Goal: Information Seeking & Learning: Learn about a topic

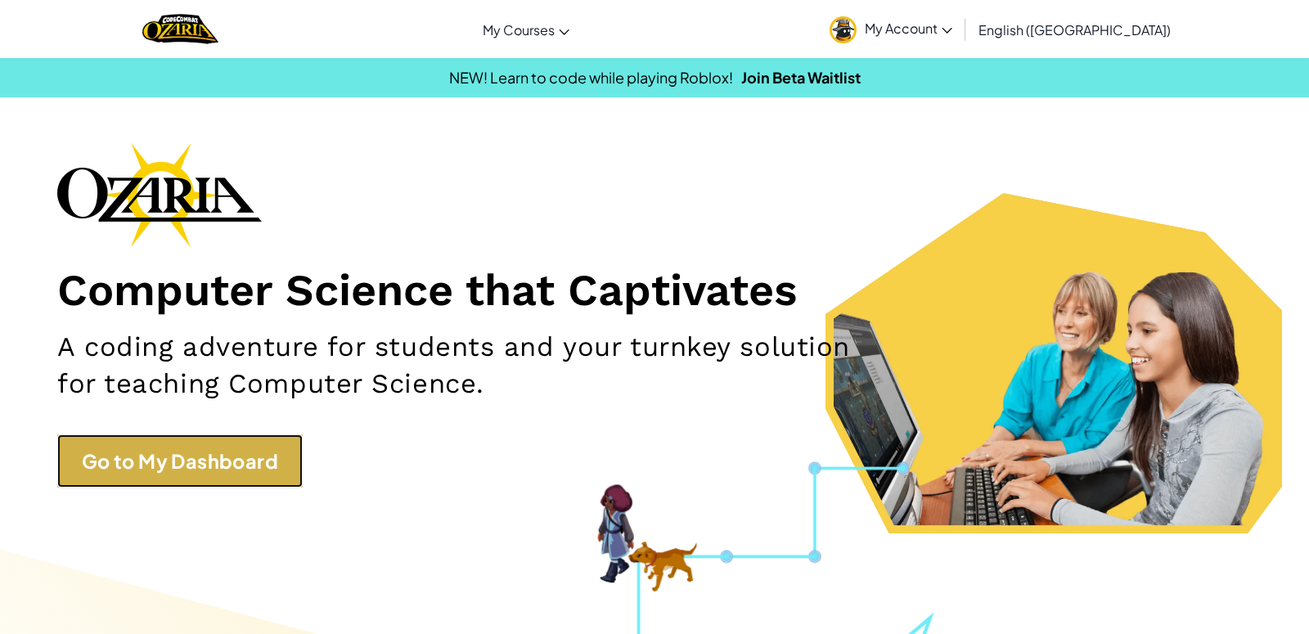
click at [90, 470] on link "Go to My Dashboard" at bounding box center [179, 460] width 245 height 53
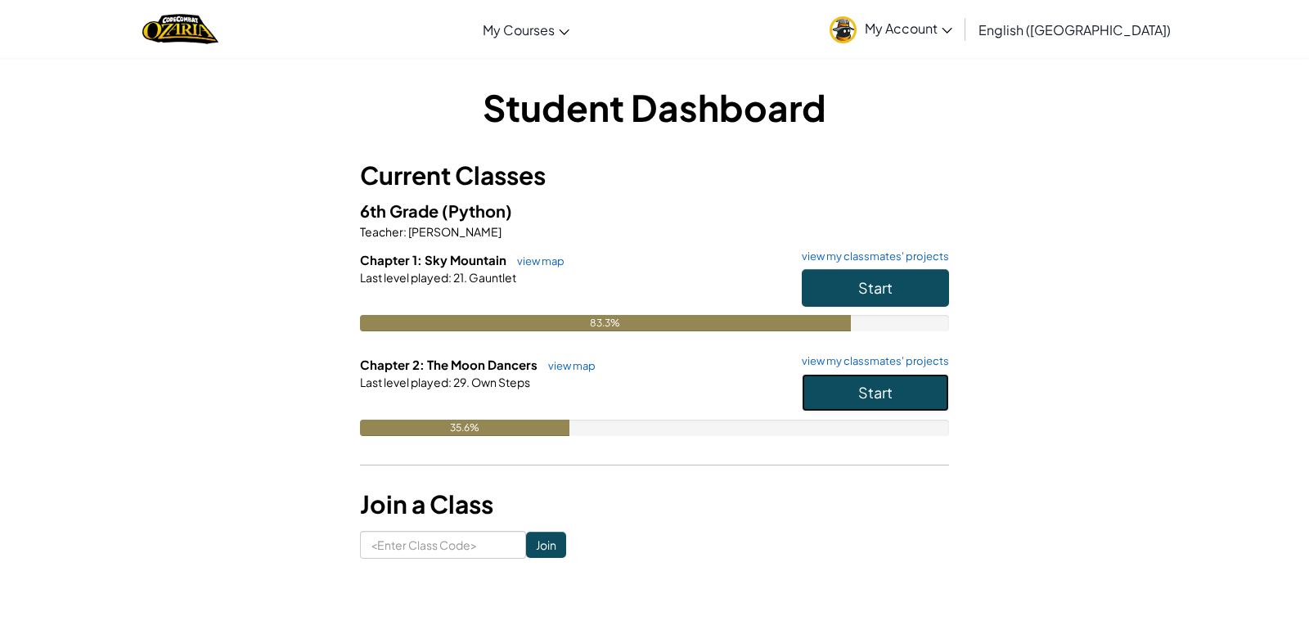
click at [884, 398] on span "Start" at bounding box center [875, 392] width 34 height 19
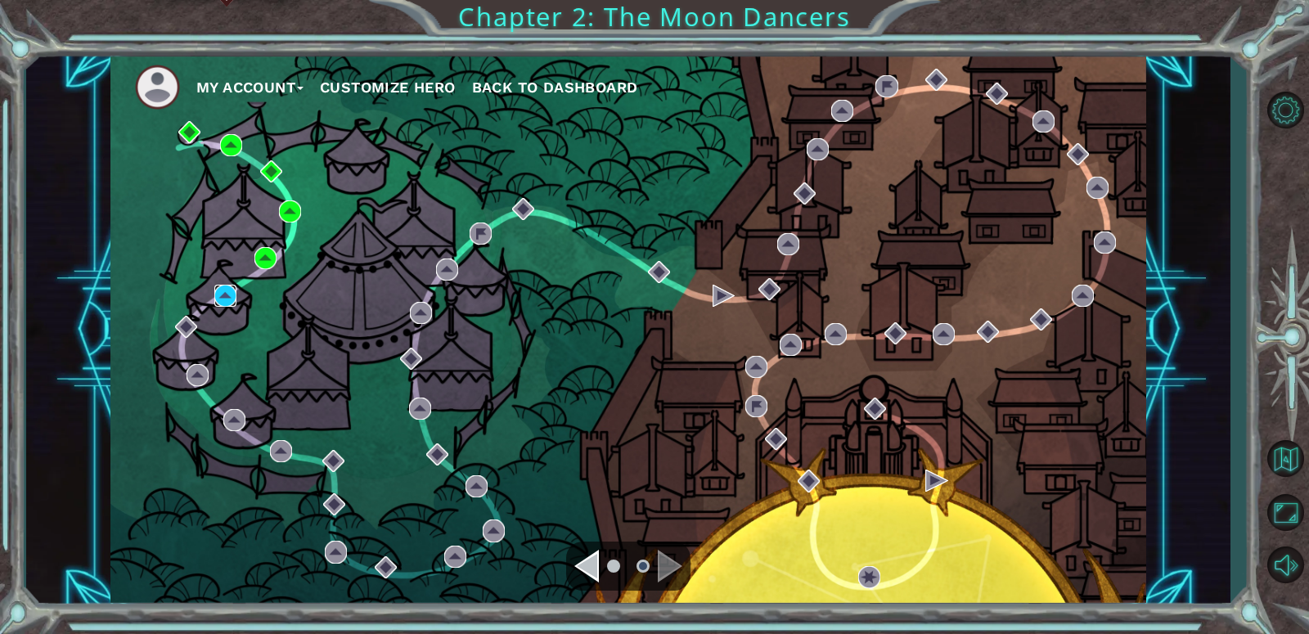
click at [234, 304] on img at bounding box center [225, 296] width 22 height 22
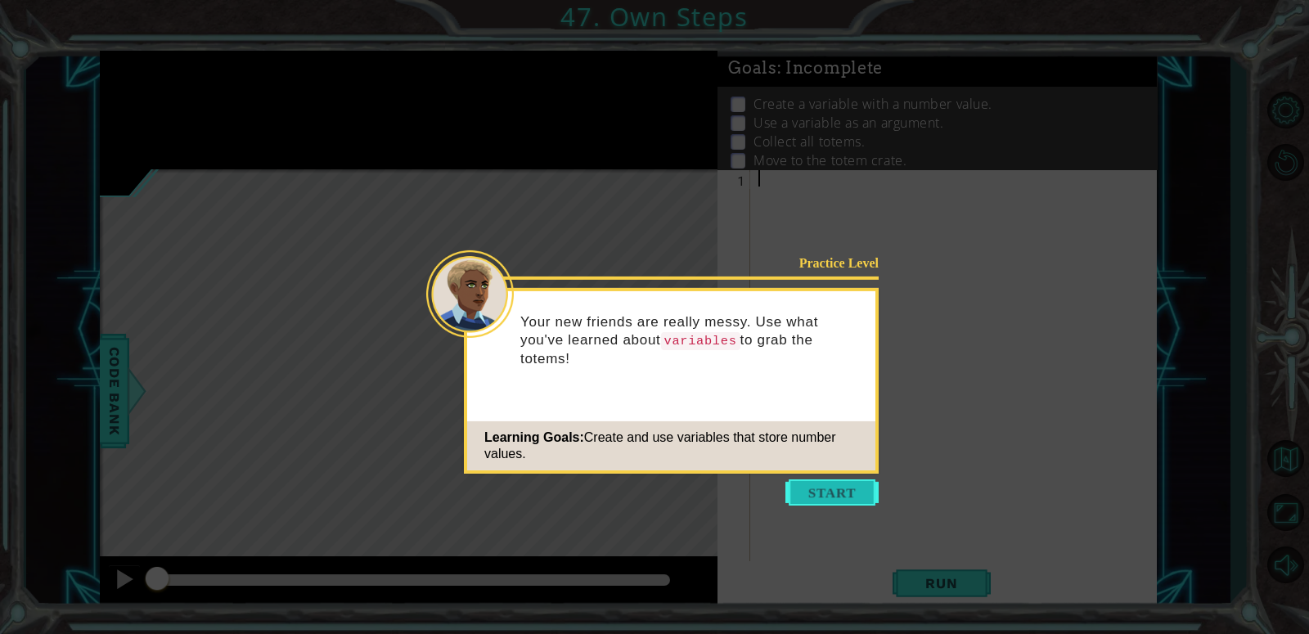
click at [803, 492] on button "Start" at bounding box center [831, 492] width 93 height 26
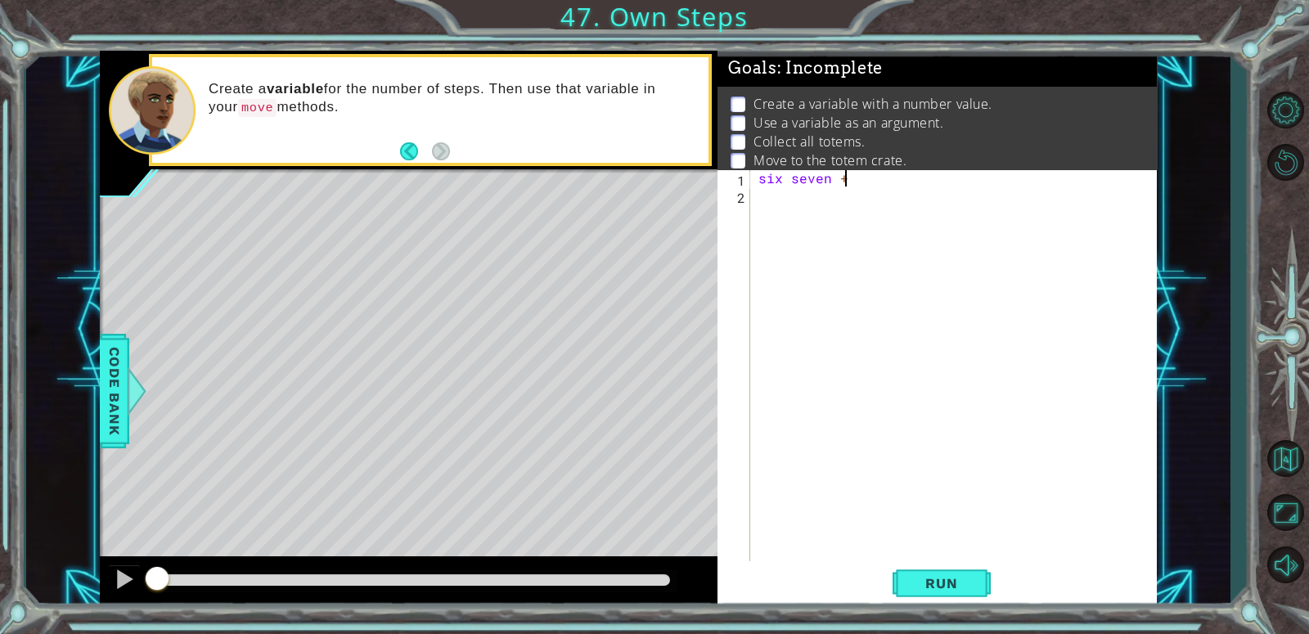
scroll to position [0, 4]
type textarea "six seven = 3"
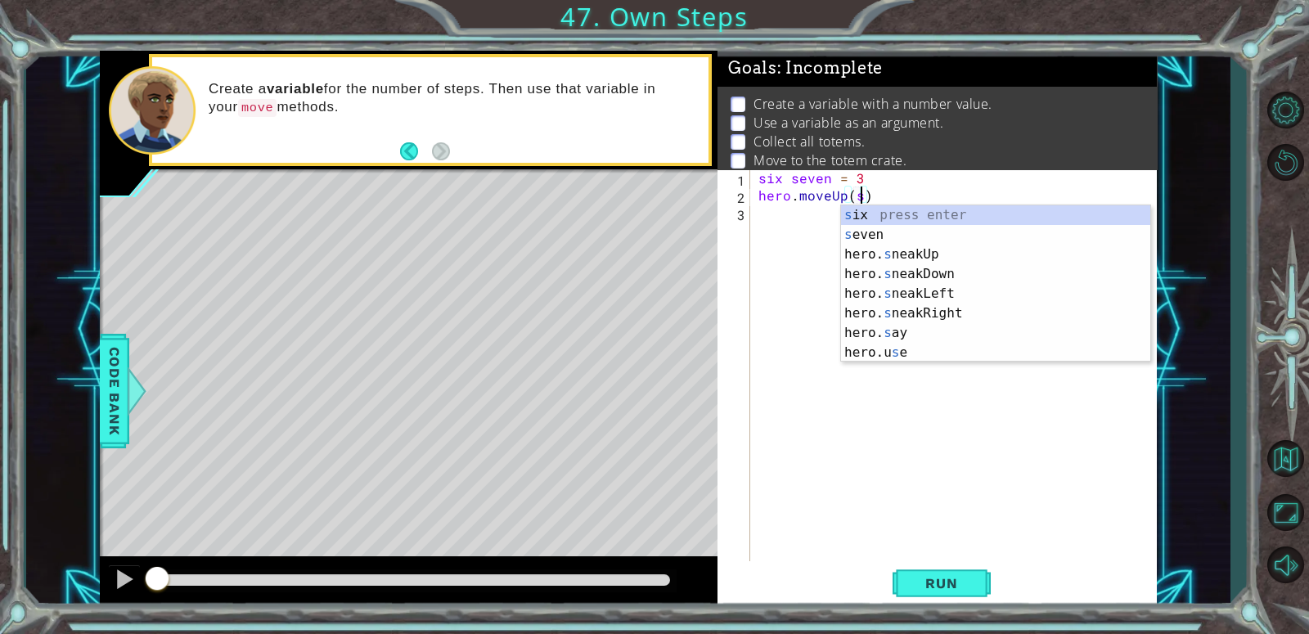
scroll to position [0, 6]
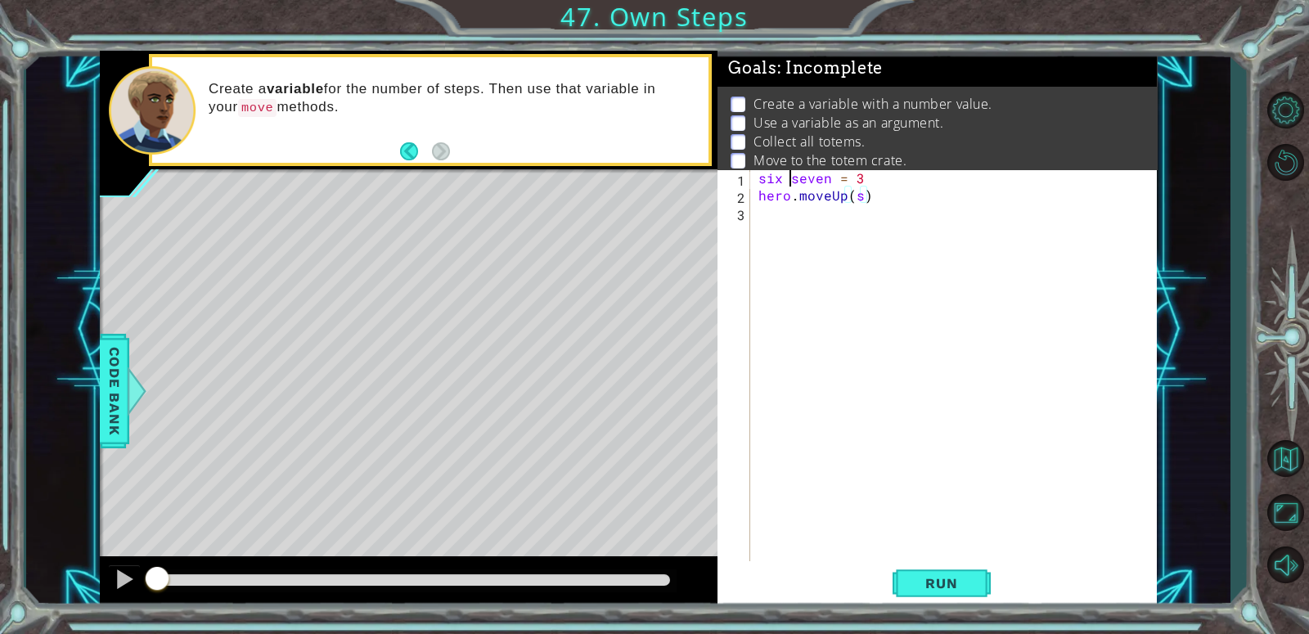
click at [793, 181] on div "six seven = 3 hero . moveUp ( s )" at bounding box center [958, 384] width 406 height 430
type textarea "sixseven = 3"
click at [847, 221] on div "sixseven = 3 hero . moveUp ( s )" at bounding box center [958, 384] width 406 height 430
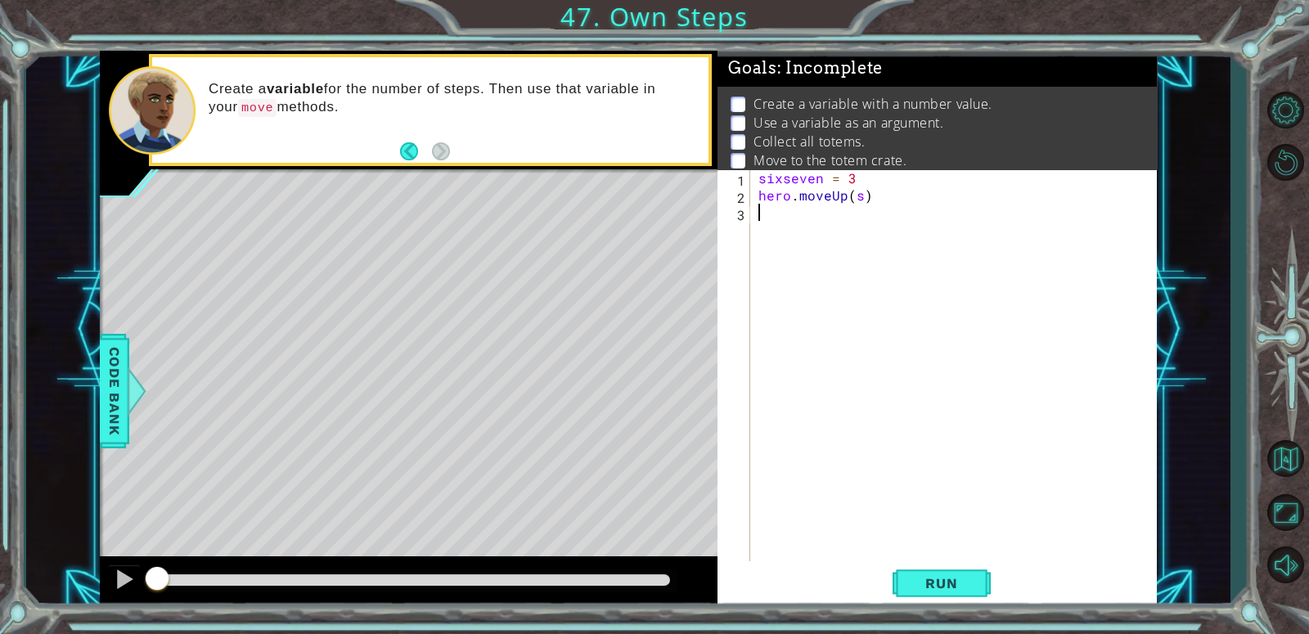
click at [863, 199] on div "sixseven = 3 hero . moveUp ( s )" at bounding box center [958, 384] width 406 height 430
type textarea "hero.moveUp(sixseven)"
click at [780, 220] on div "sixseven = 3 hero . moveUp ( sixseven )" at bounding box center [958, 384] width 406 height 430
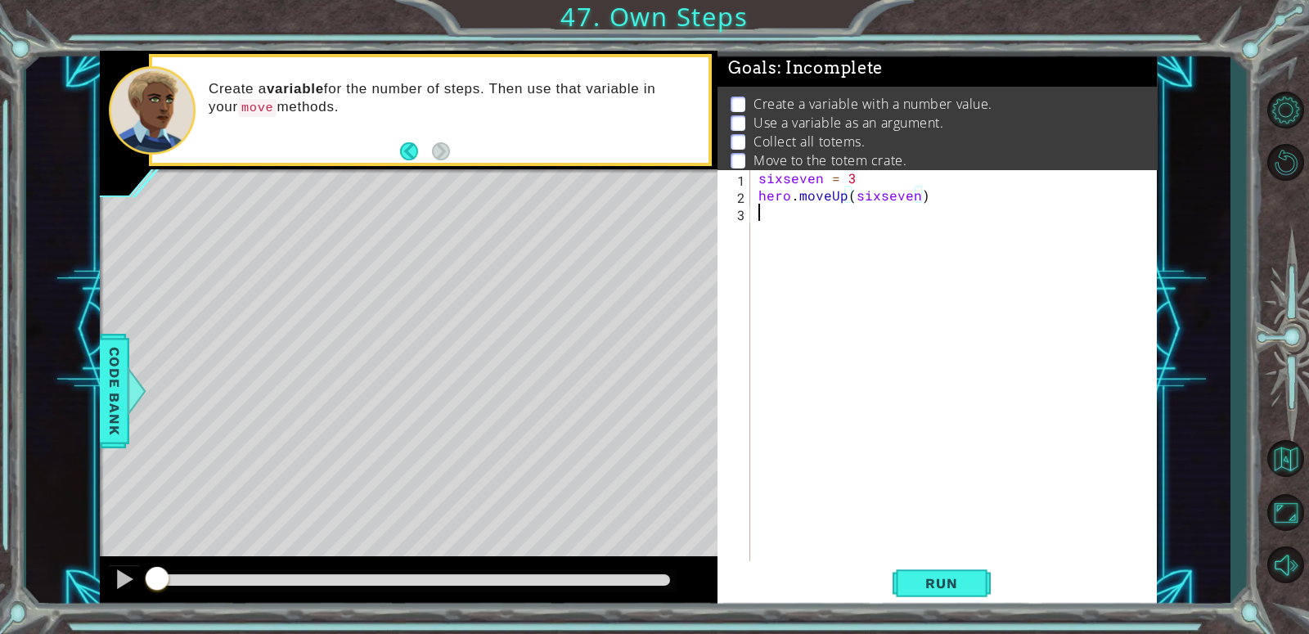
scroll to position [0, 0]
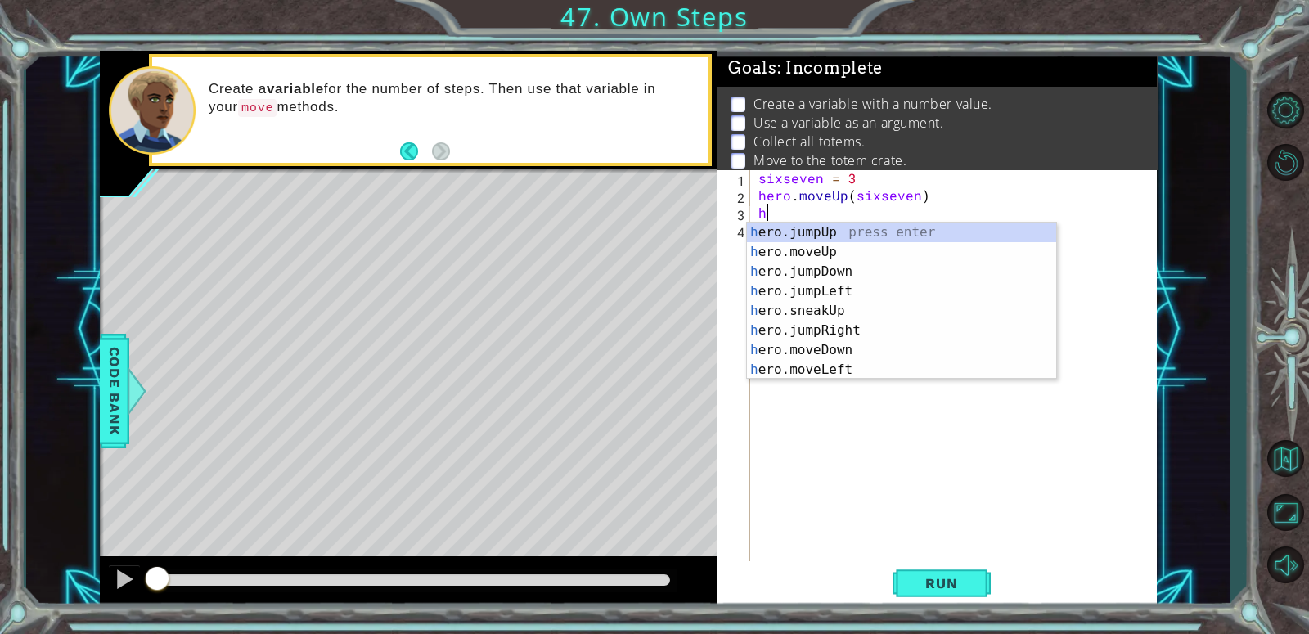
type textarea "he"
click at [806, 311] on div "he ro.jumpUp press enter he ro.jumpDown press enter he ro.jumpLeft press enter …" at bounding box center [901, 321] width 309 height 196
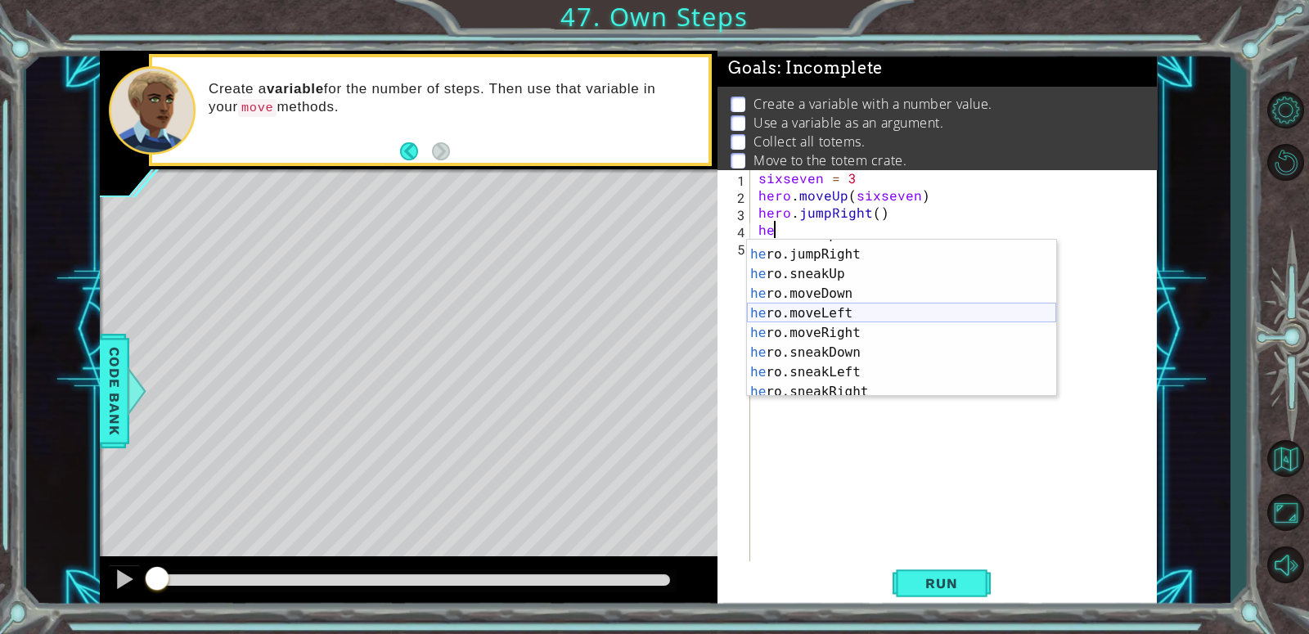
scroll to position [70, 0]
click at [853, 333] on div "he ro.moveUp press enter he ro.jumpRight press enter he ro.sneakUp press enter …" at bounding box center [901, 326] width 309 height 196
type textarea "hero.moveRight(1)"
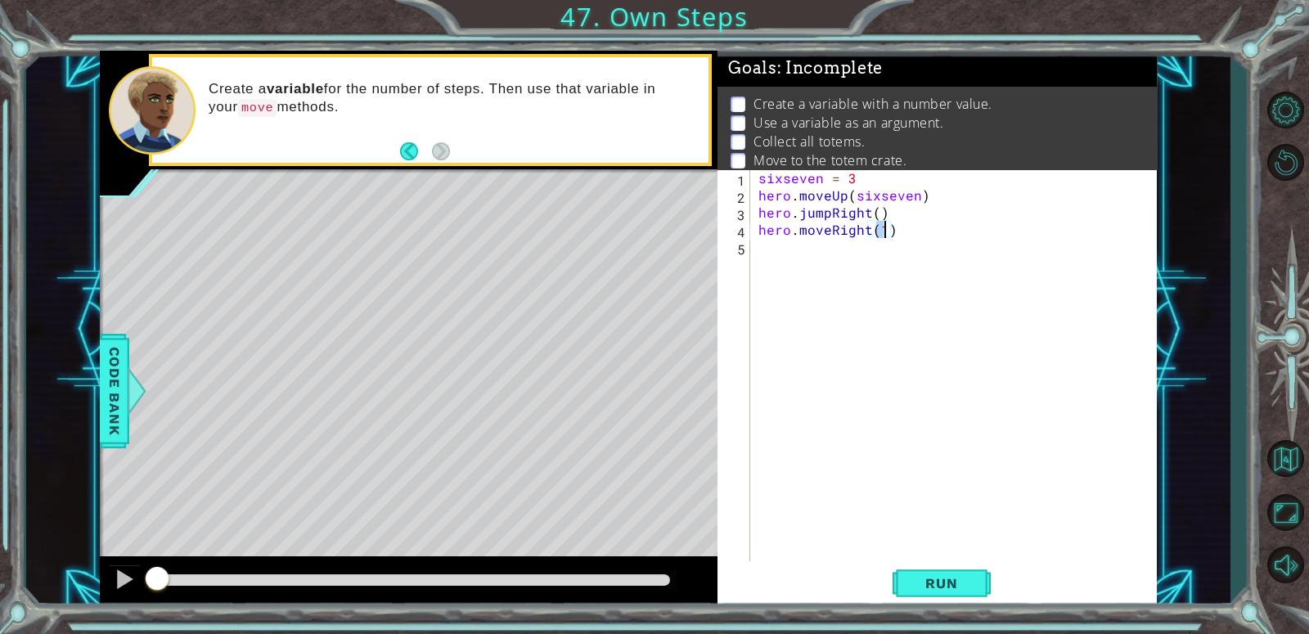
click at [817, 267] on div "sixseven = 3 hero . moveUp ( sixseven ) hero . jumpRight ( ) hero . moveRight (…" at bounding box center [958, 384] width 406 height 430
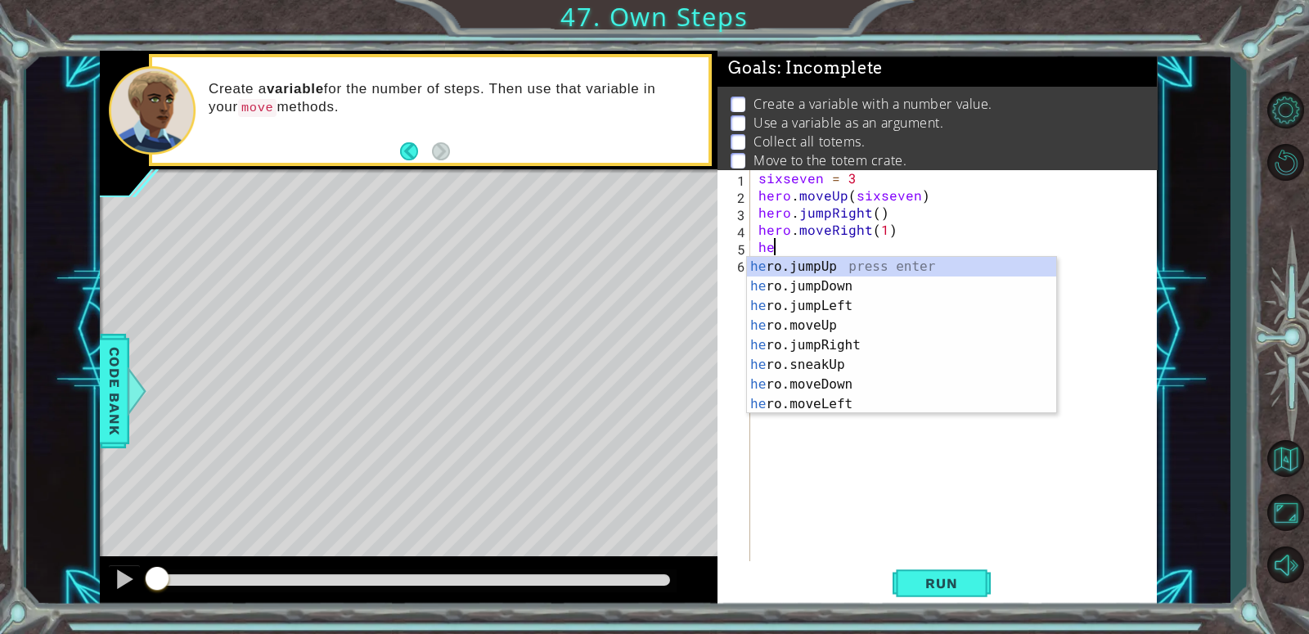
click at [890, 239] on div "sixseven = 3 hero . moveUp ( sixseven ) hero . jumpRight ( ) hero . moveRight (…" at bounding box center [958, 384] width 406 height 430
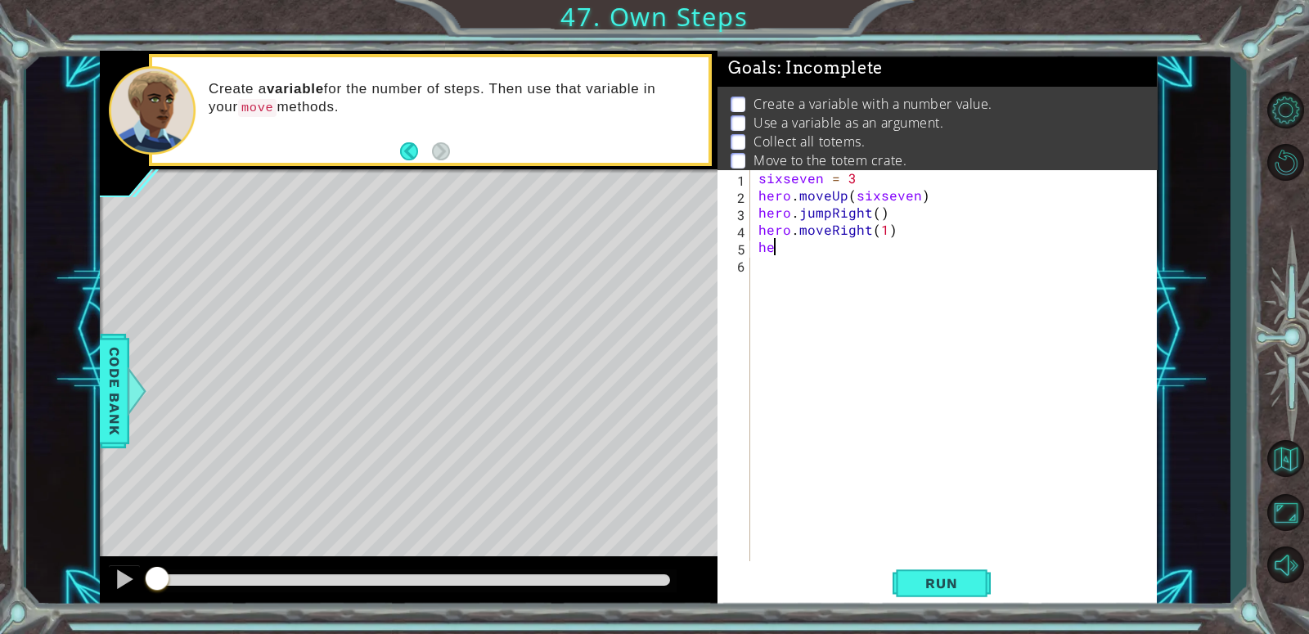
type textarea "h"
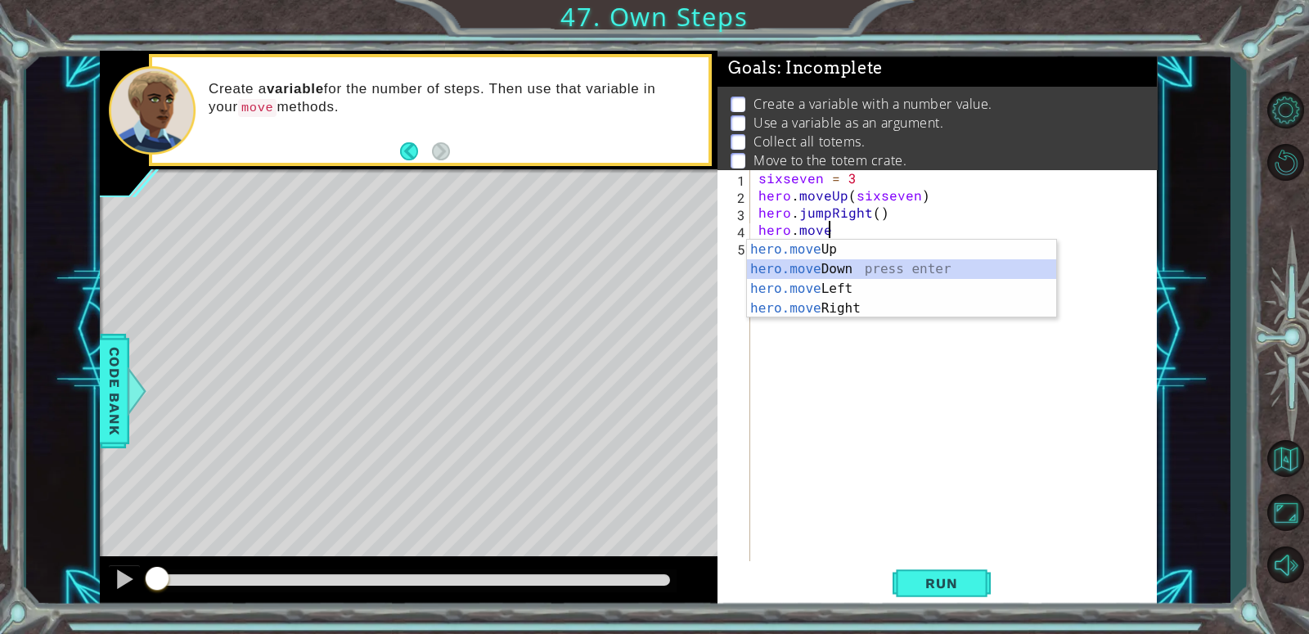
click at [846, 269] on div "hero.move Up press enter hero.move Down press enter hero.move Left press enter …" at bounding box center [901, 299] width 309 height 118
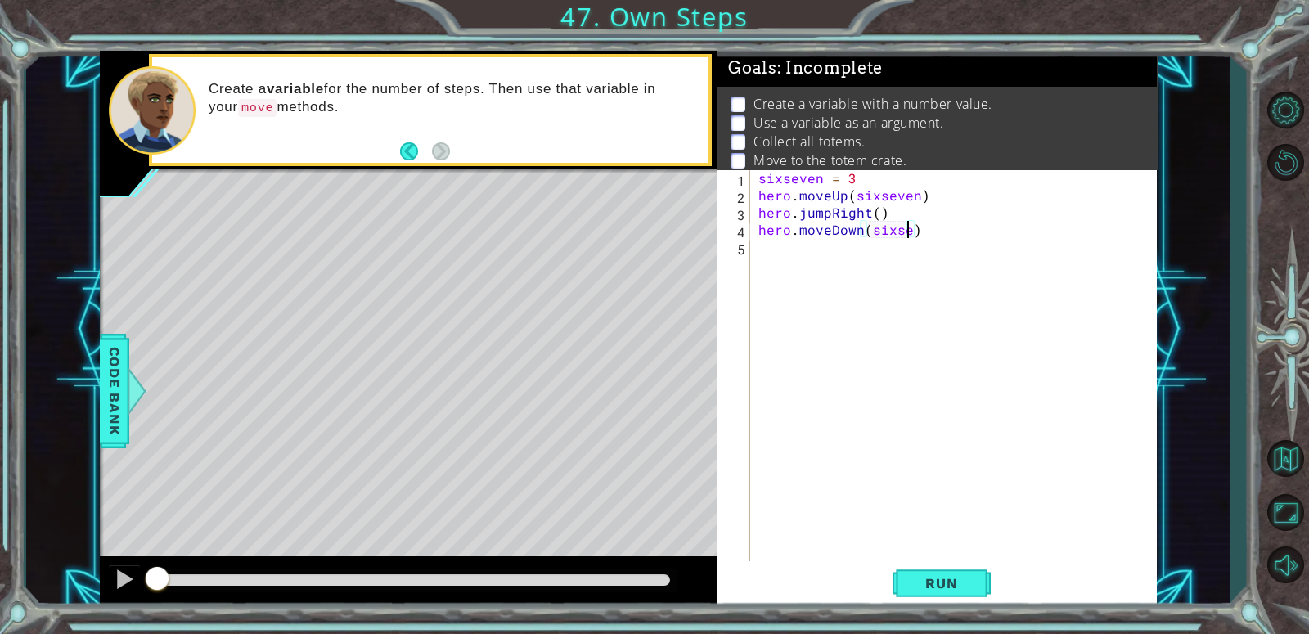
scroll to position [0, 10]
type textarea "hero.moveDown(sixseven)"
click at [793, 275] on div "sixseven = 3 hero . moveUp ( sixseven ) hero . jumpRight ( ) hero . moveDown ( …" at bounding box center [958, 384] width 406 height 430
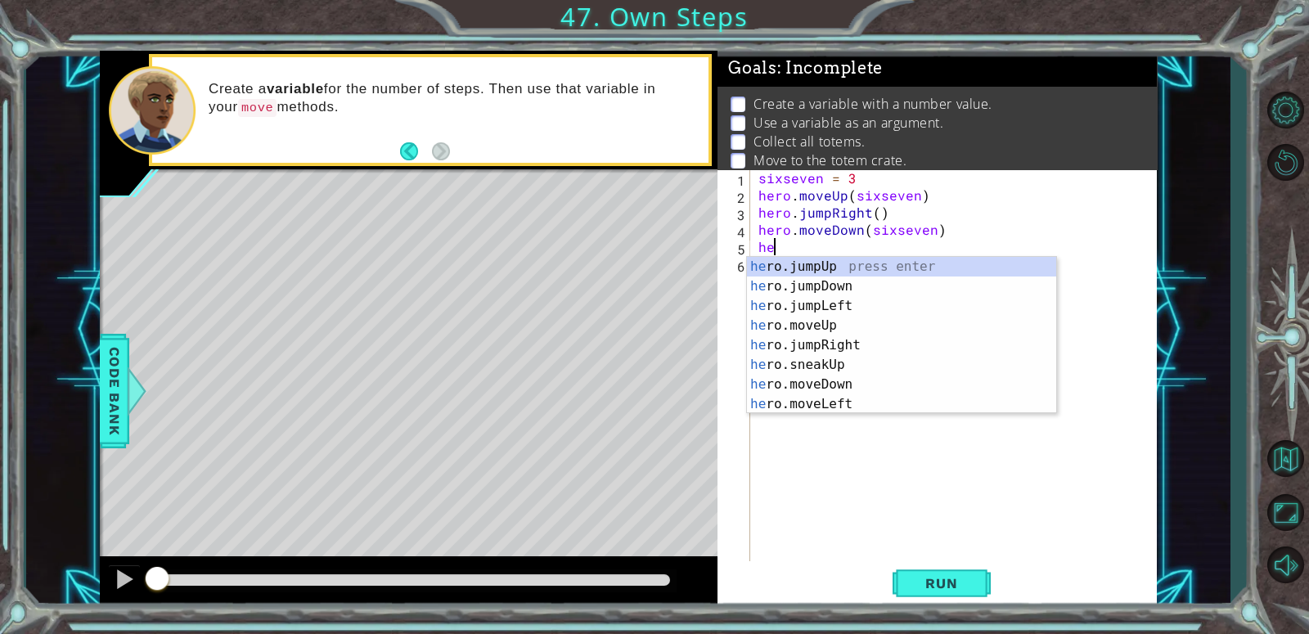
scroll to position [0, 0]
type textarea "hero"
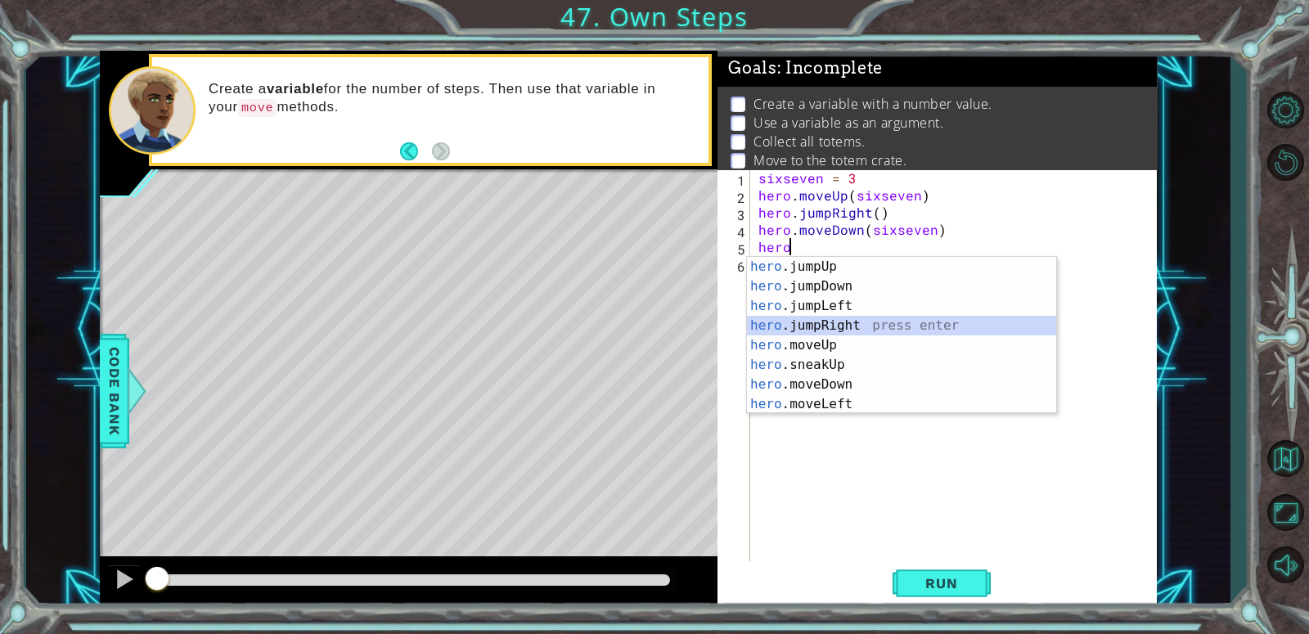
click at [833, 325] on div "hero .jumpUp press enter hero .jumpDown press enter hero .jumpLeft press enter …" at bounding box center [901, 355] width 309 height 196
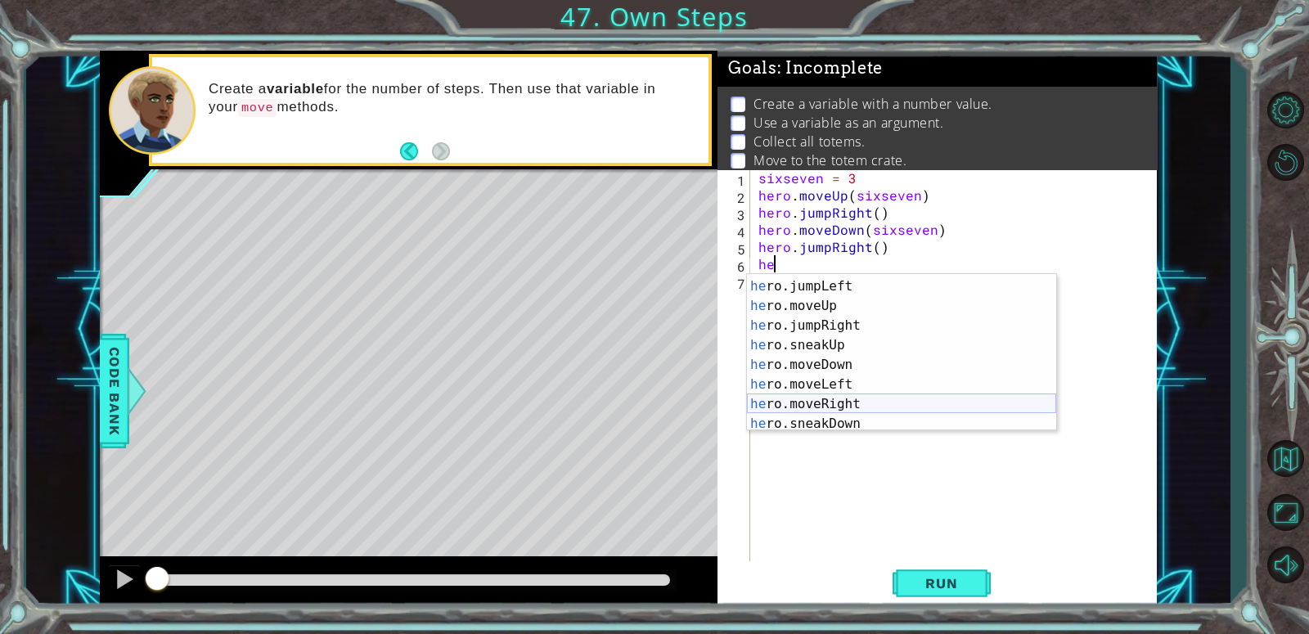
scroll to position [34, 0]
click at [835, 398] on div "he ro.jumpDown press enter he ro.jumpLeft press enter he ro.moveUp press enter …" at bounding box center [901, 357] width 309 height 196
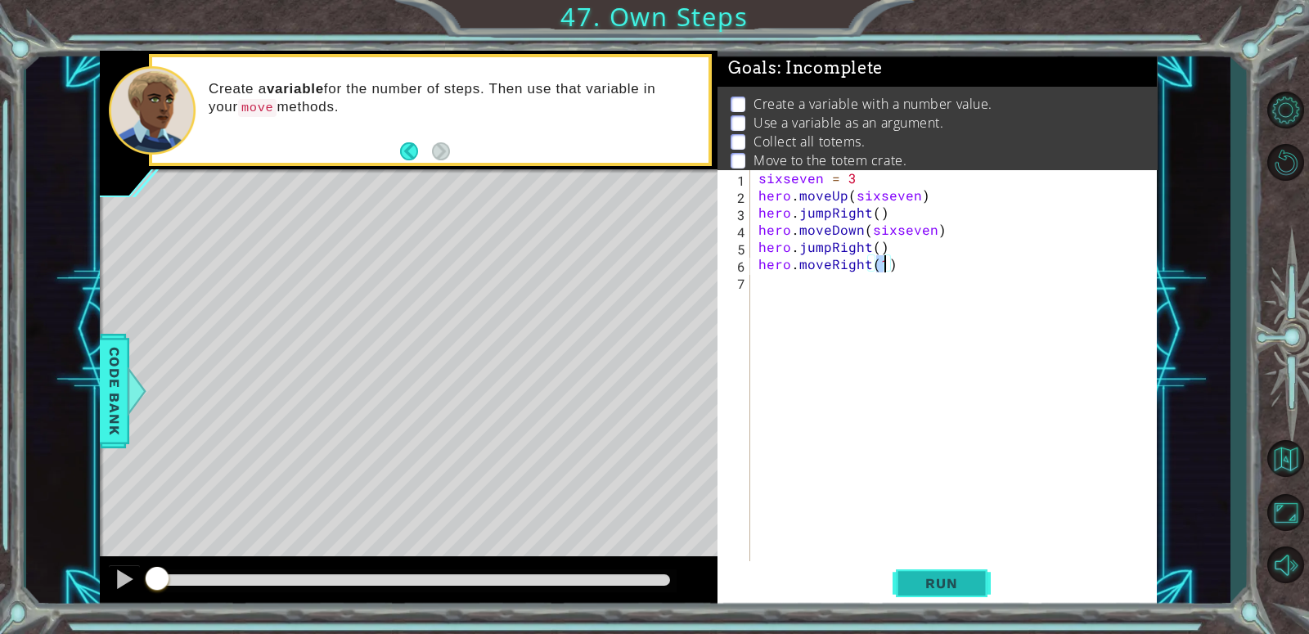
click at [973, 591] on span "Run" at bounding box center [941, 583] width 65 height 16
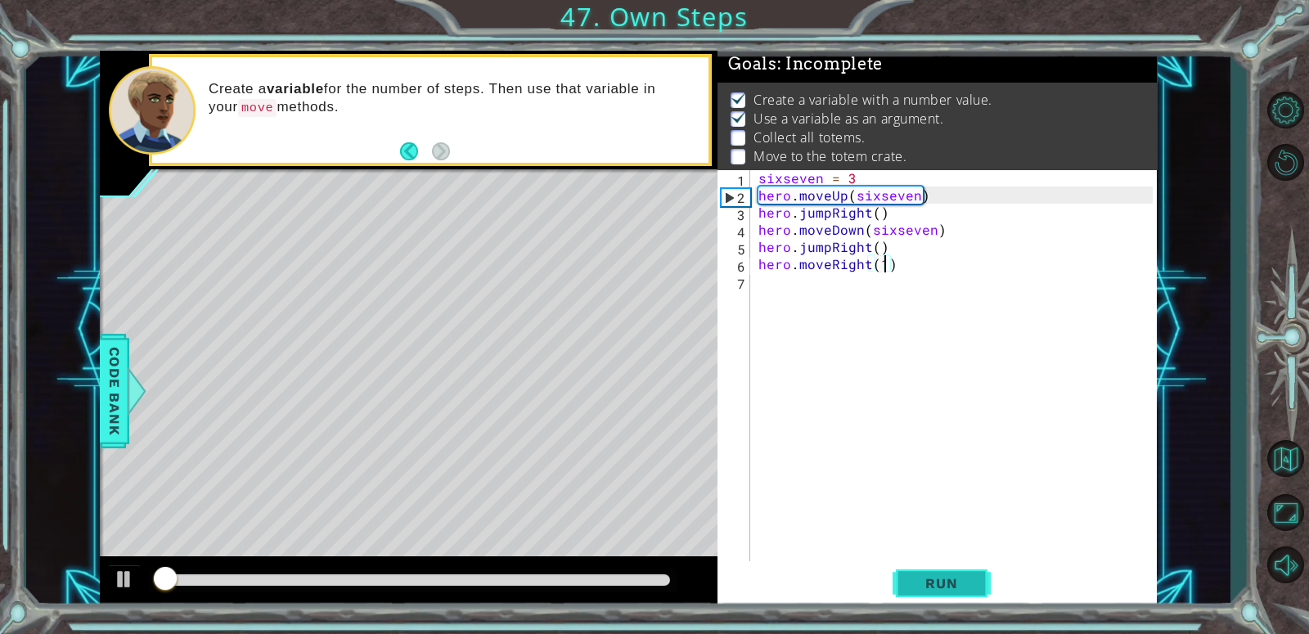
scroll to position [4, 0]
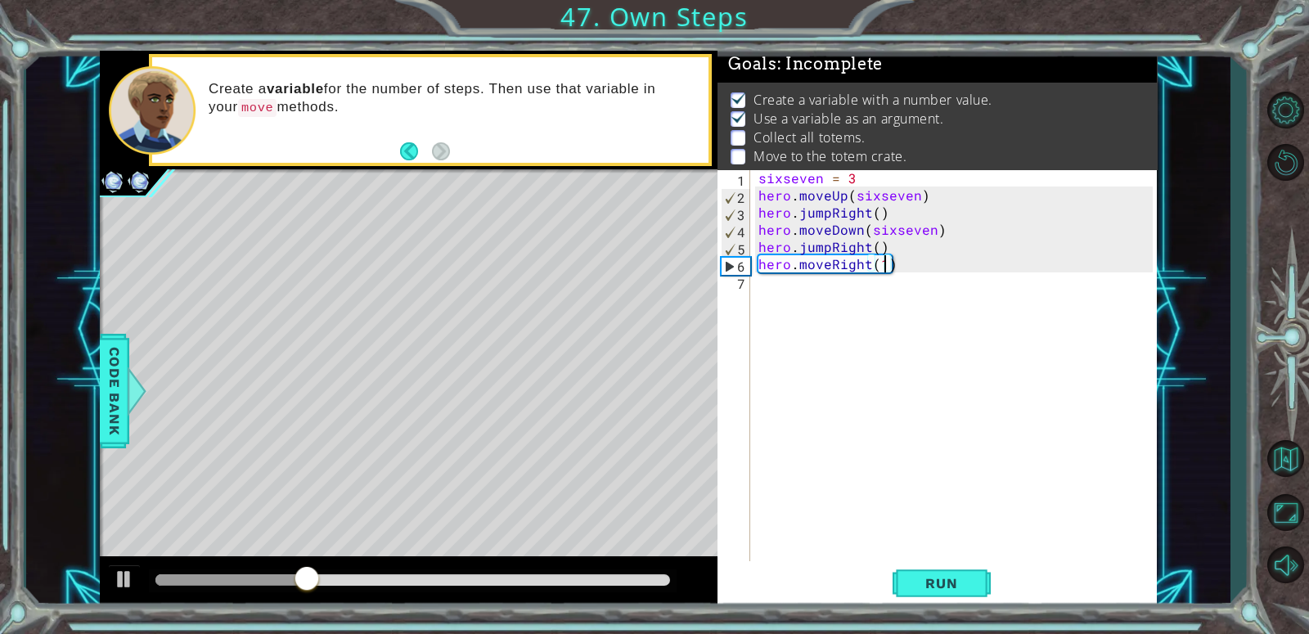
click at [763, 226] on div "sixseven = 3 hero . moveUp ( sixseven ) hero . jumpRight ( ) hero . moveDown ( …" at bounding box center [958, 384] width 406 height 430
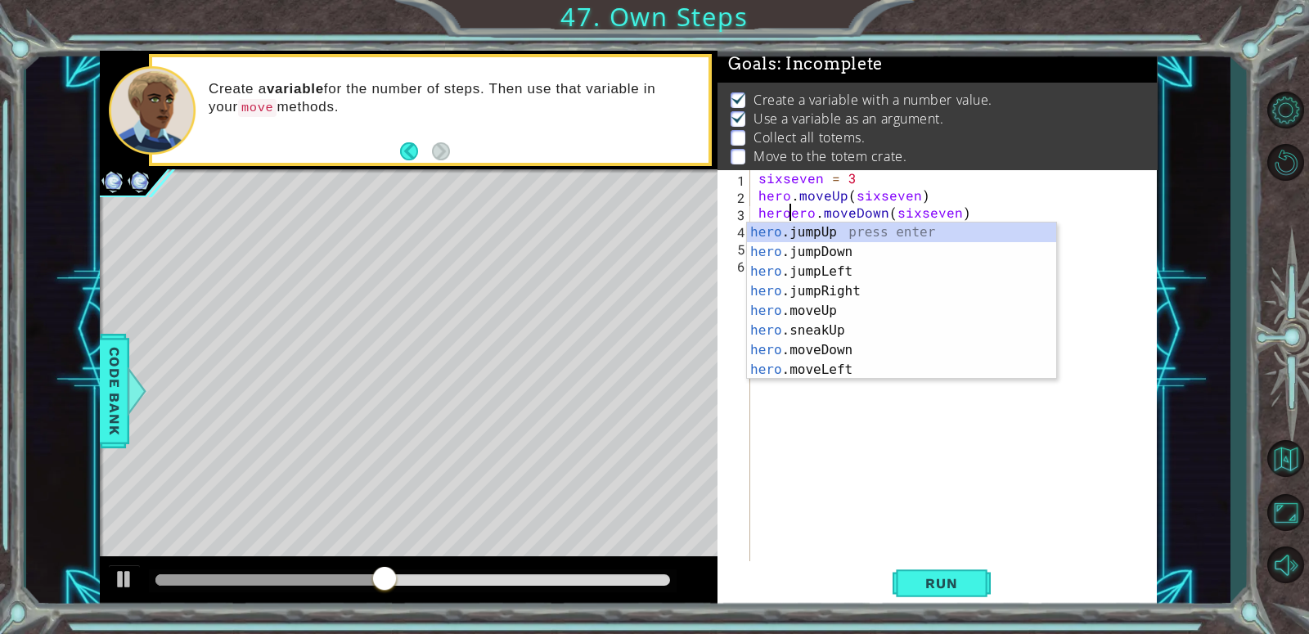
scroll to position [0, 0]
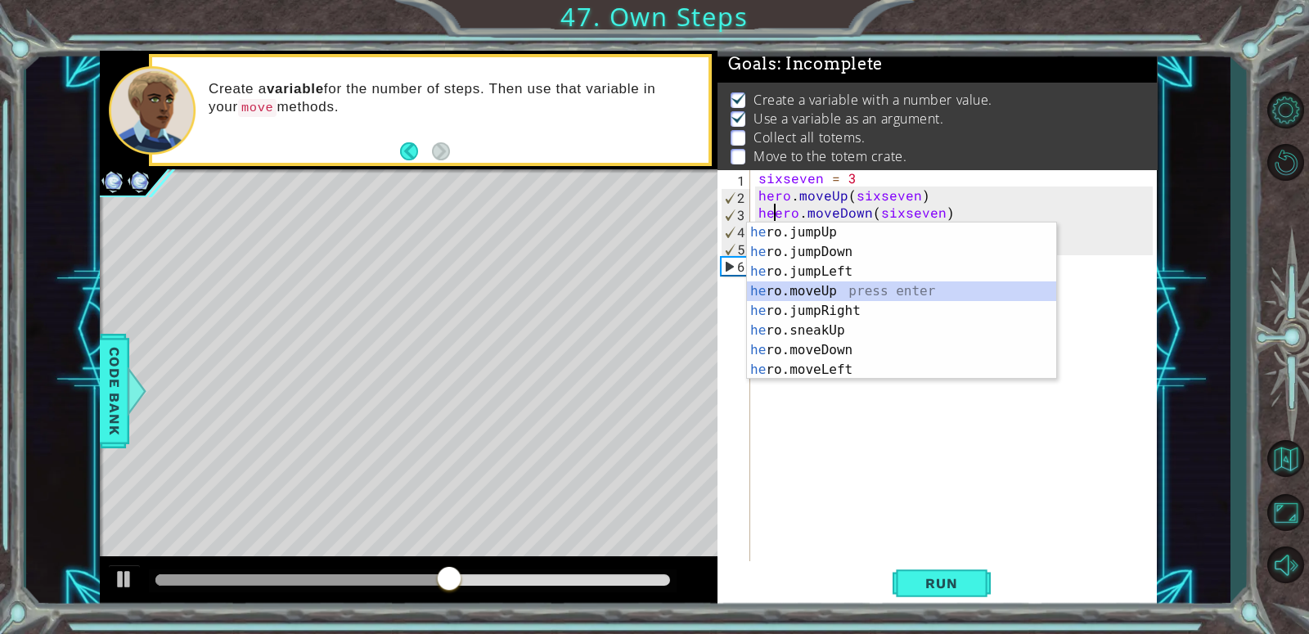
click at [842, 292] on div "he ro.jumpUp press enter he ro.jumpDown press enter he ro.jumpLeft press enter …" at bounding box center [901, 321] width 309 height 196
type textarea "hero.moveUp(1).moveDown(sixseven)"
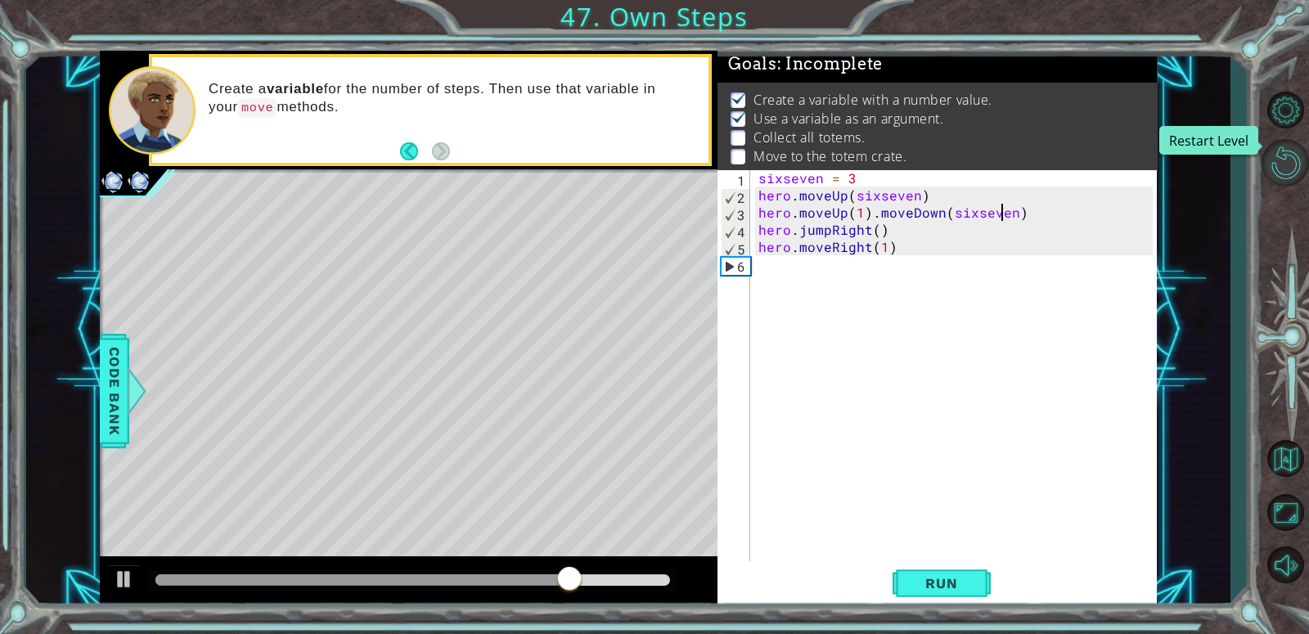
click at [1278, 171] on button "Restart Level" at bounding box center [1285, 162] width 47 height 47
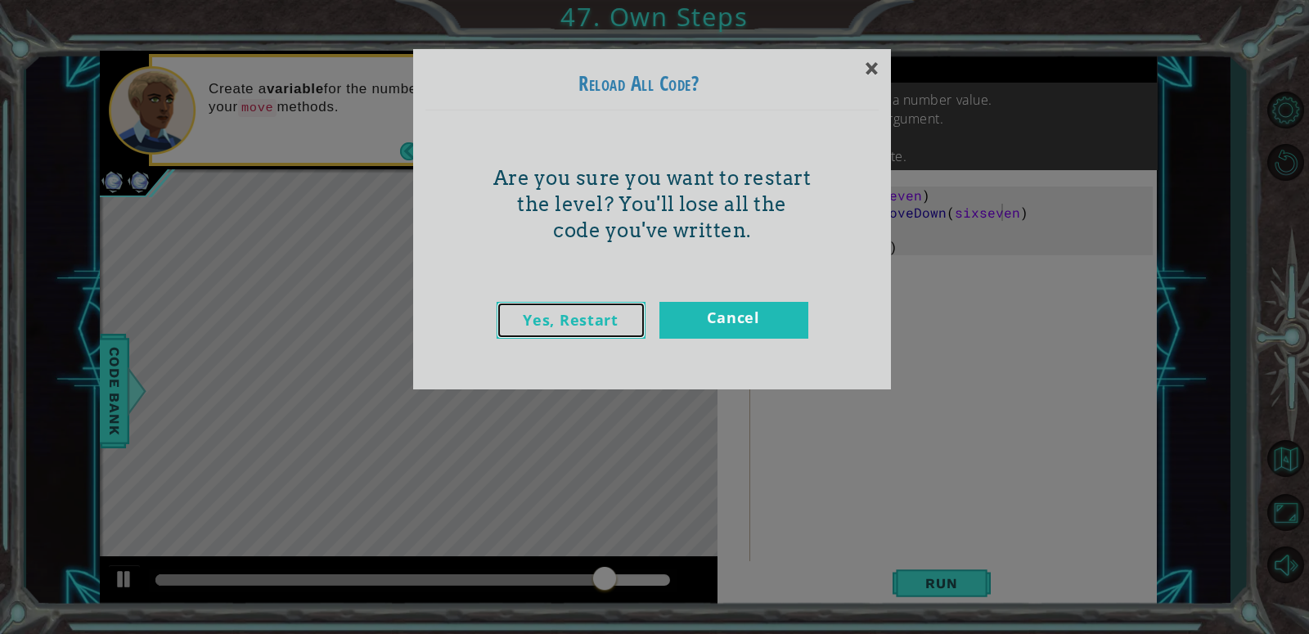
click at [553, 326] on link "Yes, Restart" at bounding box center [571, 320] width 149 height 37
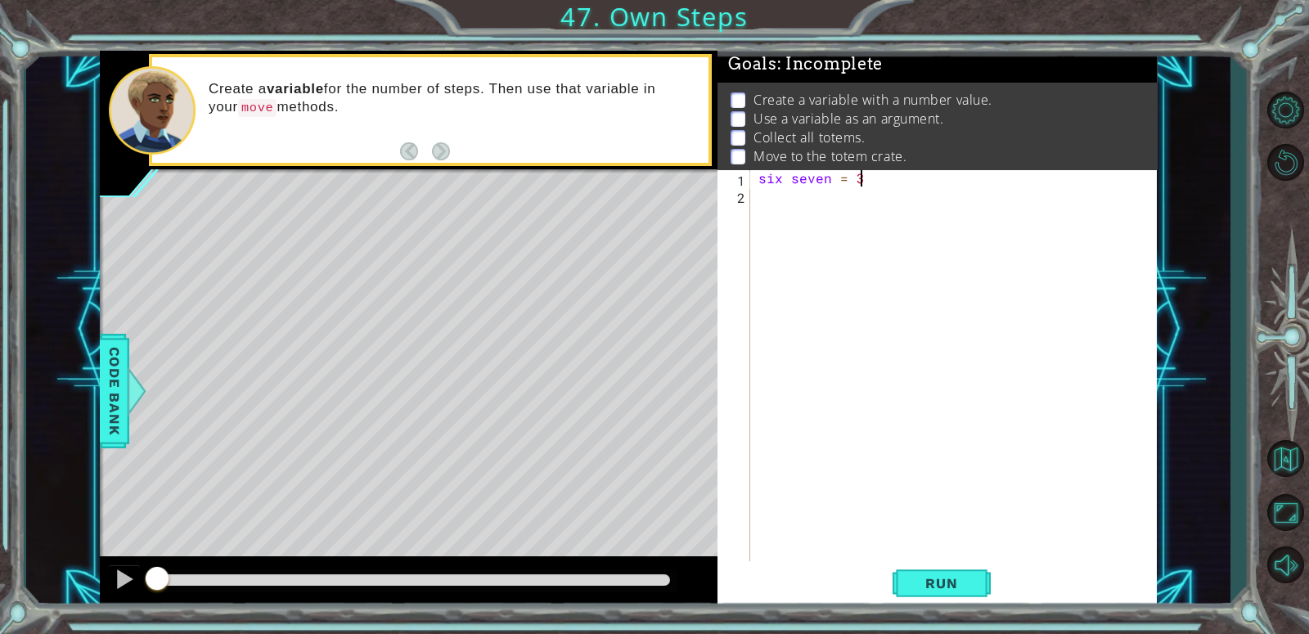
scroll to position [0, 5]
type textarea "six seven=3"
click at [755, 199] on div "six seven = 3" at bounding box center [958, 384] width 406 height 430
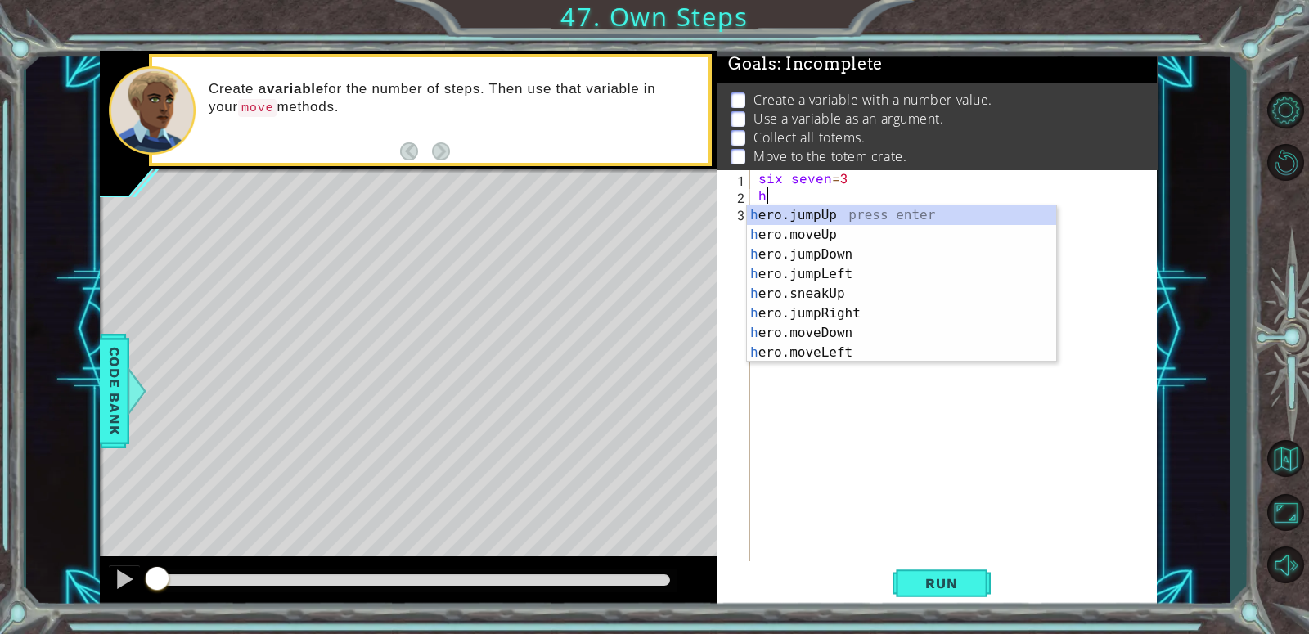
type textarea "he"
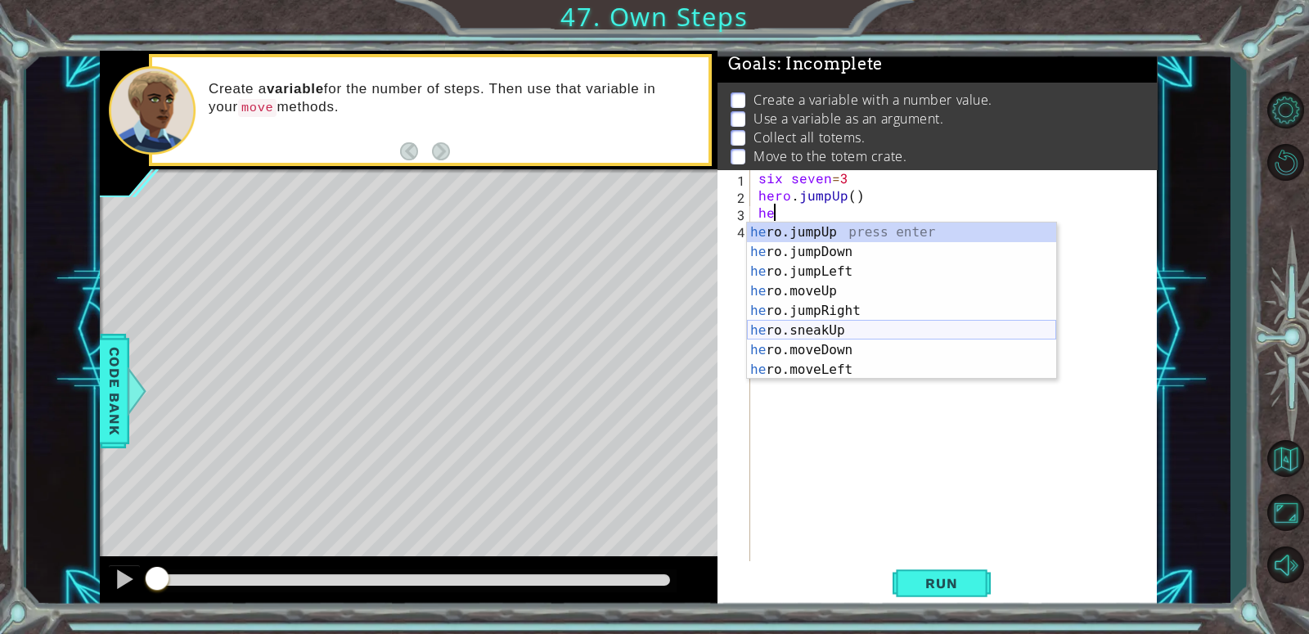
click at [848, 332] on div "he ro.jumpUp press enter he ro.jumpDown press enter he ro.jumpLeft press enter …" at bounding box center [901, 321] width 309 height 196
type textarea "hero.sneakUp(1)"
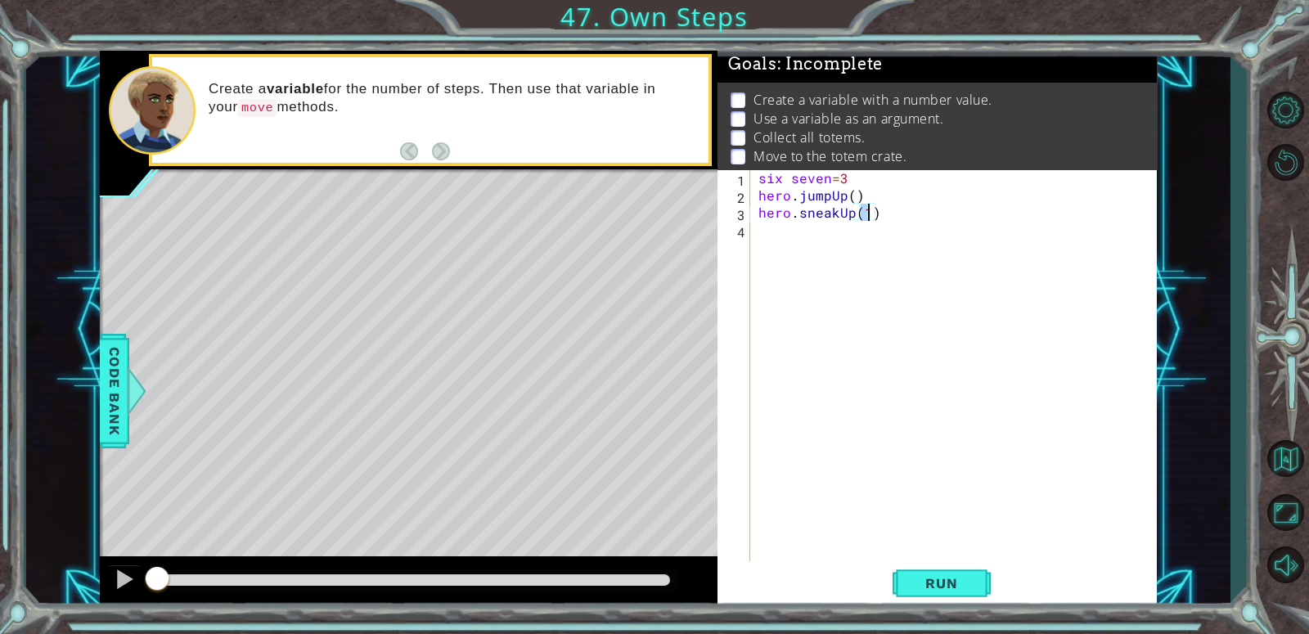
click at [780, 254] on div "six seven = 3 hero . jumpUp ( ) hero . sneakUp ( 1 )" at bounding box center [958, 384] width 406 height 430
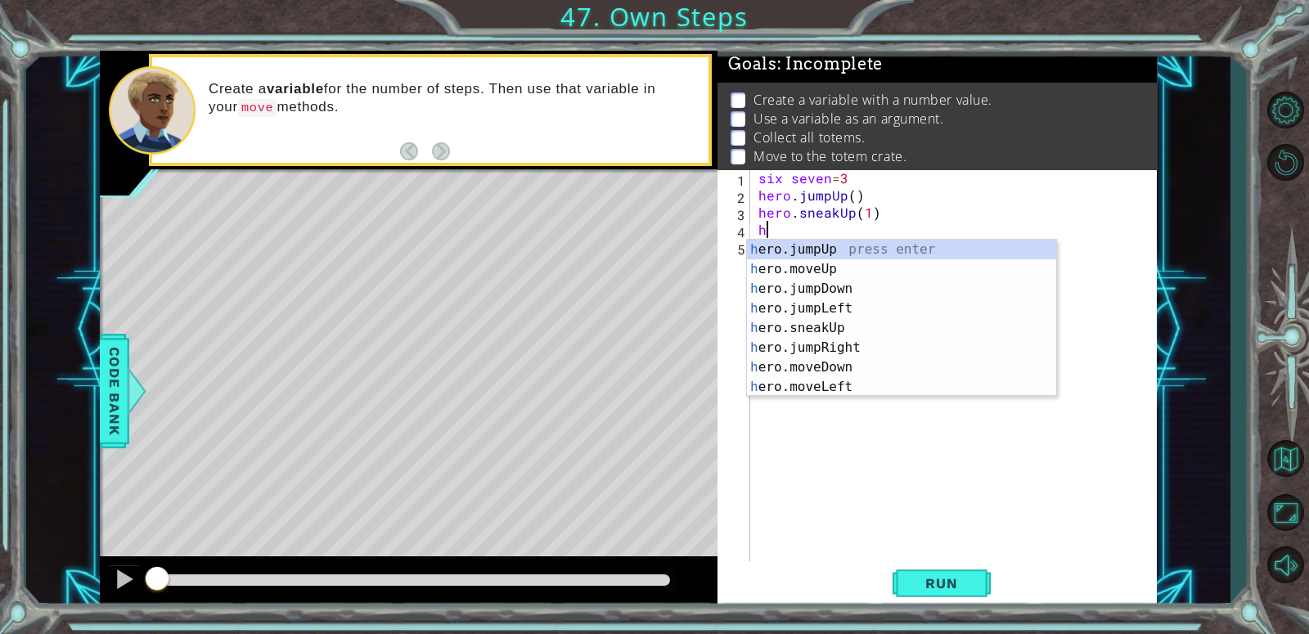
type textarea "he"
click at [853, 332] on div "he ro.jumpUp press enter he ro.jumpDown press enter he ro.jumpLeft press enter …" at bounding box center [901, 338] width 309 height 196
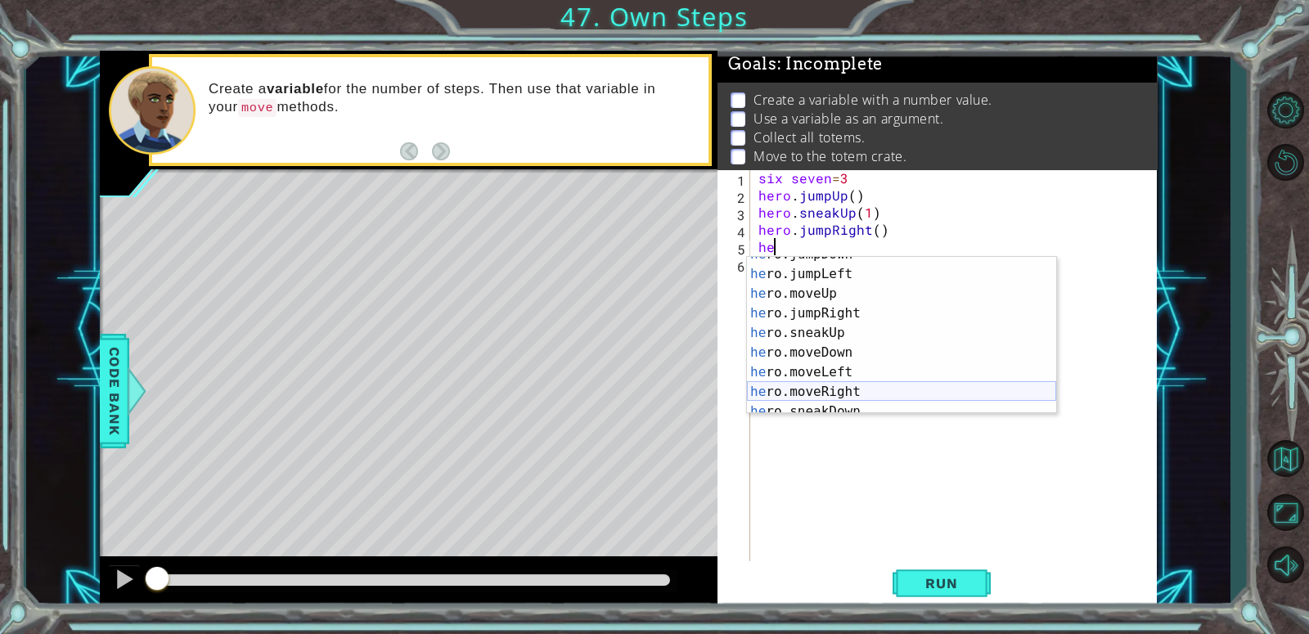
scroll to position [25, 0]
click at [847, 396] on div "he ro.jumpDown press enter he ro.jumpLeft press enter he ro.moveUp press enter …" at bounding box center [901, 349] width 309 height 196
type textarea "hero.moveRight(1)"
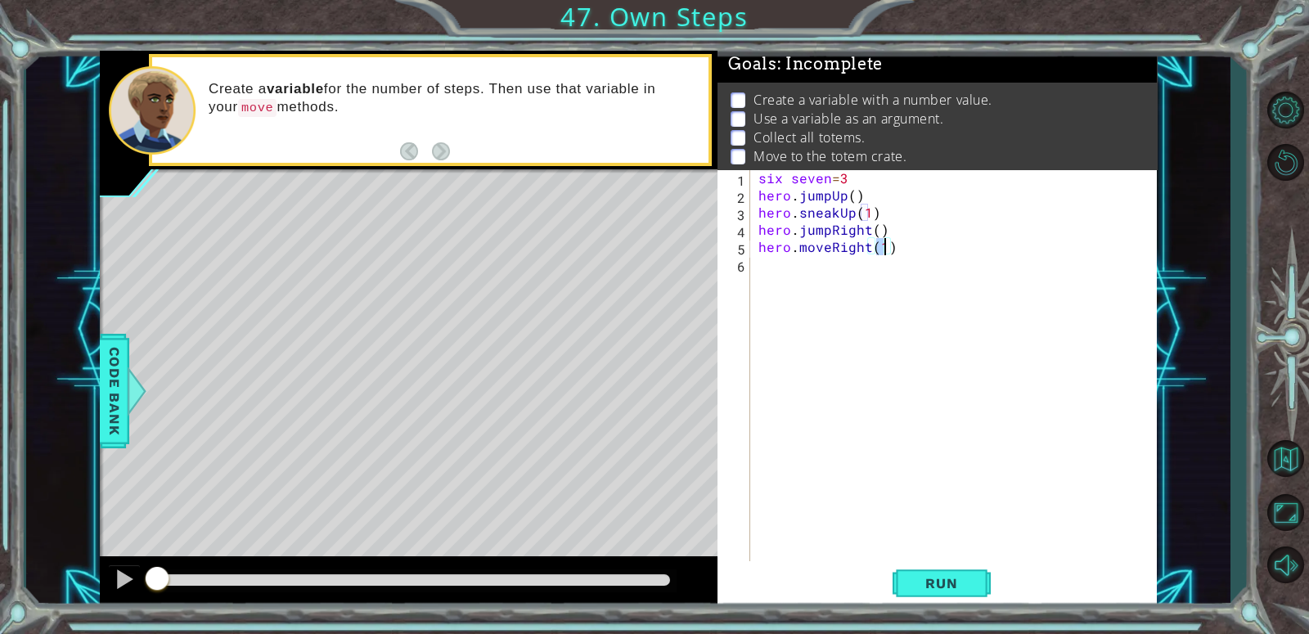
click at [796, 280] on div "six seven = 3 hero . jumpUp ( ) hero . sneakUp ( 1 ) hero . jumpRight ( ) hero …" at bounding box center [958, 384] width 406 height 430
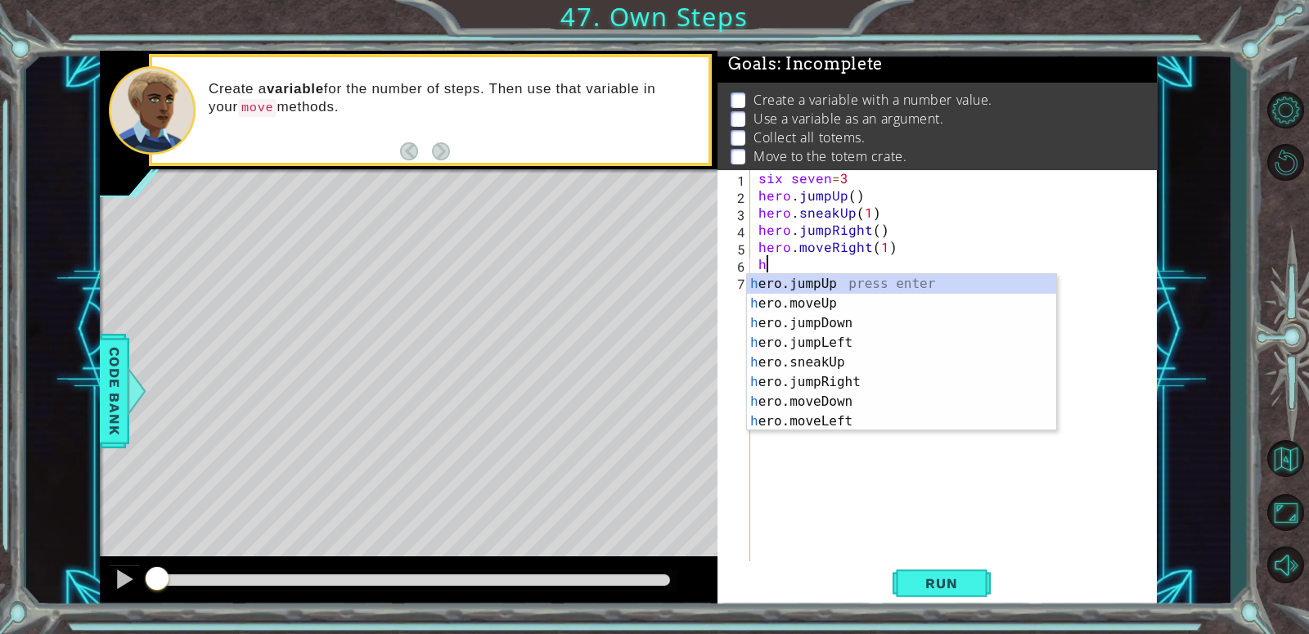
type textarea "he"
click at [799, 304] on div "he ro.jumpUp press enter he ro.jumpDown press enter he ro.jumpLeft press enter …" at bounding box center [901, 372] width 309 height 196
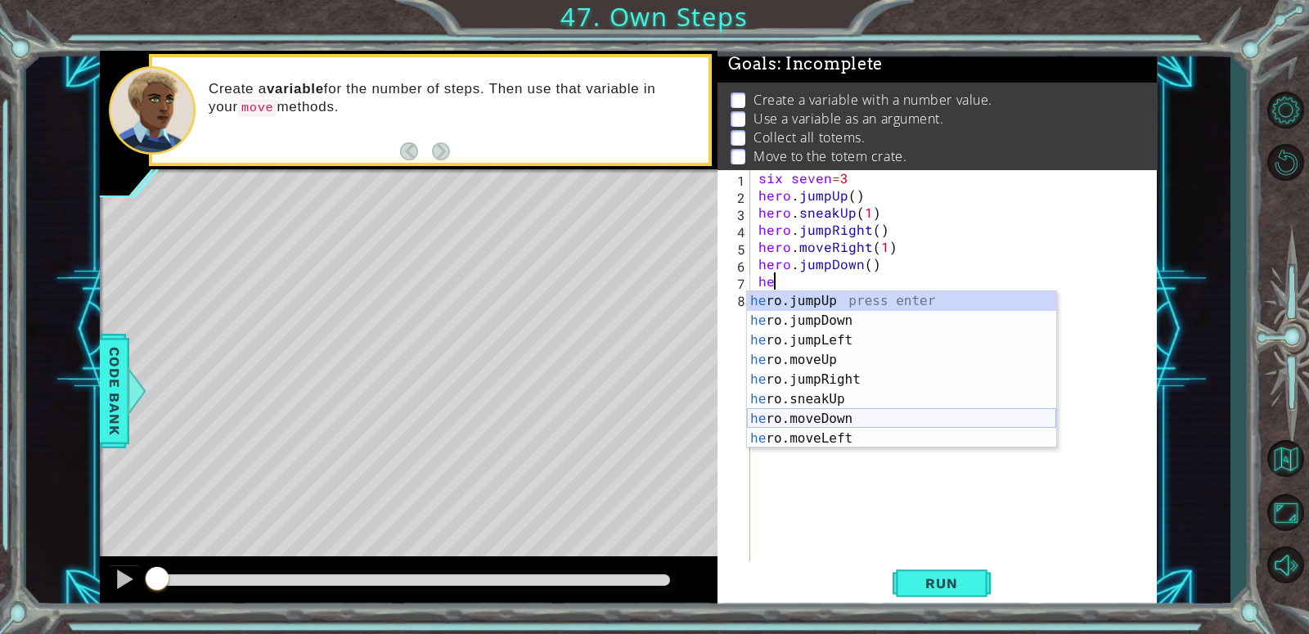
click at [835, 417] on div "he ro.jumpUp press enter he ro.jumpDown press enter he ro.jumpLeft press enter …" at bounding box center [901, 389] width 309 height 196
type textarea "hero.moveDown(1)"
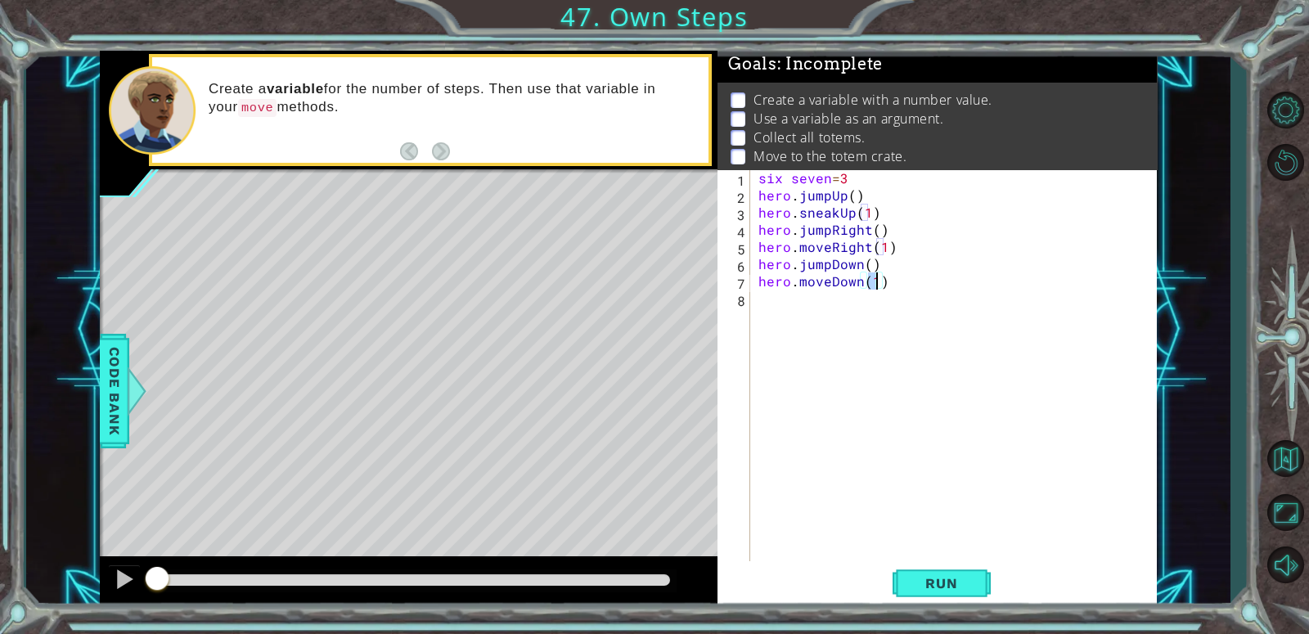
click at [809, 350] on div "six seven = 3 hero . jumpUp ( ) hero . sneakUp ( 1 ) hero . jumpRight ( ) hero …" at bounding box center [958, 384] width 406 height 430
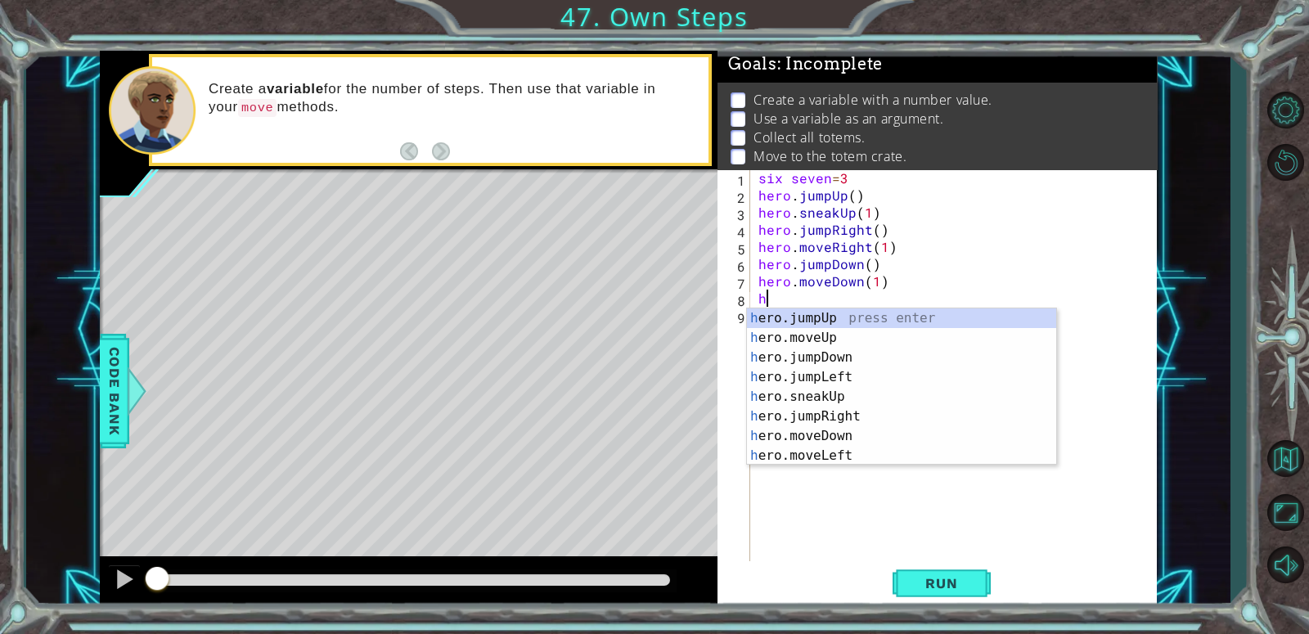
type textarea "he"
click at [850, 394] on div "he ro.jumpUp press enter he ro.jumpDown press enter he ro.jumpLeft press enter …" at bounding box center [901, 406] width 309 height 196
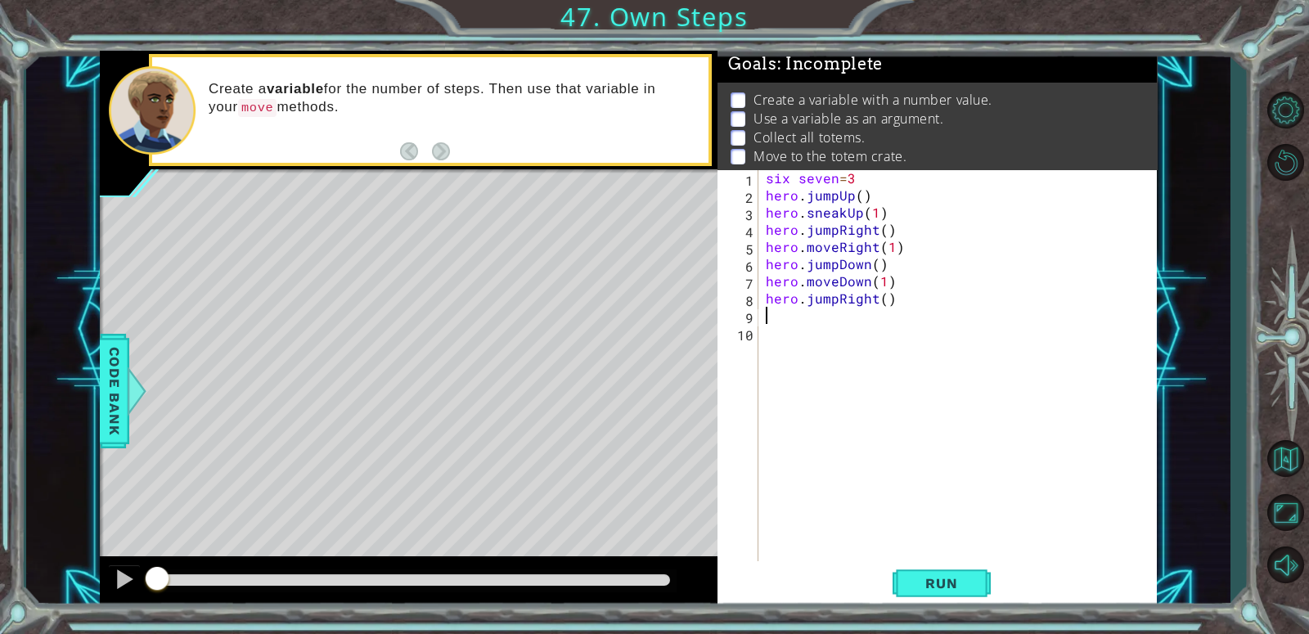
click at [849, 393] on div "six seven = 3 hero . jumpUp ( ) hero . sneakUp ( 1 ) hero . jumpRight ( ) hero …" at bounding box center [962, 384] width 398 height 430
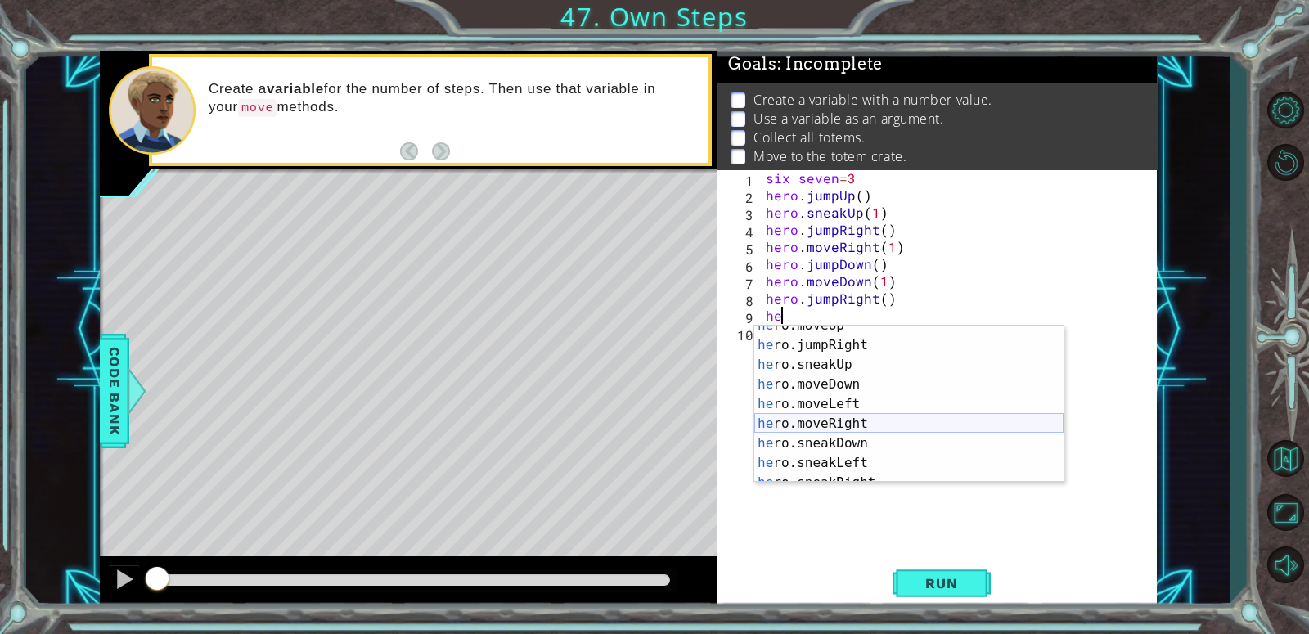
scroll to position [69, 0]
click at [848, 429] on div "he ro.moveUp press enter he ro.jumpRight press enter he ro.sneakUp press enter …" at bounding box center [908, 414] width 309 height 196
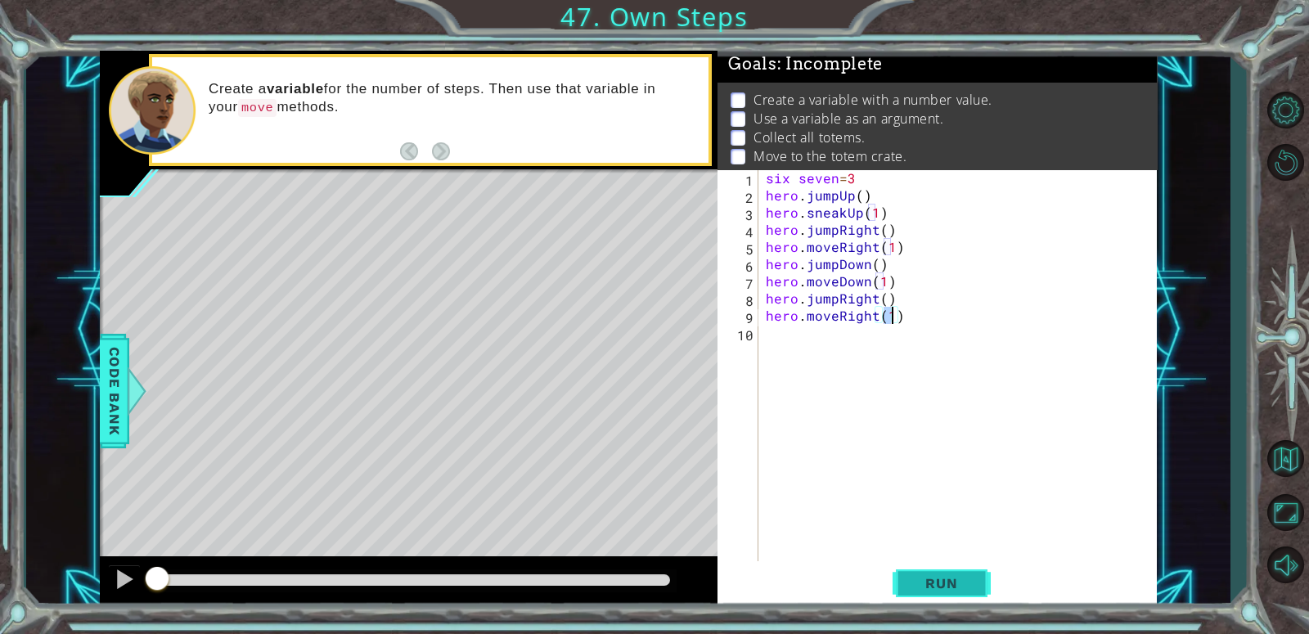
click at [925, 587] on span "Run" at bounding box center [941, 583] width 65 height 16
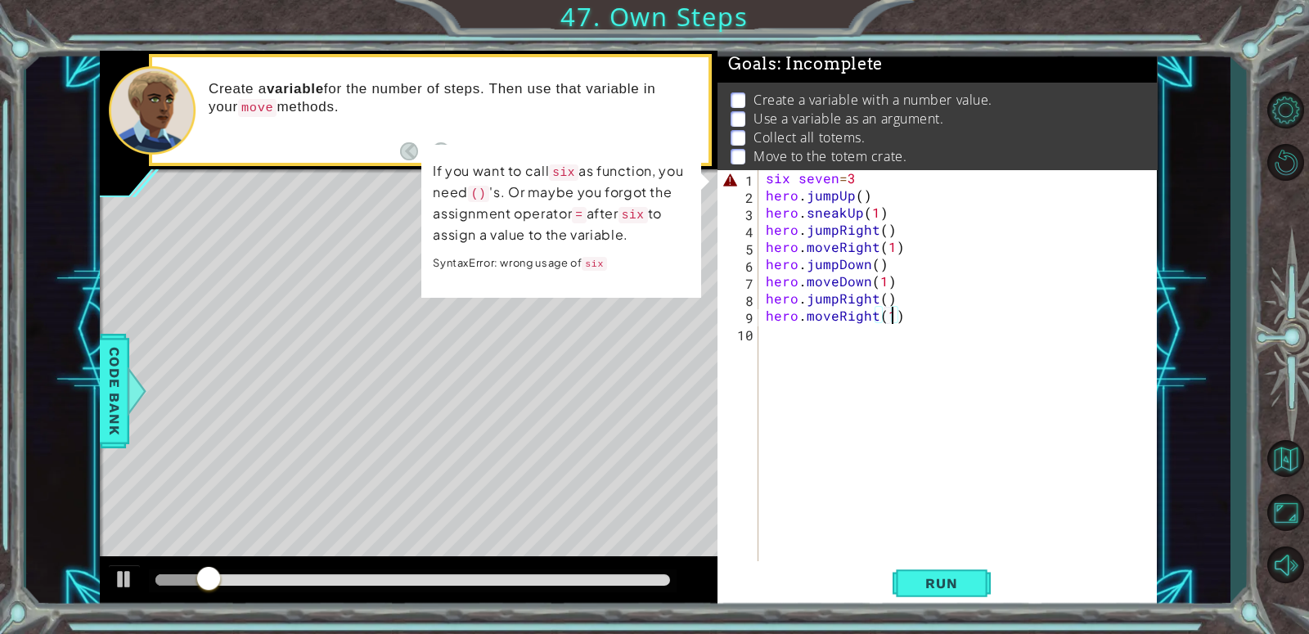
click at [835, 178] on div "six seven = 3 hero . jumpUp ( ) hero . sneakUp ( 1 ) hero . jumpRight ( ) hero …" at bounding box center [962, 384] width 398 height 430
click at [803, 178] on div "six seven = 3 hero . jumpUp ( ) hero . sneakUp ( 1 ) hero . jumpRight ( ) hero …" at bounding box center [962, 384] width 398 height 430
click at [799, 178] on div "six seven = 3 hero . jumpUp ( ) hero . sneakUp ( 1 ) hero . jumpRight ( ) hero …" at bounding box center [962, 384] width 398 height 430
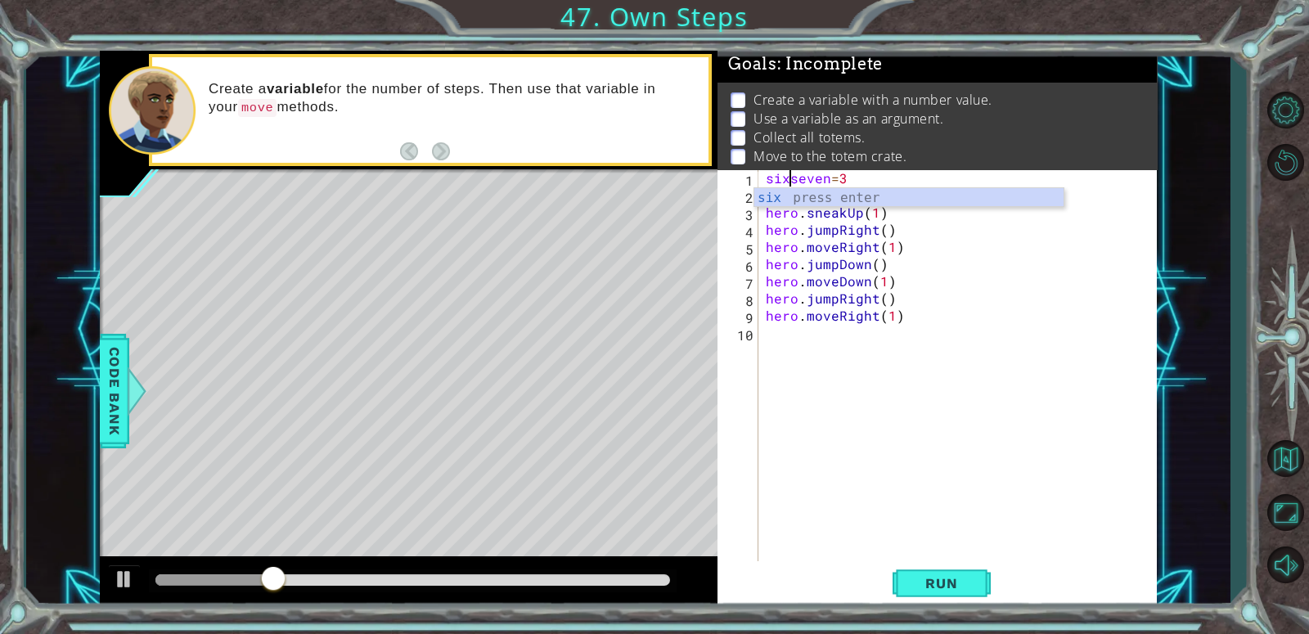
click at [1005, 592] on div "Run" at bounding box center [941, 583] width 439 height 44
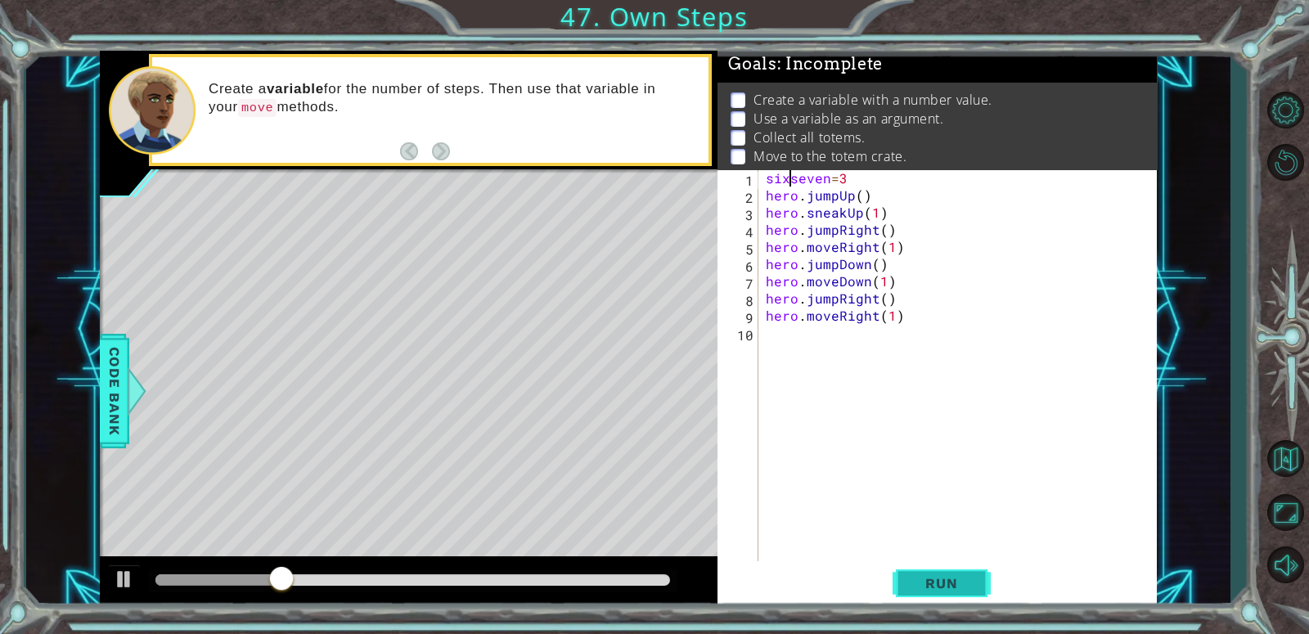
click at [960, 592] on button "Run" at bounding box center [942, 583] width 98 height 44
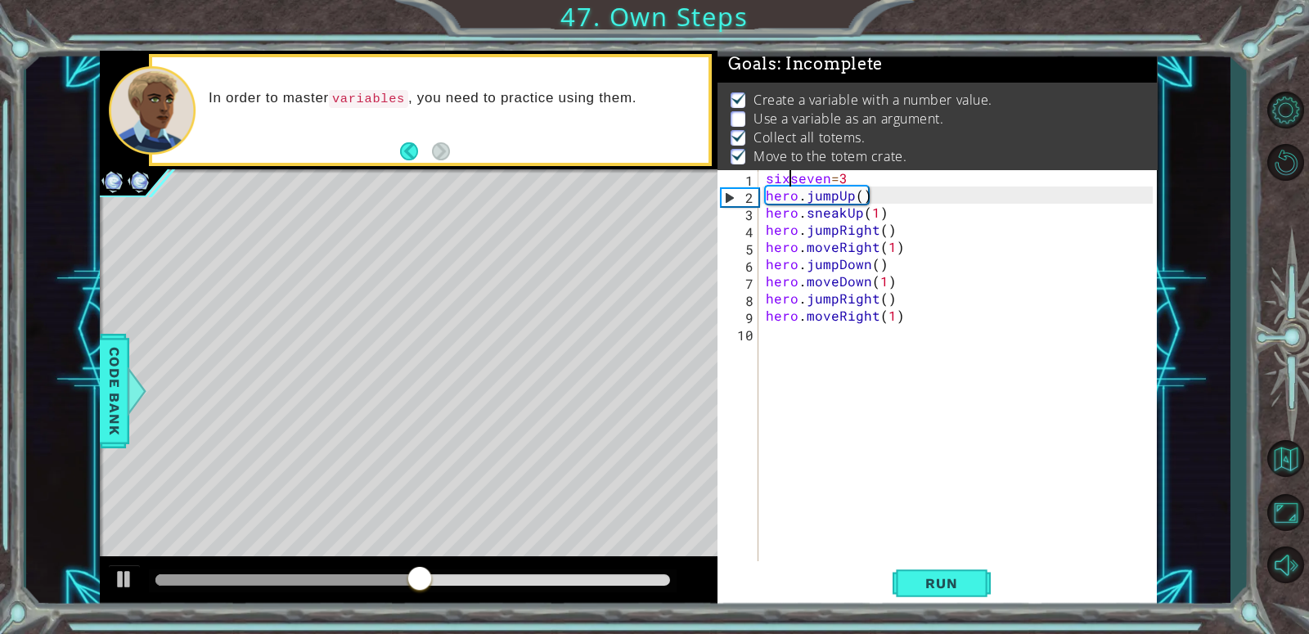
click at [898, 313] on div "sixseven = 3 hero . jumpUp ( ) hero . sneakUp ( 1 ) hero . jumpRight ( ) hero .…" at bounding box center [962, 384] width 398 height 430
click at [889, 301] on div "sixseven = 3 hero . jumpUp ( ) hero . sneakUp ( 1 ) hero . jumpRight ( ) hero .…" at bounding box center [962, 384] width 398 height 430
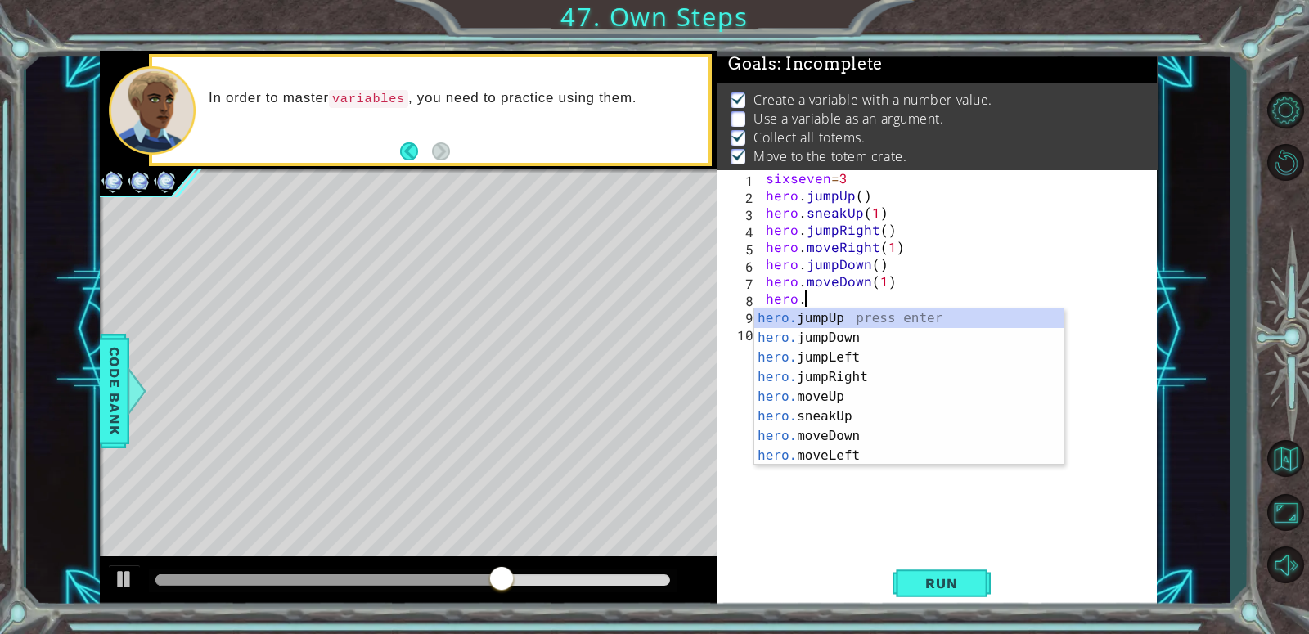
scroll to position [0, 0]
type textarea "h"
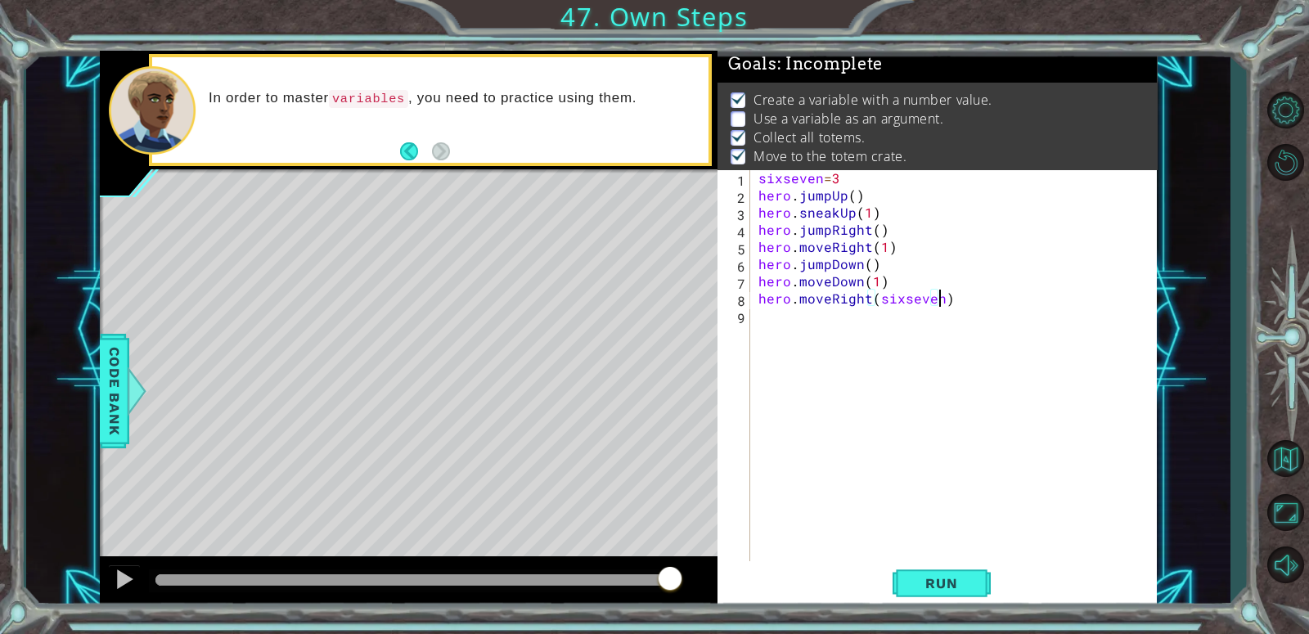
scroll to position [0, 10]
type textarea "hero.moveRight(sixseven)"
click at [963, 592] on button "Run" at bounding box center [942, 583] width 98 height 44
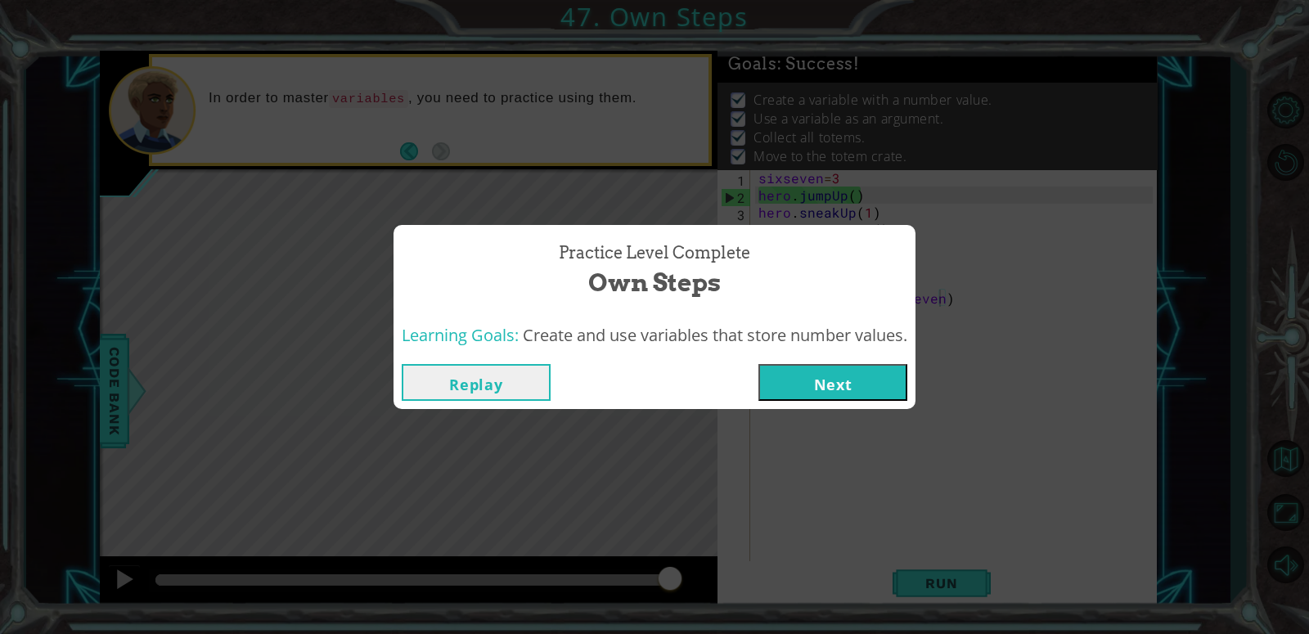
click at [862, 402] on div "Replay Next" at bounding box center [655, 382] width 522 height 53
click at [859, 397] on button "Next" at bounding box center [832, 382] width 149 height 37
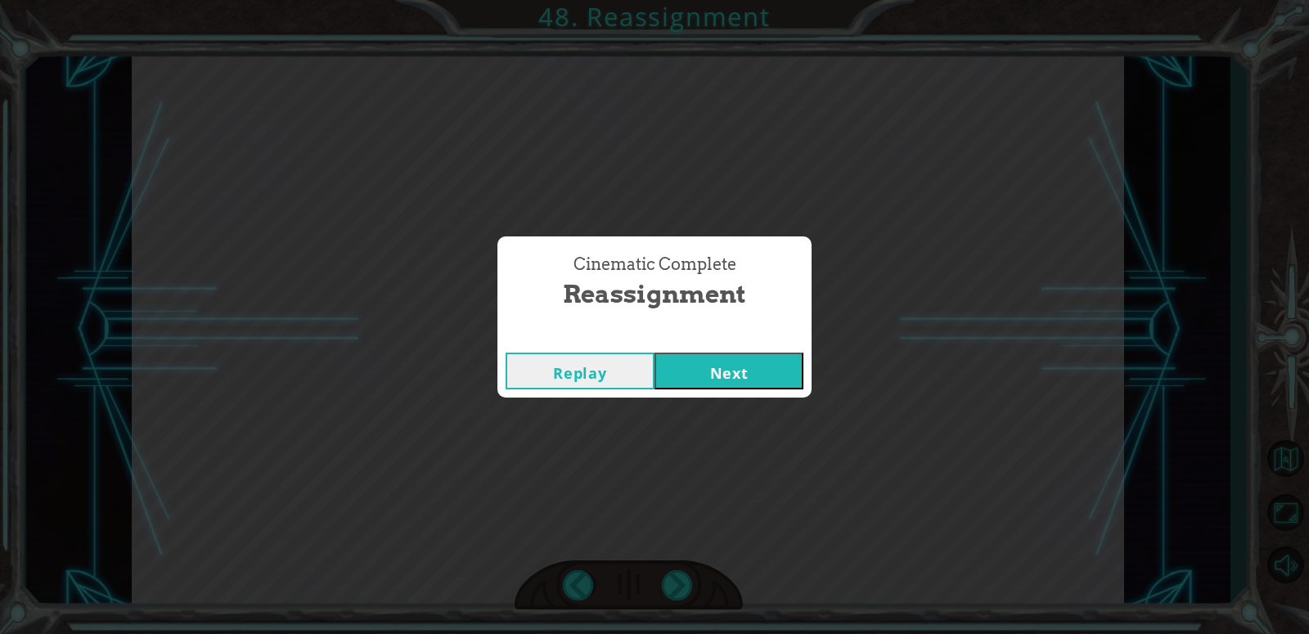
click at [753, 358] on button "Next" at bounding box center [729, 371] width 149 height 37
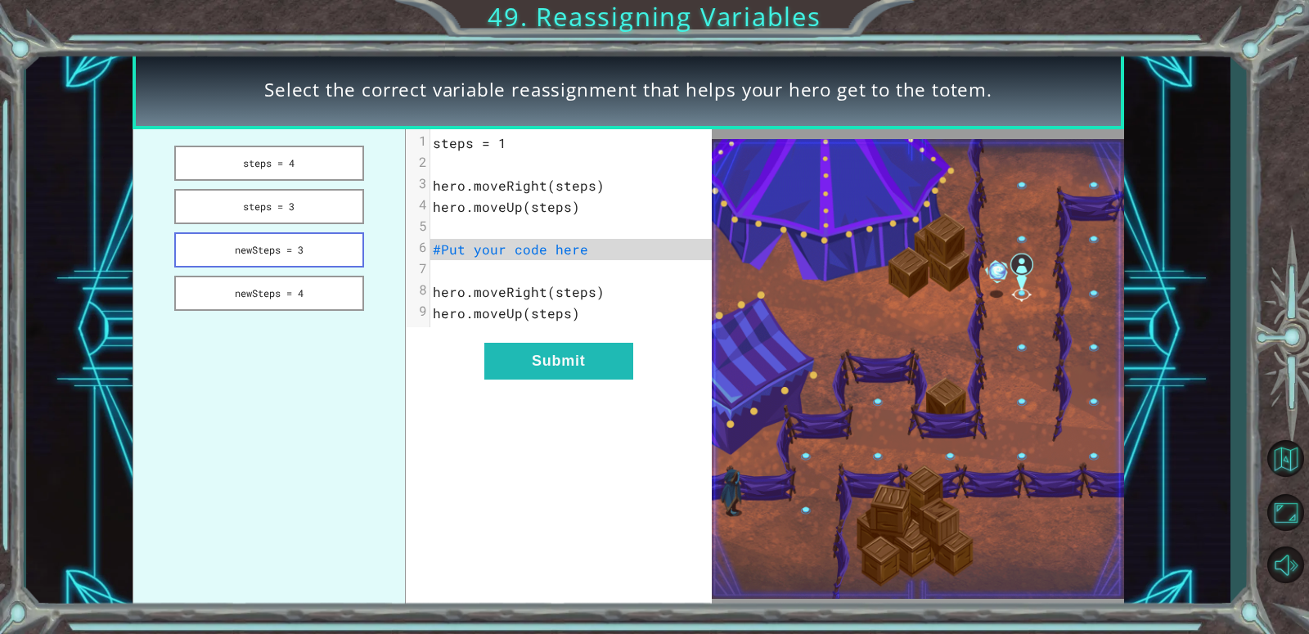
click at [317, 250] on button "newSteps = 3" at bounding box center [269, 249] width 190 height 35
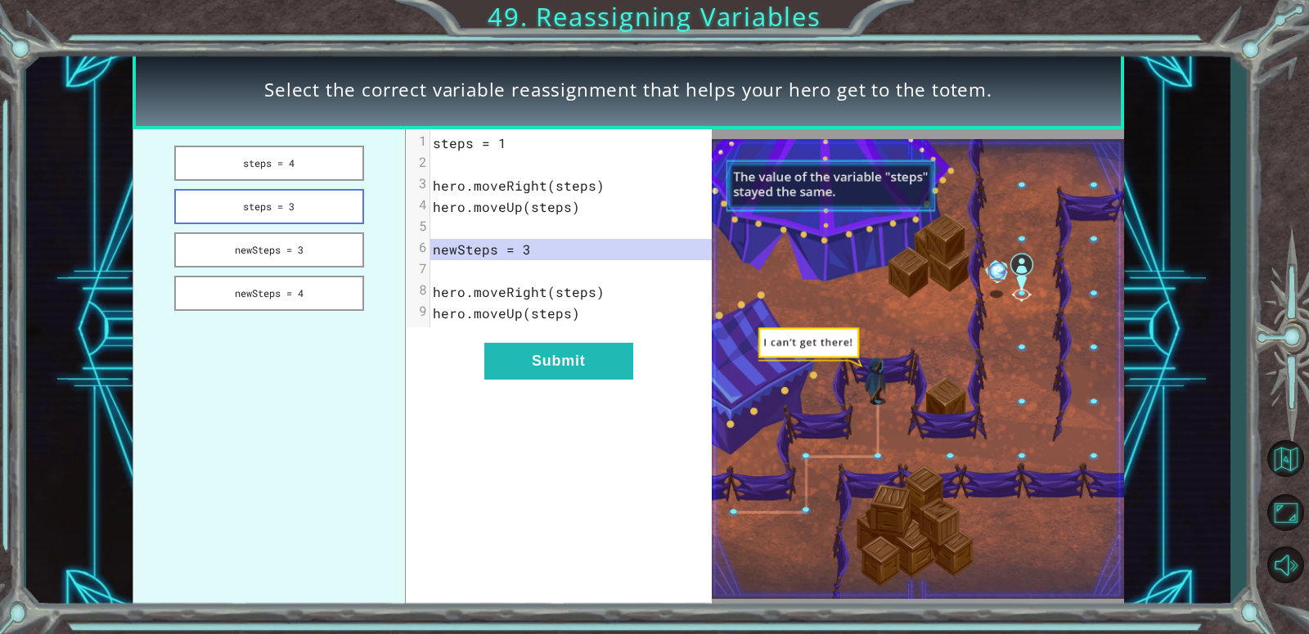
click at [268, 208] on button "steps = 3" at bounding box center [269, 206] width 190 height 35
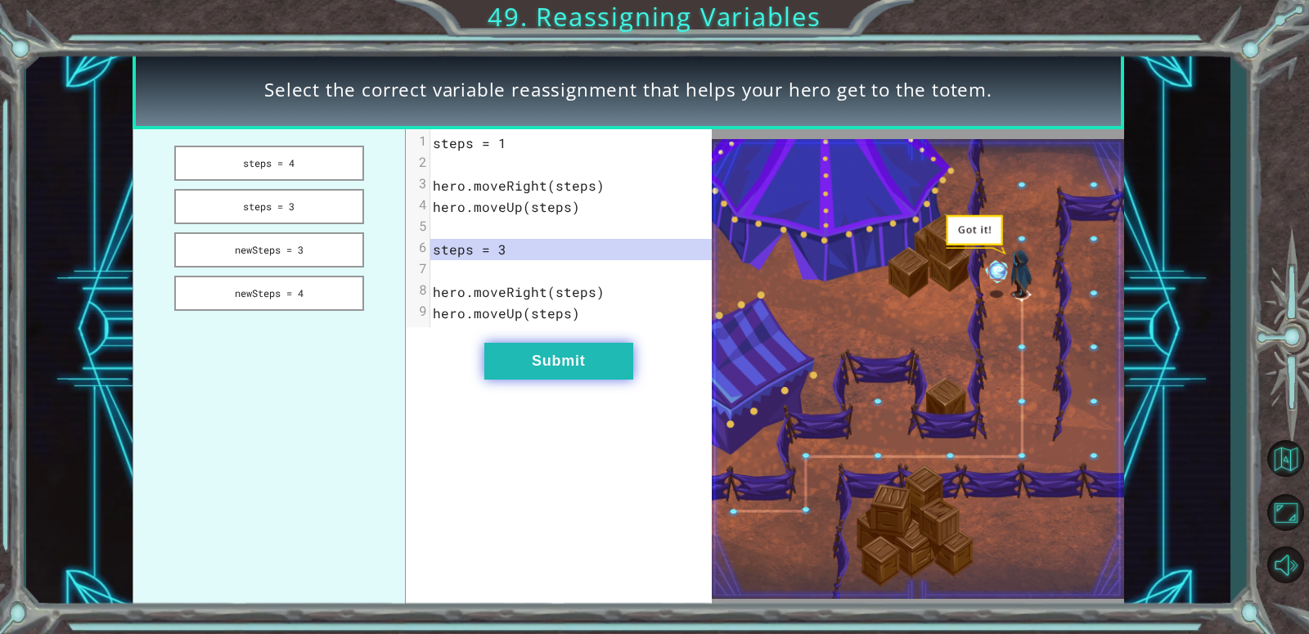
click at [530, 348] on button "Submit" at bounding box center [558, 361] width 149 height 37
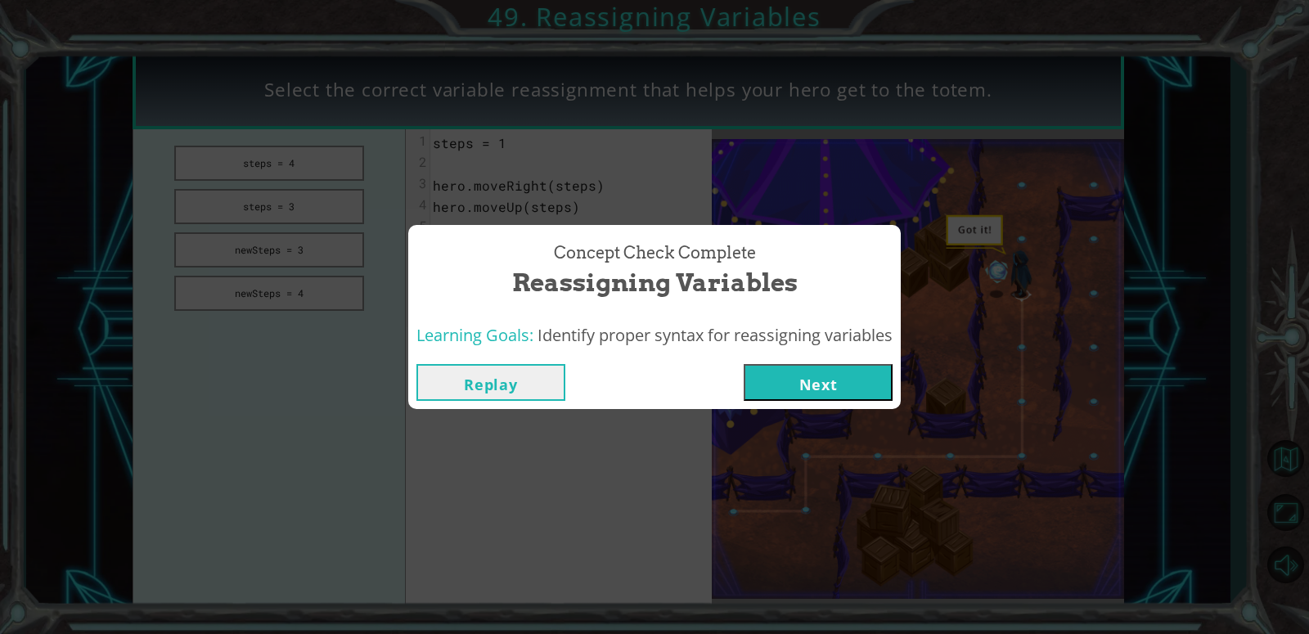
click at [785, 378] on button "Next" at bounding box center [818, 382] width 149 height 37
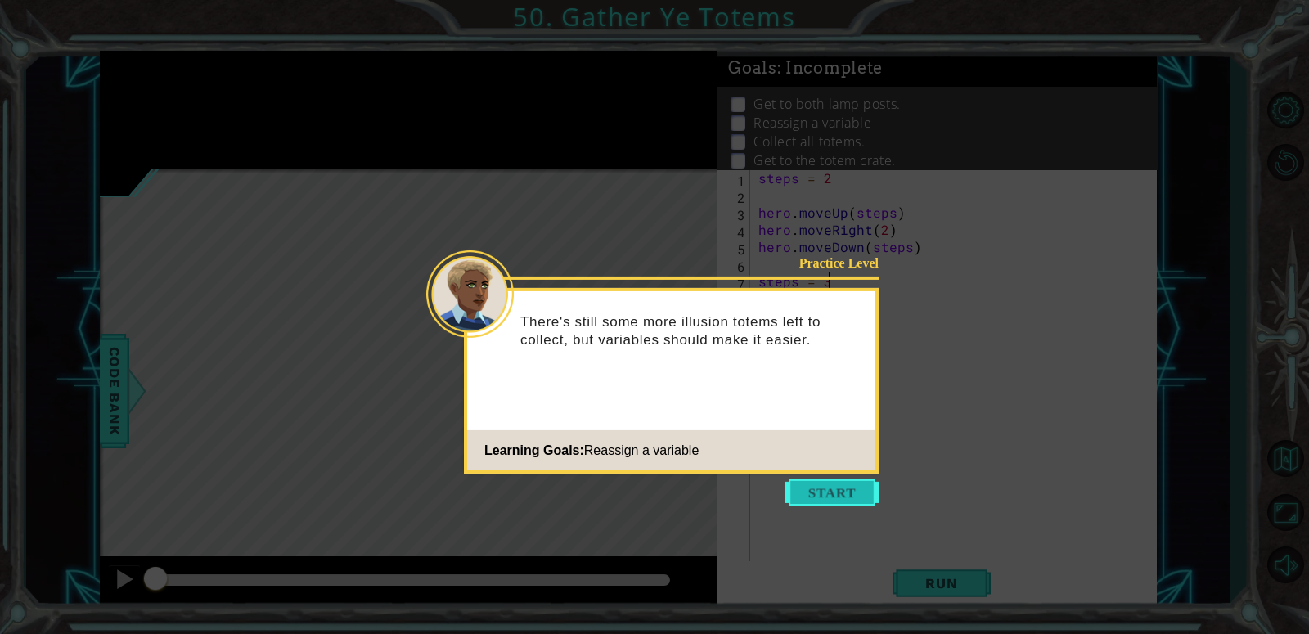
click at [836, 497] on button "Start" at bounding box center [831, 492] width 93 height 26
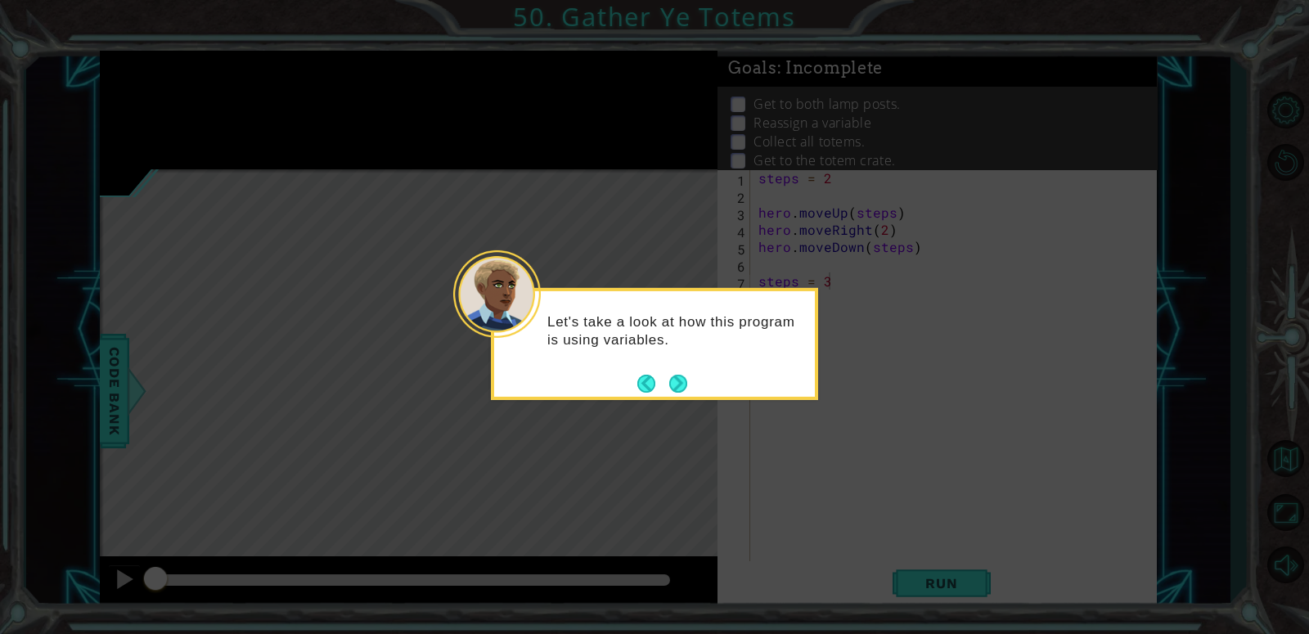
click at [671, 368] on div "Let's take a look at how this program is using variables." at bounding box center [654, 338] width 321 height 83
click at [677, 384] on button "Next" at bounding box center [678, 383] width 20 height 20
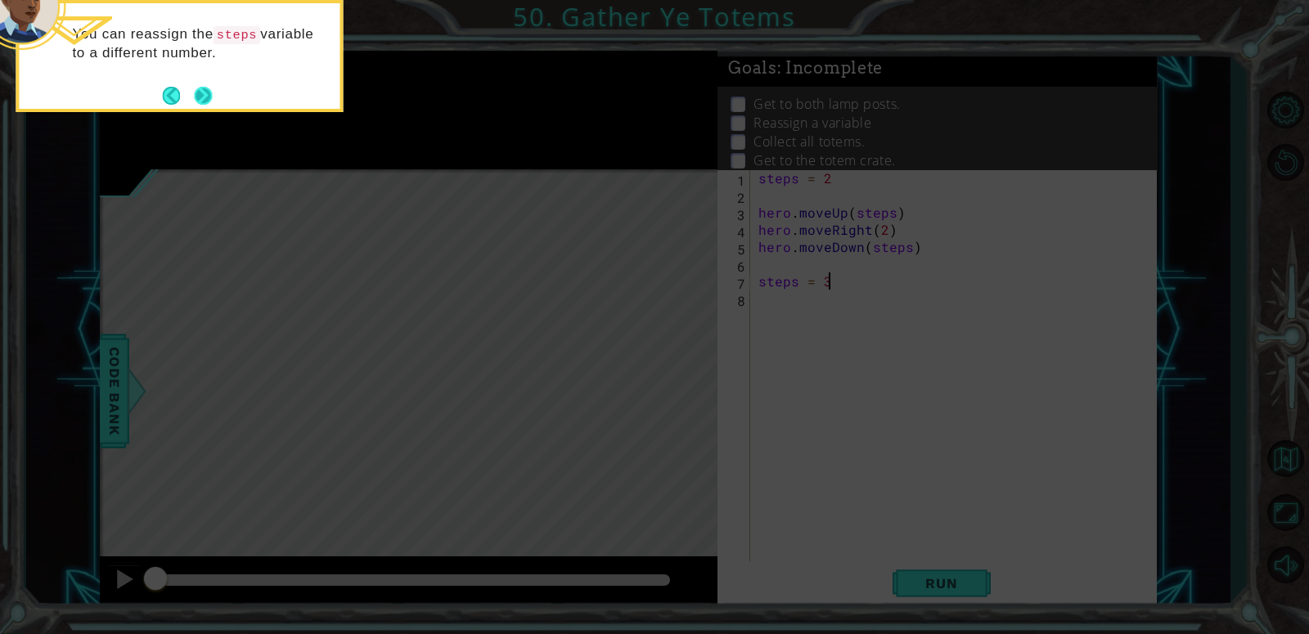
click at [214, 85] on div "You can reassign the steps variable to a different number." at bounding box center [179, 51] width 321 height 83
click at [198, 102] on button "Next" at bounding box center [203, 95] width 25 height 25
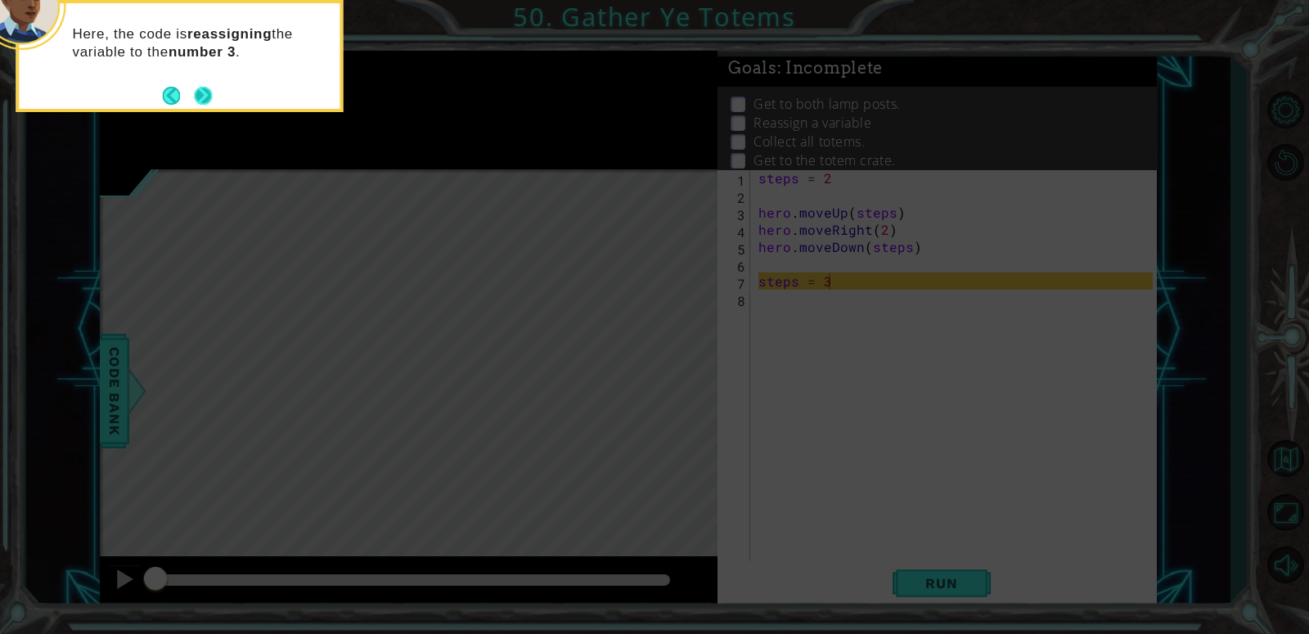
click at [202, 99] on button "Next" at bounding box center [203, 96] width 26 height 26
click at [200, 98] on button "Next" at bounding box center [203, 95] width 29 height 29
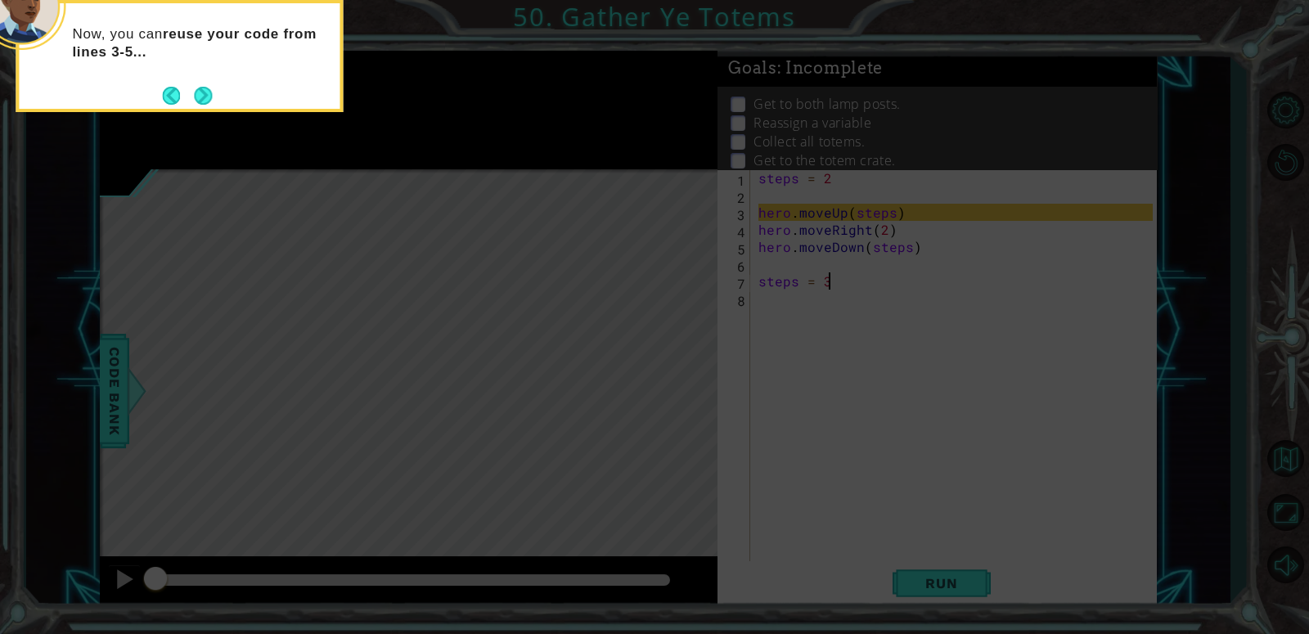
click at [200, 98] on button "Next" at bounding box center [202, 95] width 23 height 23
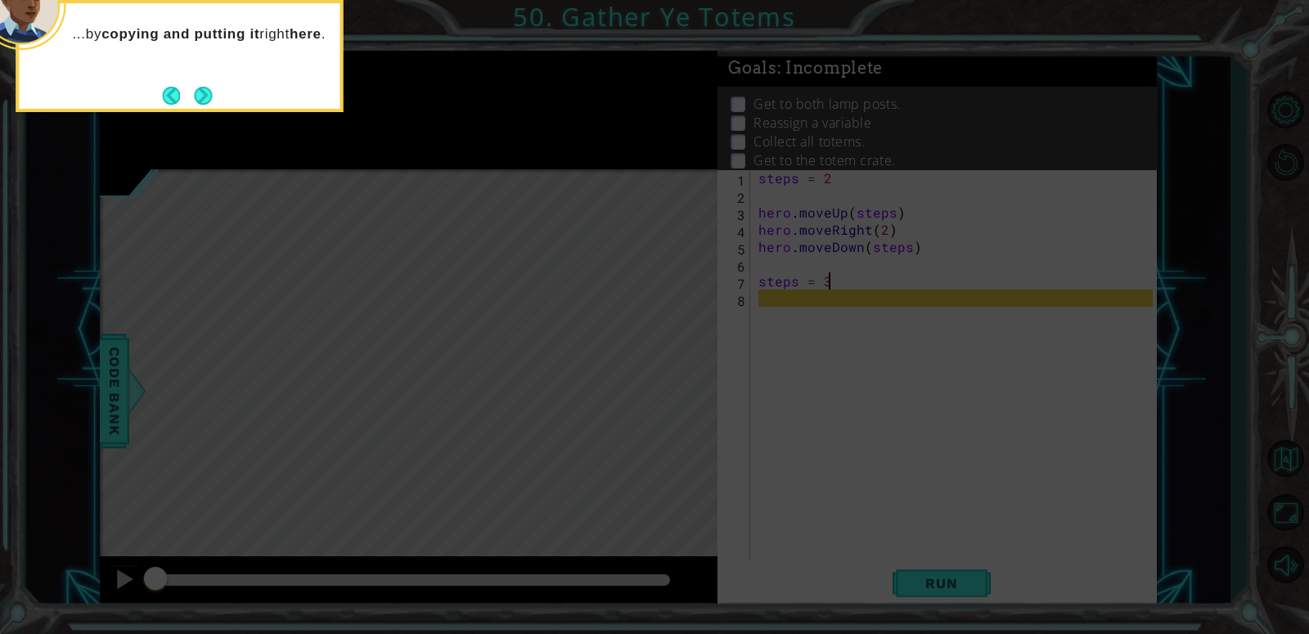
click at [200, 98] on button "Next" at bounding box center [203, 95] width 29 height 29
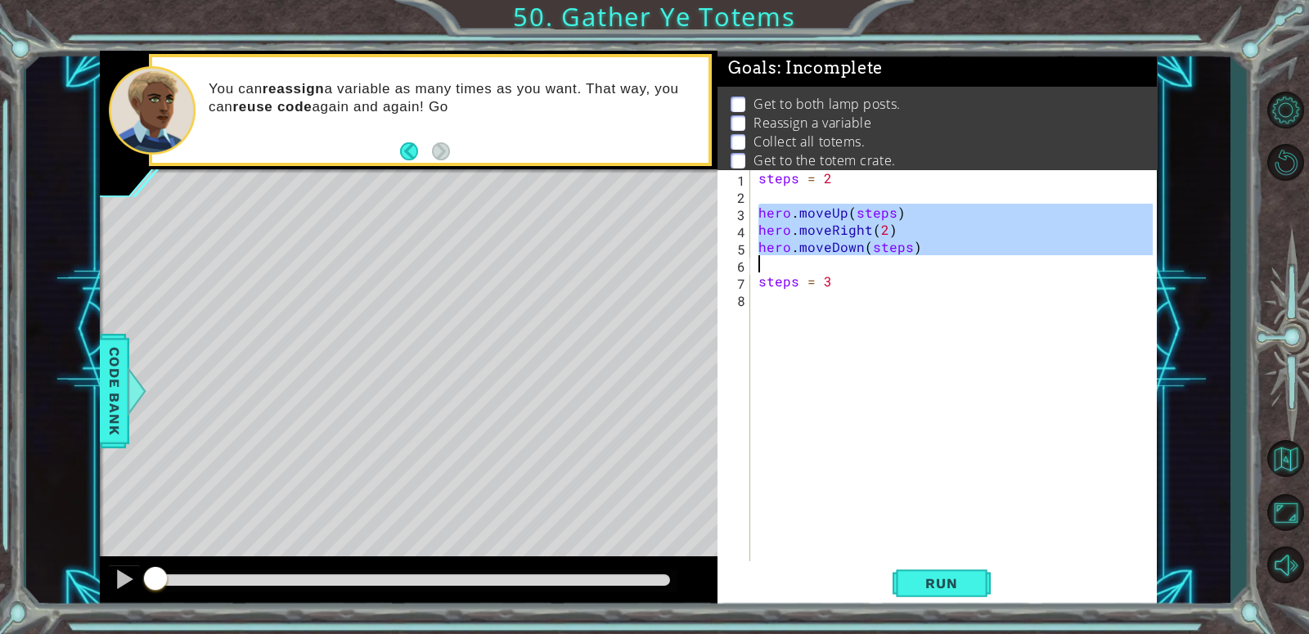
drag, startPoint x: 757, startPoint y: 212, endPoint x: 905, endPoint y: 263, distance: 156.8
click at [905, 263] on div "steps = 2 hero . moveUp ( steps ) hero . moveRight ( 2 ) hero . moveDown ( step…" at bounding box center [958, 384] width 406 height 430
type textarea "hero.moveDown(steps)"
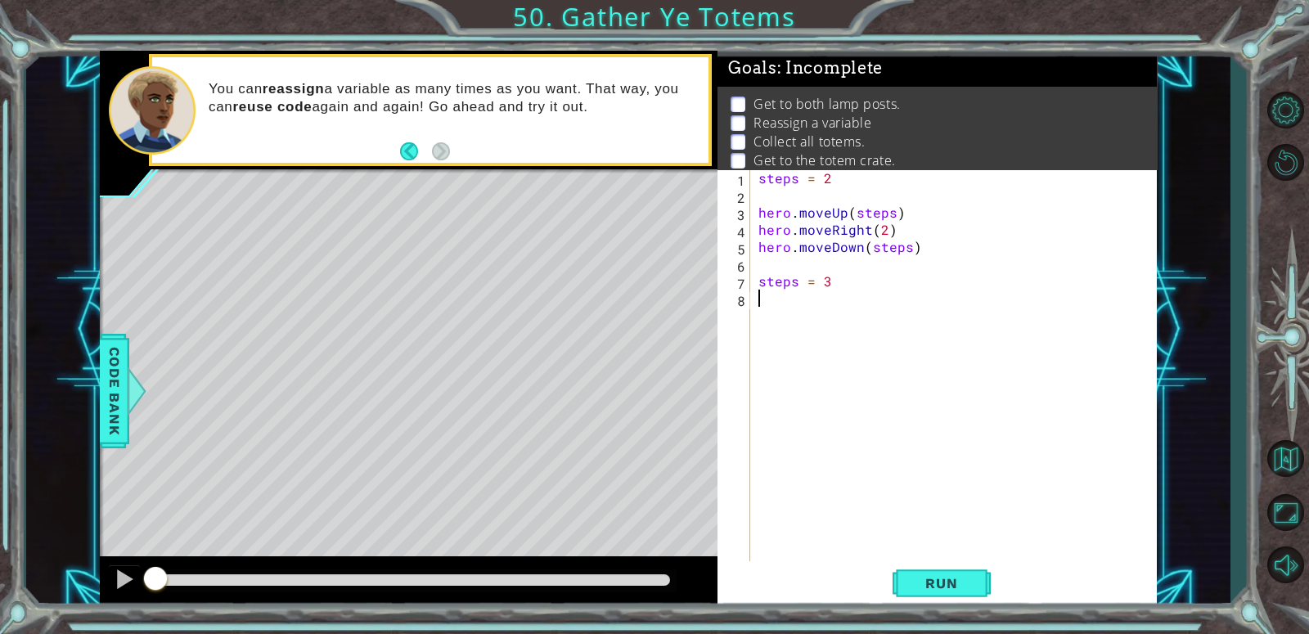
click at [768, 308] on div "steps = 2 hero . moveUp ( steps ) hero . moveRight ( 2 ) hero . moveDown ( step…" at bounding box center [958, 384] width 406 height 430
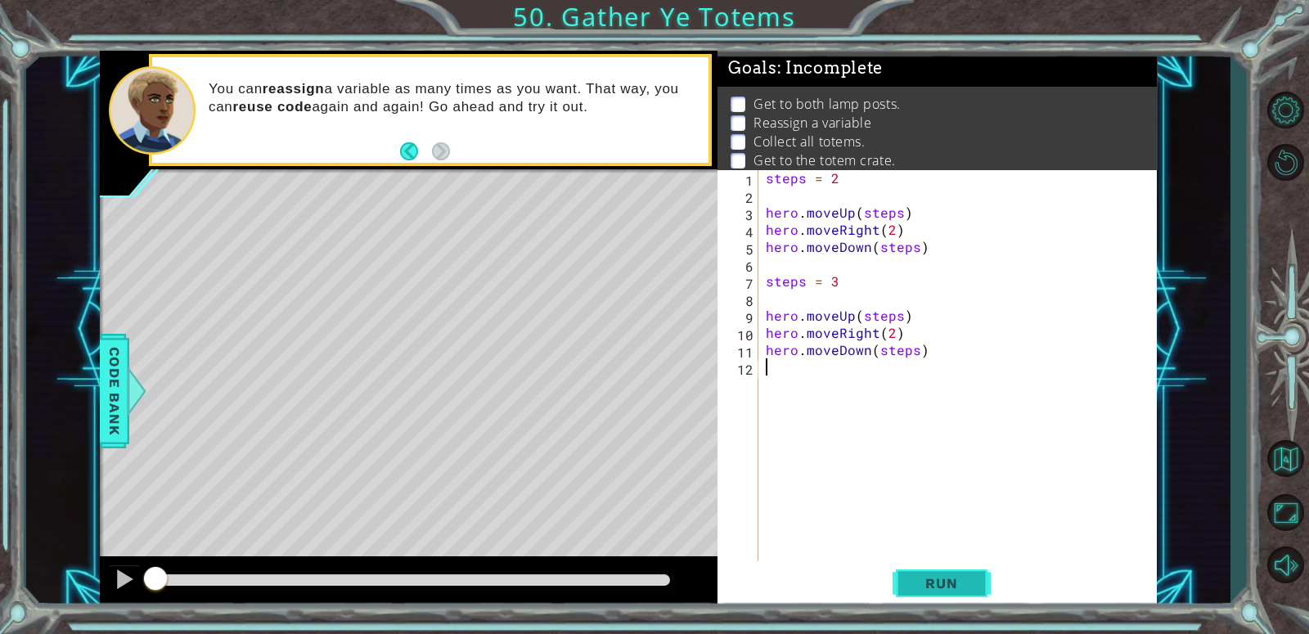
click at [937, 573] on button "Run" at bounding box center [942, 583] width 98 height 44
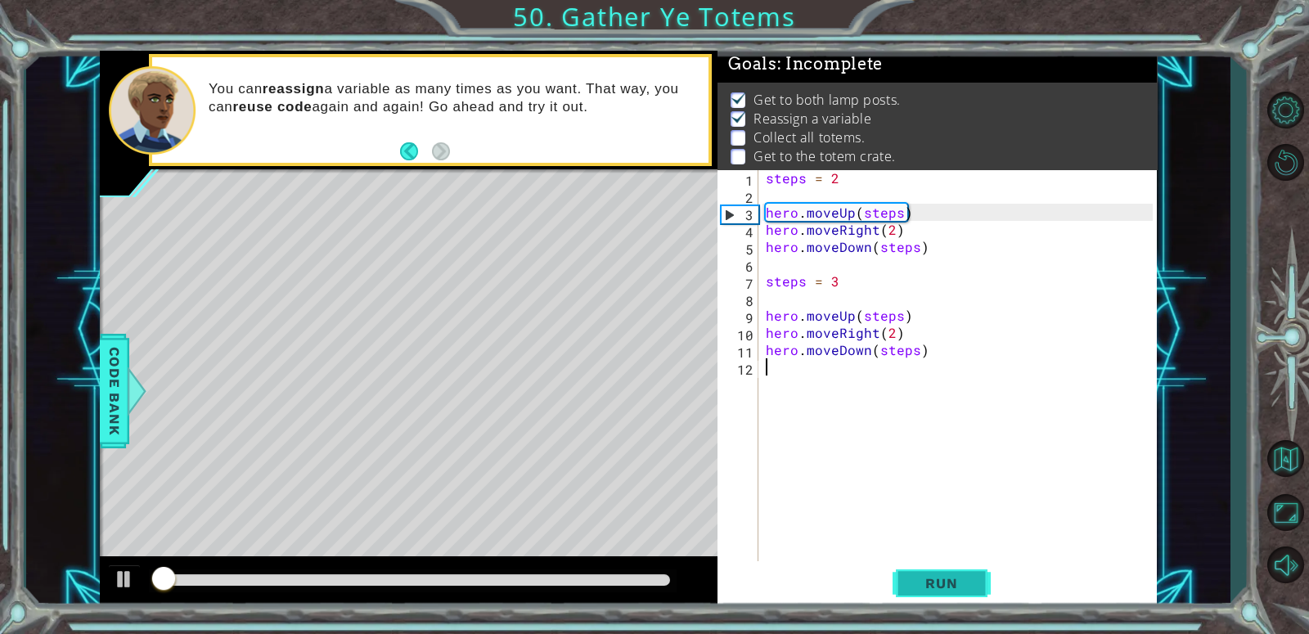
scroll to position [4, 0]
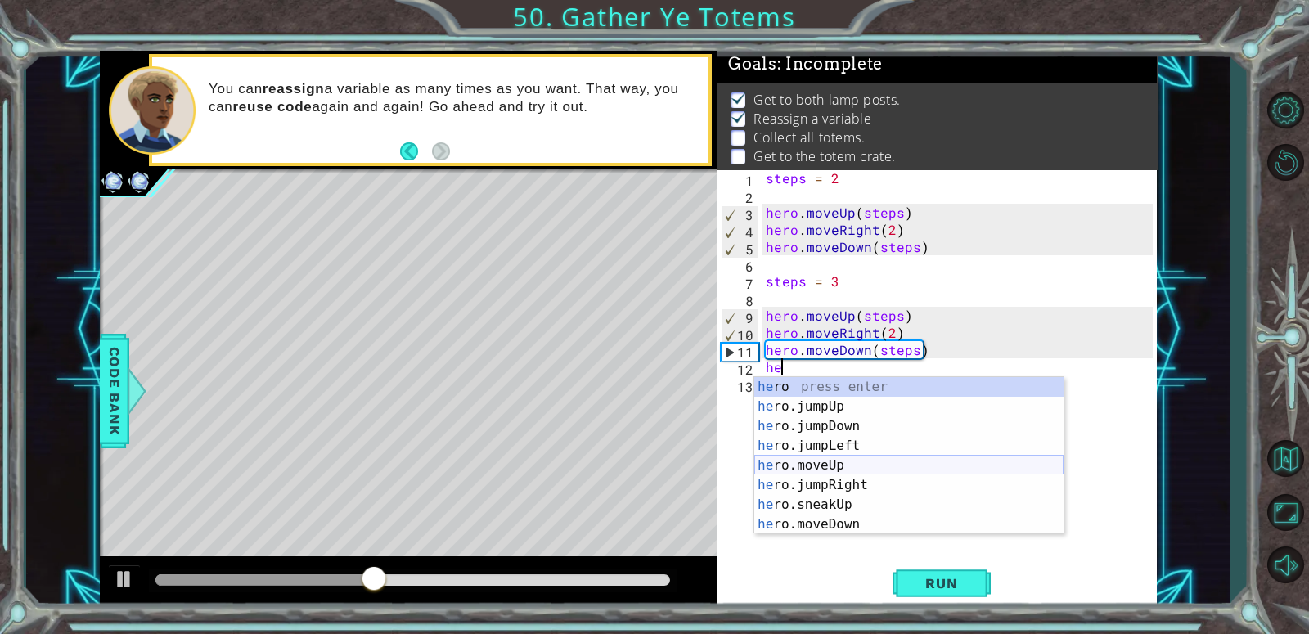
click at [828, 457] on div "he ro press enter he ro.jumpUp press enter he ro.jumpDown press enter he ro.jum…" at bounding box center [908, 475] width 309 height 196
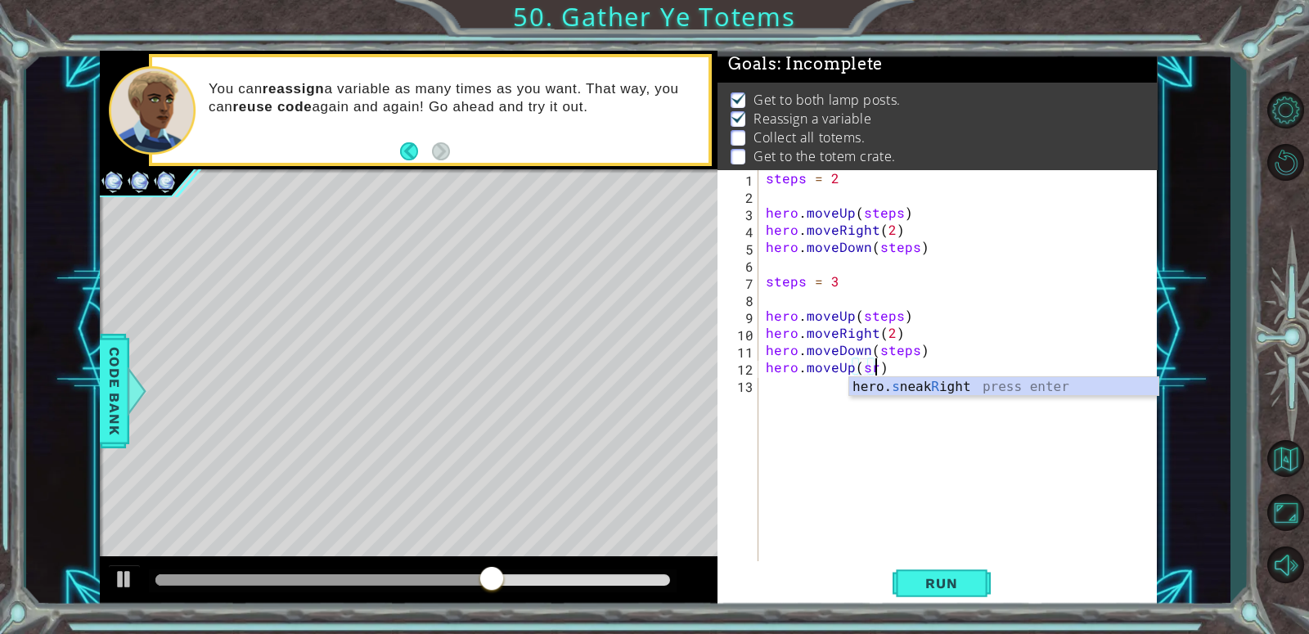
scroll to position [0, 7]
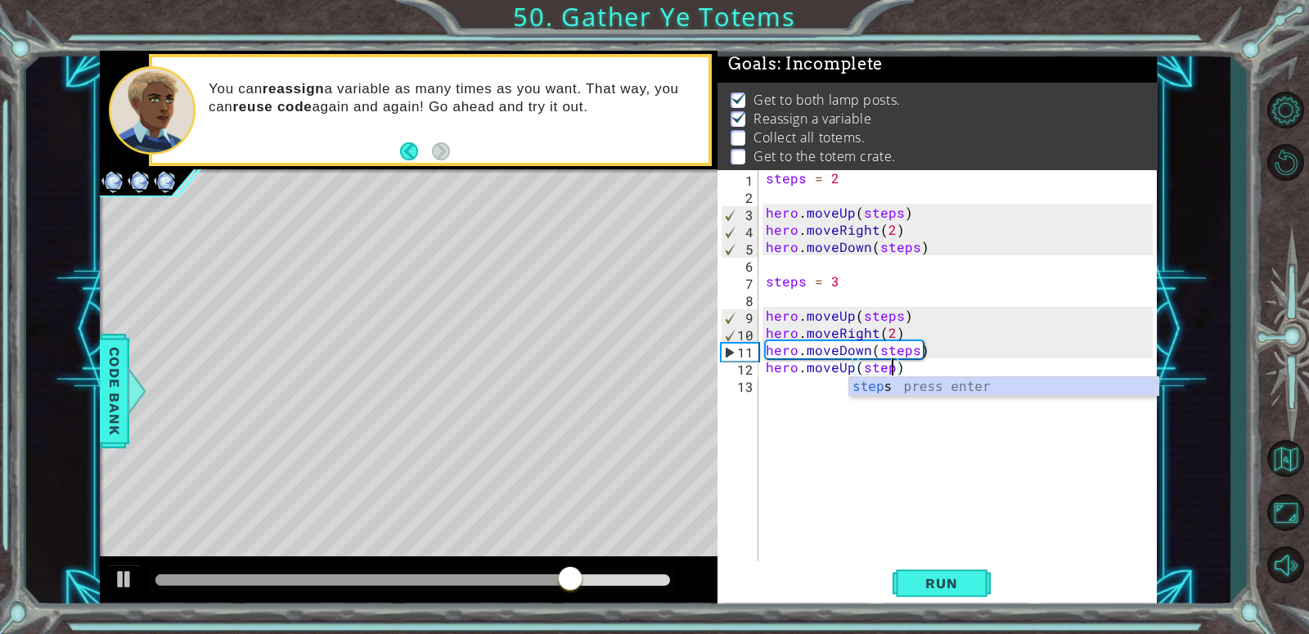
type textarea "hero.moveUp(steps)"
click at [787, 384] on div "steps = 2 hero . moveUp ( steps ) hero . moveRight ( 2 ) hero . moveDown ( step…" at bounding box center [962, 384] width 398 height 430
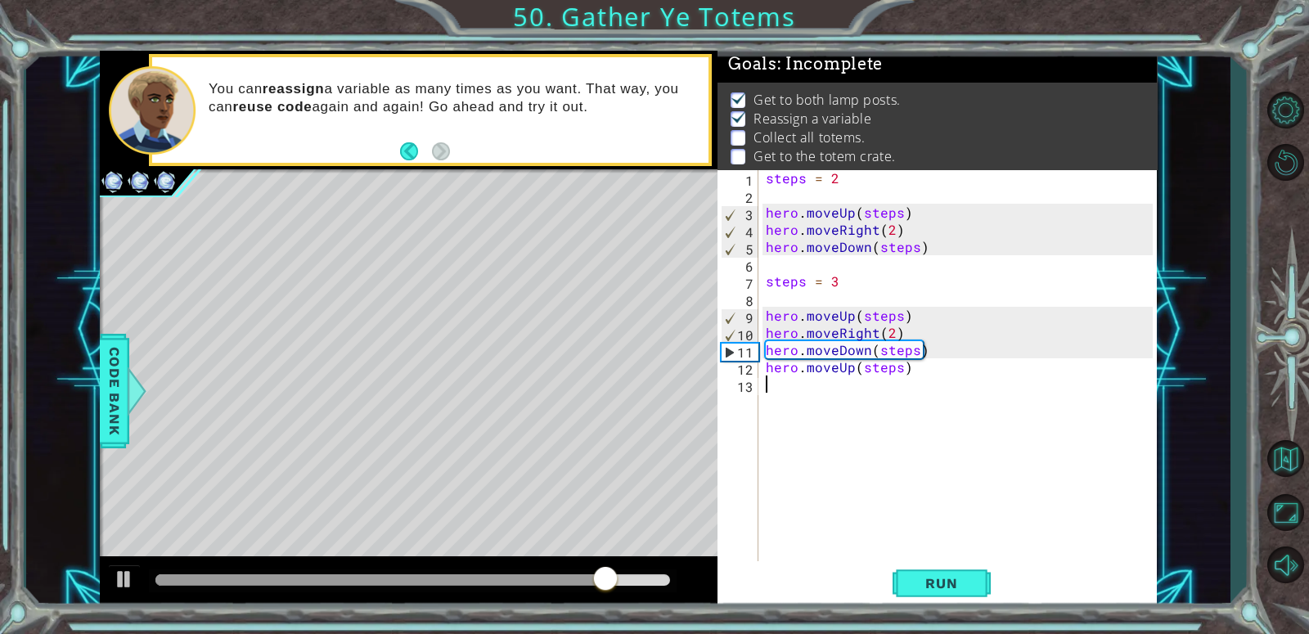
scroll to position [0, 0]
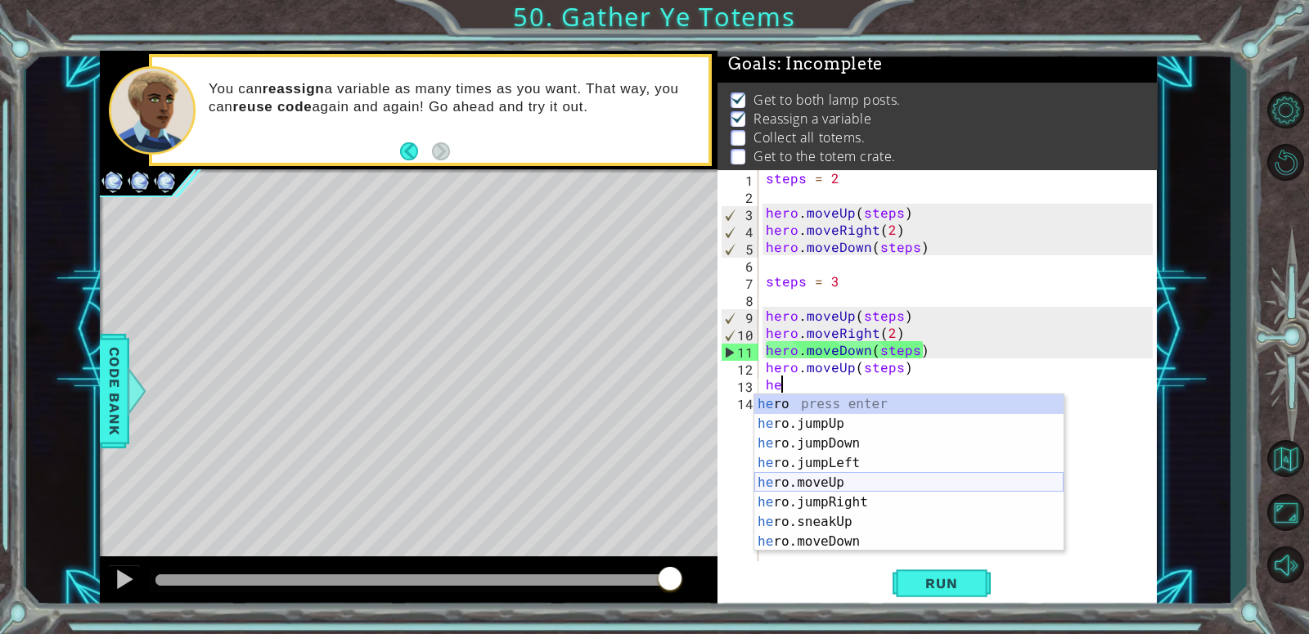
click at [794, 481] on div "he ro press enter he ro.jumpUp press enter he ro.jumpDown press enter he ro.jum…" at bounding box center [908, 492] width 309 height 196
type textarea "hero.moveUp(1)"
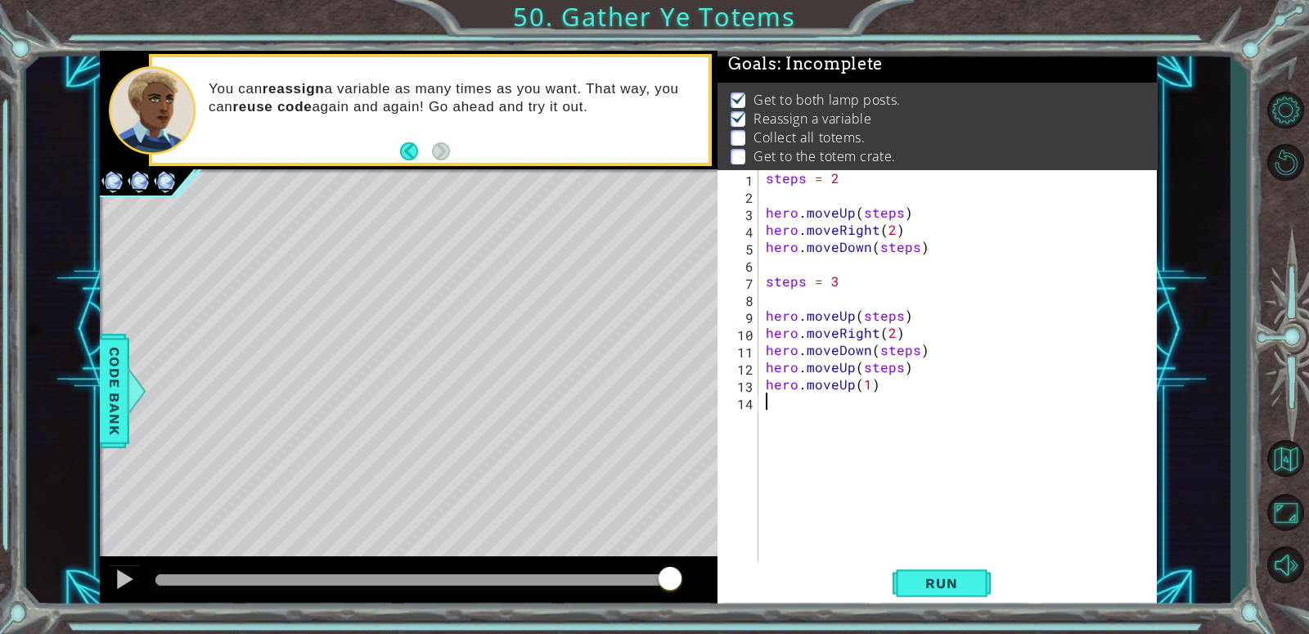
click at [785, 431] on div "steps = 2 hero . moveUp ( steps ) hero . moveRight ( 2 ) hero . moveDown ( step…" at bounding box center [962, 384] width 398 height 430
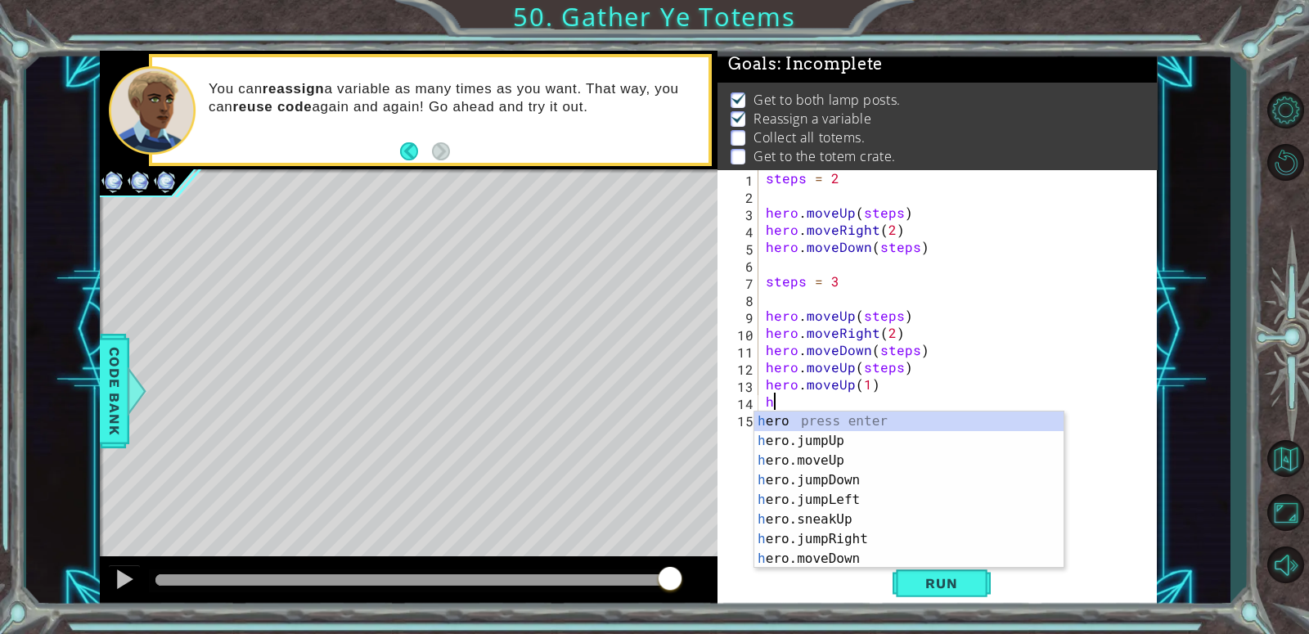
type textarea "he"
click at [821, 517] on div "he ro press enter he ro.jumpUp press enter he ro.jumpDown press enter he ro.jum…" at bounding box center [908, 510] width 309 height 196
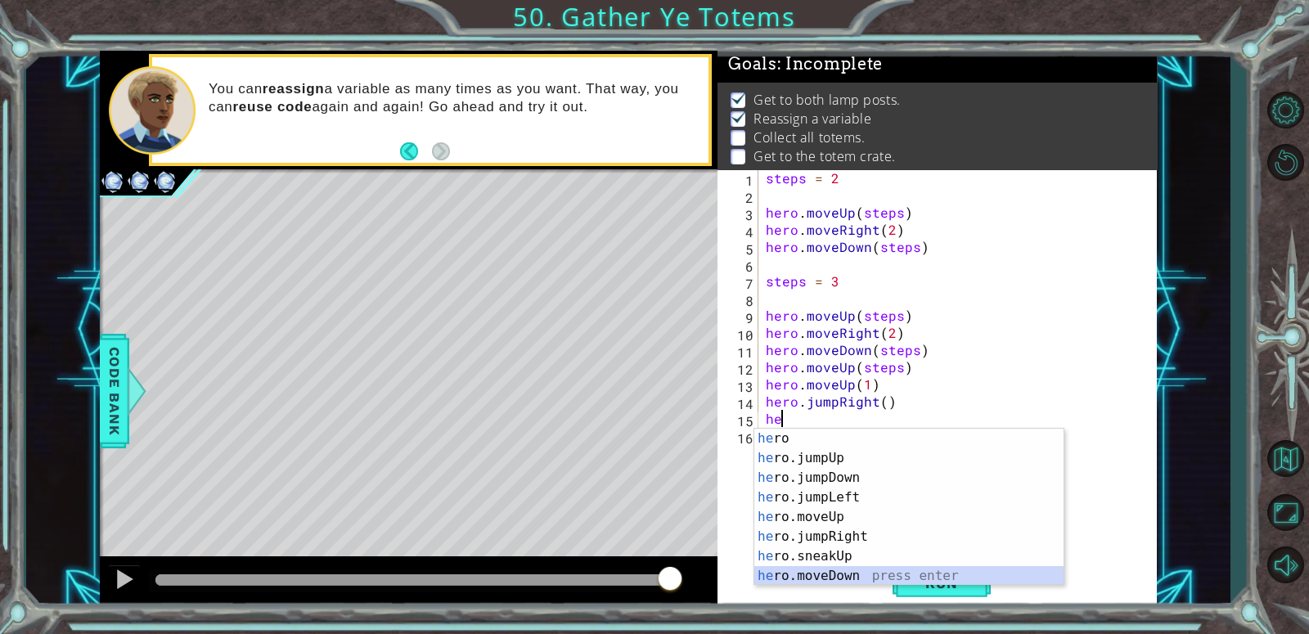
click at [839, 576] on div "he ro press enter he ro.jumpUp press enter he ro.jumpDown press enter he ro.jum…" at bounding box center [908, 527] width 309 height 196
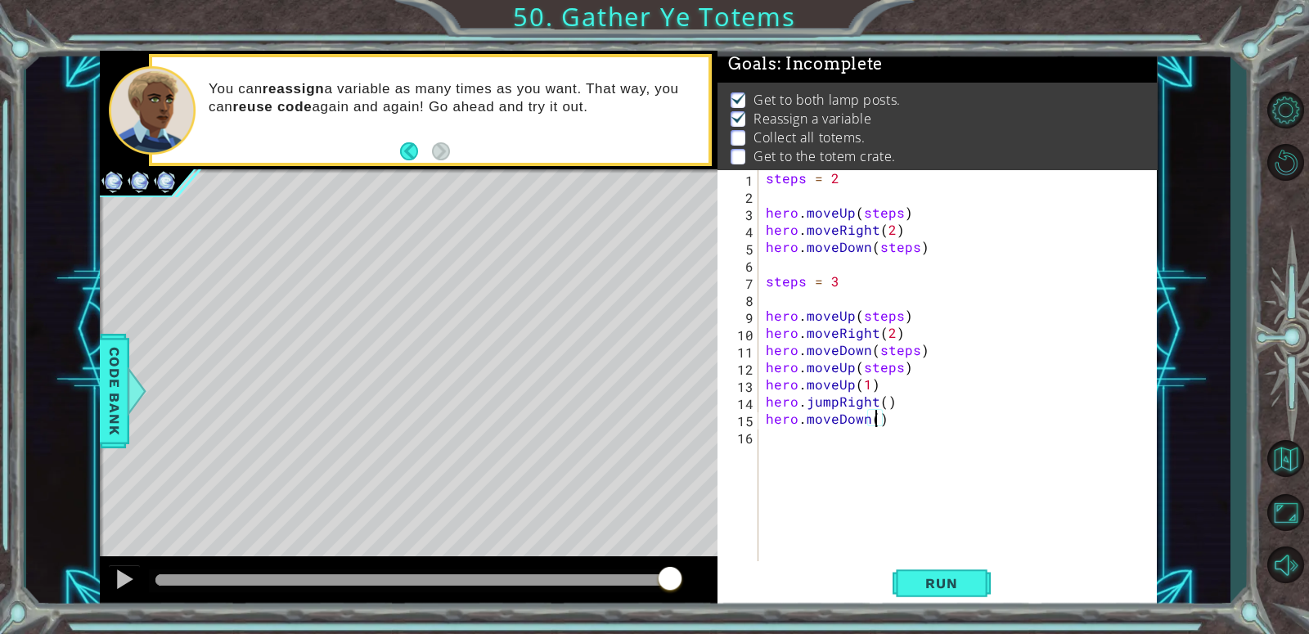
scroll to position [0, 7]
type textarea "hero.moveDown(4)"
click at [945, 585] on span "Run" at bounding box center [941, 583] width 65 height 16
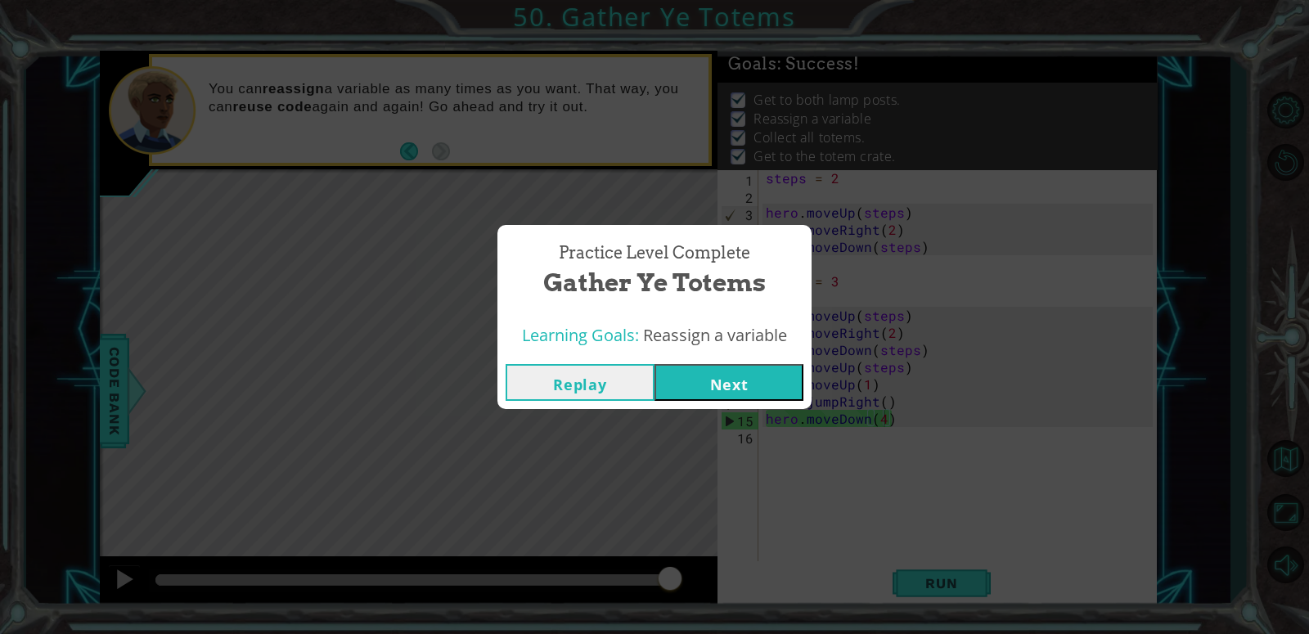
click at [747, 385] on button "Next" at bounding box center [729, 382] width 149 height 37
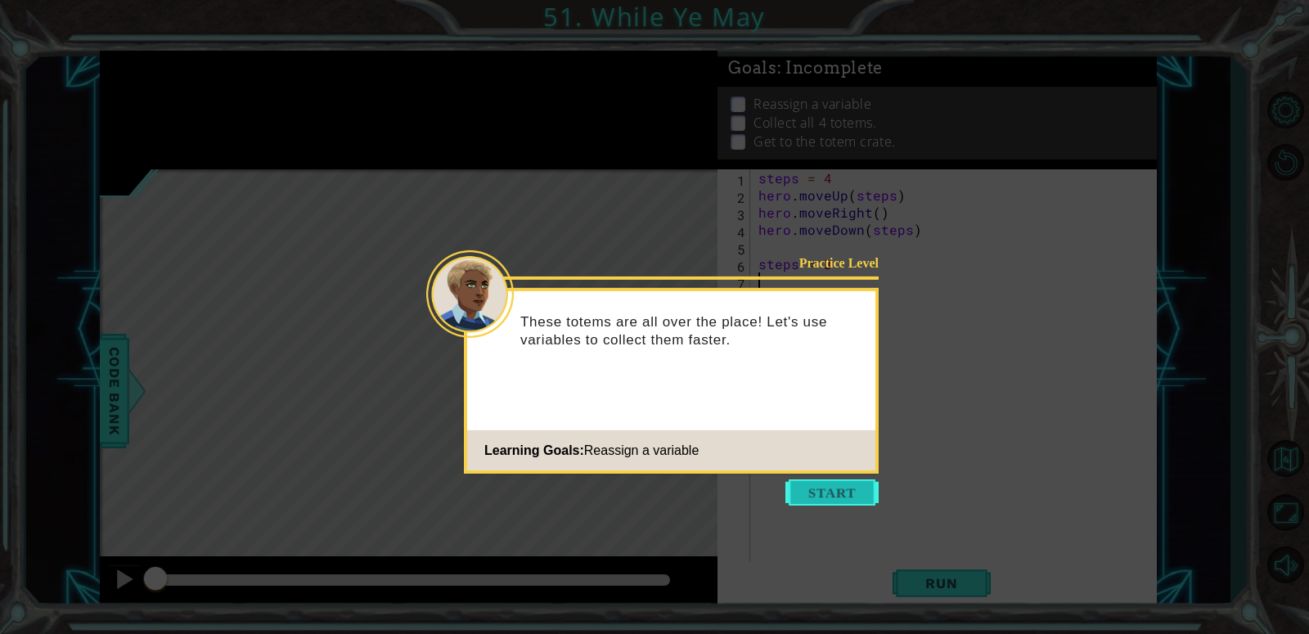
click at [847, 493] on button "Start" at bounding box center [831, 492] width 93 height 26
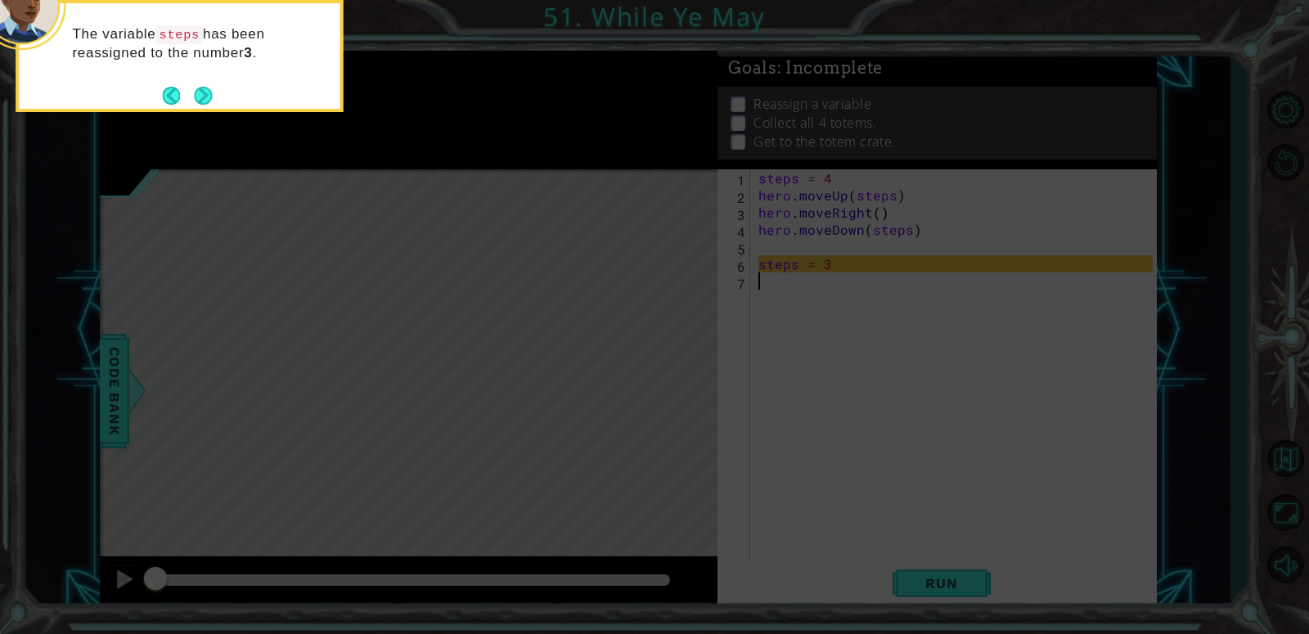
click at [213, 94] on div "The variable steps has been reassigned to the number 3 ." at bounding box center [179, 56] width 327 height 112
click at [213, 80] on div "The variable steps has been reassigned to the number 3 ." at bounding box center [179, 51] width 321 height 83
click at [193, 86] on button "Next" at bounding box center [203, 96] width 20 height 20
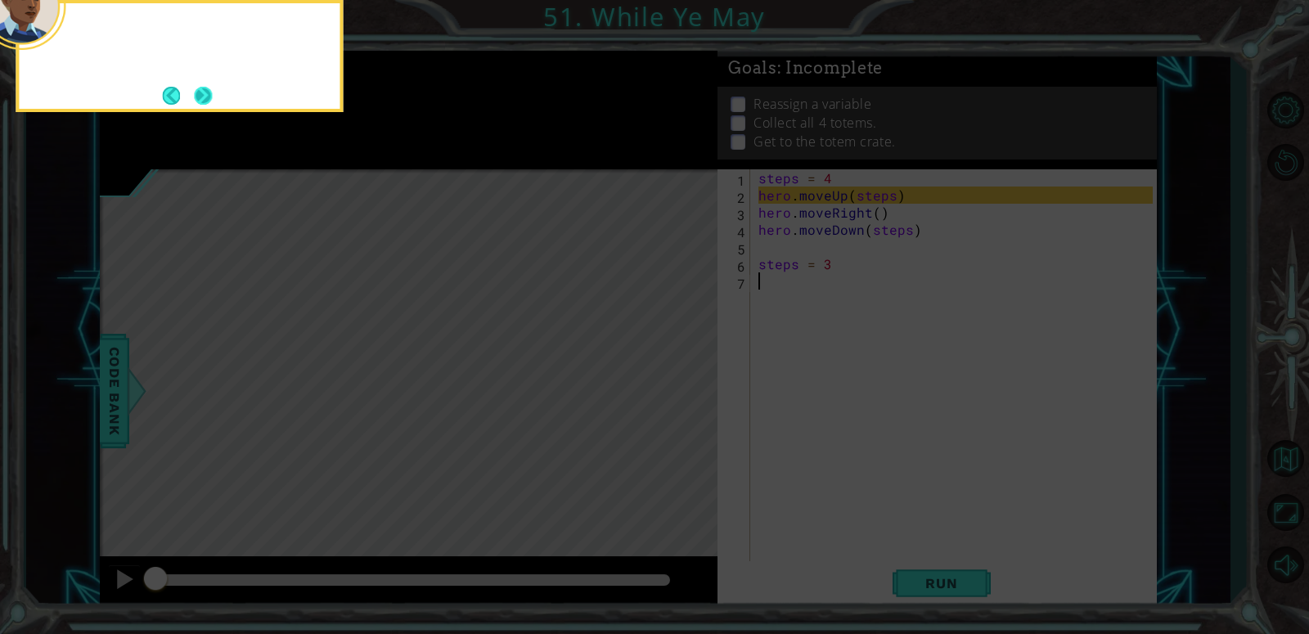
click at [204, 92] on button "Next" at bounding box center [202, 95] width 29 height 29
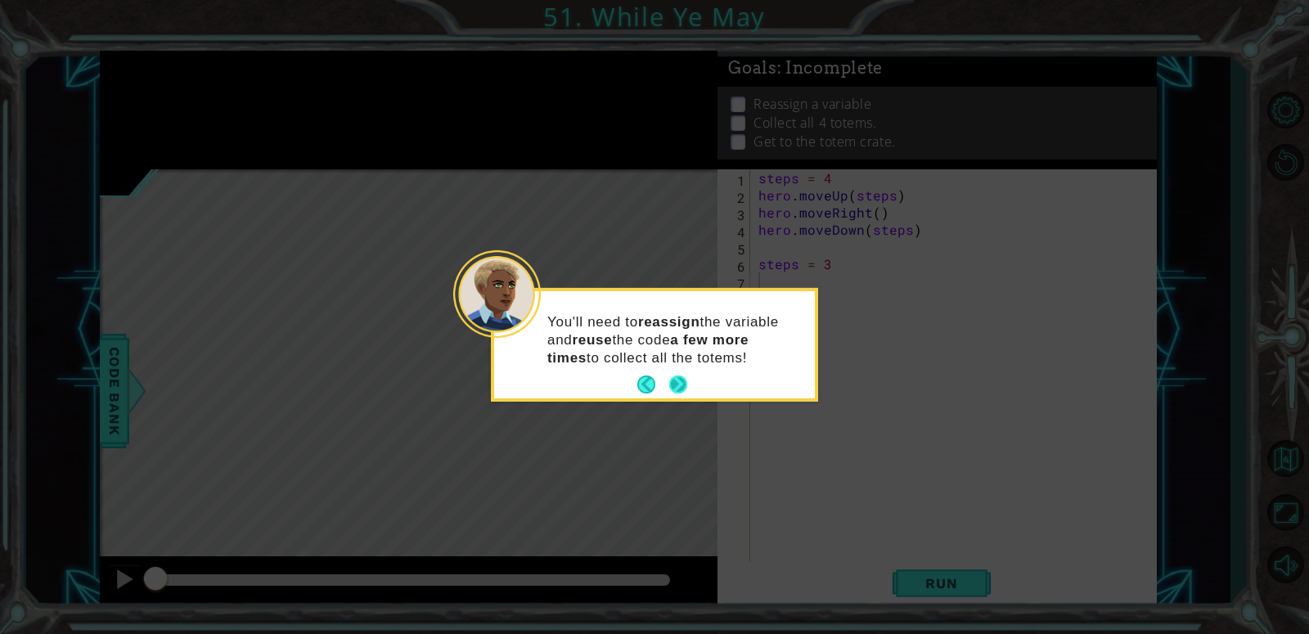
click at [683, 384] on button "Next" at bounding box center [678, 384] width 25 height 25
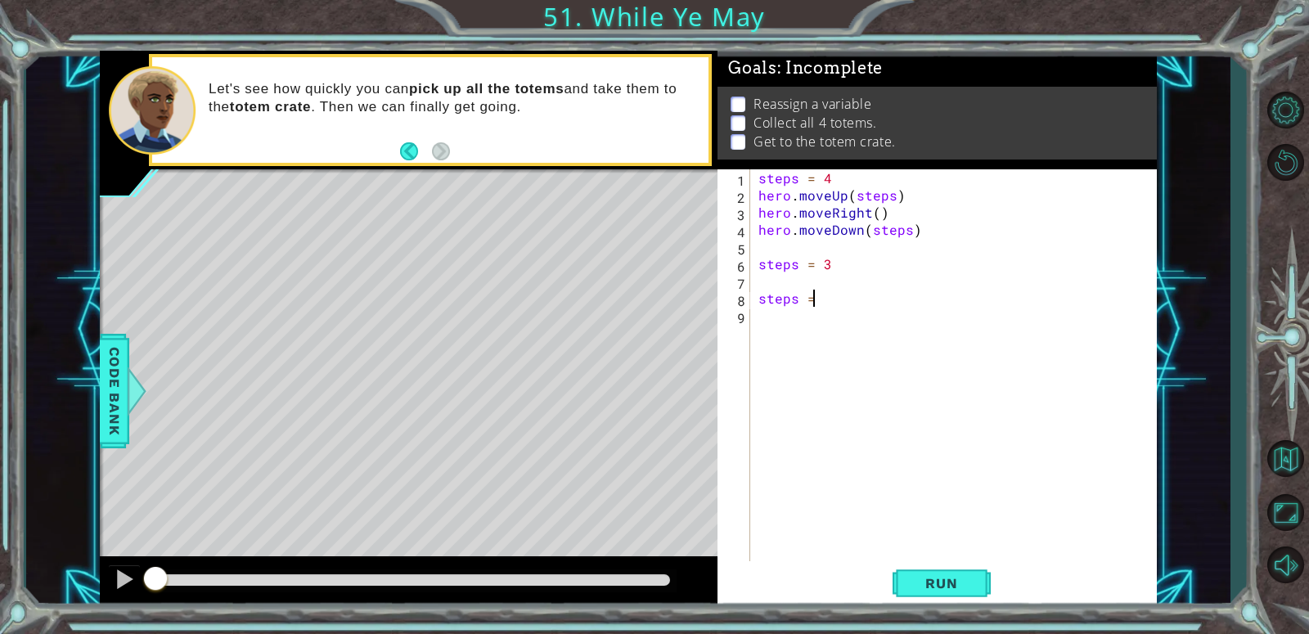
scroll to position [0, 2]
type textarea "steps = 1"
click at [784, 326] on div "steps = 4 hero . moveUp ( steps ) hero . moveRight ( ) hero . moveDown ( steps …" at bounding box center [958, 384] width 406 height 430
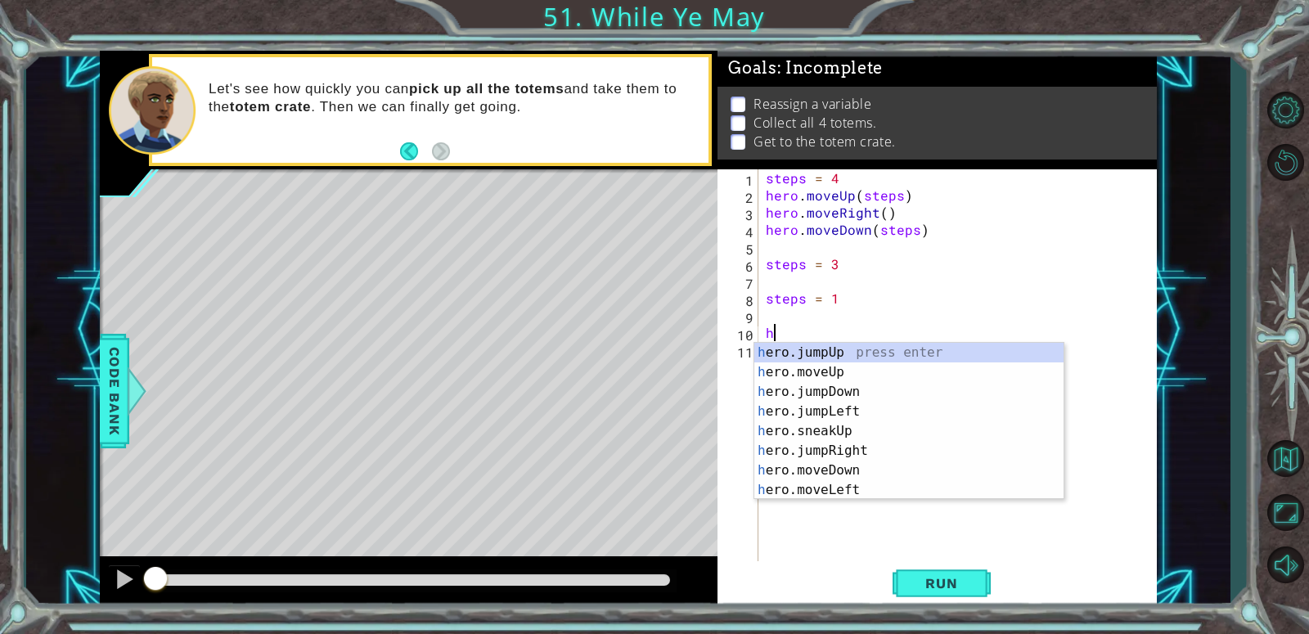
type textarea "he"
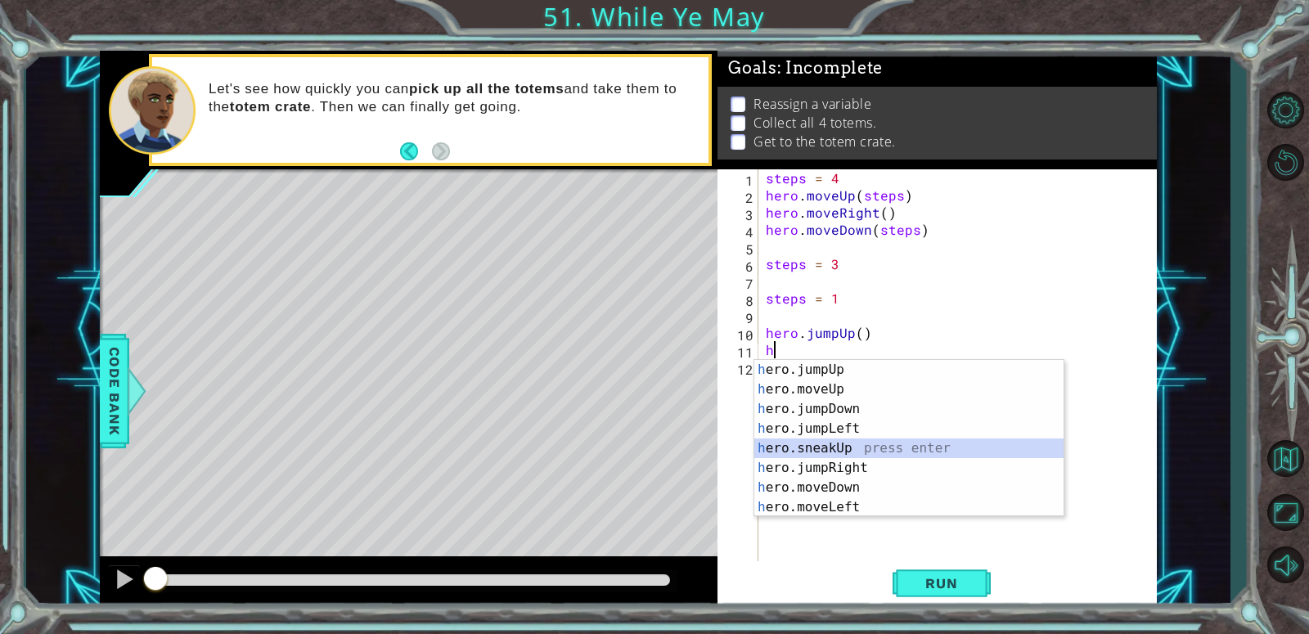
click at [778, 452] on div "h ero.jumpUp press enter h ero.moveUp press enter h ero.jumpDown press enter h …" at bounding box center [908, 458] width 309 height 196
type textarea "hero.sneakUp(1)"
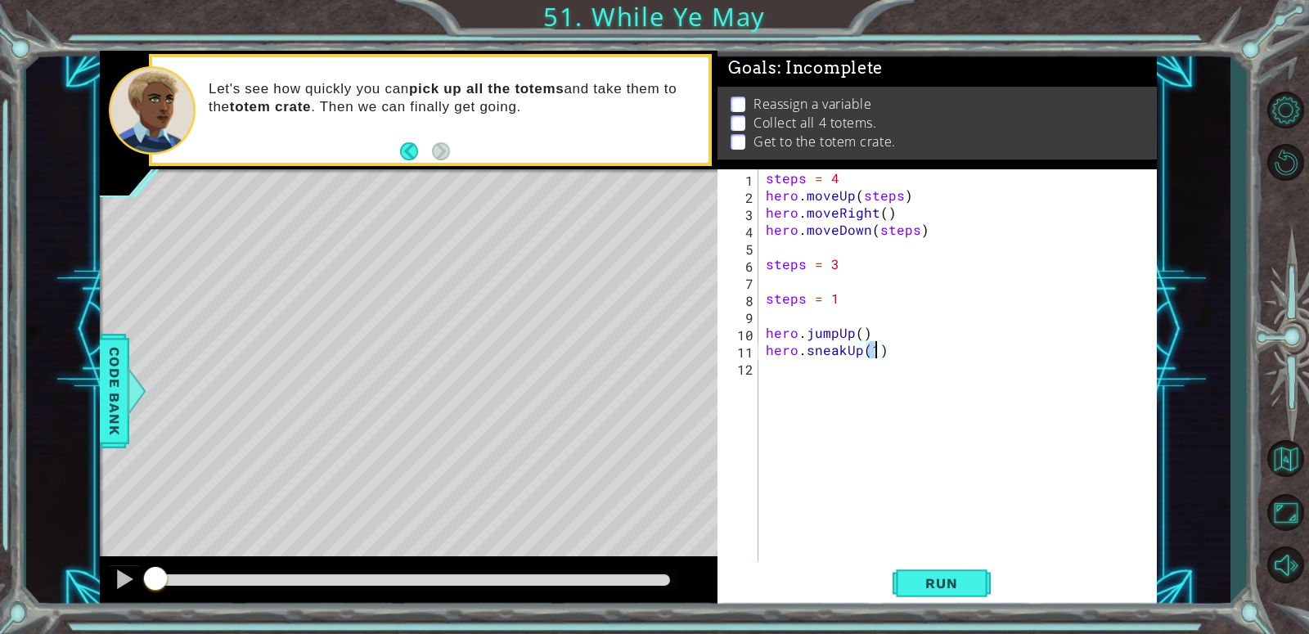
click at [765, 375] on div "steps = 4 hero . moveUp ( steps ) hero . moveRight ( ) hero . moveDown ( steps …" at bounding box center [962, 384] width 398 height 430
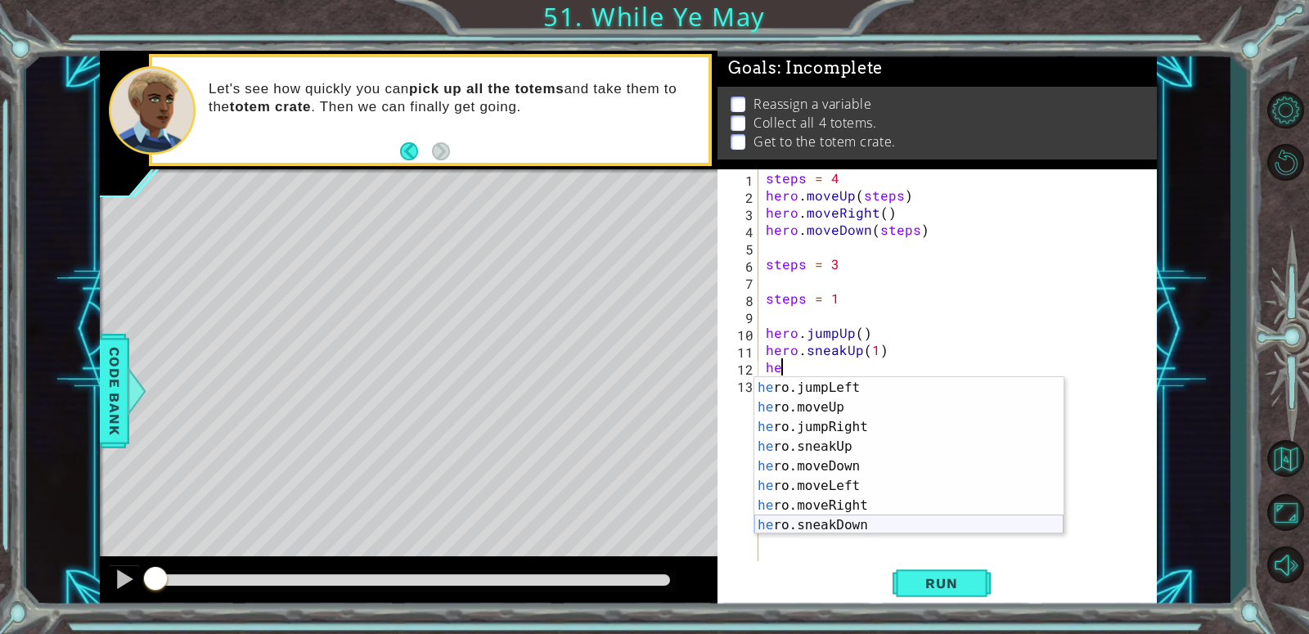
scroll to position [36, 0]
click at [797, 516] on div "he ro.jumpDown press enter he ro.jumpLeft press enter he ro.moveUp press enter …" at bounding box center [908, 459] width 309 height 196
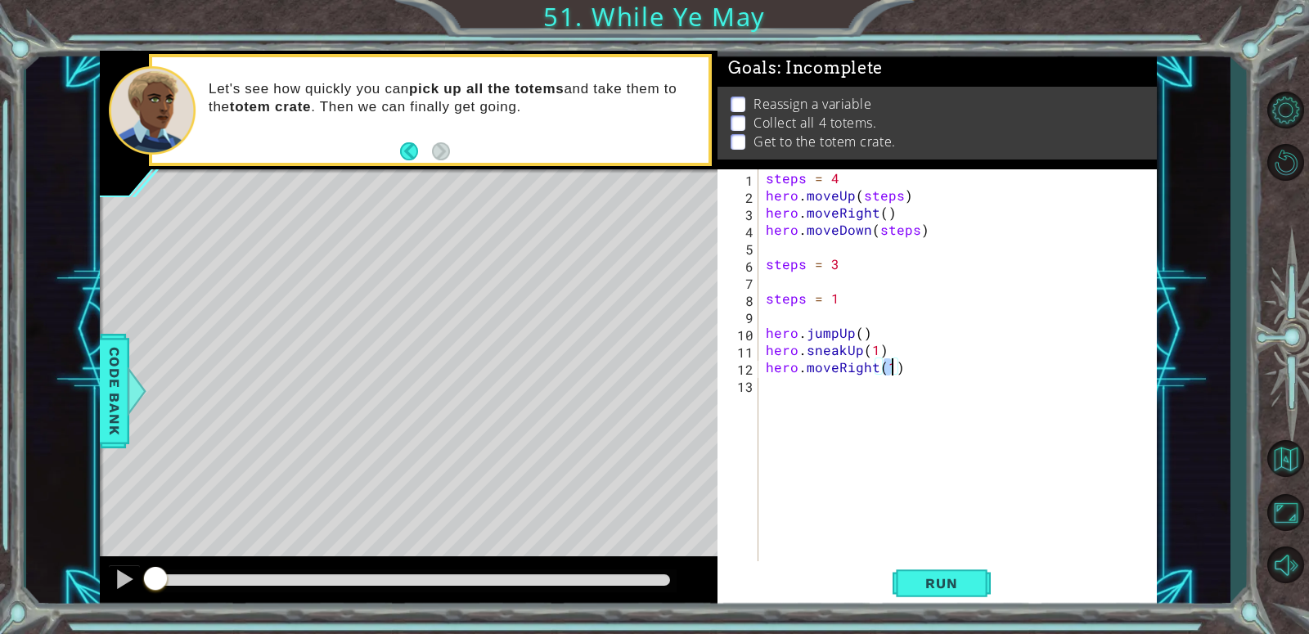
click at [765, 338] on div "steps = 4 hero . moveUp ( steps ) hero . moveRight ( ) hero . moveDown ( steps …" at bounding box center [962, 384] width 398 height 430
type textarea "hero.jumpUp()"
click at [771, 407] on div "steps = 4 hero . moveUp ( steps ) hero . moveRight ( ) hero . moveDown ( steps …" at bounding box center [962, 384] width 398 height 430
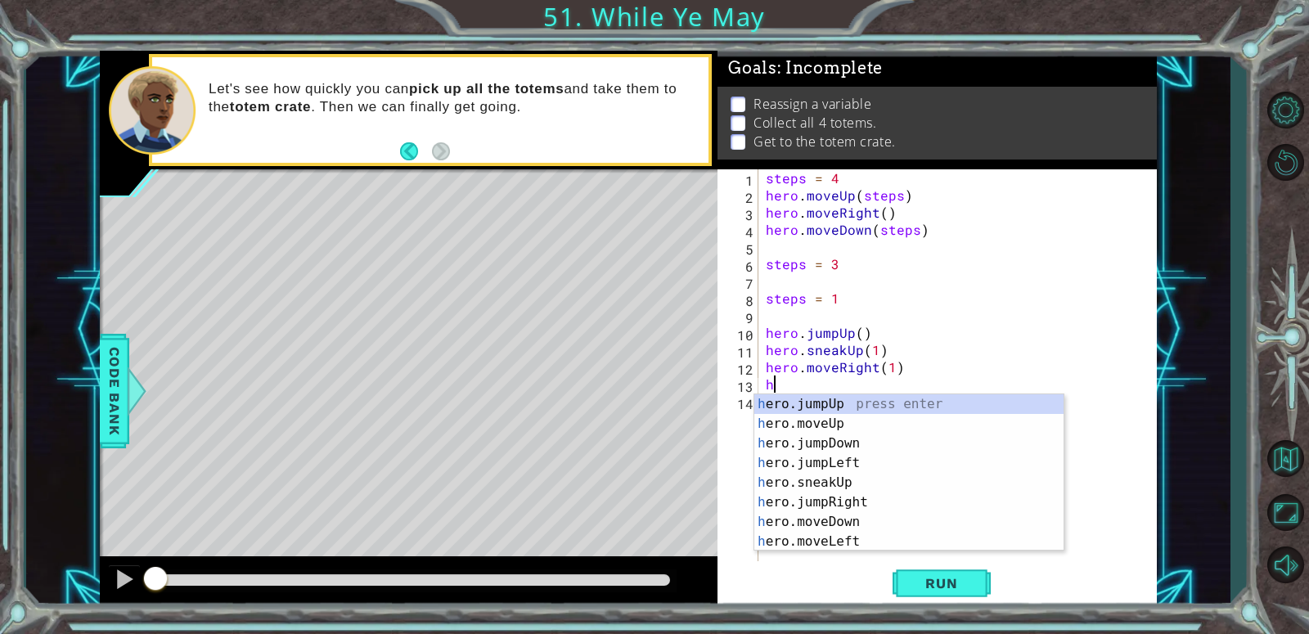
scroll to position [0, 0]
type textarea "he"
click at [814, 418] on div "he ro.jumpUp press enter he ro.jumpDown press enter he ro.jumpLeft press enter …" at bounding box center [908, 492] width 309 height 196
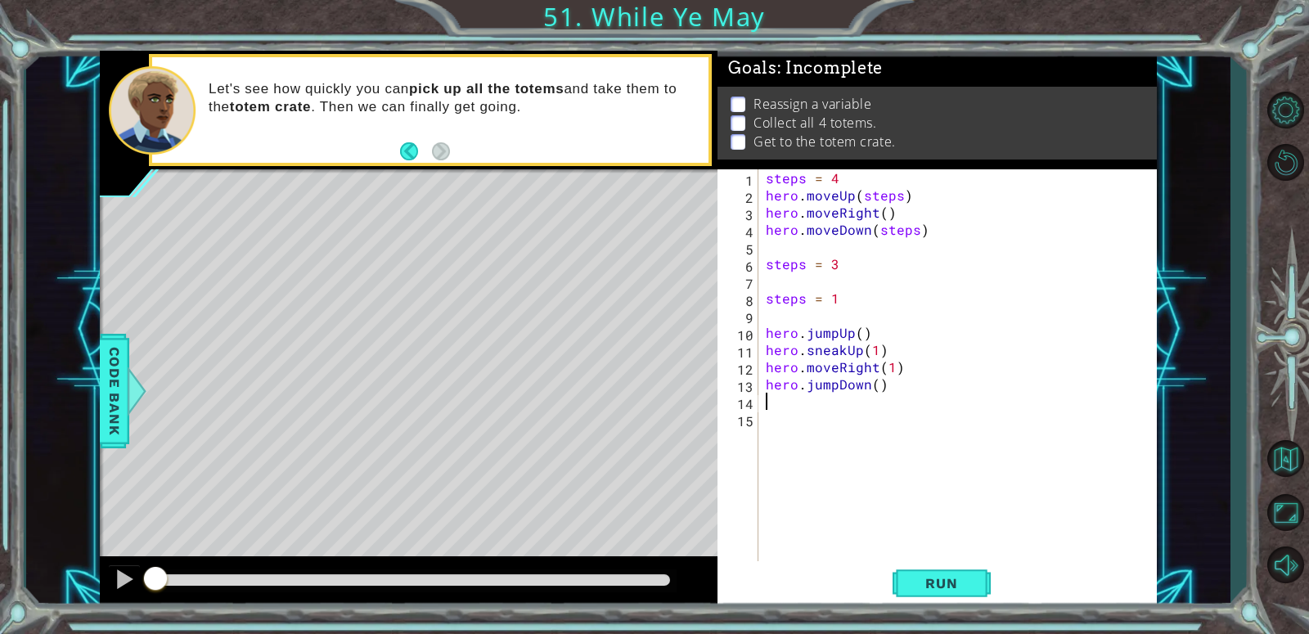
type textarea "h"
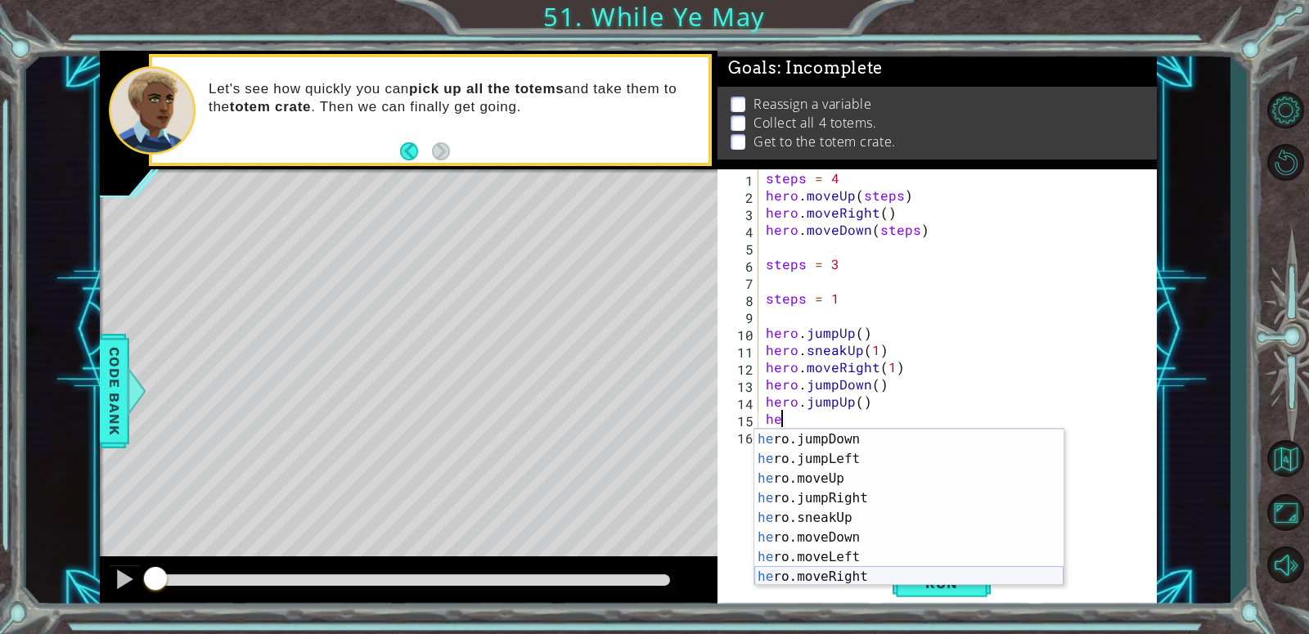
scroll to position [19, 0]
click at [844, 574] on div "he ro.jumpUp press enter he ro.jumpDown press enter he ro.jumpLeft press enter …" at bounding box center [908, 508] width 309 height 196
type textarea "hero.moveRight(1)"
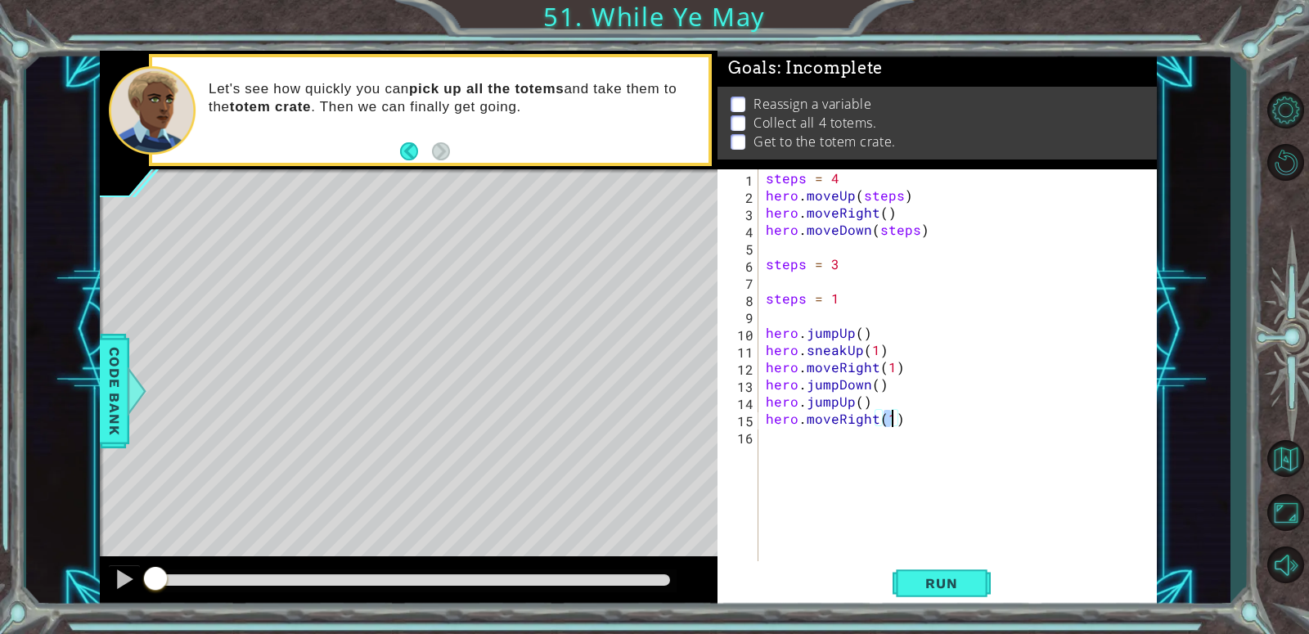
click at [781, 459] on div "steps = 4 hero . moveUp ( steps ) hero . moveRight ( ) hero . moveDown ( steps …" at bounding box center [962, 384] width 398 height 430
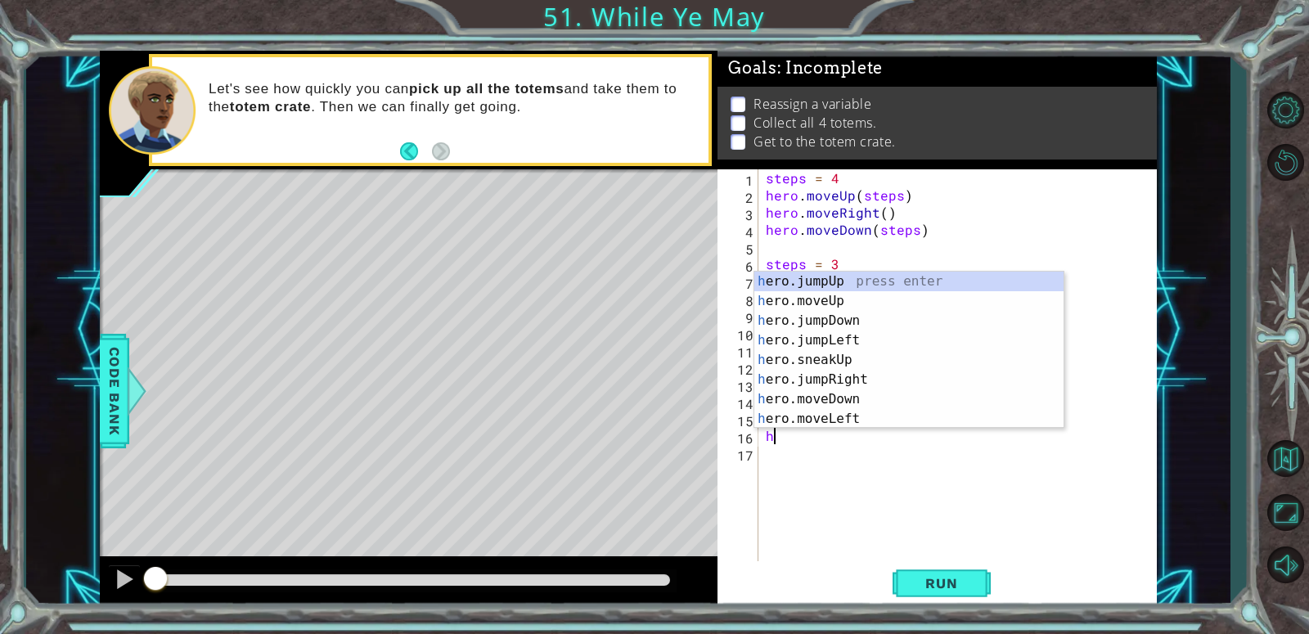
scroll to position [0, 0]
click at [801, 394] on div "he ro.jumpUp press enter he ro.jumpDown press enter he ro.jumpLeft press enter …" at bounding box center [908, 370] width 309 height 196
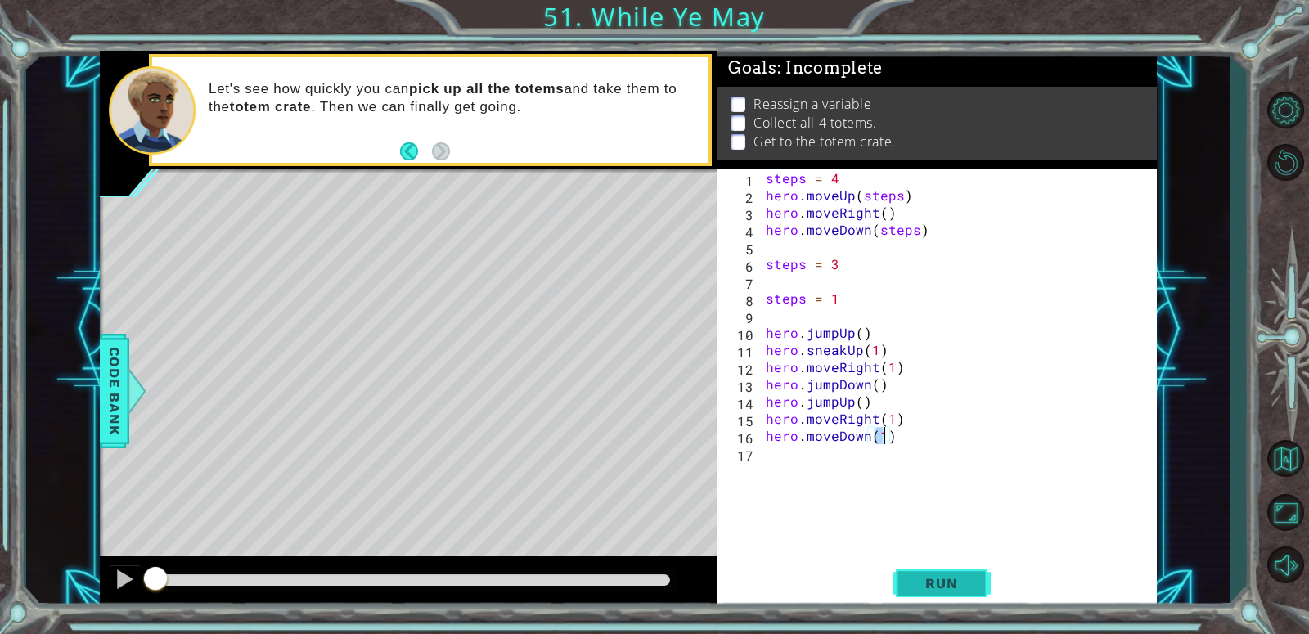
click at [961, 586] on span "Run" at bounding box center [941, 583] width 65 height 16
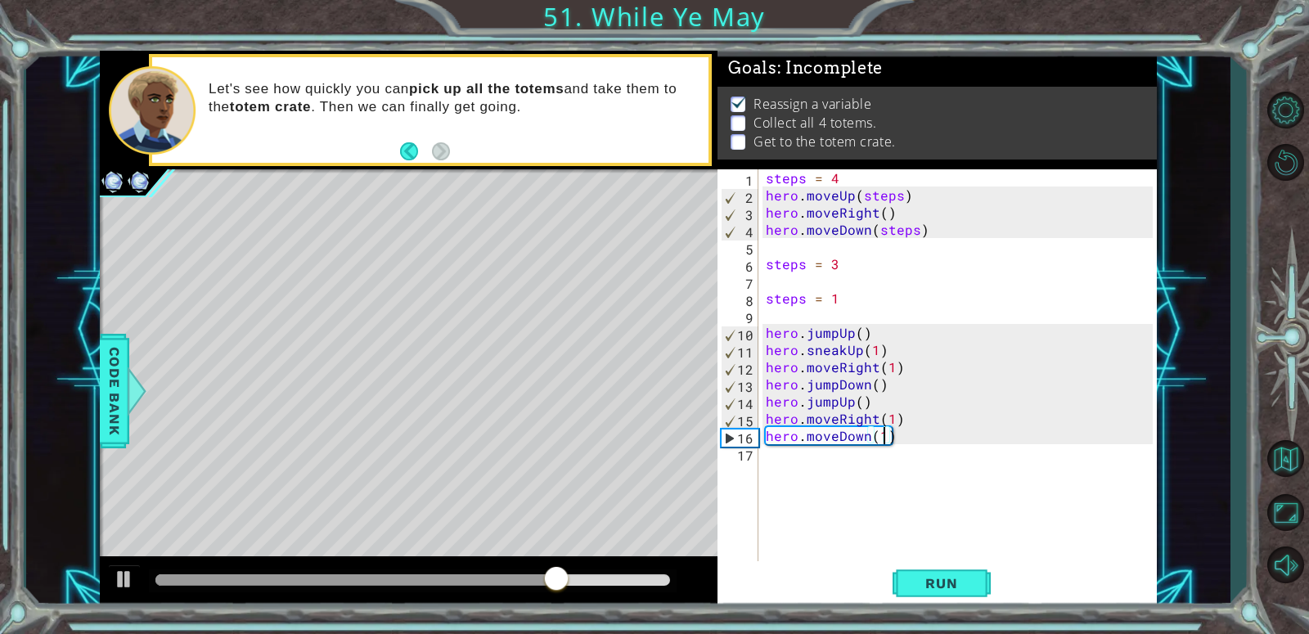
click at [871, 407] on div "steps = 4 hero . moveUp ( steps ) hero . moveRight ( ) hero . moveDown ( steps …" at bounding box center [962, 384] width 398 height 430
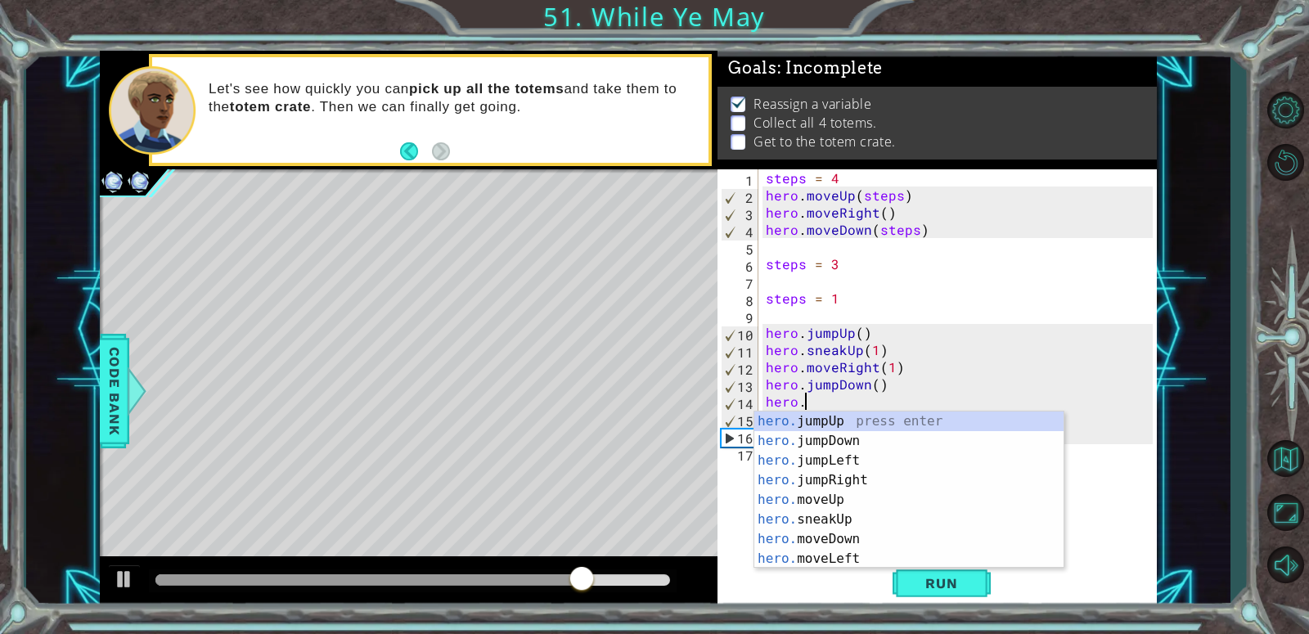
type textarea "h"
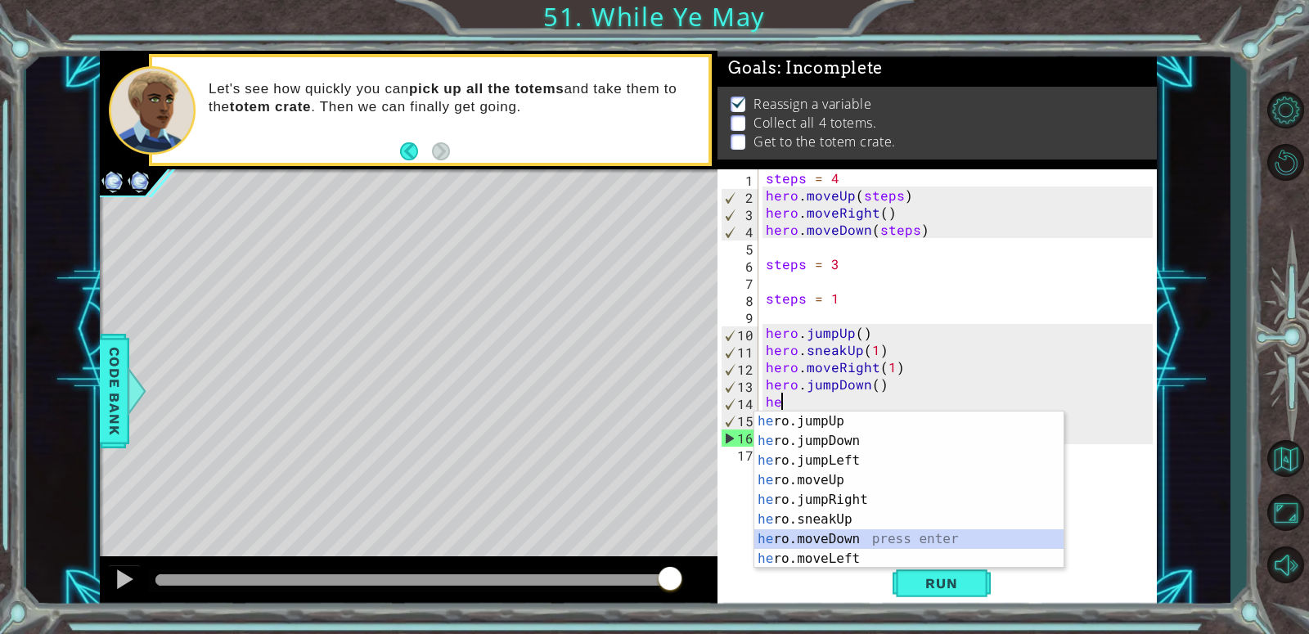
click at [864, 545] on div "he ro.jumpUp press enter he ro.jumpDown press enter he ro.jumpLeft press enter …" at bounding box center [908, 510] width 309 height 196
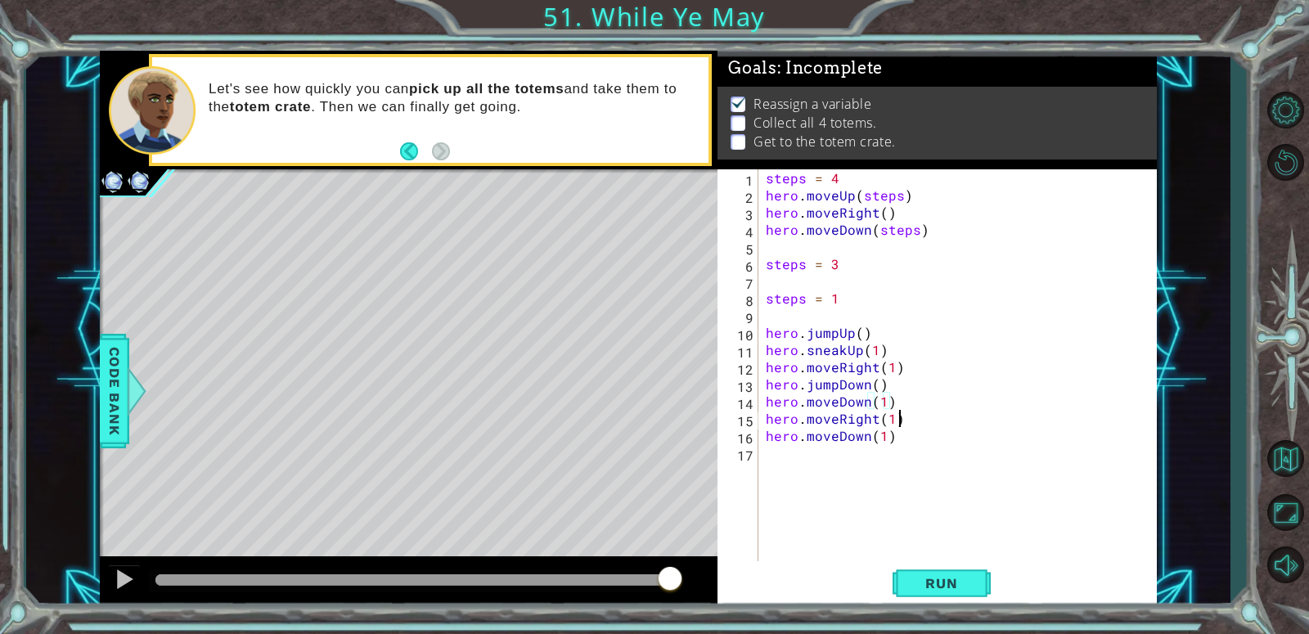
click at [912, 418] on div "steps = 4 hero . moveUp ( steps ) hero . moveRight ( ) hero . moveDown ( steps …" at bounding box center [962, 384] width 398 height 430
type textarea "hero.moveDown(1)"
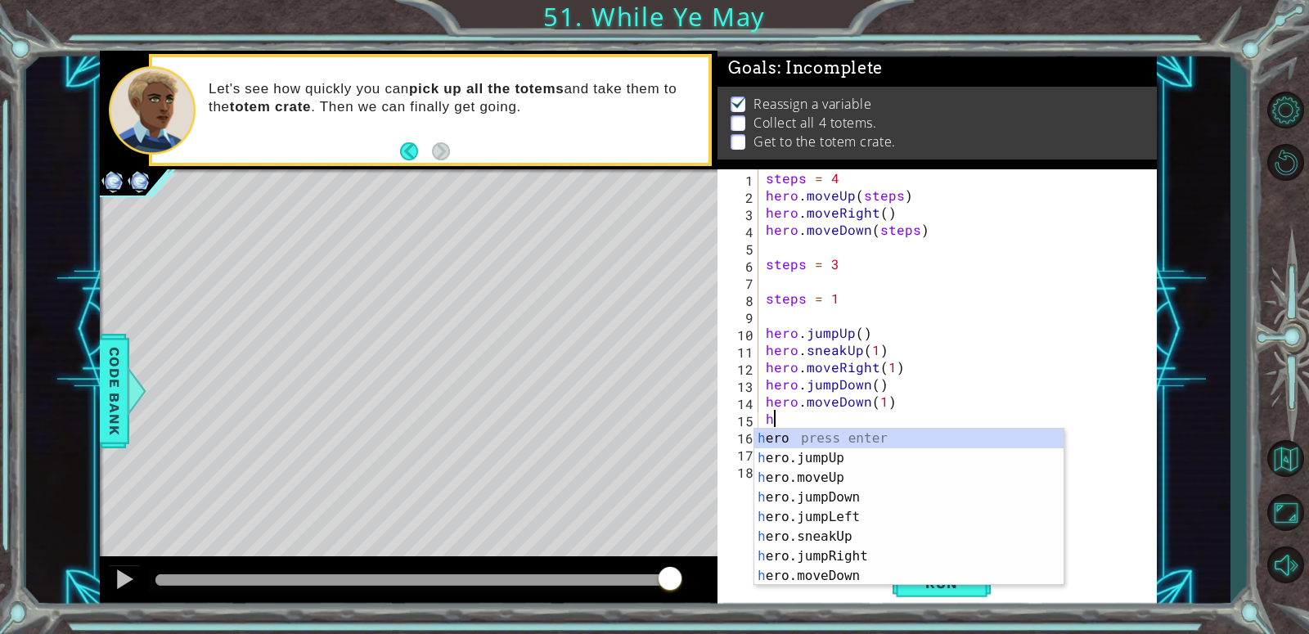
type textarea "he"
click at [886, 452] on div "he ro press enter he ro.jumpUp press enter he ro.jumpDown press enter he ro.jum…" at bounding box center [908, 527] width 309 height 196
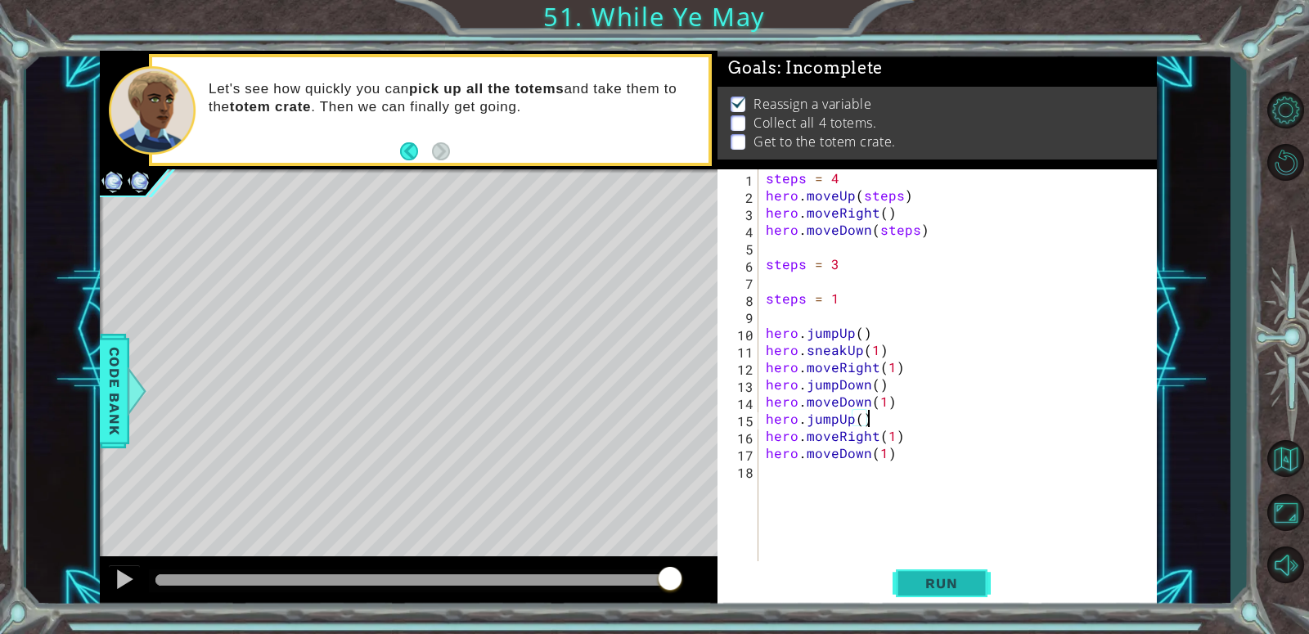
type textarea "hero.jumpUp()"
click at [959, 578] on span "Run" at bounding box center [941, 583] width 65 height 16
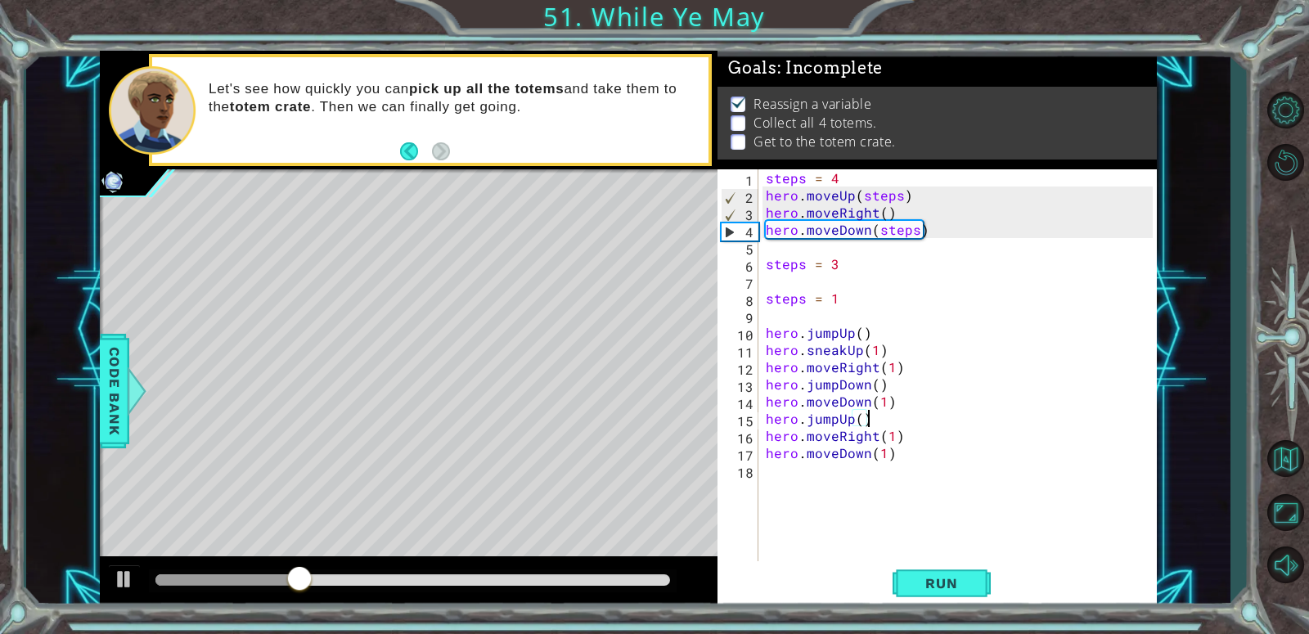
click at [875, 466] on div "steps = 4 hero . moveUp ( steps ) hero . moveRight ( ) hero . moveDown ( steps …" at bounding box center [962, 384] width 398 height 430
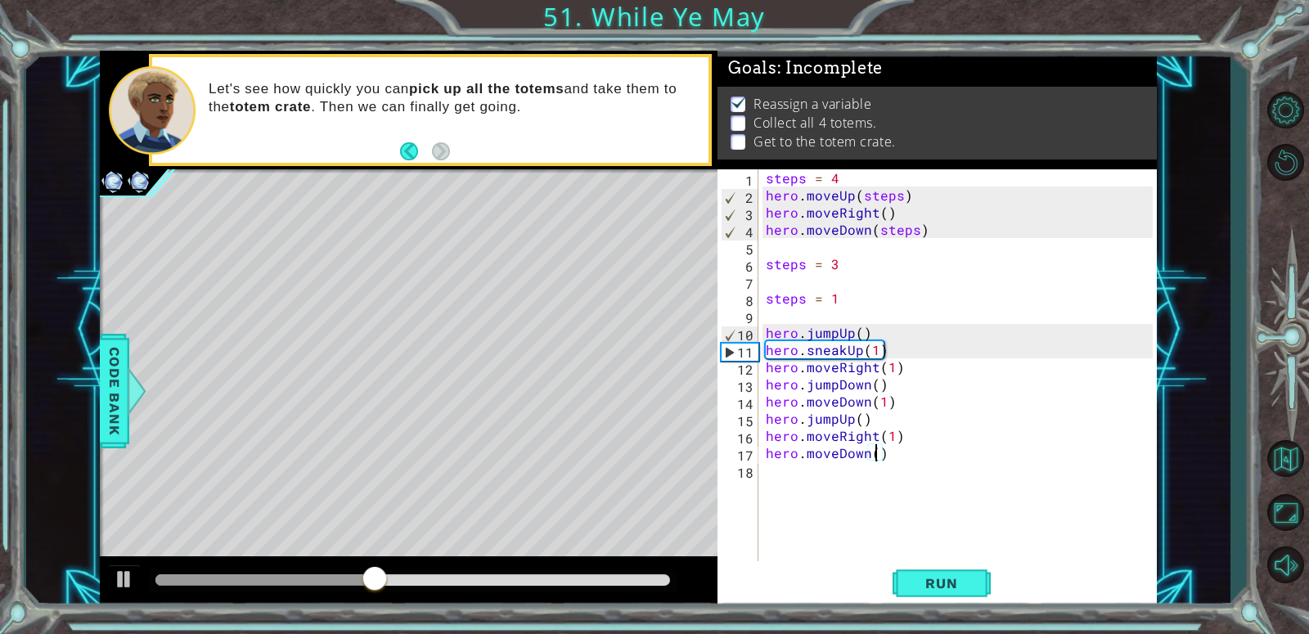
type textarea "hero.moveDown(2)"
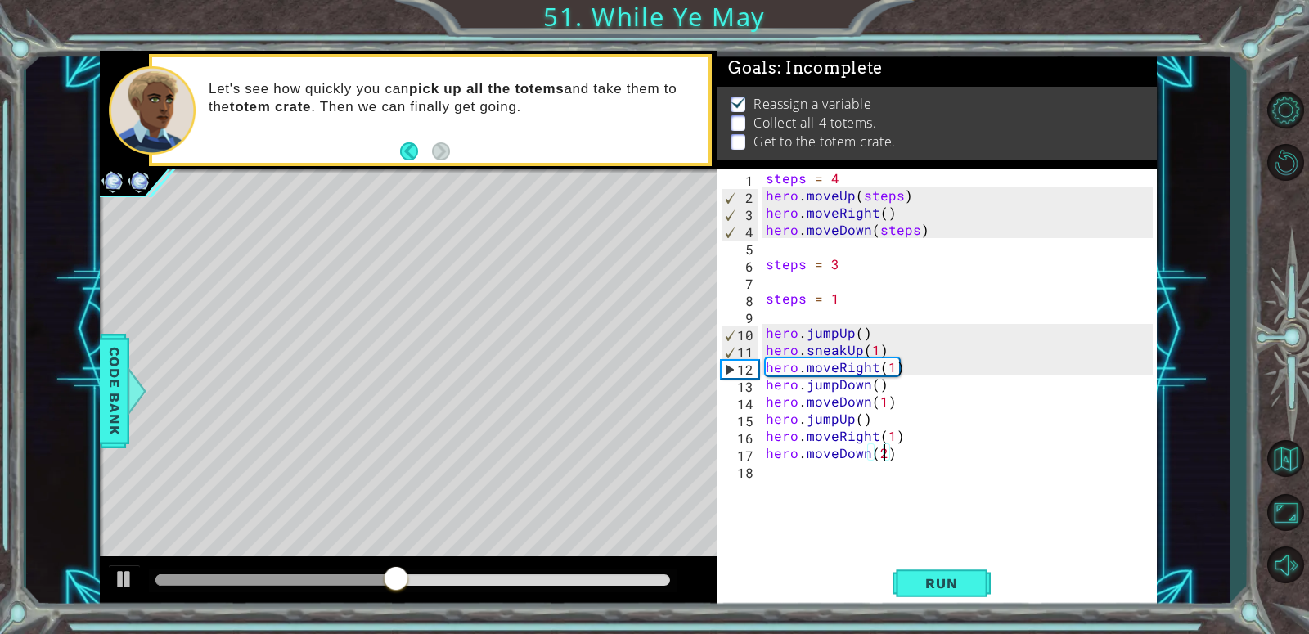
click at [809, 497] on div "steps = 4 hero . moveUp ( steps ) hero . moveRight ( ) hero . moveDown ( steps …" at bounding box center [962, 384] width 398 height 430
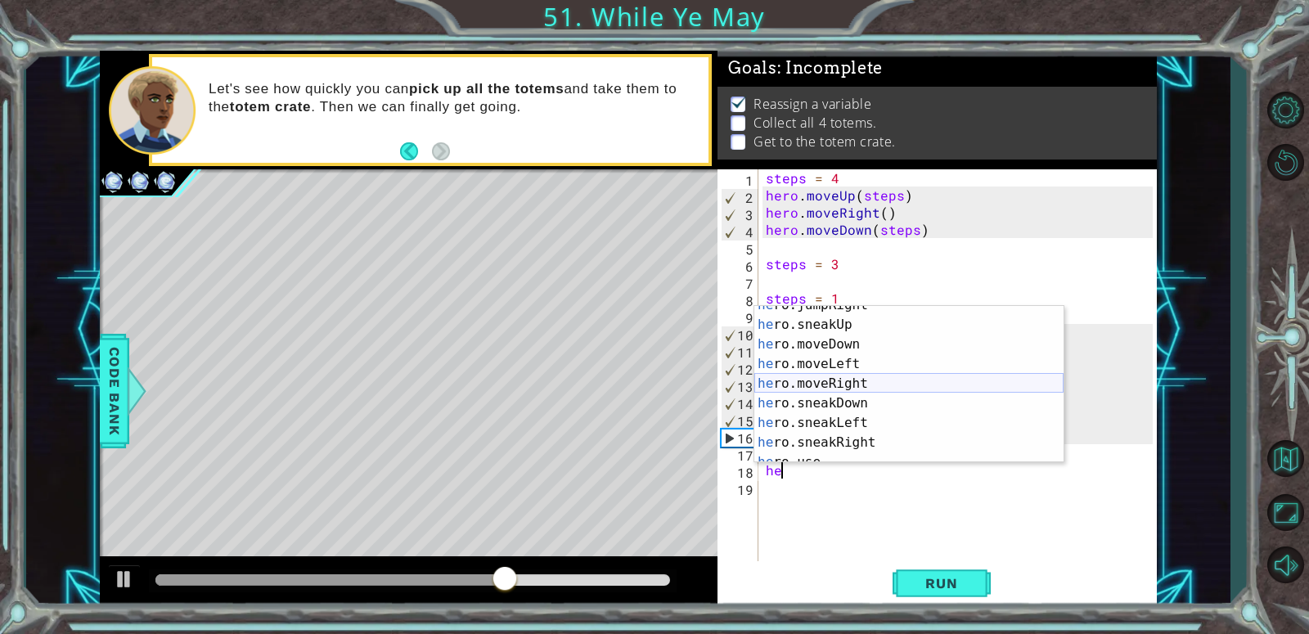
scroll to position [104, 0]
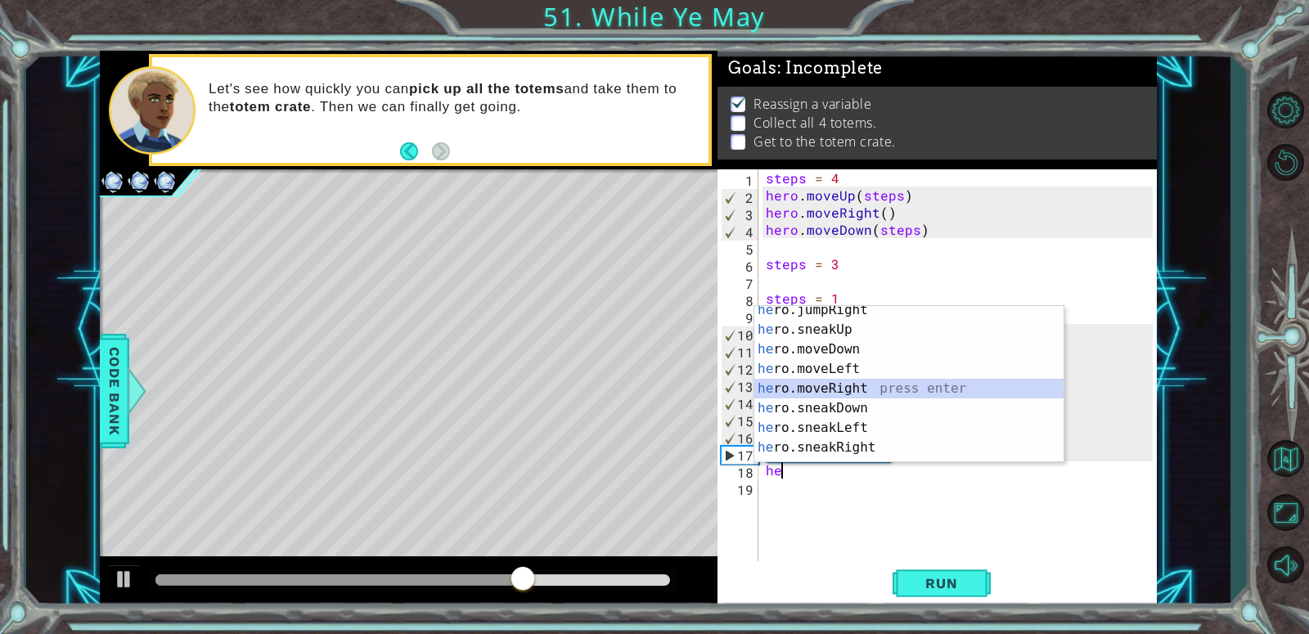
click at [803, 383] on div "he ro.jumpRight press enter he ro.sneakUp press enter he ro.moveDown press ente…" at bounding box center [908, 398] width 309 height 196
type textarea "hero.moveRight(1)"
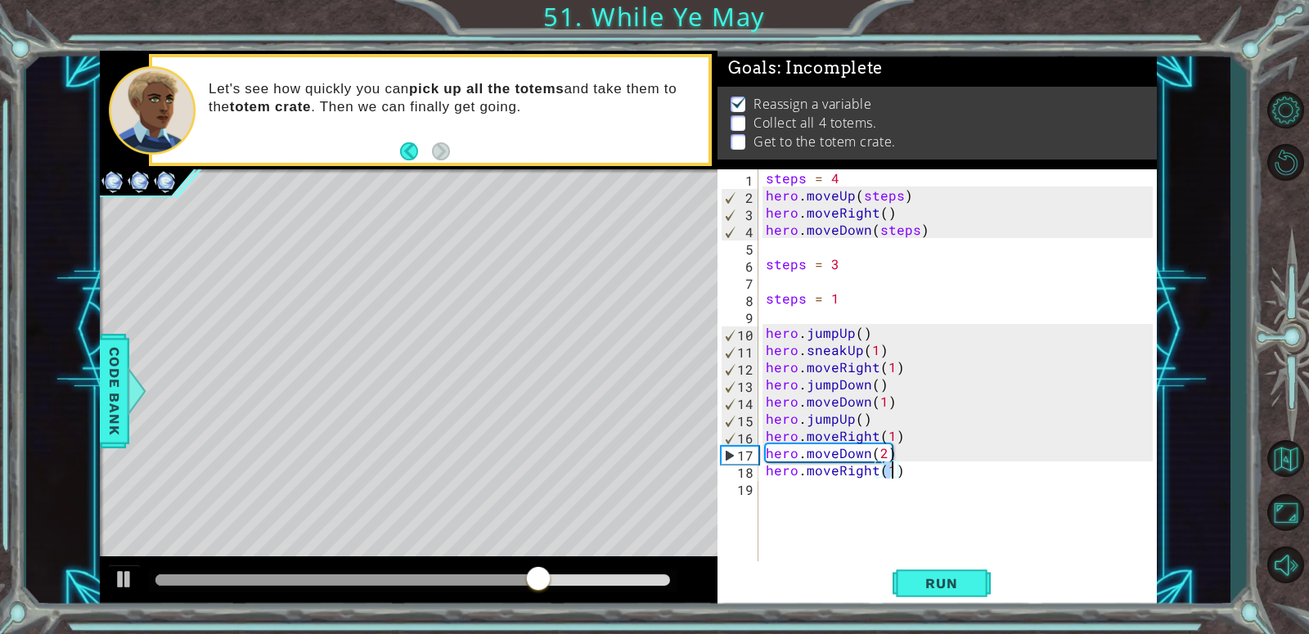
click at [786, 491] on div "steps = 4 hero . moveUp ( steps ) hero . moveRight ( ) hero . moveDown ( steps …" at bounding box center [962, 384] width 398 height 430
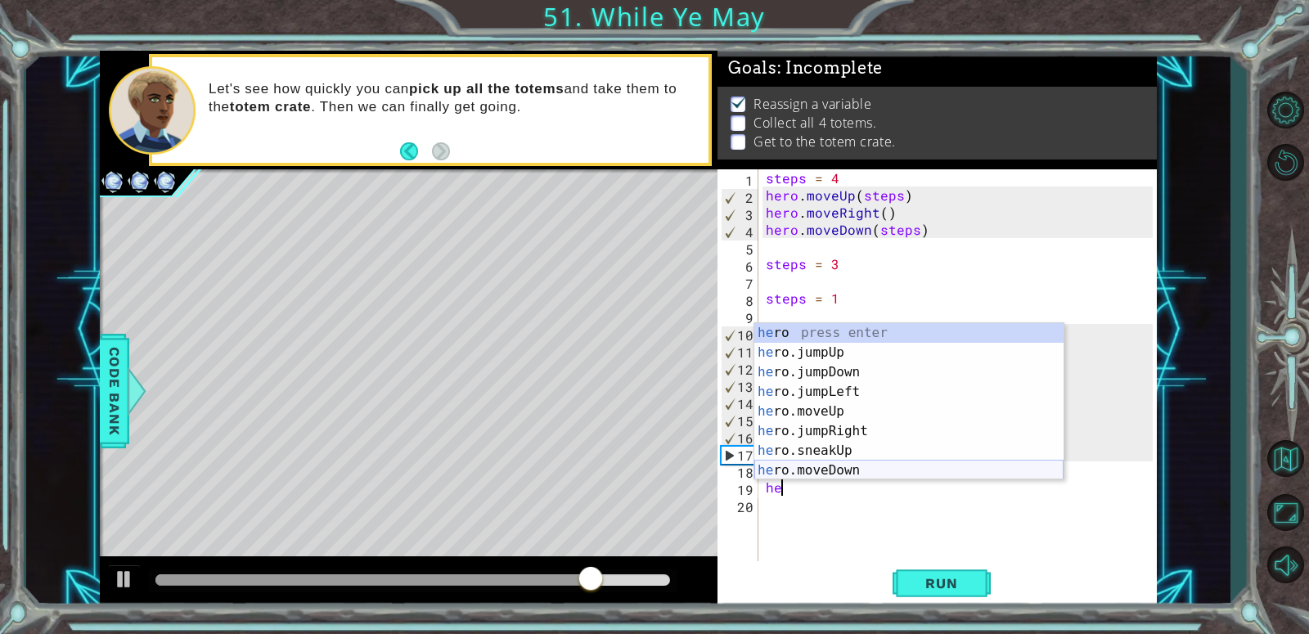
click at [820, 466] on div "he ro press enter he ro.jumpUp press enter he ro.jumpDown press enter he ro.jum…" at bounding box center [908, 421] width 309 height 196
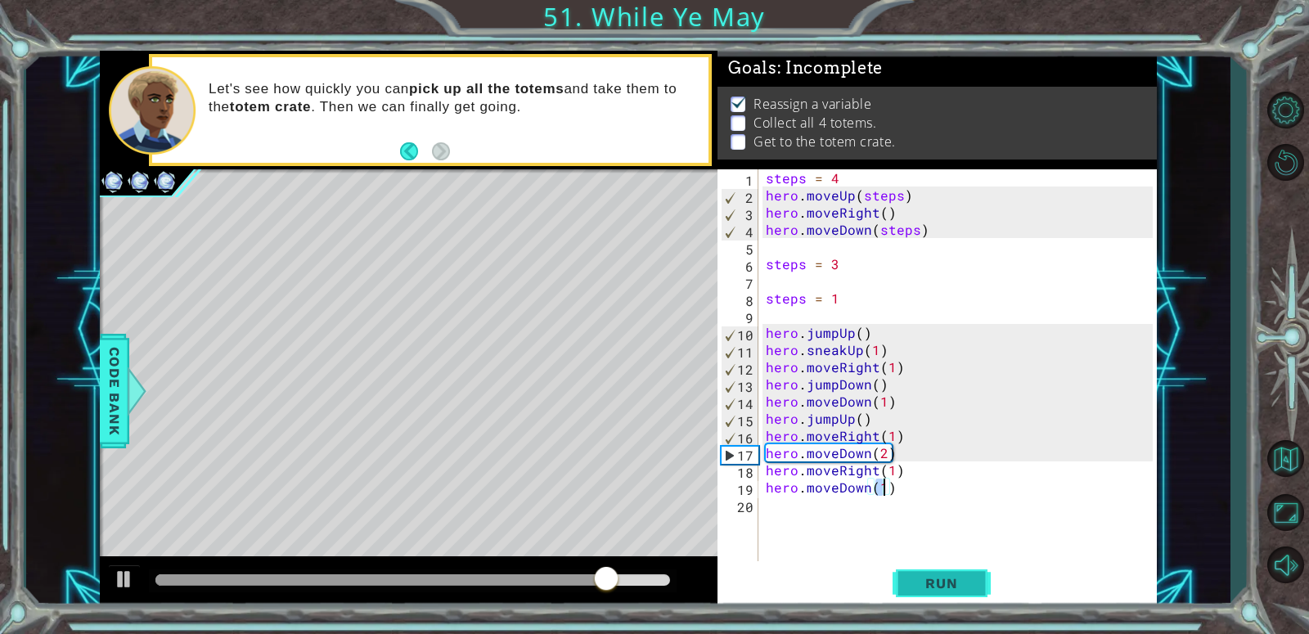
click at [904, 577] on button "Run" at bounding box center [942, 583] width 98 height 44
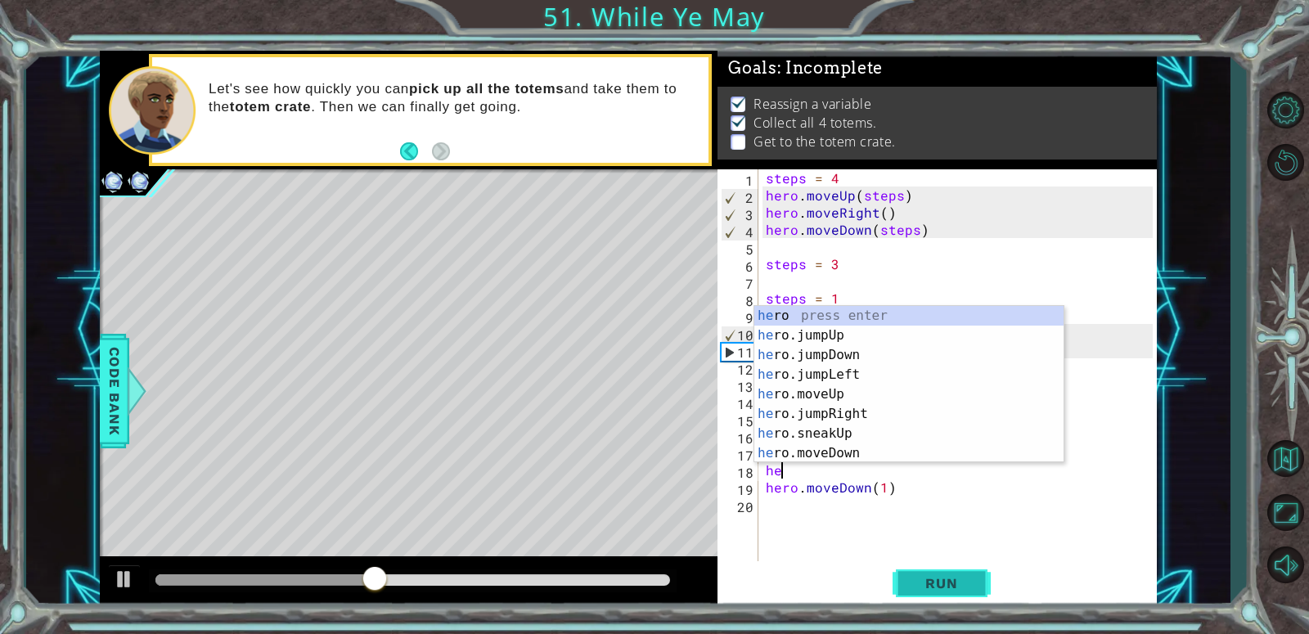
type textarea "h"
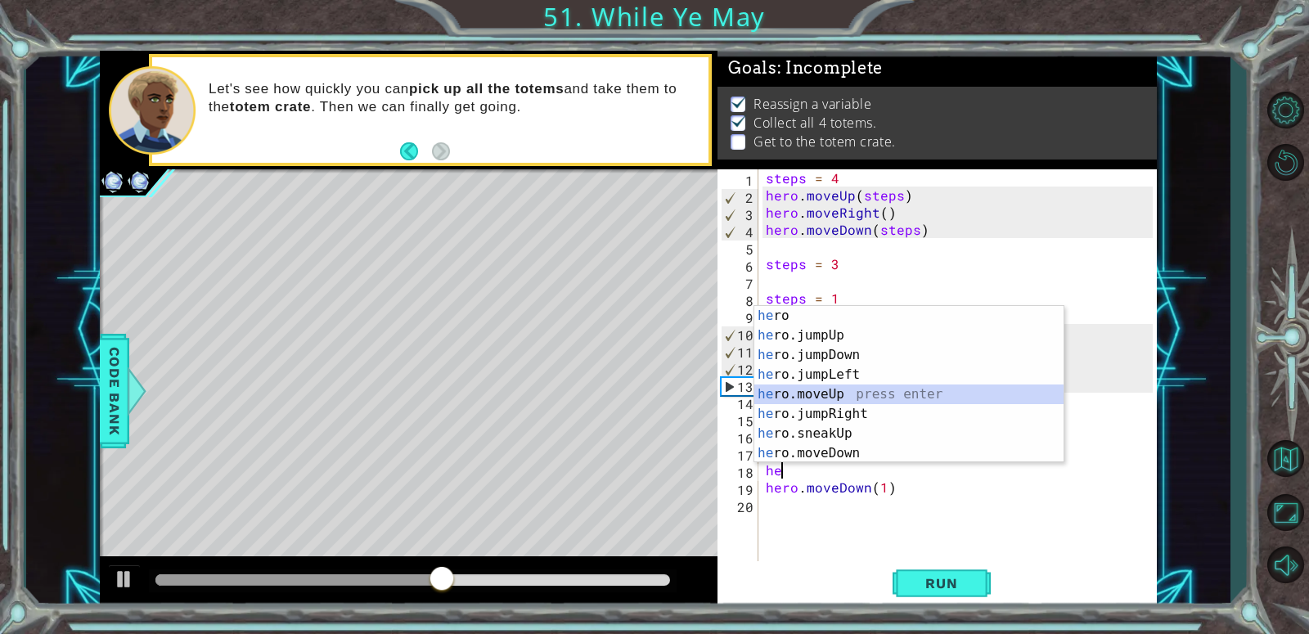
click at [833, 398] on div "he ro press enter he ro.jumpUp press enter he ro.jumpDown press enter he ro.jum…" at bounding box center [908, 404] width 309 height 196
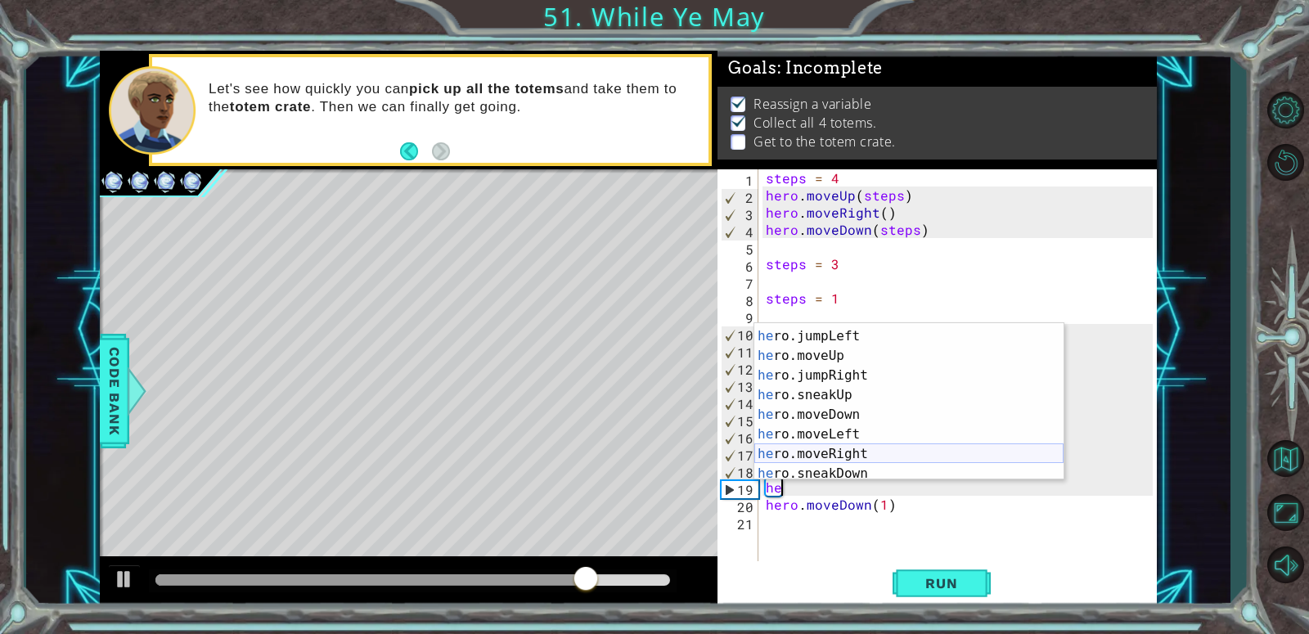
scroll to position [57, 0]
click at [863, 445] on div "he ro.jumpDown press enter he ro.jumpLeft press enter he ro.moveUp press enter …" at bounding box center [908, 403] width 309 height 196
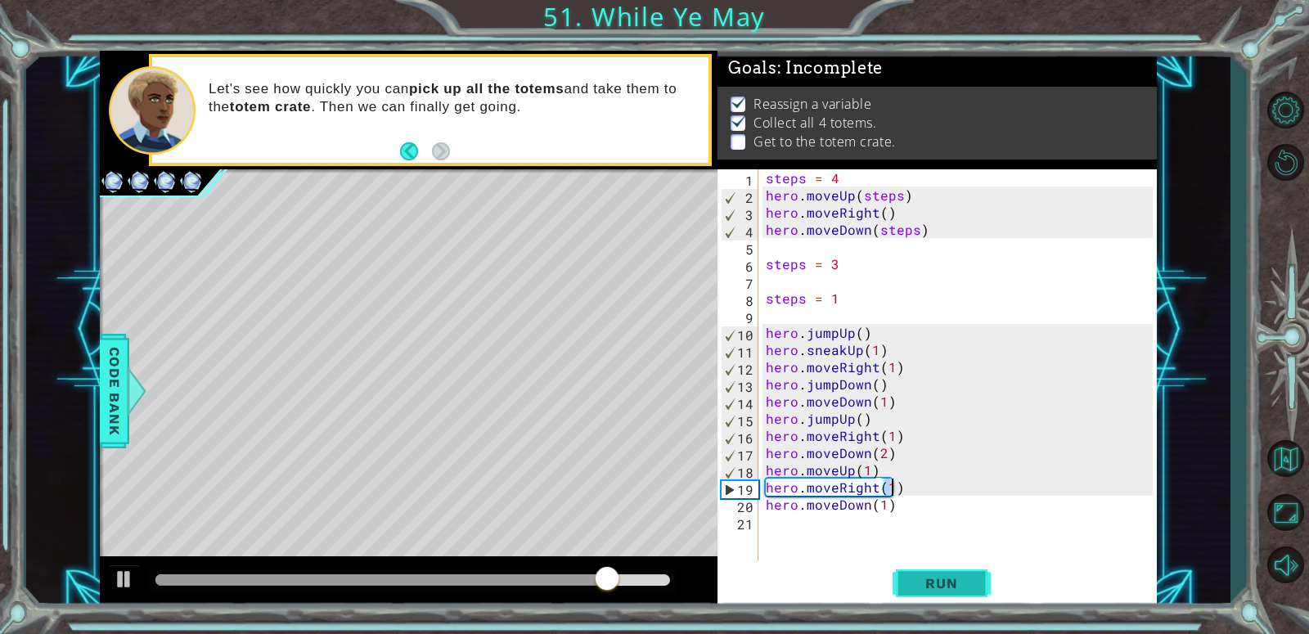
type textarea "hero.moveRight(1)"
click at [915, 573] on button "Run" at bounding box center [942, 583] width 98 height 44
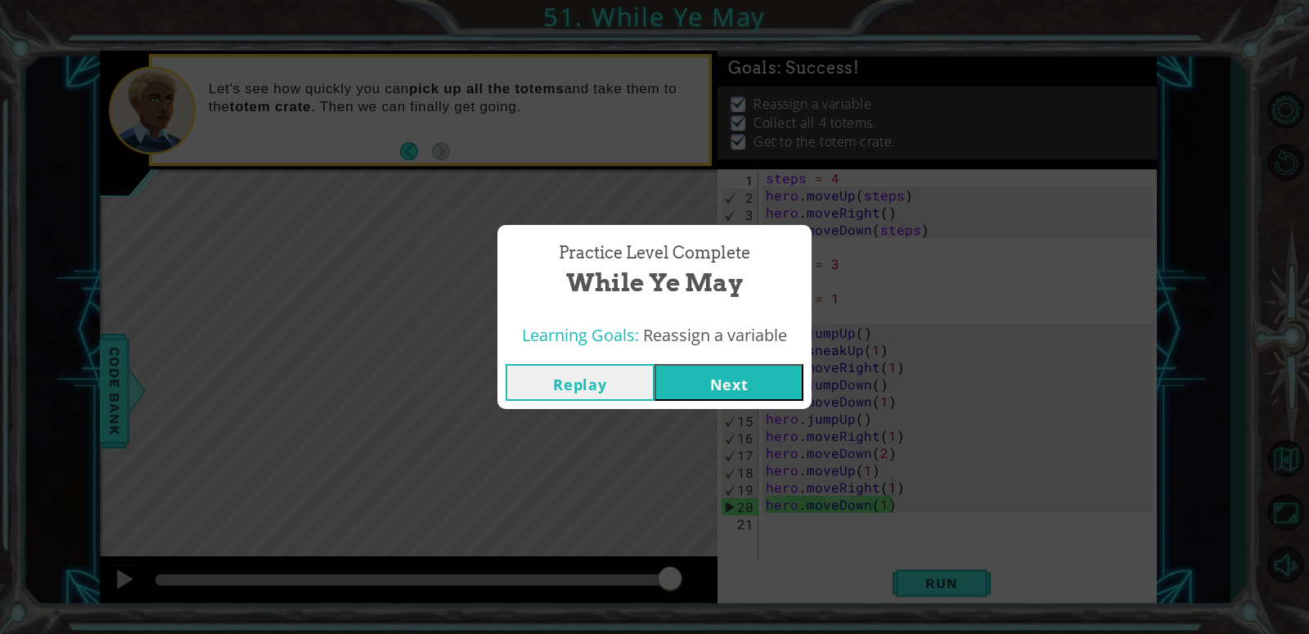
click at [774, 391] on button "Next" at bounding box center [729, 382] width 149 height 37
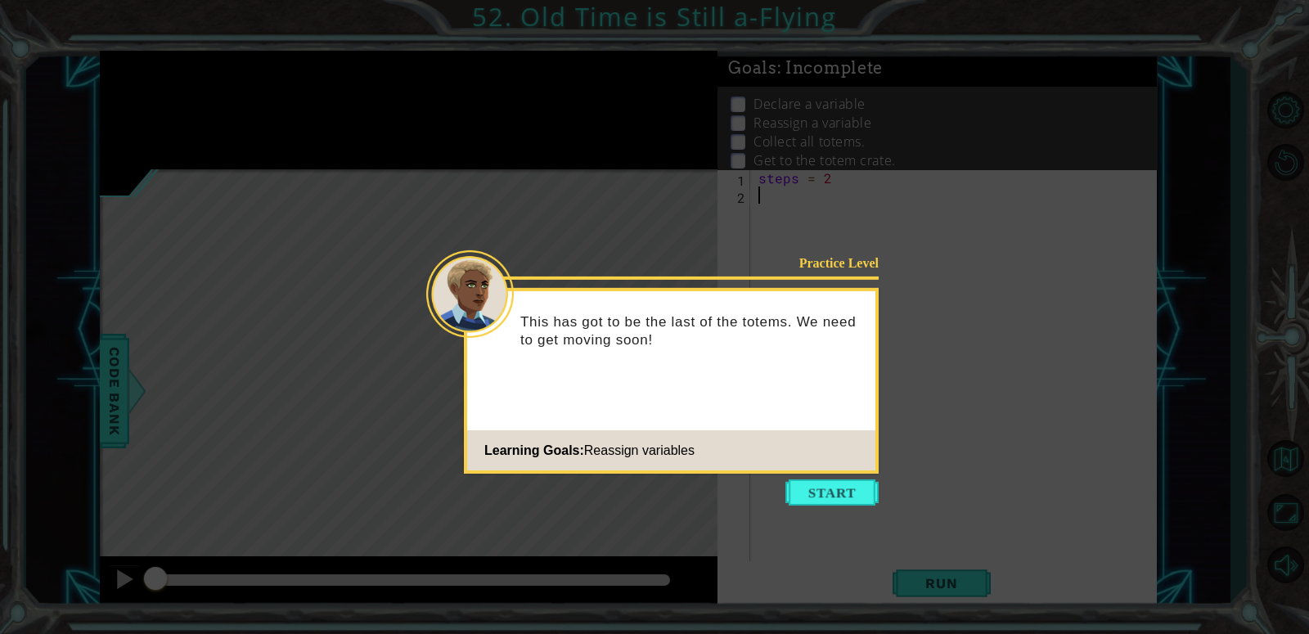
click at [839, 512] on icon at bounding box center [654, 317] width 1309 height 634
click at [849, 483] on button "Start" at bounding box center [831, 492] width 93 height 26
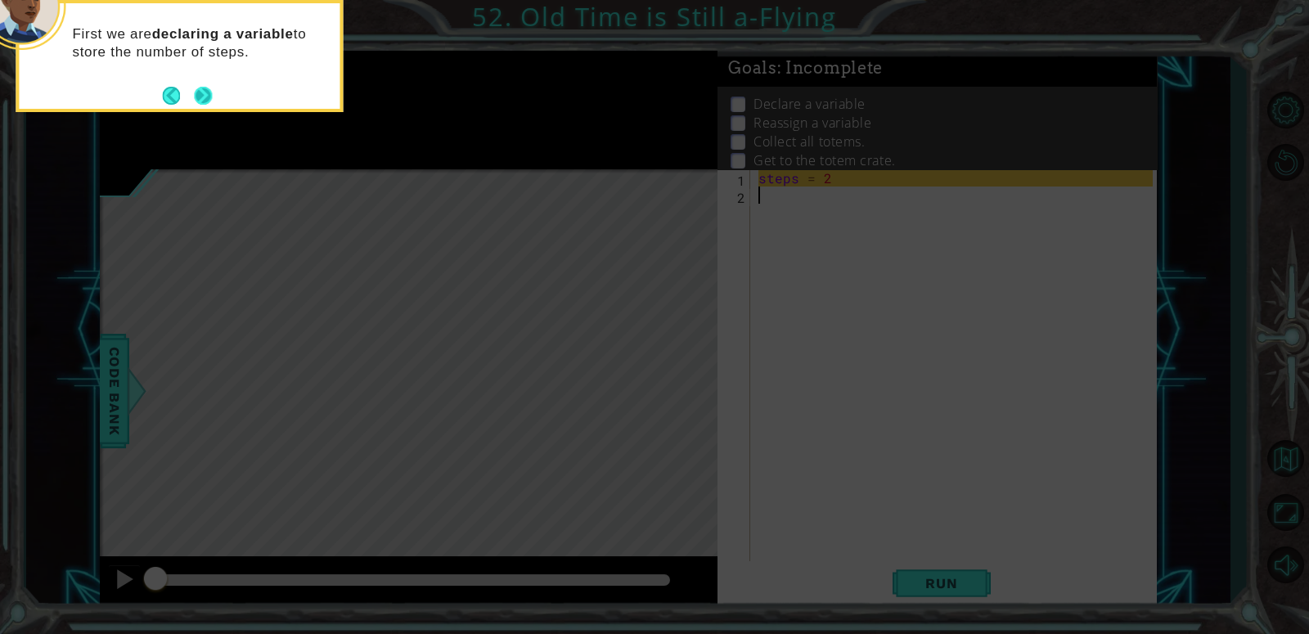
click at [193, 97] on button "Back" at bounding box center [178, 96] width 32 height 18
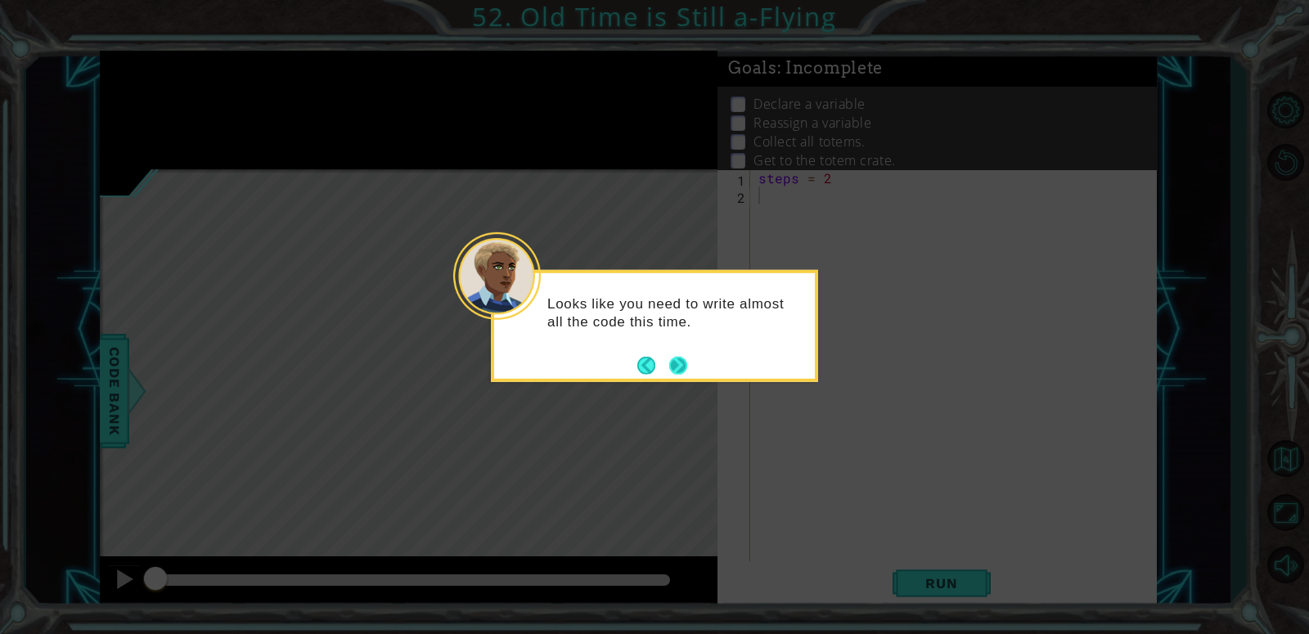
click at [677, 361] on button "Next" at bounding box center [678, 365] width 29 height 29
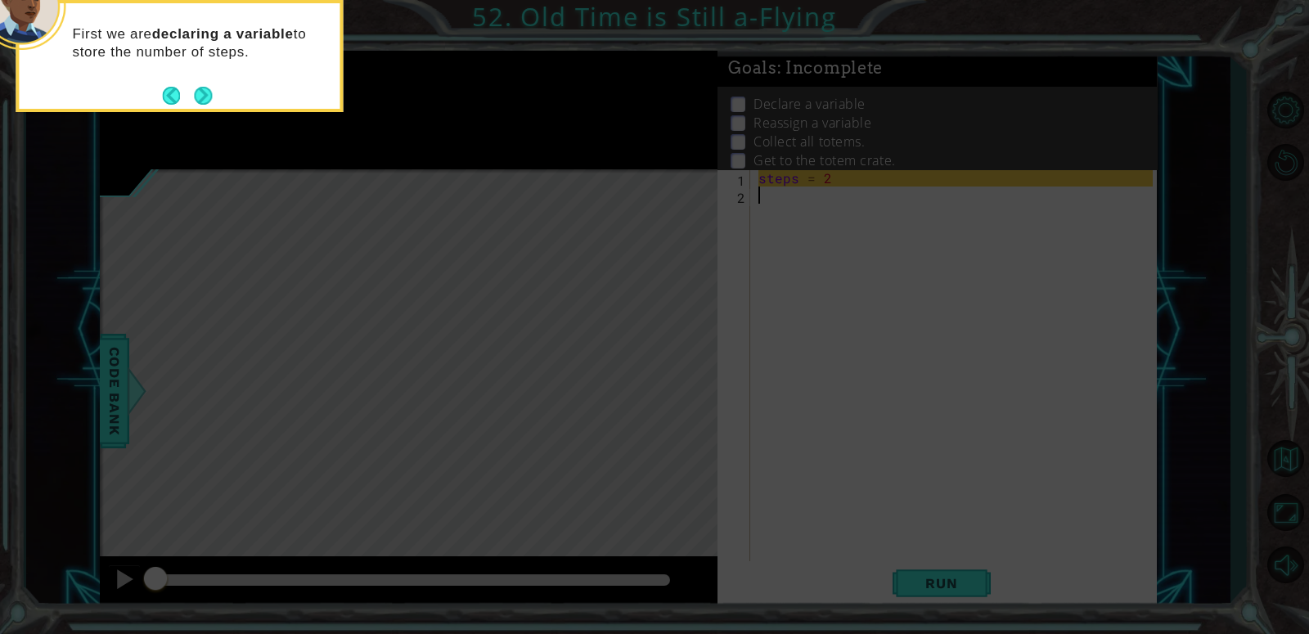
click at [677, 361] on icon at bounding box center [654, 317] width 1309 height 634
click at [205, 74] on div "First we are declaring a variable to store the number of steps." at bounding box center [179, 51] width 321 height 83
click at [201, 97] on button "Next" at bounding box center [203, 95] width 25 height 25
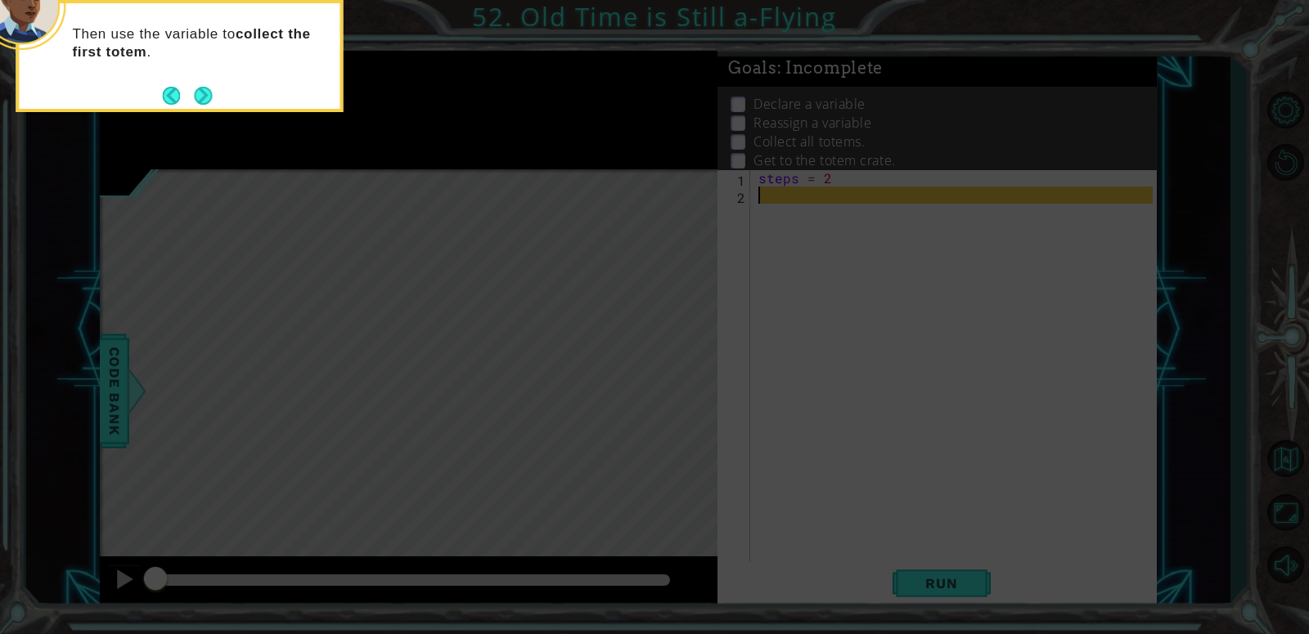
click at [204, 110] on div "Then use the variable to collect the first totem ." at bounding box center [179, 56] width 327 height 112
click at [215, 110] on div "Then use the variable to collect the first totem ." at bounding box center [179, 56] width 327 height 112
click at [212, 103] on button "Next" at bounding box center [203, 96] width 18 height 18
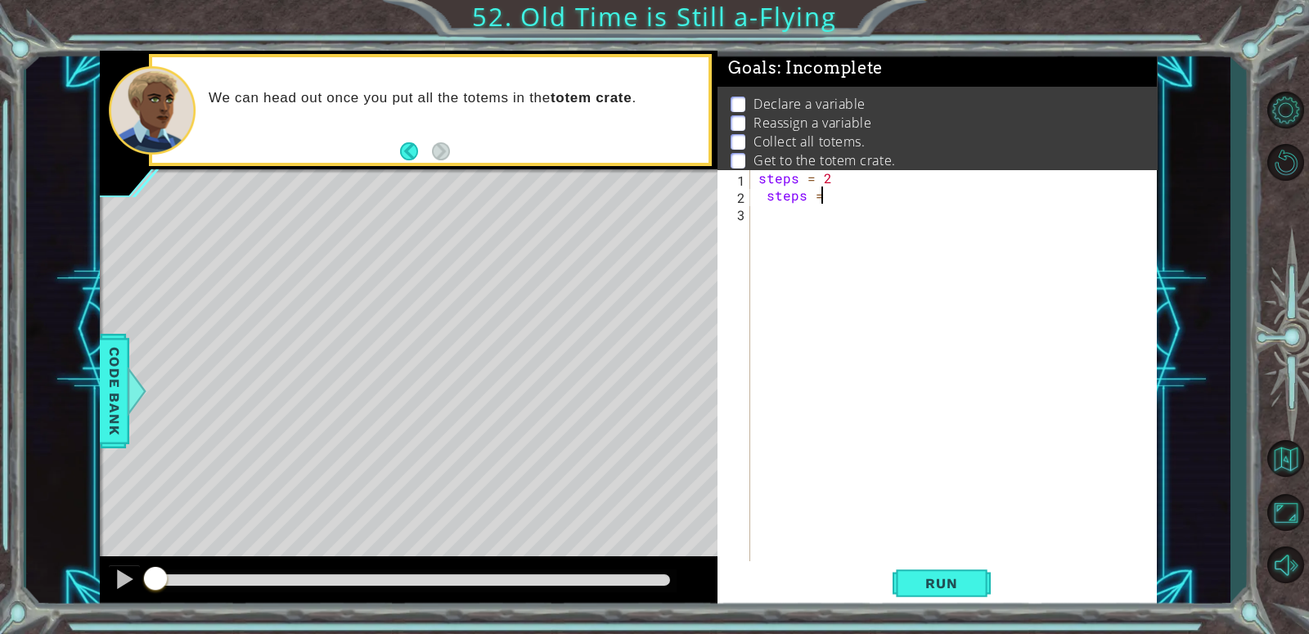
scroll to position [0, 3]
type textarea "steps = 1"
click at [789, 230] on div "steps = 2 steps = 1" at bounding box center [958, 384] width 406 height 430
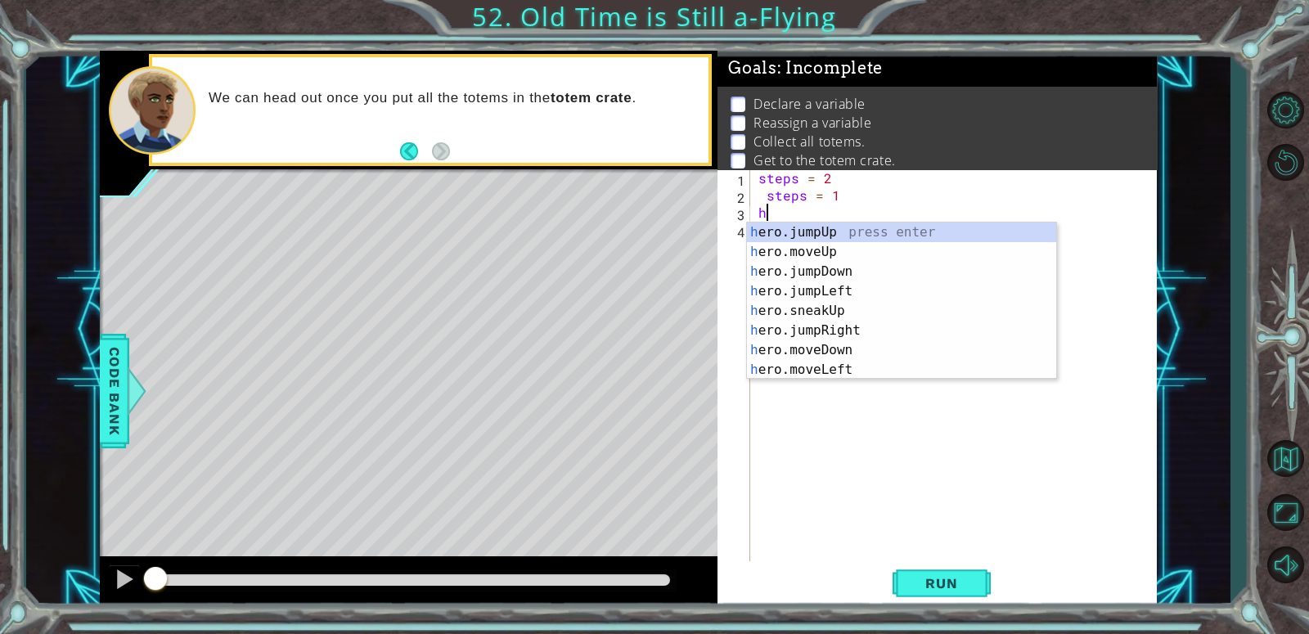
type textarea "he"
click at [854, 311] on div "he ro.jumpUp press enter he ro.jumpDown press enter he ro.jumpLeft press enter …" at bounding box center [901, 321] width 309 height 196
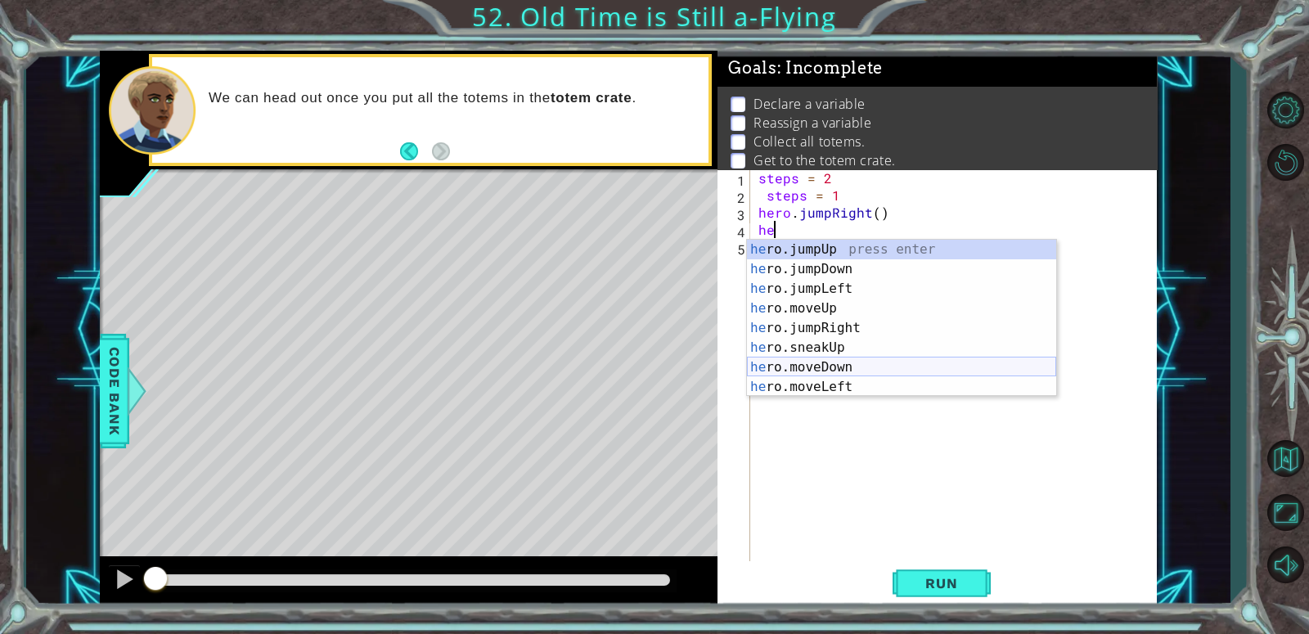
click at [844, 367] on div "he ro.jumpUp press enter he ro.jumpDown press enter he ro.jumpLeft press enter …" at bounding box center [901, 338] width 309 height 196
type textarea "hero.moveDown(1)"
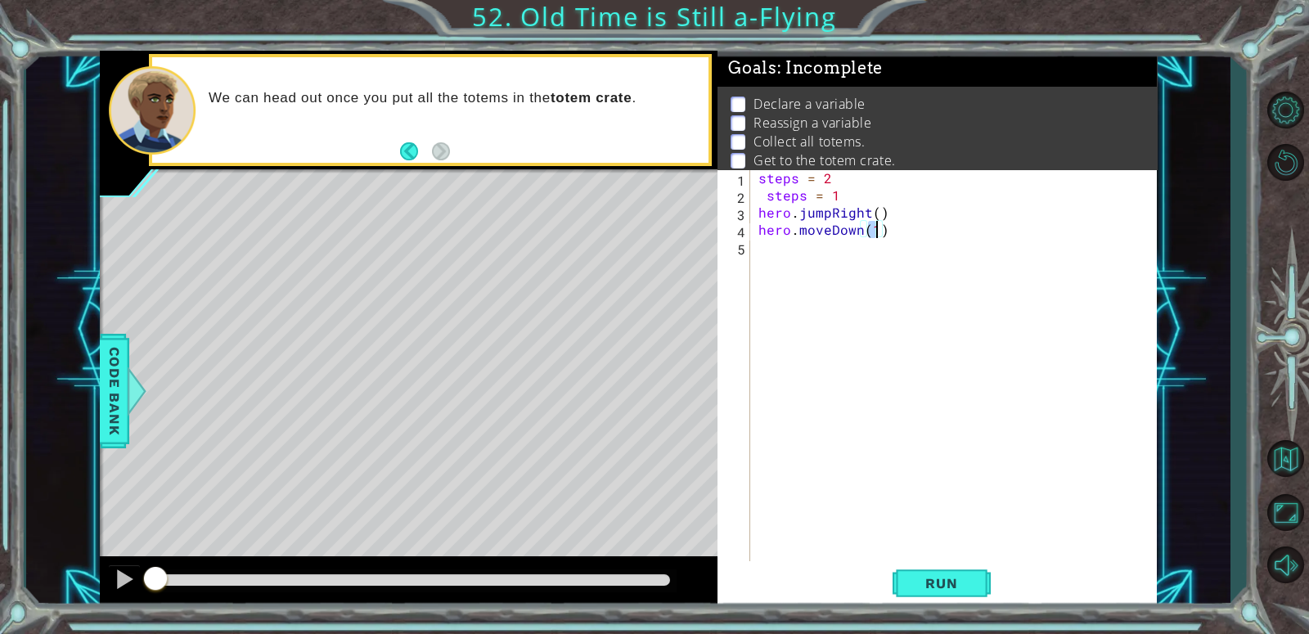
click at [779, 271] on div "steps = 2 steps = 1 hero . jumpRight ( ) hero . moveDown ( 1 )" at bounding box center [958, 384] width 406 height 430
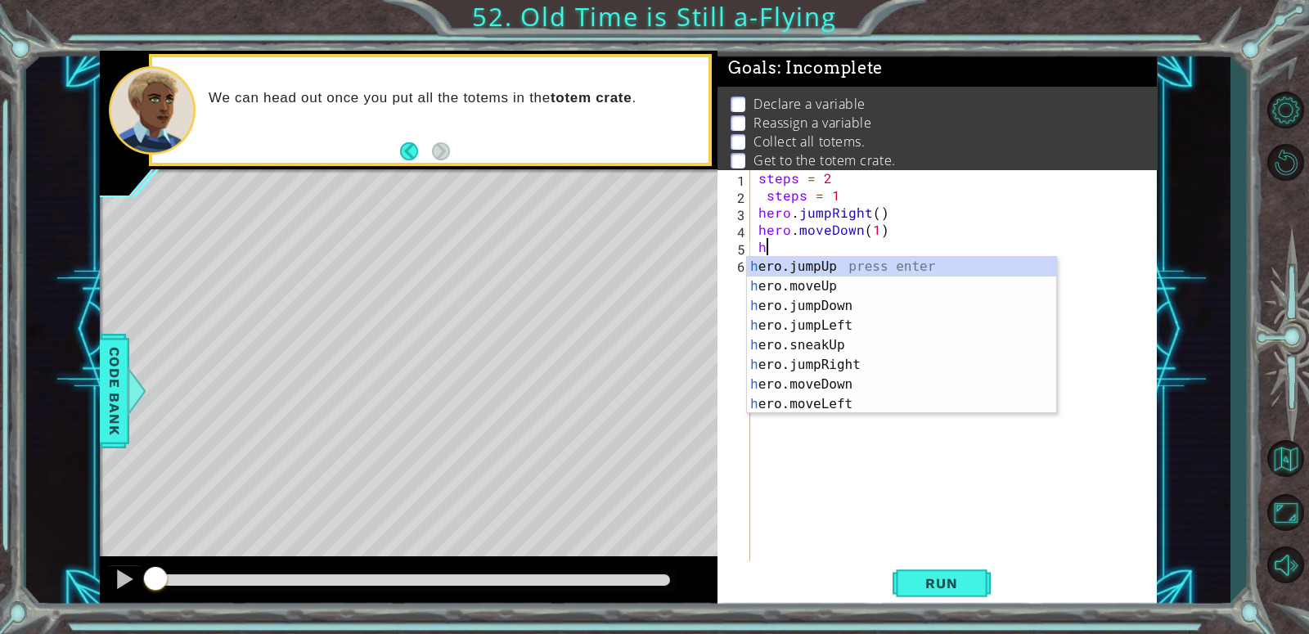
type textarea "he"
click at [803, 299] on div "he ro.jumpUp press enter he ro.jumpDown press enter he ro.jumpLeft press enter …" at bounding box center [901, 355] width 309 height 196
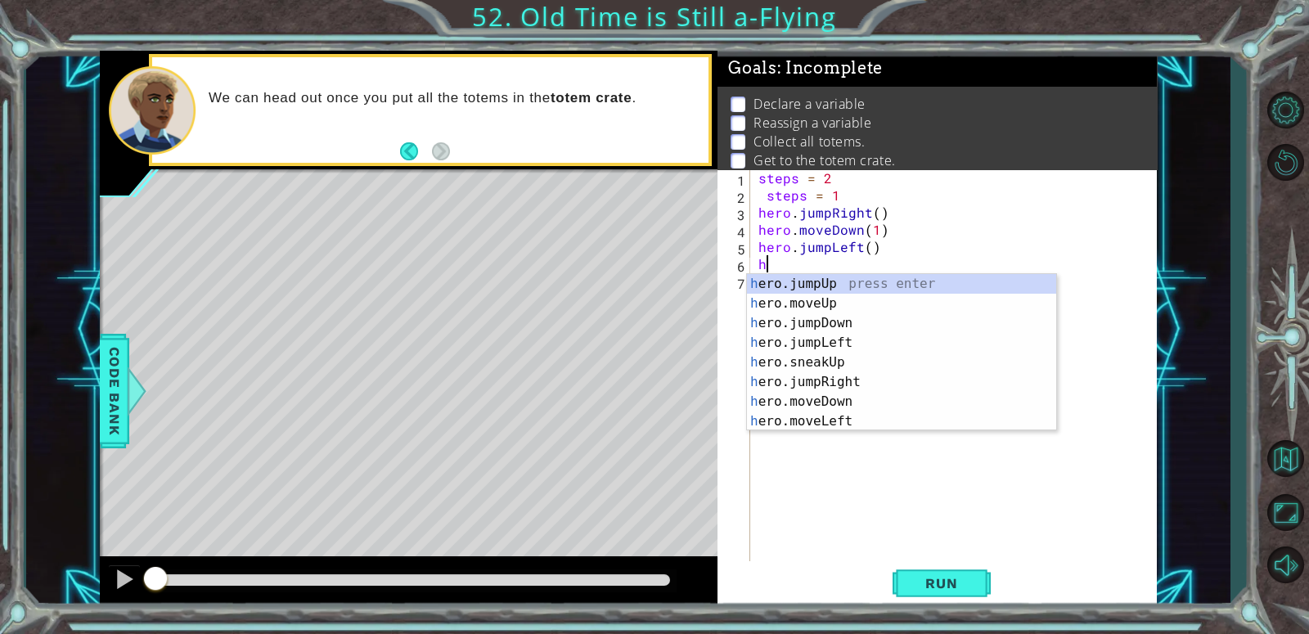
type textarea "he"
click at [817, 358] on div "he ro.jumpUp press enter he ro.jumpDown press enter he ro.jumpLeft press enter …" at bounding box center [901, 372] width 309 height 196
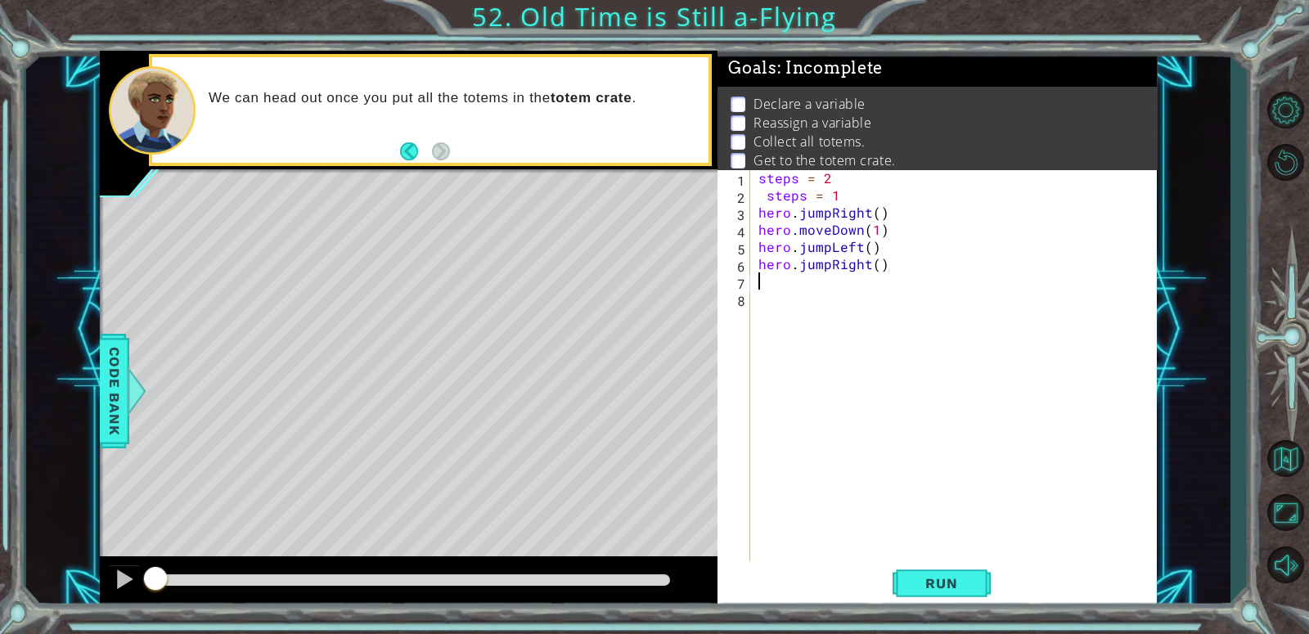
click at [877, 277] on div "steps = 2 steps = 1 hero . jumpRight ( ) hero . moveDown ( 1 ) hero . jumpLeft …" at bounding box center [958, 384] width 406 height 430
click at [877, 276] on div "steps = 2 steps = 1 hero . jumpRight ( ) hero . moveDown ( 1 ) hero . jumpLeft …" at bounding box center [958, 384] width 406 height 430
click at [880, 268] on div "steps = 2 steps = 1 hero . jumpRight ( ) hero . moveDown ( 1 ) hero . jumpLeft …" at bounding box center [958, 384] width 406 height 430
type textarea "hero.jumpRight(2)"
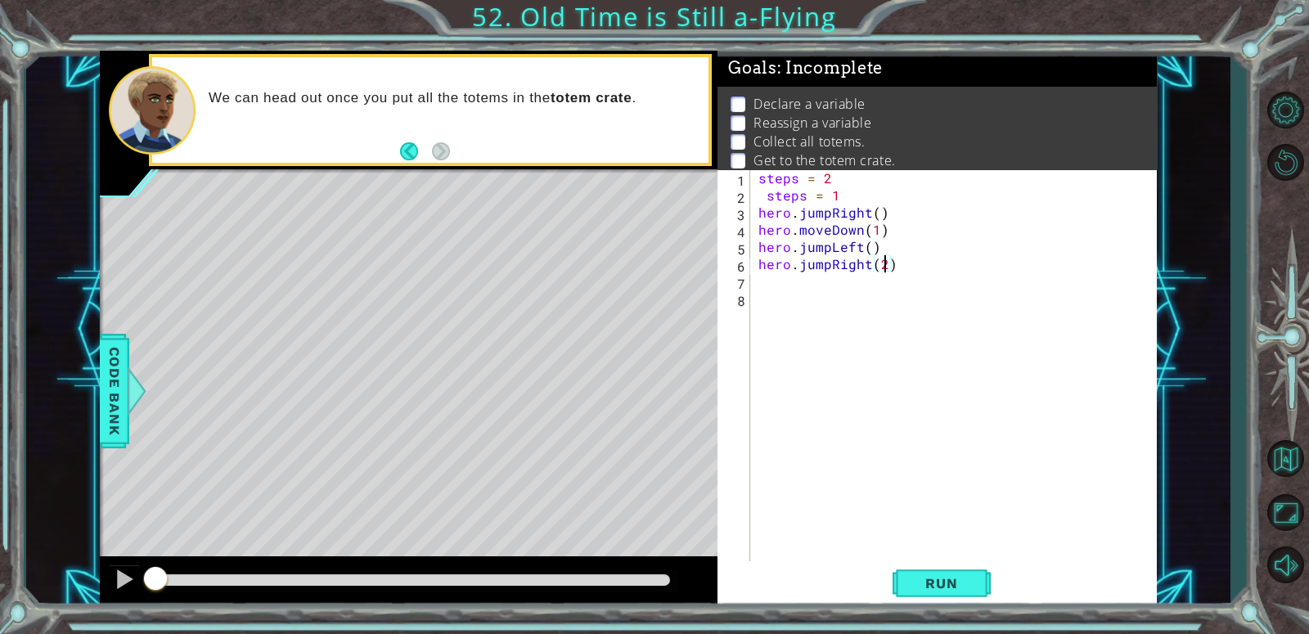
click at [774, 279] on div "steps = 2 steps = 1 hero . jumpRight ( ) hero . moveDown ( 1 ) hero . jumpLeft …" at bounding box center [958, 384] width 406 height 430
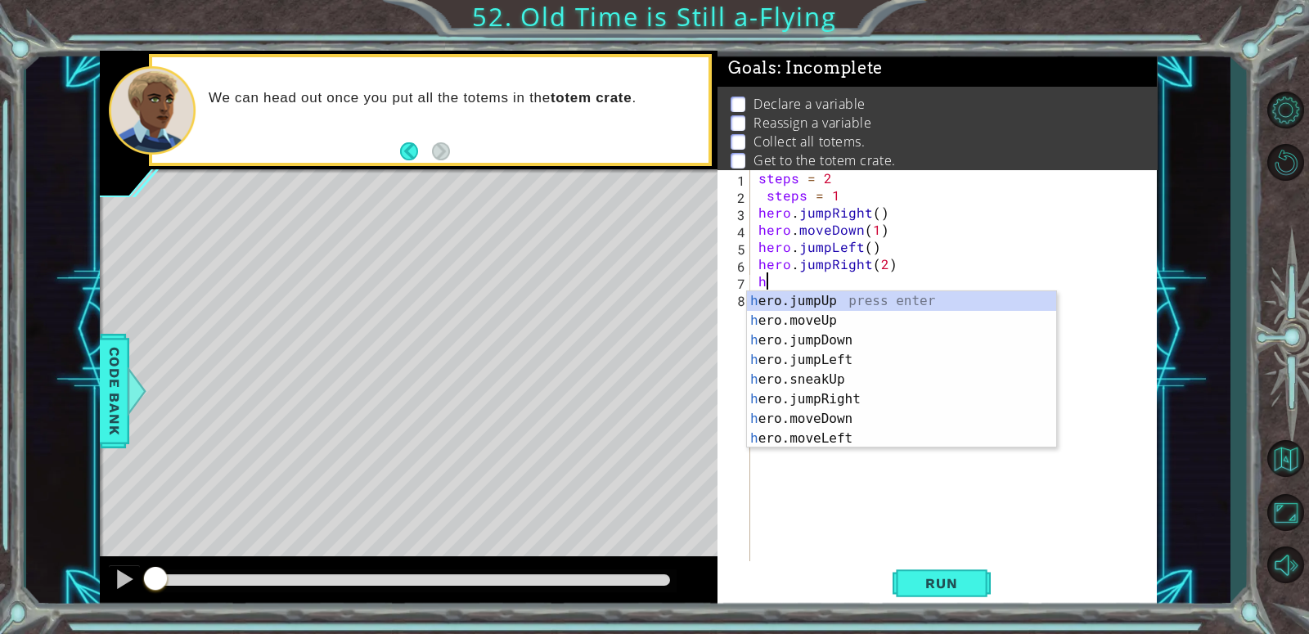
scroll to position [0, 0]
click at [820, 421] on div "he ro.jumpUp press enter he ro.jumpDown press enter he ro.jumpLeft press enter …" at bounding box center [901, 389] width 309 height 196
type textarea "hero.moveDown(1)"
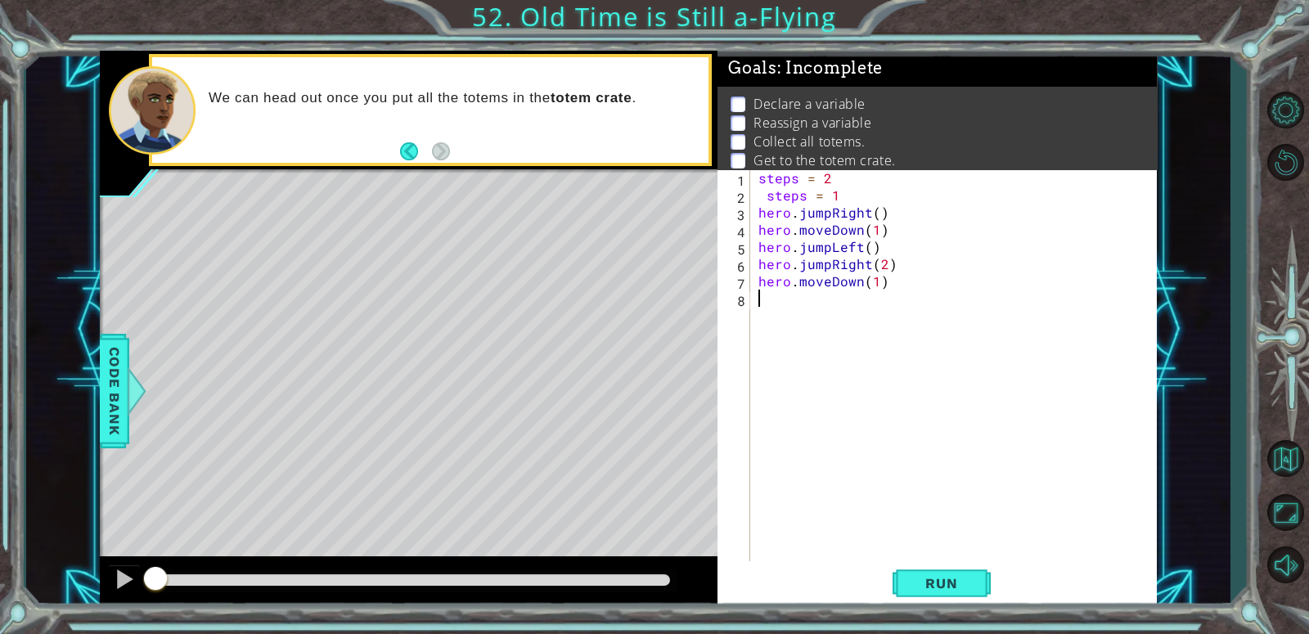
click at [782, 323] on div "steps = 2 steps = 1 hero . jumpRight ( ) hero . moveDown ( 1 ) hero . jumpLeft …" at bounding box center [958, 384] width 406 height 430
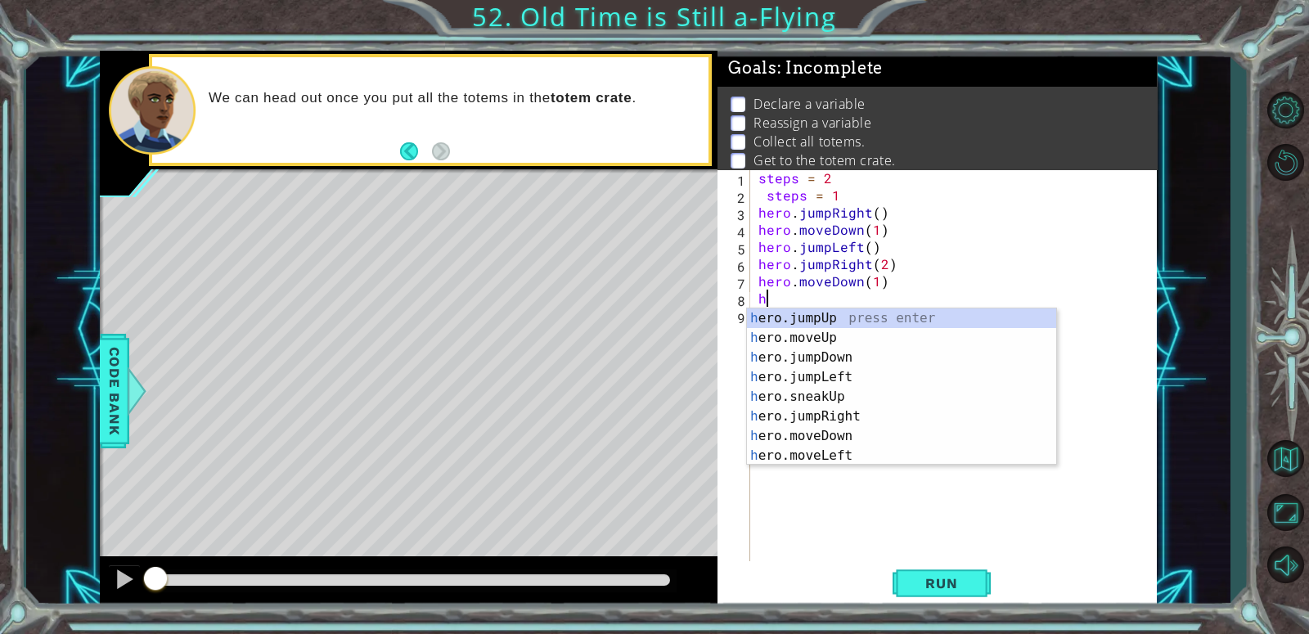
type textarea "he"
click at [836, 358] on div "he ro.jumpUp press enter he ro.jumpDown press enter he ro.jumpLeft press enter …" at bounding box center [901, 406] width 309 height 196
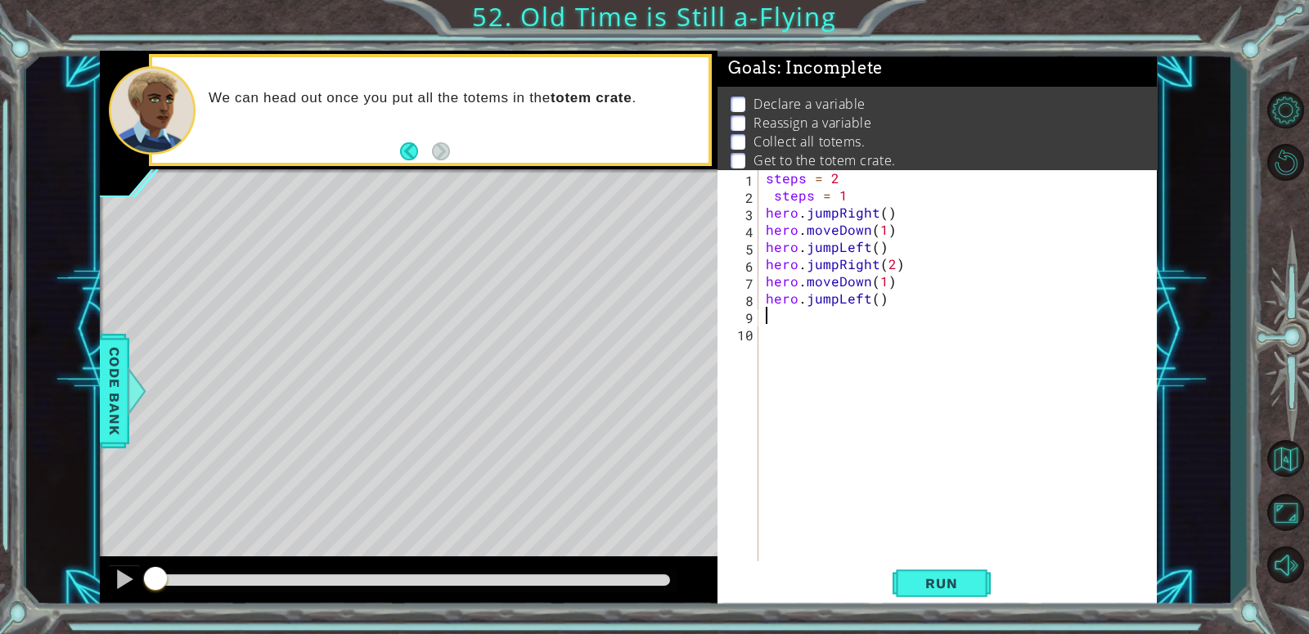
click at [872, 311] on div "steps = 2 steps = 1 hero . jumpRight ( ) hero . moveDown ( 1 ) hero . jumpLeft …" at bounding box center [962, 384] width 398 height 430
click at [875, 299] on div "steps = 2 steps = 1 hero . jumpRight ( ) hero . moveDown ( 1 ) hero . jumpLeft …" at bounding box center [962, 384] width 398 height 430
type textarea "hero.jumpLeft(2)"
click at [809, 337] on div "steps = 2 steps = 1 hero . jumpRight ( ) hero . moveDown ( 1 ) hero . jumpLeft …" at bounding box center [962, 384] width 398 height 430
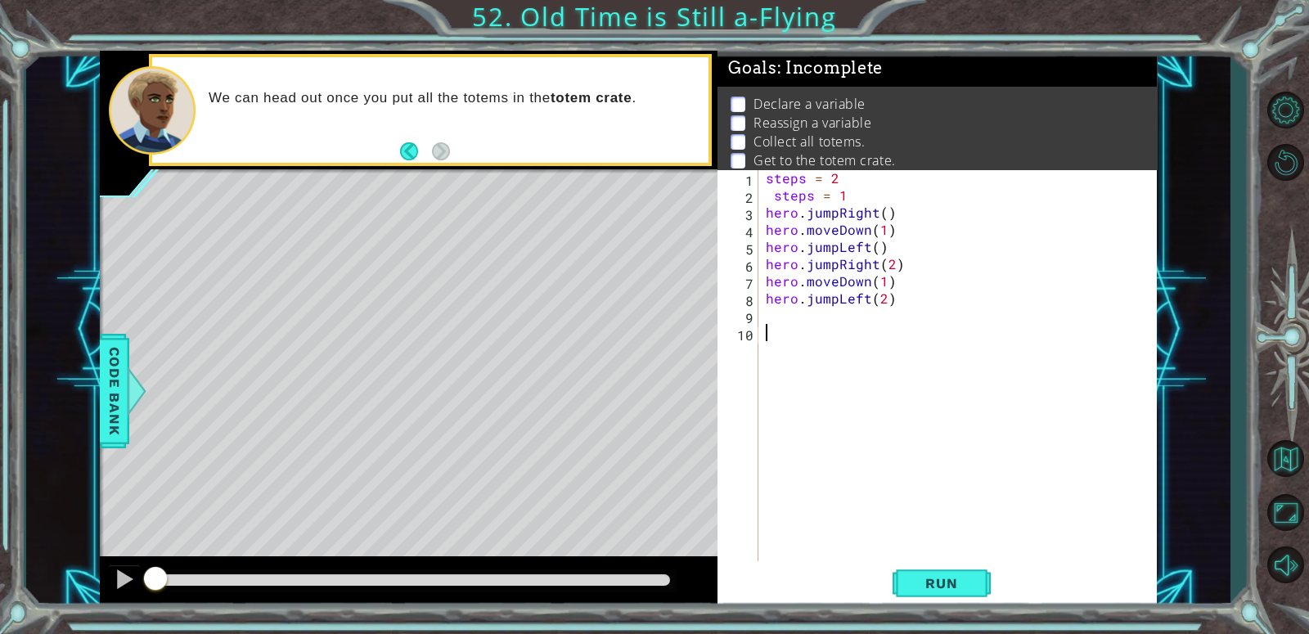
scroll to position [0, 0]
click at [799, 326] on div "steps = 2 steps = 1 hero . jumpRight ( ) hero . moveDown ( 1 ) hero . jumpLeft …" at bounding box center [962, 384] width 398 height 430
click at [786, 318] on div "steps = 2 steps = 1 hero . jumpRight ( ) hero . moveDown ( 1 ) hero . jumpLeft …" at bounding box center [962, 384] width 398 height 430
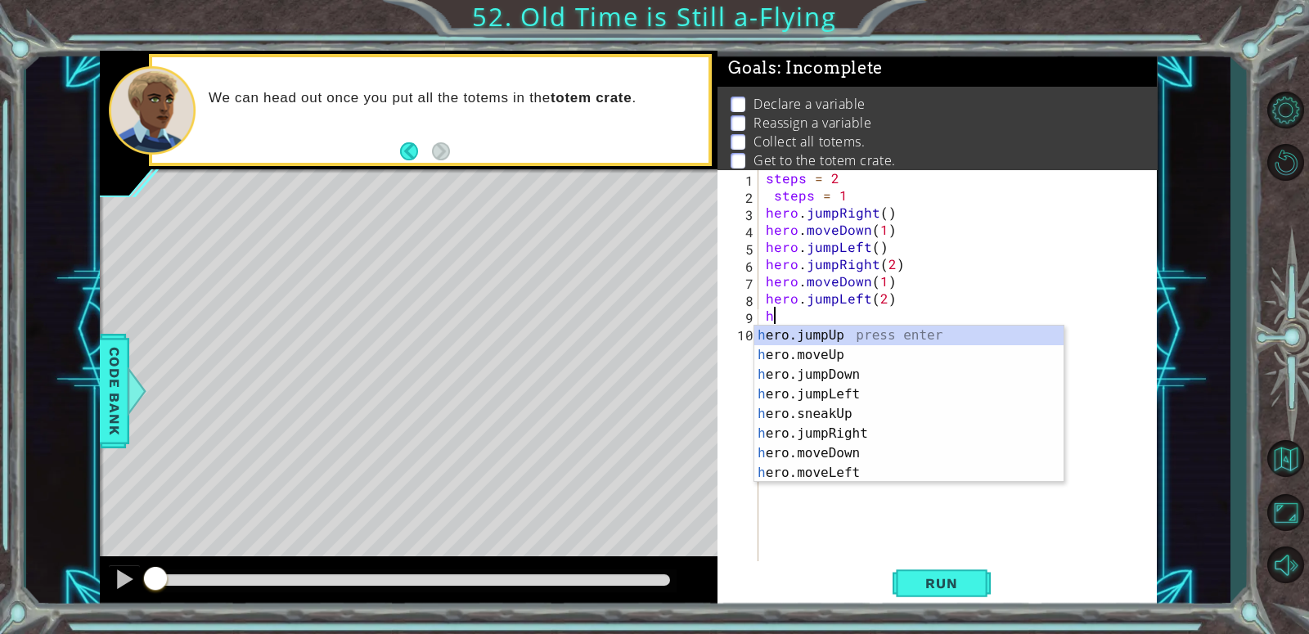
type textarea "he"
click at [898, 416] on div "he ro.jumpUp press enter he ro.jumpDown press enter he ro.jumpLeft press enter …" at bounding box center [908, 424] width 309 height 196
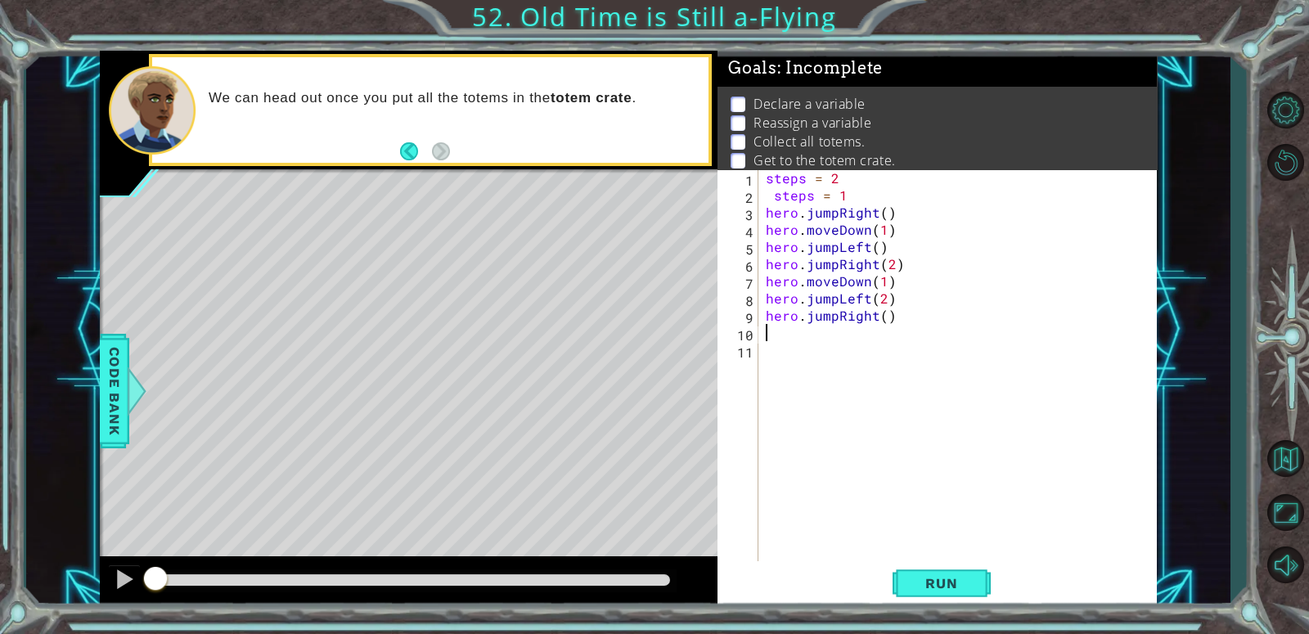
click at [886, 325] on div "steps = 2 steps = 1 hero . jumpRight ( ) hero . moveDown ( 1 ) hero . jumpLeft …" at bounding box center [962, 384] width 398 height 430
type textarea "2"
click at [880, 310] on div "steps = 2 steps = 1 hero . jumpRight ( ) hero . moveDown ( 1 ) hero . jumpLeft …" at bounding box center [962, 384] width 398 height 430
click at [889, 318] on div "steps = 2 steps = 1 hero . jumpRight ( ) hero . moveDown ( 1 ) hero . jumpLeft …" at bounding box center [962, 384] width 398 height 430
click at [885, 318] on div "steps = 2 steps = 1 hero . jumpRight ( ) hero . moveDown ( 1 ) hero . jumpLeft …" at bounding box center [962, 384] width 398 height 430
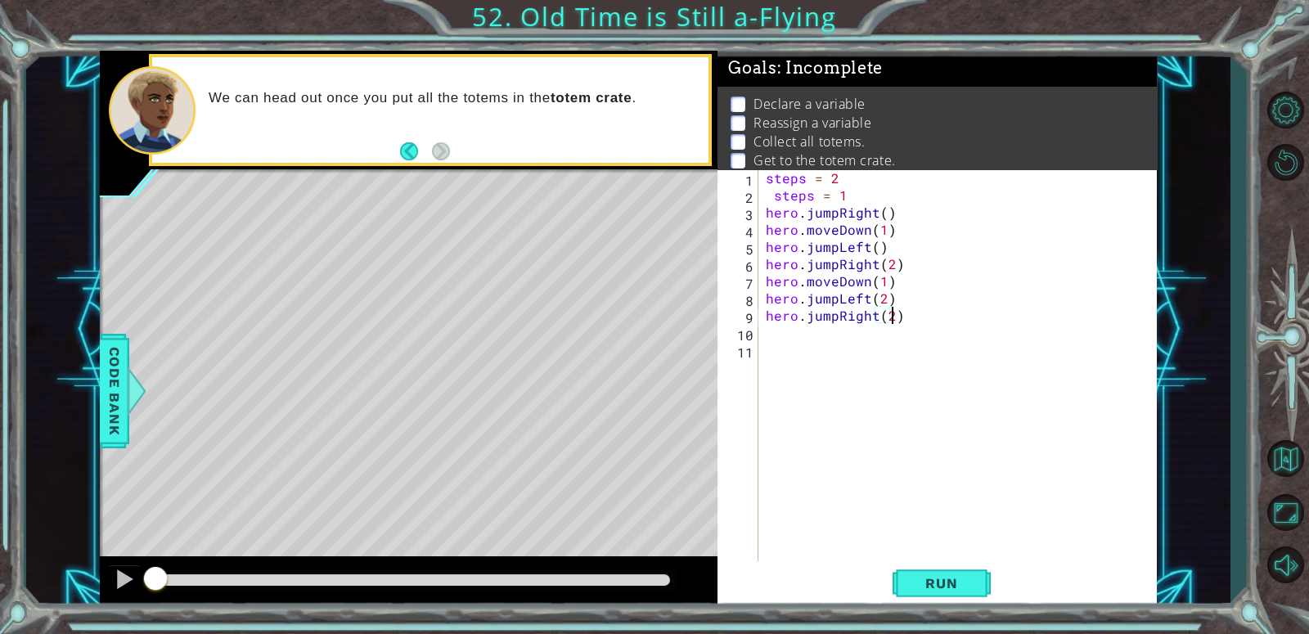
scroll to position [0, 7]
click at [880, 277] on div "steps = 2 steps = 1 hero . jumpRight ( ) hero . moveDown ( 1 ) hero . jumpLeft …" at bounding box center [962, 384] width 398 height 430
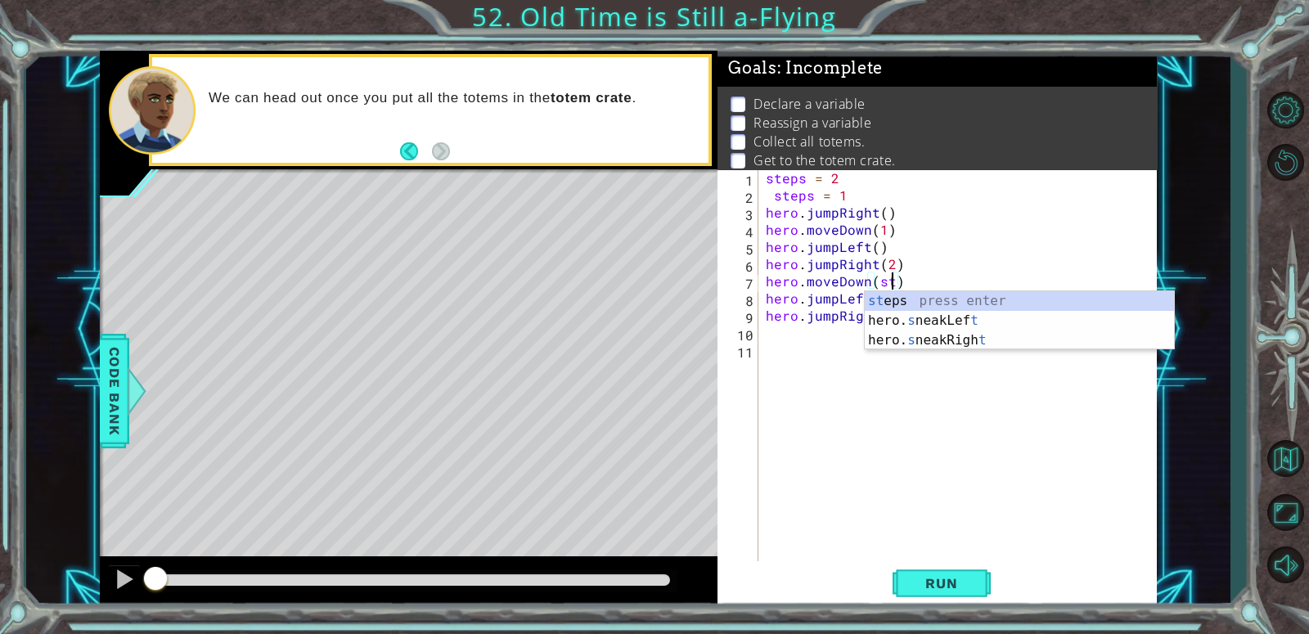
scroll to position [0, 8]
type textarea "hero.moveDown(steps)"
click at [853, 347] on div "steps = 2 steps = 1 hero . jumpRight ( ) hero . moveDown ( 1 ) hero . jumpLeft …" at bounding box center [962, 384] width 398 height 430
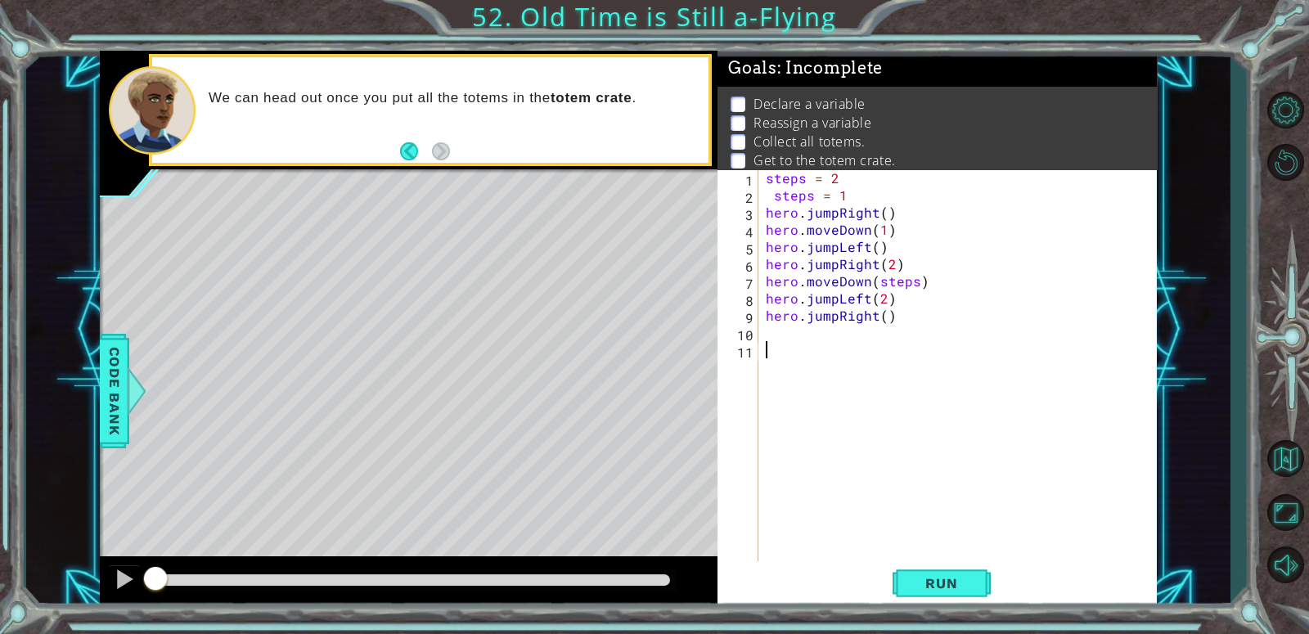
scroll to position [0, 0]
click at [880, 322] on div "steps = 2 steps = 1 hero . jumpRight ( ) hero . moveDown ( 1 ) hero . jumpLeft …" at bounding box center [962, 384] width 398 height 430
click at [891, 309] on div "steps = 2 steps = 1 hero . jumpRight ( ) hero . moveDown ( 1 ) hero . jumpLeft …" at bounding box center [962, 384] width 398 height 430
click at [882, 319] on div "steps = 2 steps = 1 hero . jumpRight ( ) hero . moveDown ( 1 ) hero . jumpLeft …" at bounding box center [962, 384] width 398 height 430
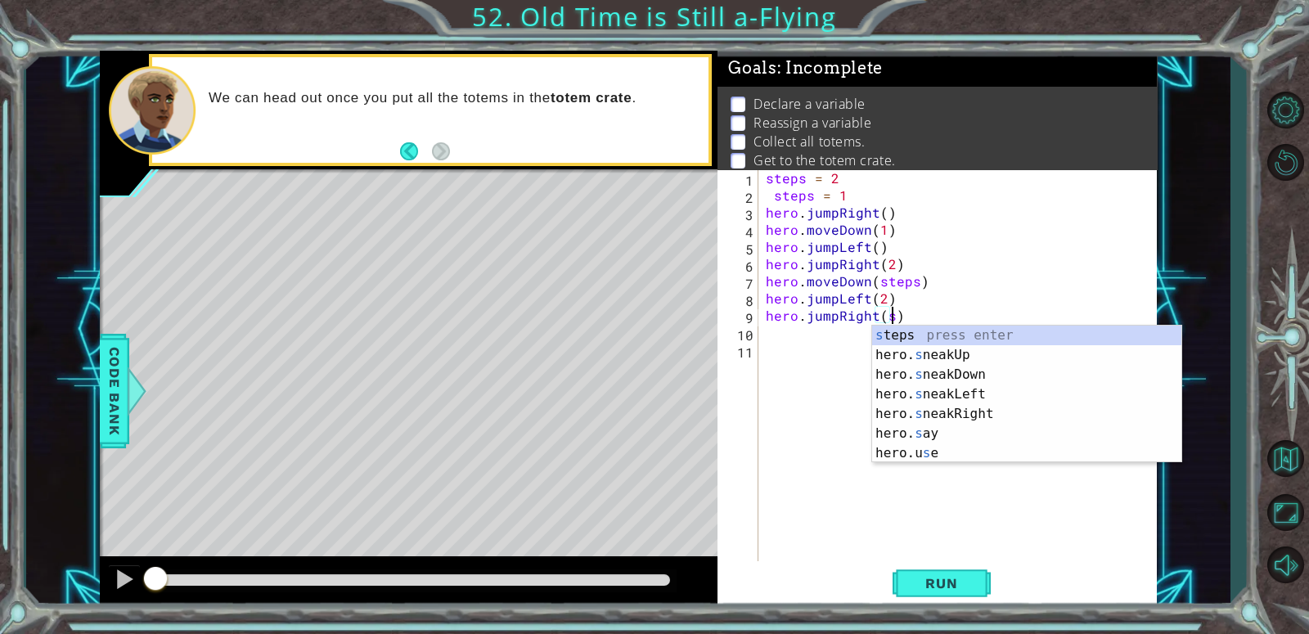
scroll to position [0, 7]
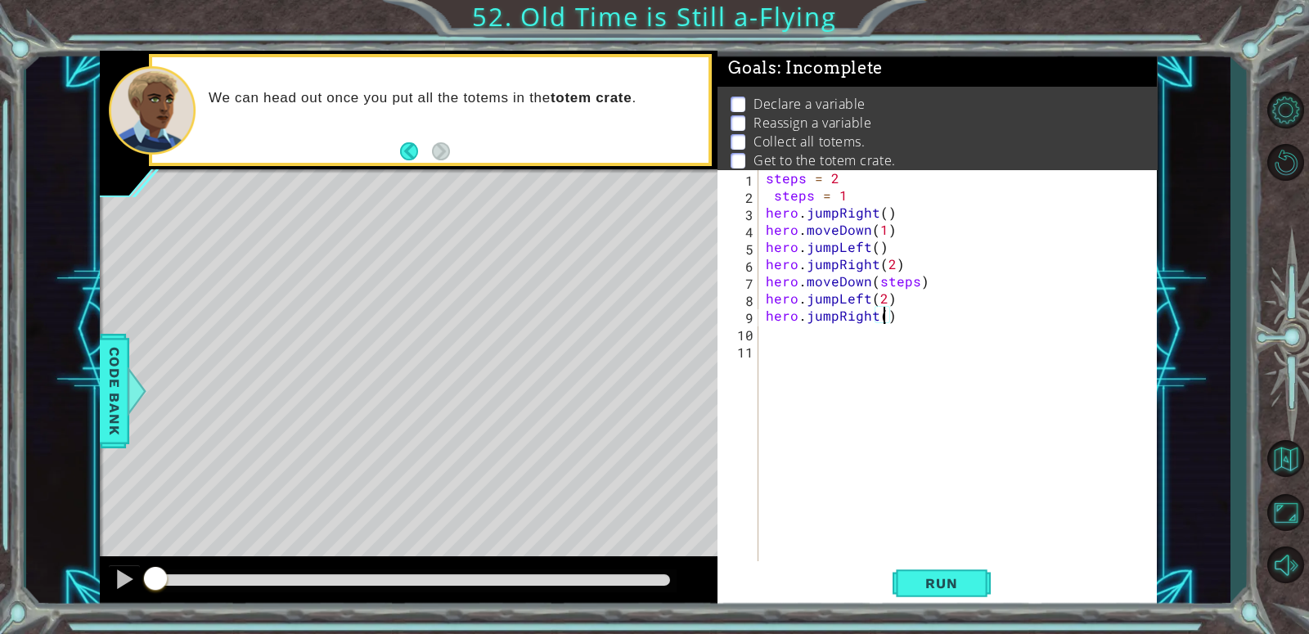
type textarea "hero.jumpRight(3)"
click at [783, 343] on div "steps = 2 steps = 1 hero . jumpRight ( ) hero . moveDown ( 1 ) hero . jumpLeft …" at bounding box center [962, 384] width 398 height 430
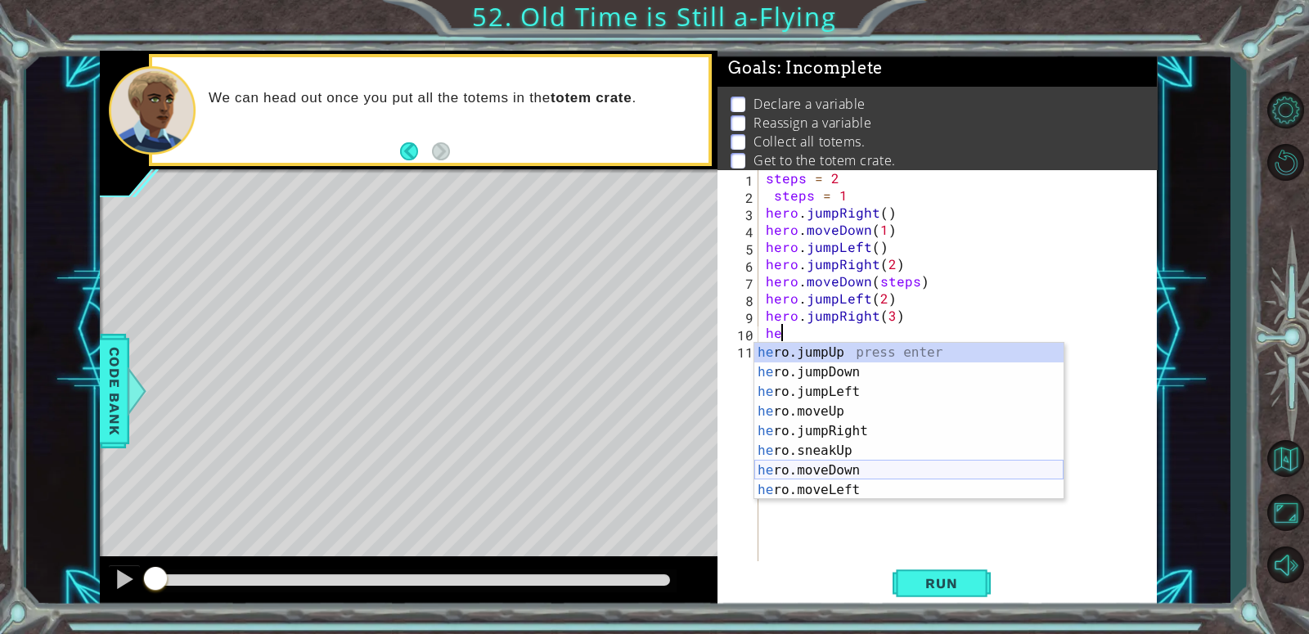
click at [860, 470] on div "he ro.jumpUp press enter he ro.jumpDown press enter he ro.jumpLeft press enter …" at bounding box center [908, 441] width 309 height 196
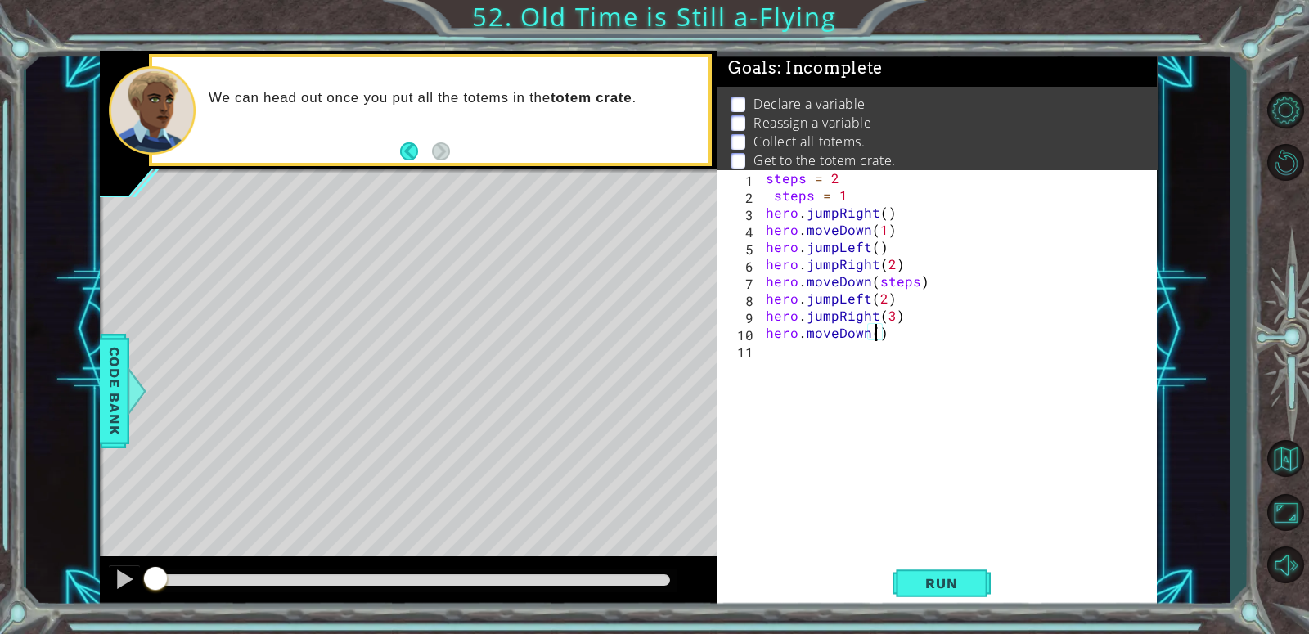
scroll to position [0, 7]
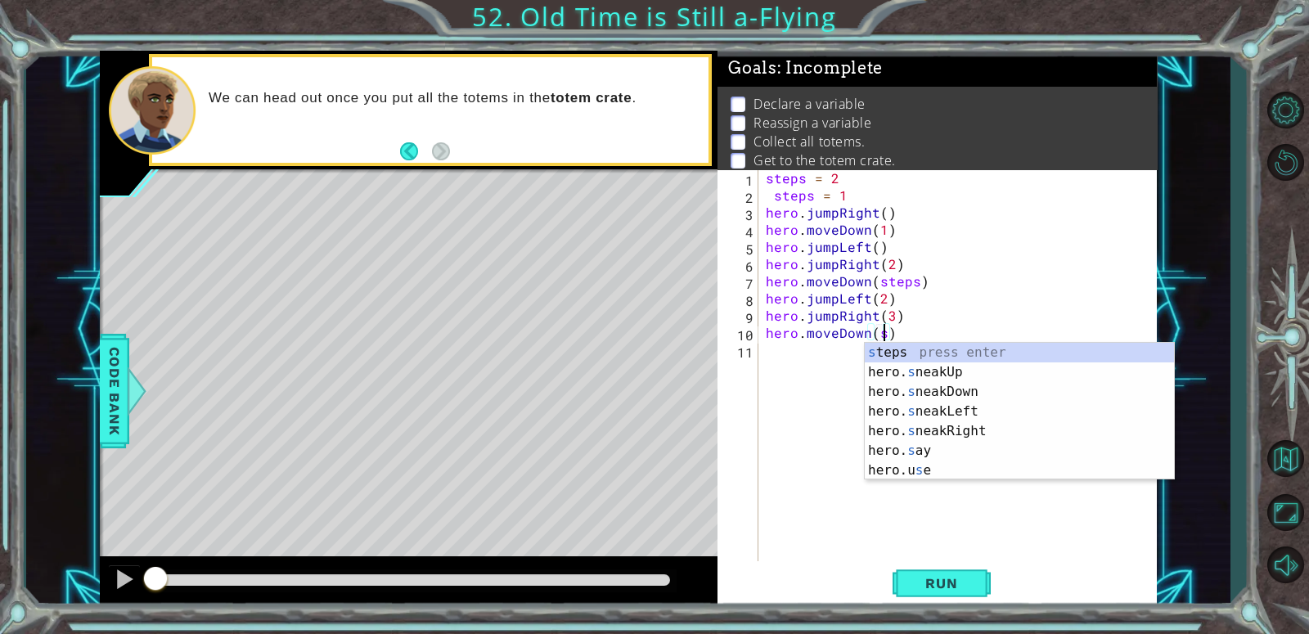
type textarea "hero.moveDown(steps)"
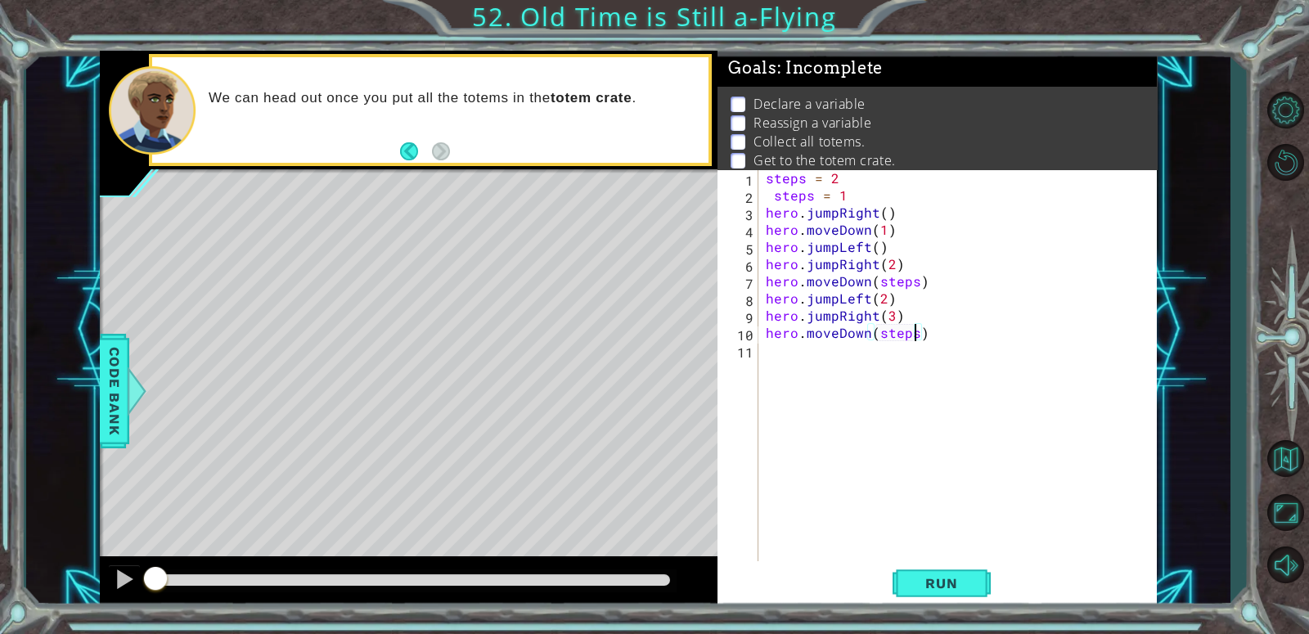
click at [790, 367] on div "steps = 2 steps = 1 hero . jumpRight ( ) hero . moveDown ( 1 ) hero . jumpLeft …" at bounding box center [962, 384] width 398 height 430
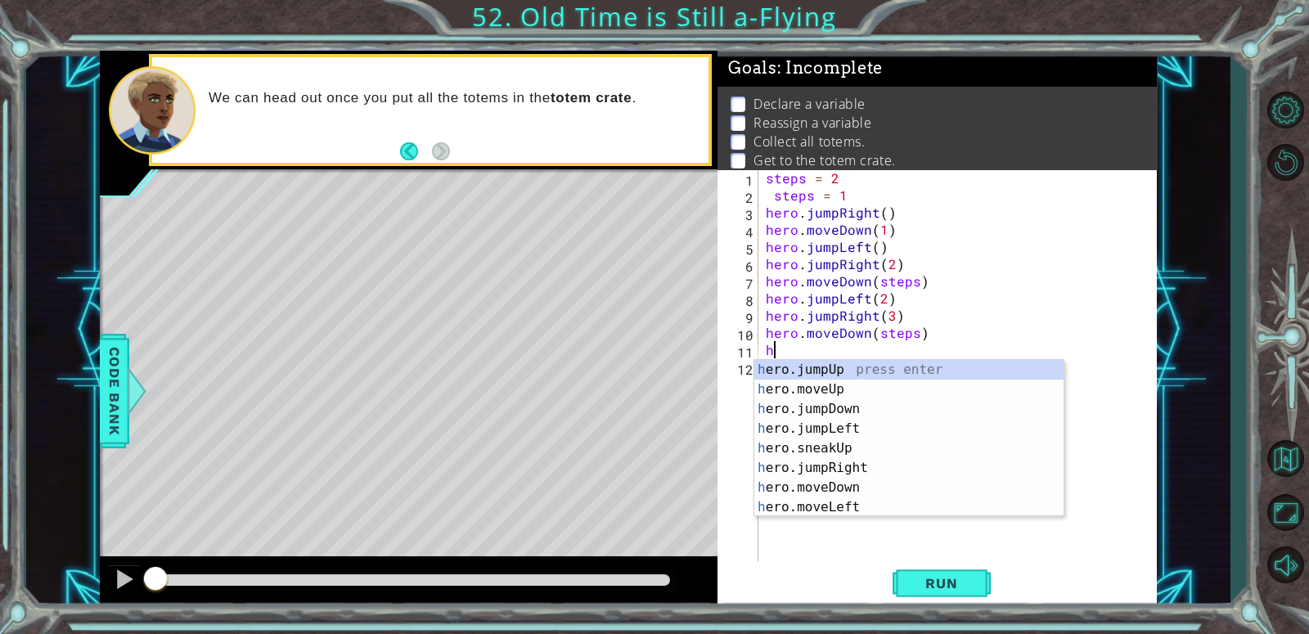
type textarea "he"
click at [840, 408] on div "he ro.jumpUp press enter he ro.jumpDown press enter he ro.jumpLeft press enter …" at bounding box center [908, 458] width 309 height 196
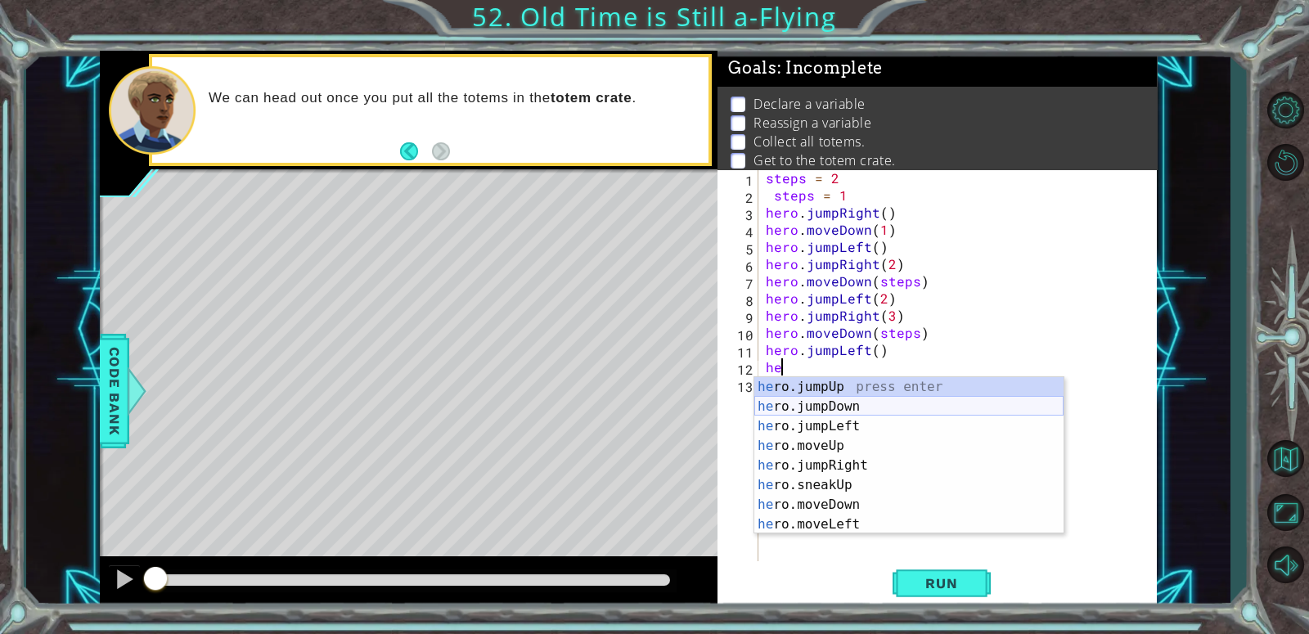
type textarea "h"
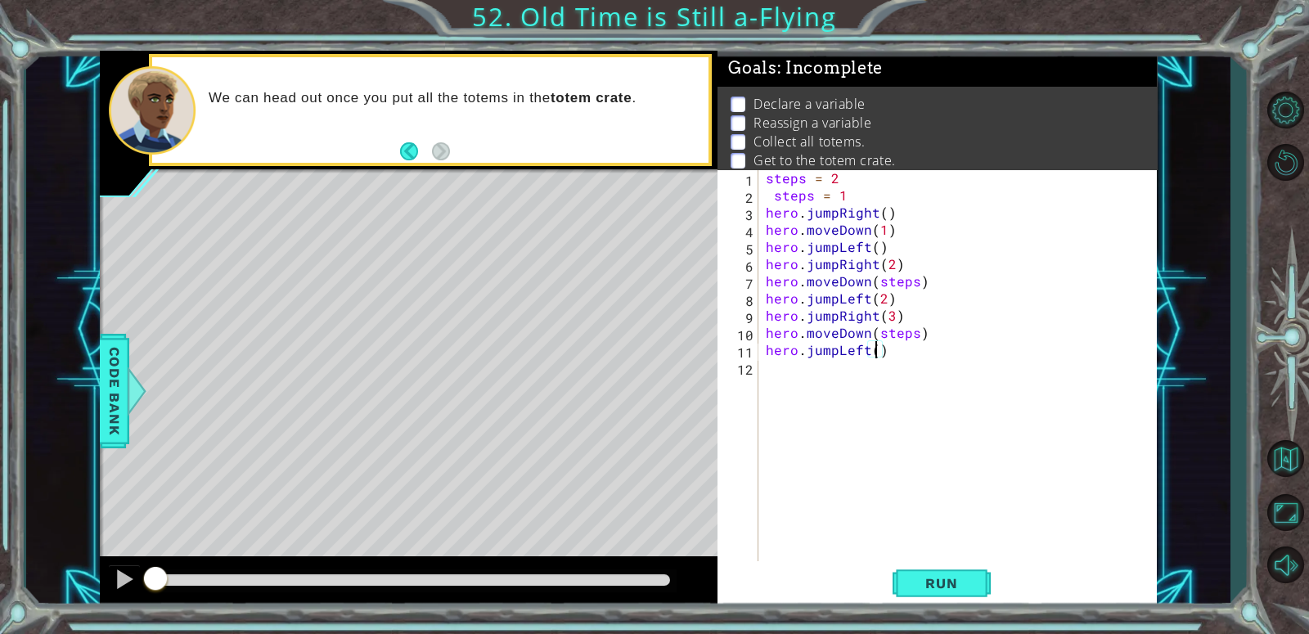
scroll to position [0, 7]
click at [957, 599] on button "Run" at bounding box center [942, 583] width 98 height 44
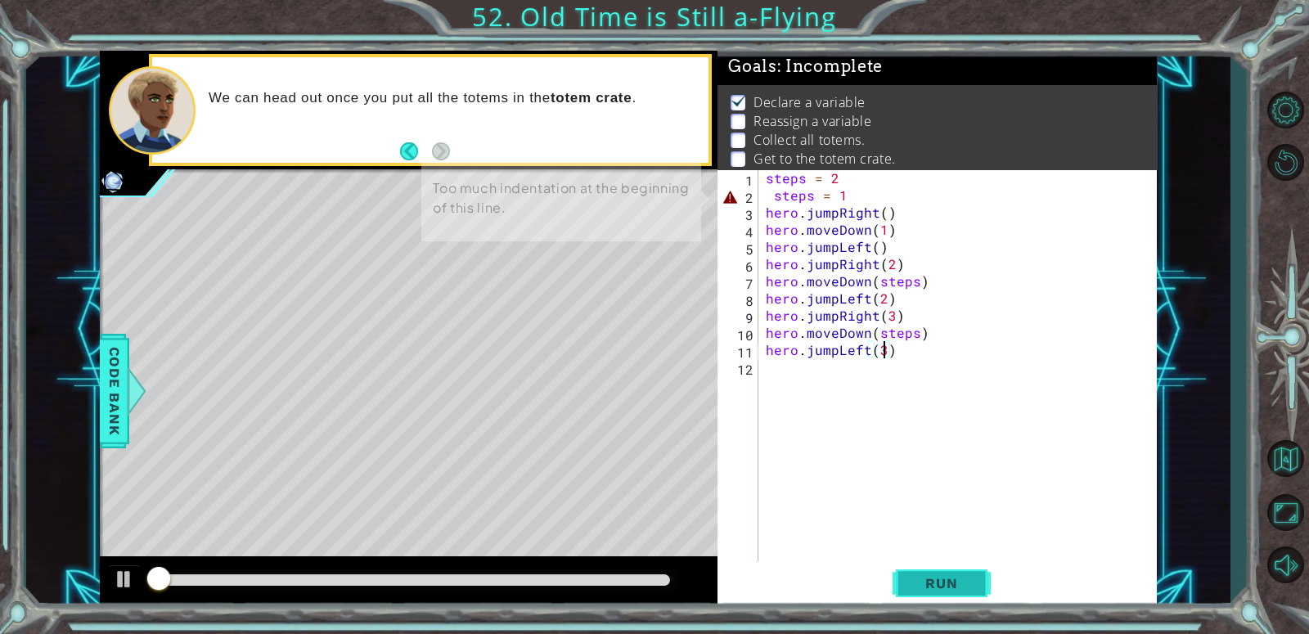
scroll to position [4, 0]
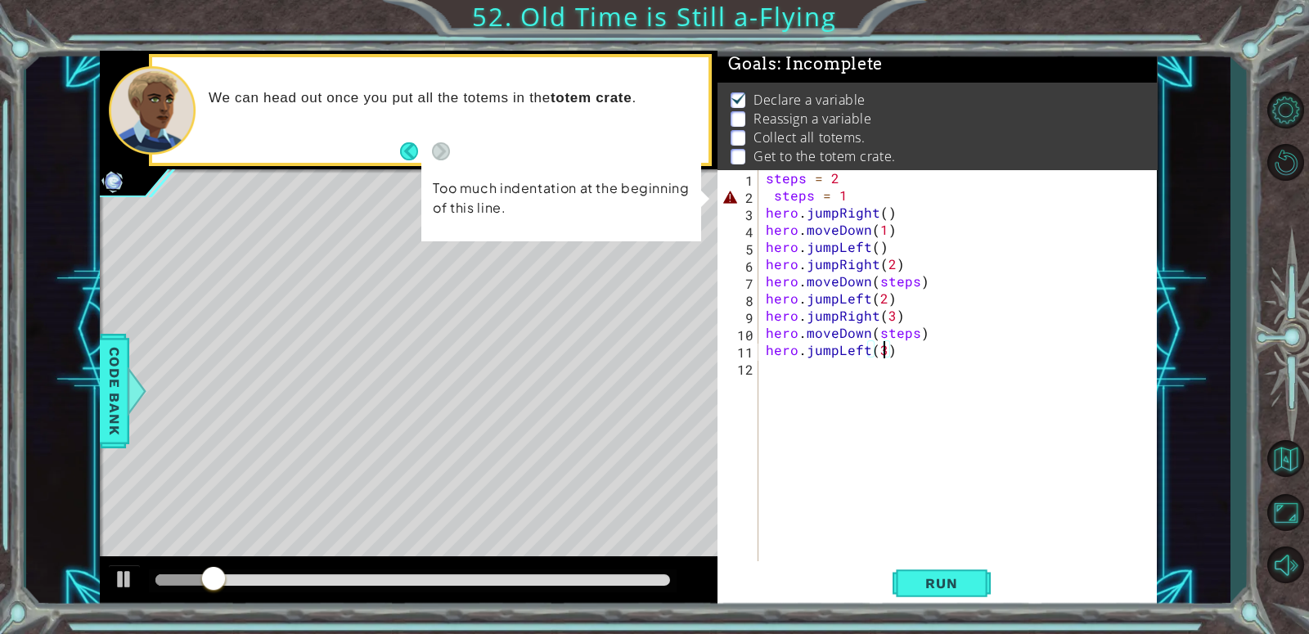
click at [846, 179] on div "steps = 2 steps = 1 hero . jumpRight ( ) hero . moveDown ( 1 ) hero . jumpLeft …" at bounding box center [962, 384] width 398 height 430
type textarea "steps = 2"
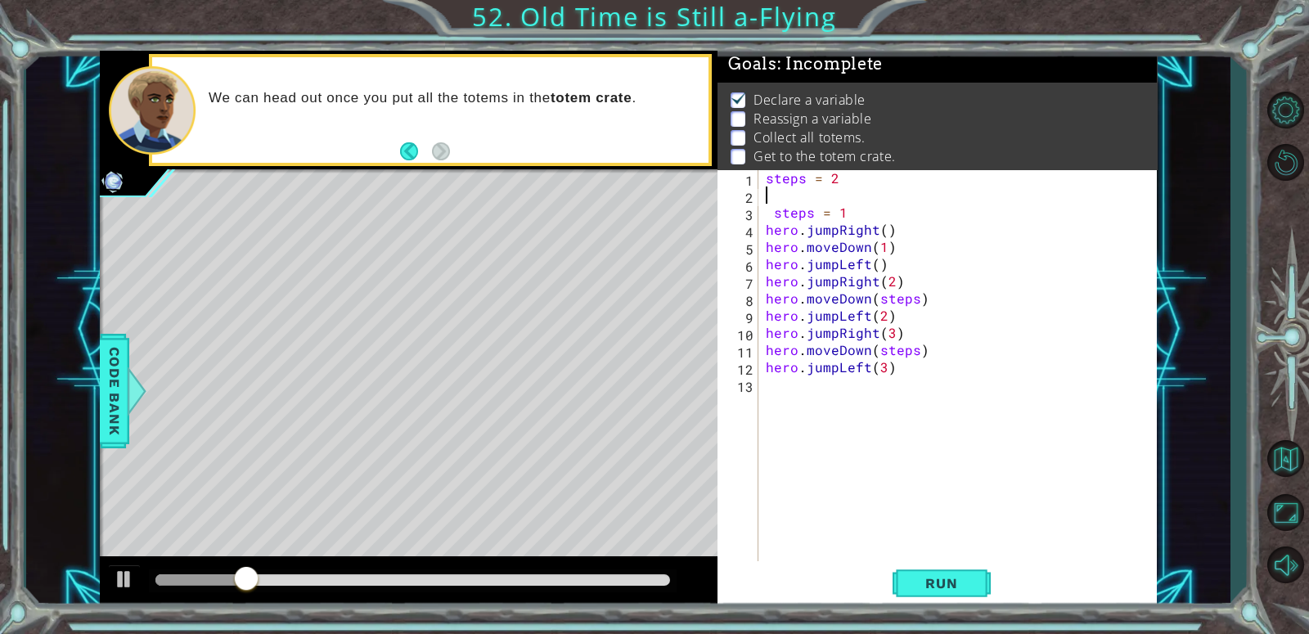
click at [861, 217] on div "steps = 2 steps = 1 hero . jumpRight ( ) hero . moveDown ( 1 ) hero . jumpLeft …" at bounding box center [962, 384] width 398 height 430
type textarea "steps = 1"
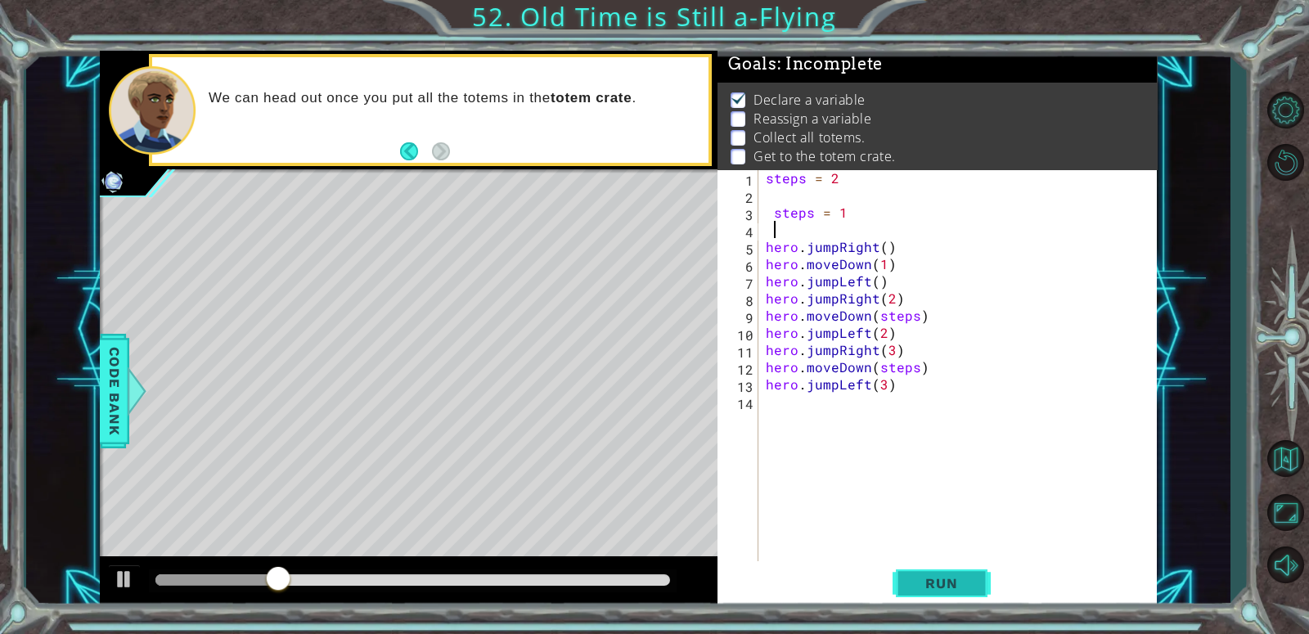
click at [934, 571] on button "Run" at bounding box center [942, 583] width 98 height 44
type textarea "steps = 1"
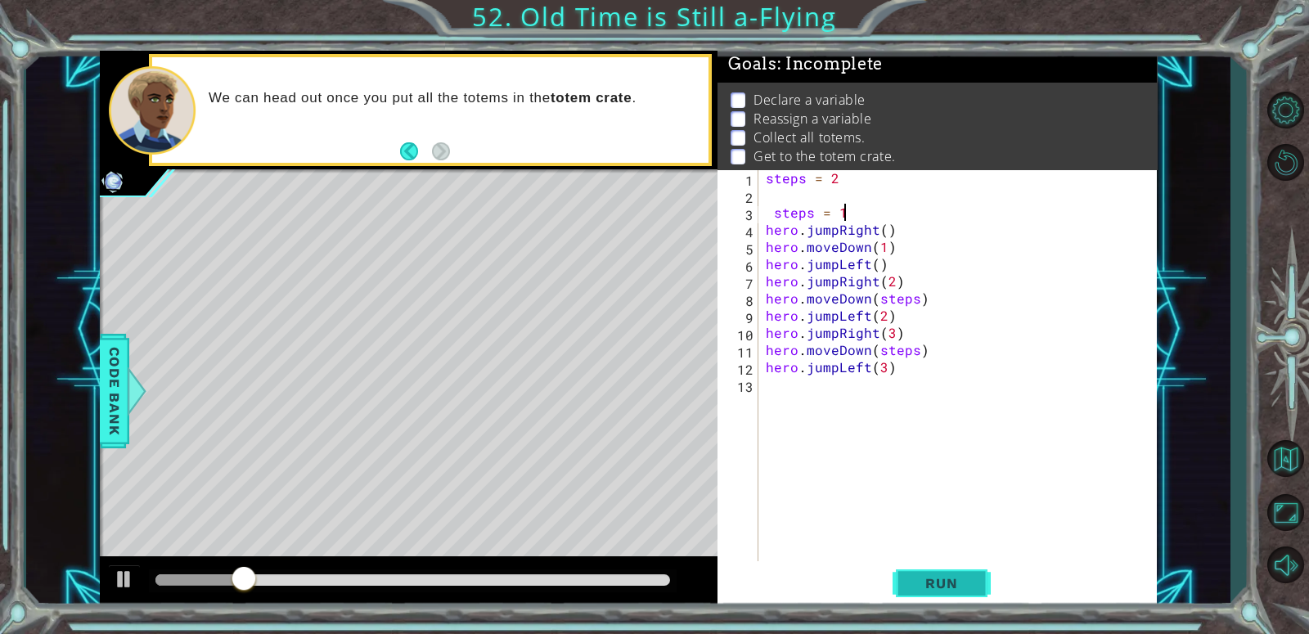
click at [956, 590] on span "Run" at bounding box center [941, 583] width 65 height 16
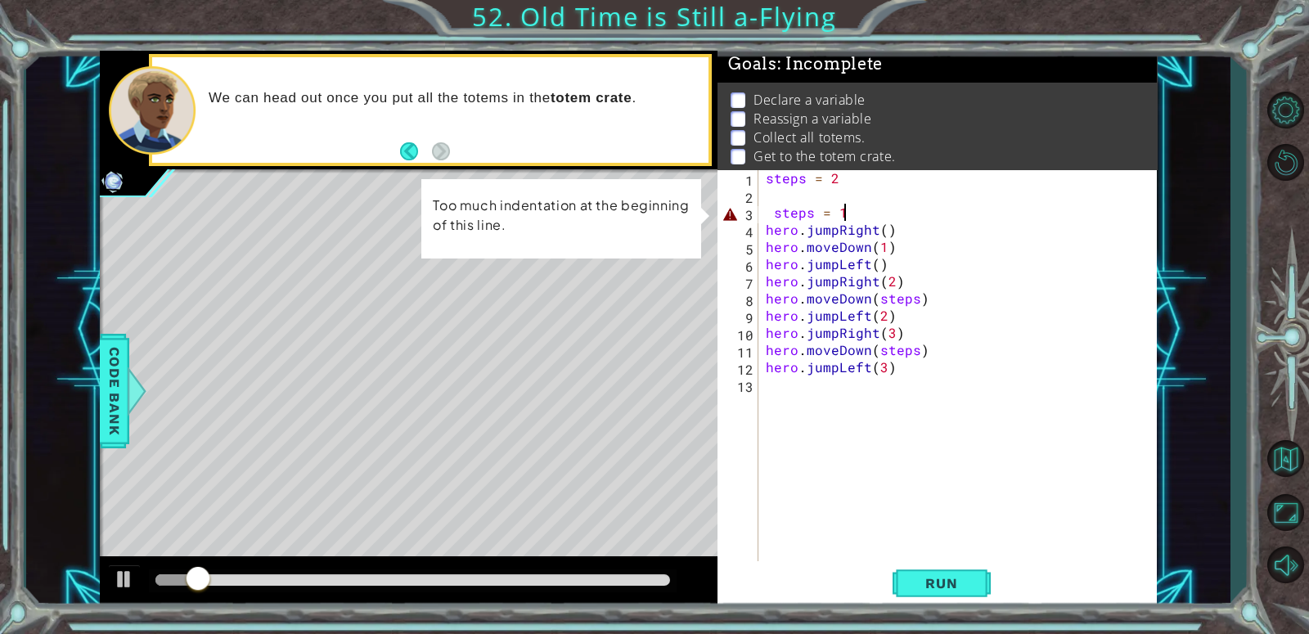
click at [767, 197] on div "steps = 2 steps = 1 hero . jumpRight ( ) hero . moveDown ( 1 ) hero . jumpLeft …" at bounding box center [962, 384] width 398 height 430
click at [780, 218] on div "steps = 2 steps = 1 hero . jumpRight ( ) hero . moveDown ( 1 ) hero . jumpLeft …" at bounding box center [962, 384] width 398 height 430
click at [768, 214] on div "steps = 2 steps = 1 hero . jumpRight ( ) hero . moveDown ( 1 ) hero . jumpLeft …" at bounding box center [962, 384] width 398 height 430
click at [778, 214] on div "steps = 2 steps = 1 hero . jumpRight ( ) hero . moveDown ( 1 ) hero . jumpLeft …" at bounding box center [962, 384] width 398 height 430
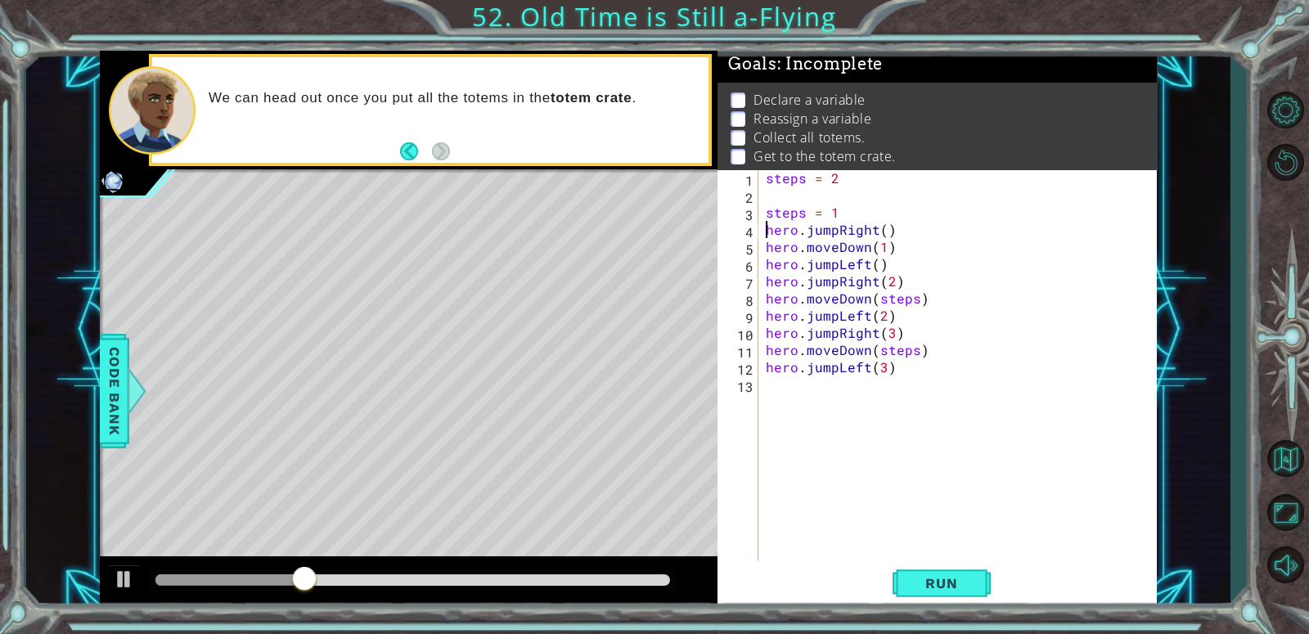
type textarea "steps = 1"
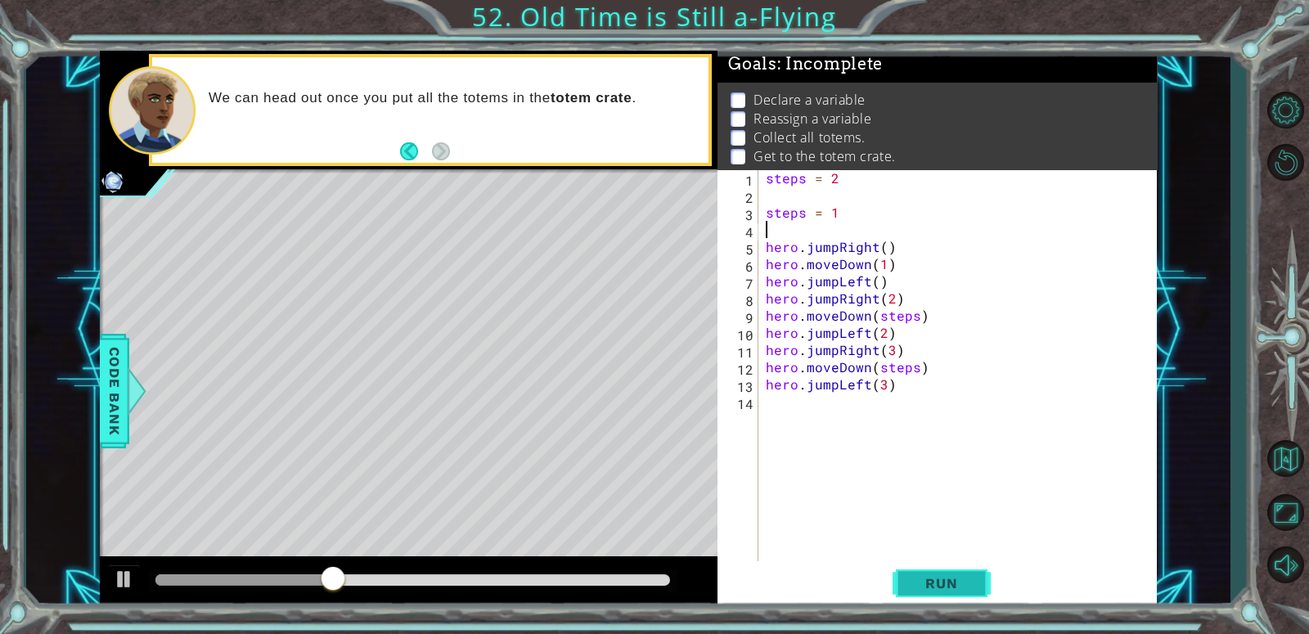
click at [935, 572] on button "Run" at bounding box center [942, 583] width 98 height 44
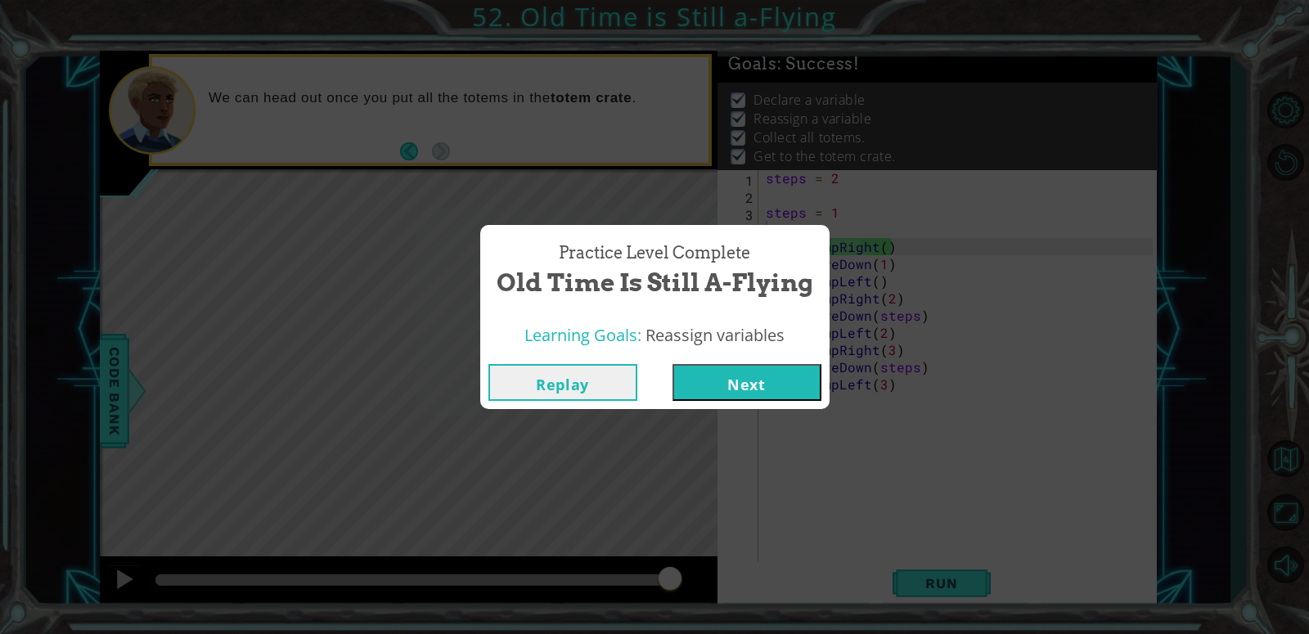
click at [794, 395] on button "Next" at bounding box center [747, 382] width 149 height 37
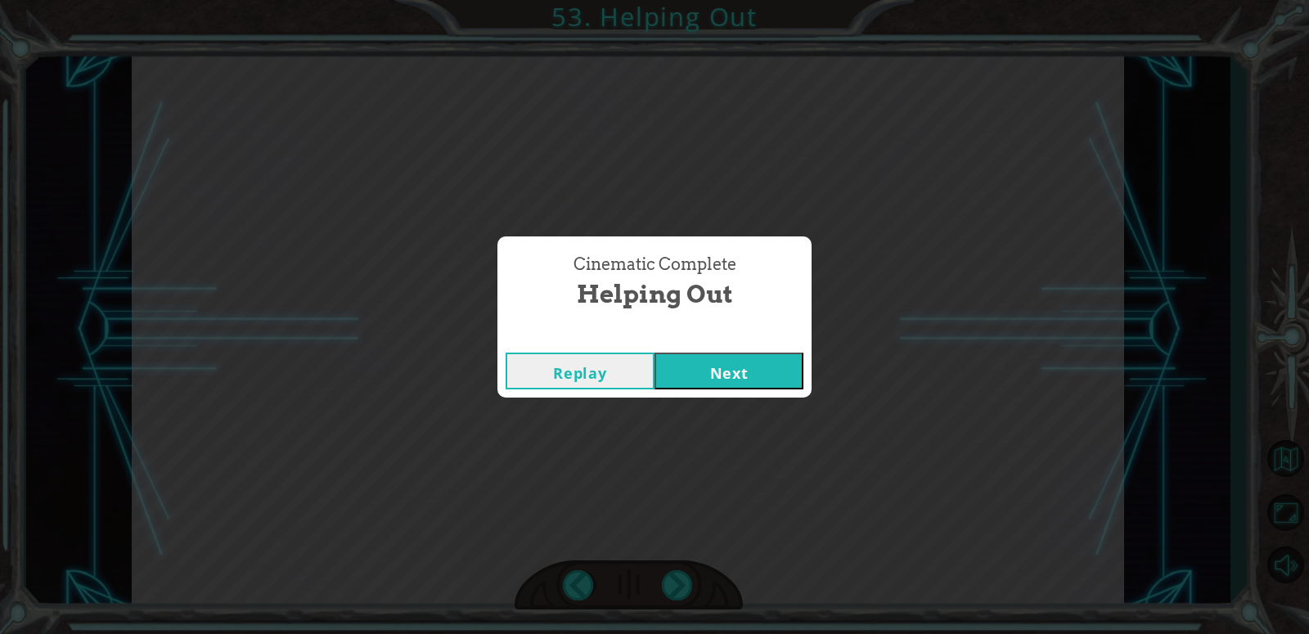
click at [758, 356] on button "Next" at bounding box center [729, 371] width 149 height 37
click at [734, 369] on button "Next" at bounding box center [729, 371] width 149 height 37
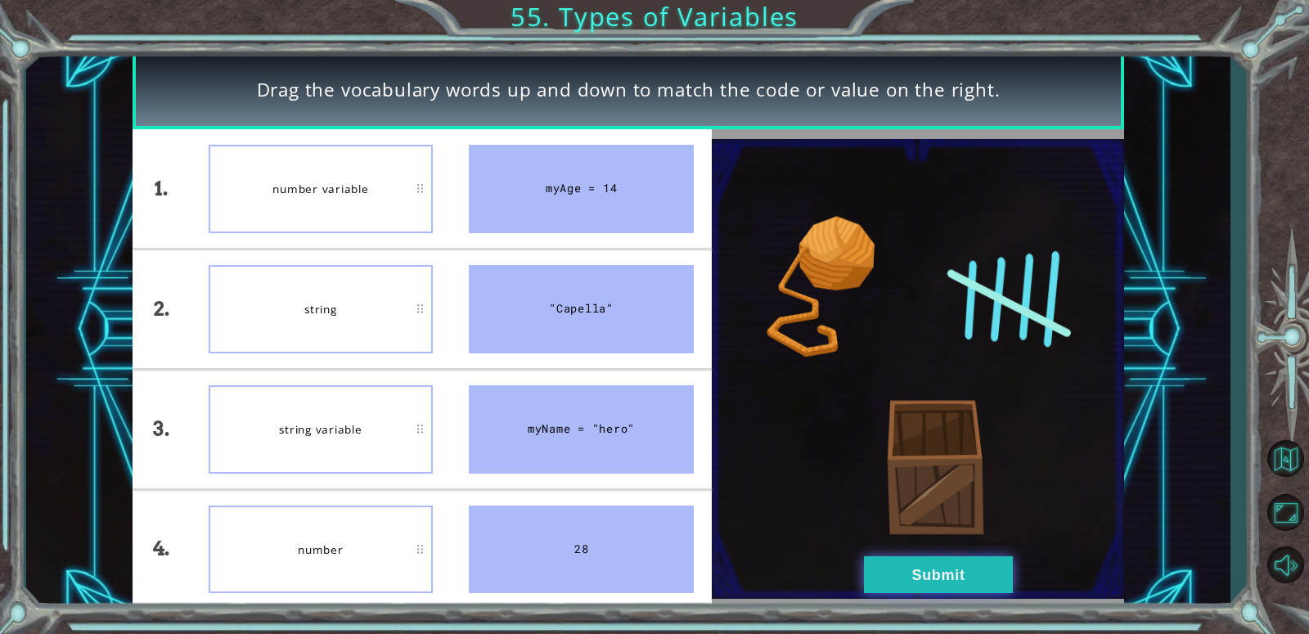
click at [906, 586] on button "Submit" at bounding box center [938, 574] width 149 height 37
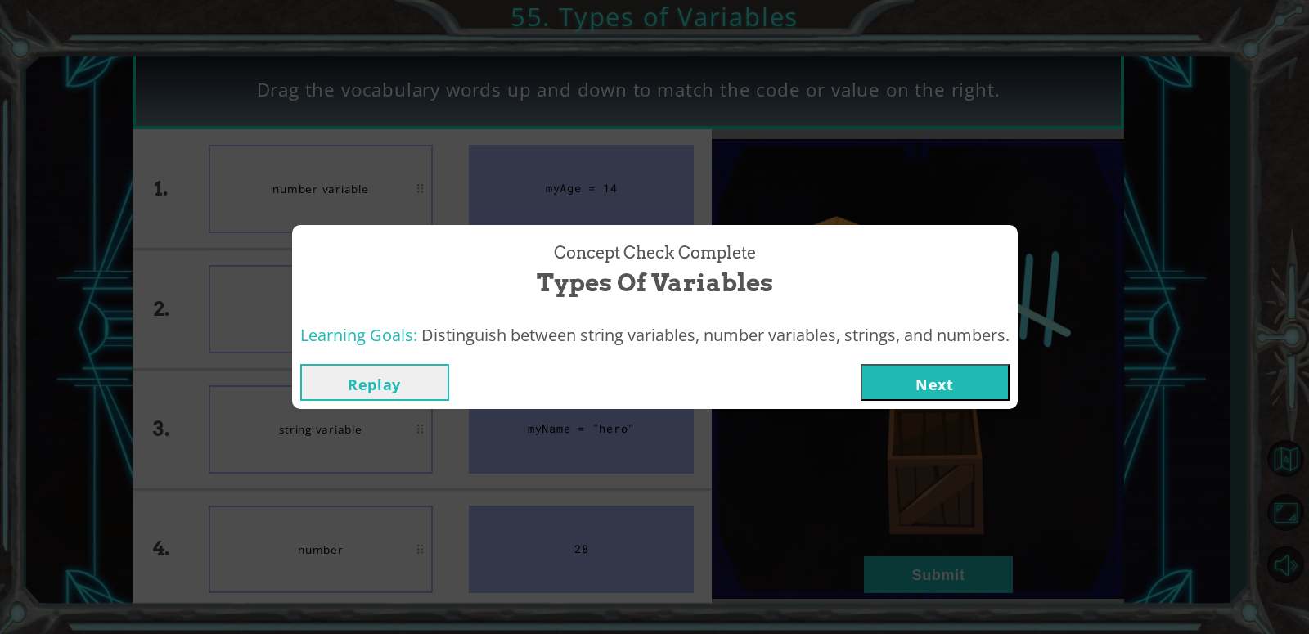
click at [926, 367] on button "Next" at bounding box center [935, 382] width 149 height 37
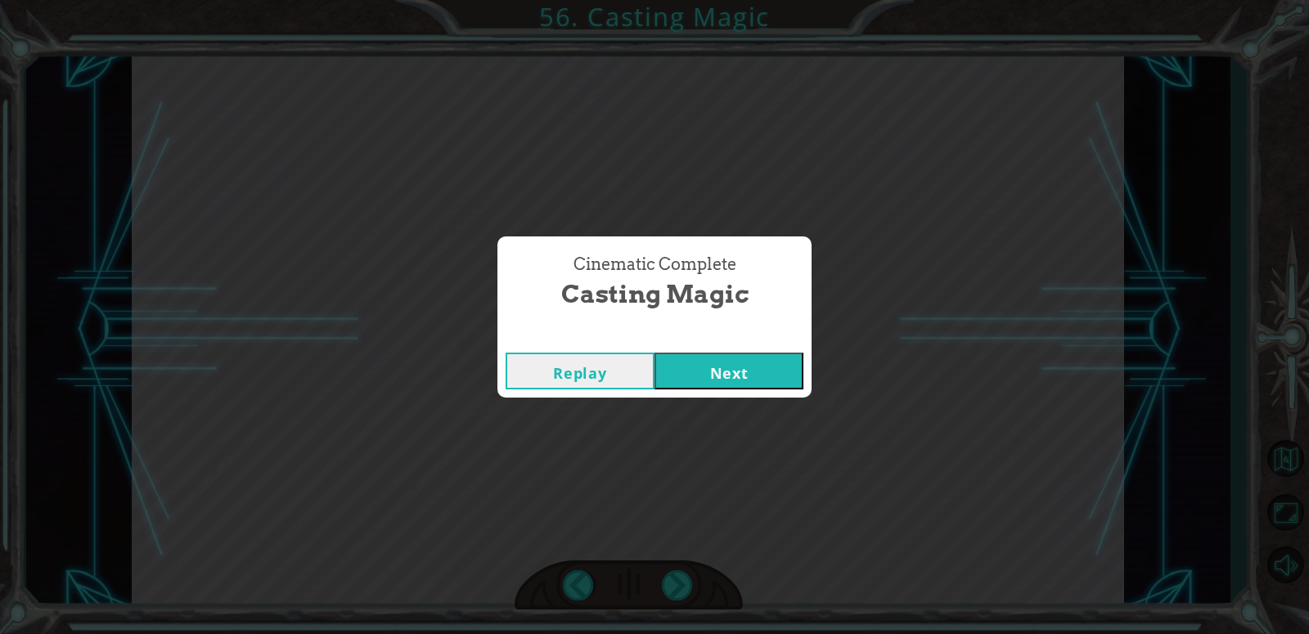
click at [735, 379] on button "Next" at bounding box center [729, 371] width 149 height 37
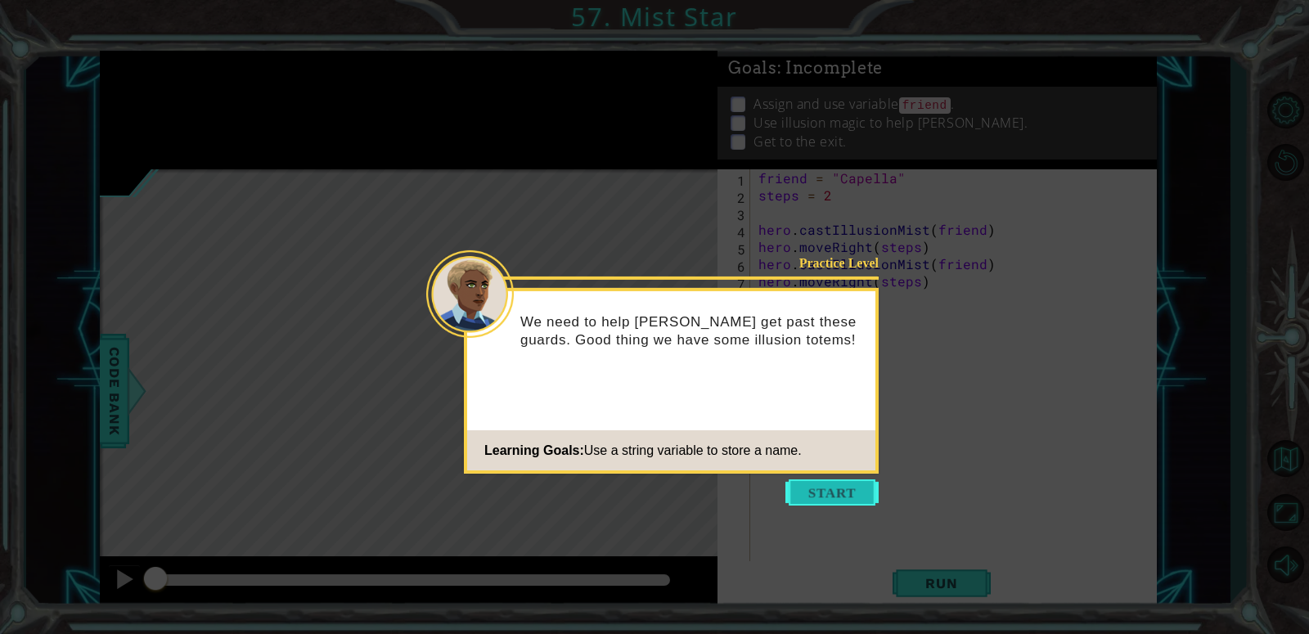
click at [809, 489] on button "Start" at bounding box center [831, 492] width 93 height 26
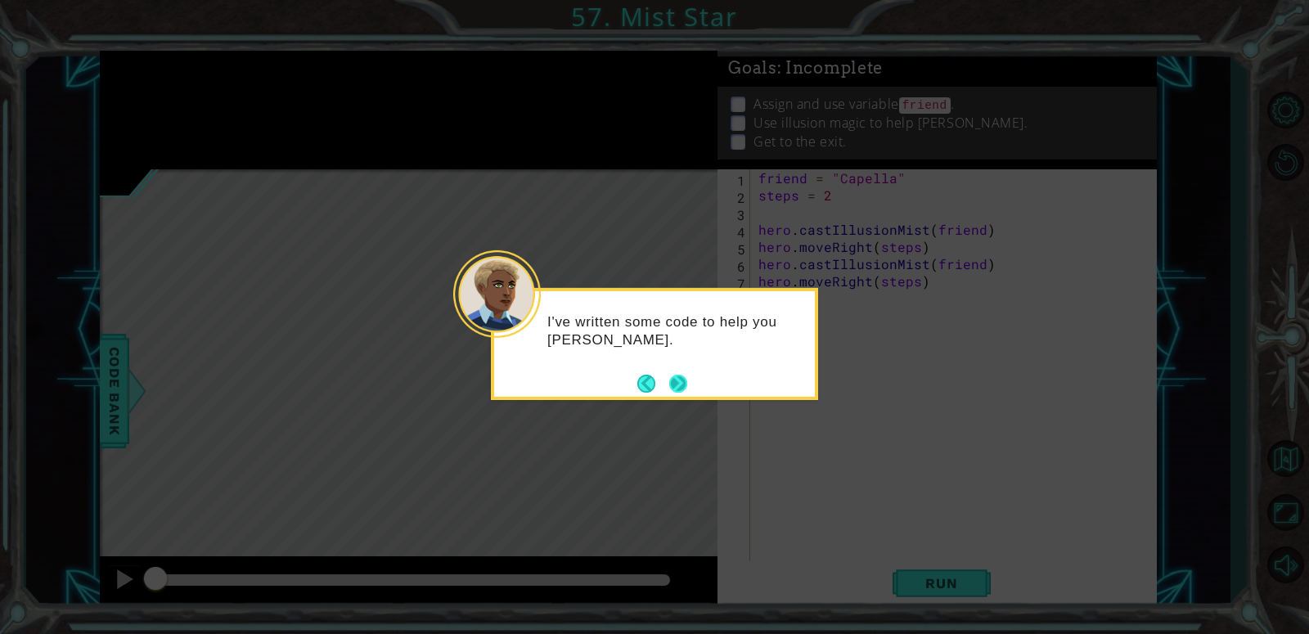
click at [686, 379] on button "Next" at bounding box center [678, 383] width 30 height 30
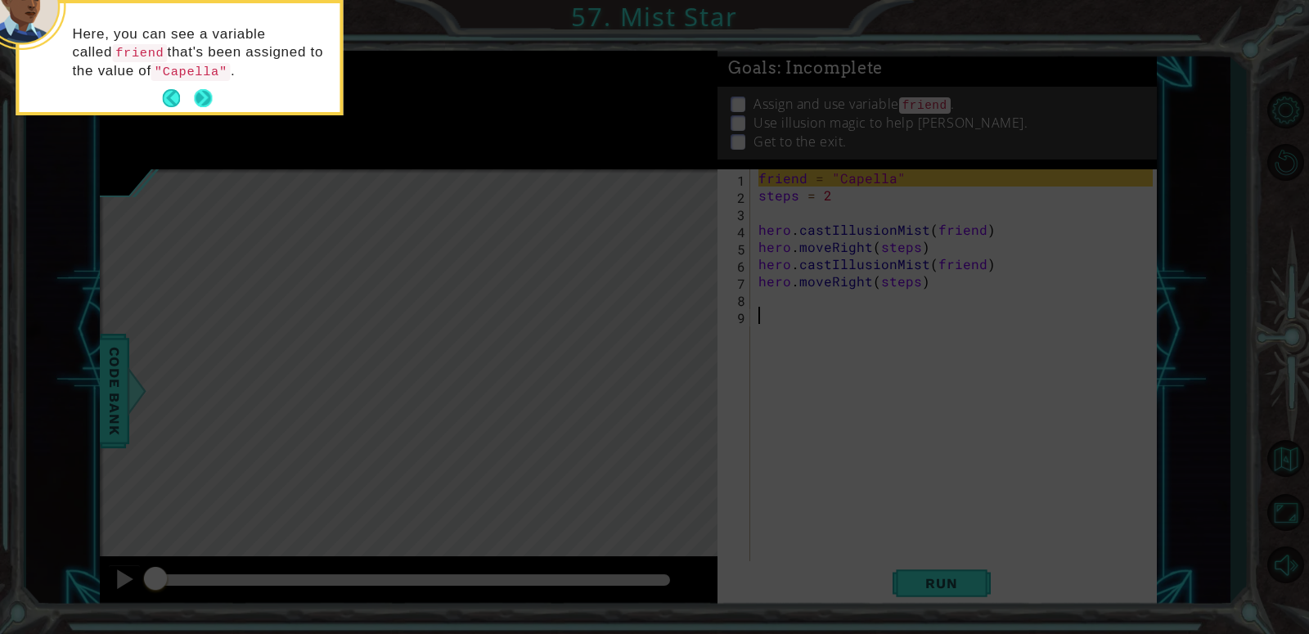
click at [211, 101] on button "Next" at bounding box center [203, 99] width 25 height 25
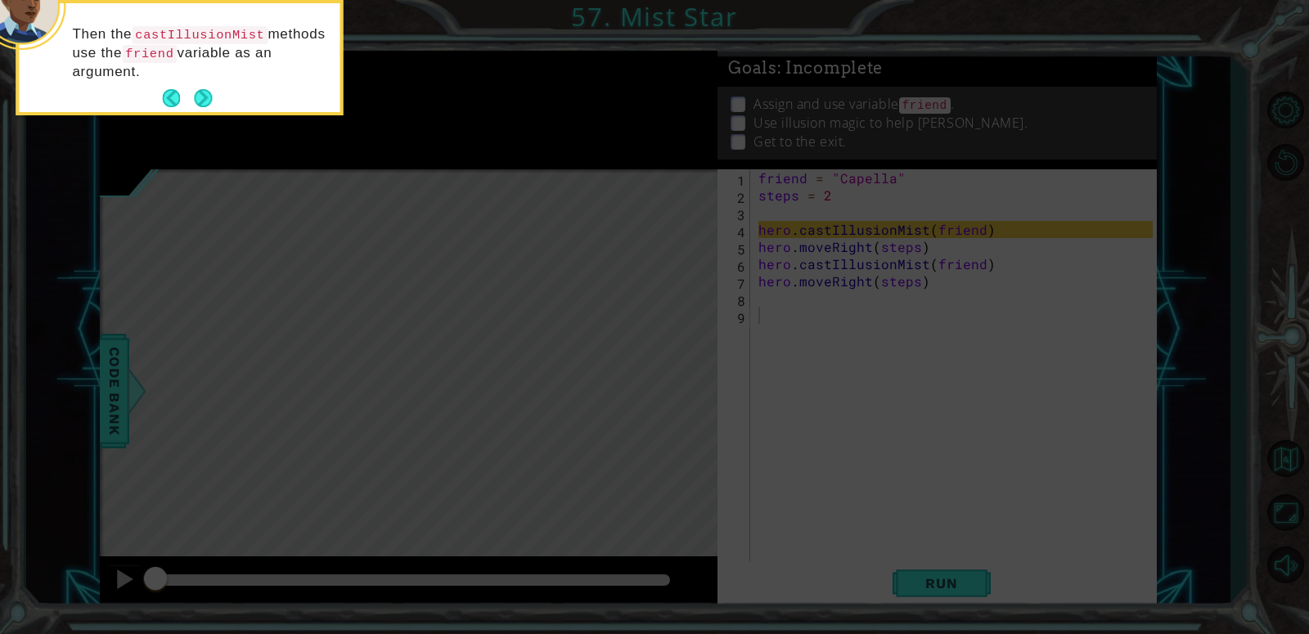
click at [212, 85] on div "Then the castIllusionMist methods use the friend variable as an argument." at bounding box center [179, 61] width 321 height 102
click at [204, 92] on button "Next" at bounding box center [203, 98] width 20 height 20
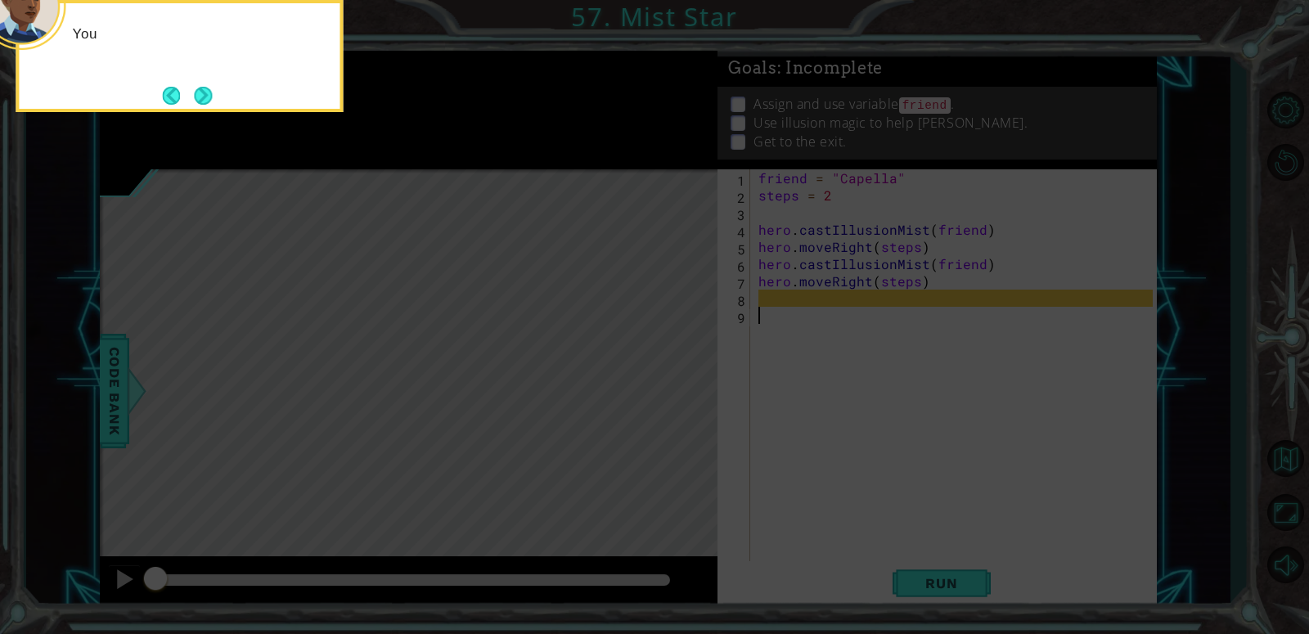
click at [204, 92] on button "Next" at bounding box center [203, 95] width 30 height 30
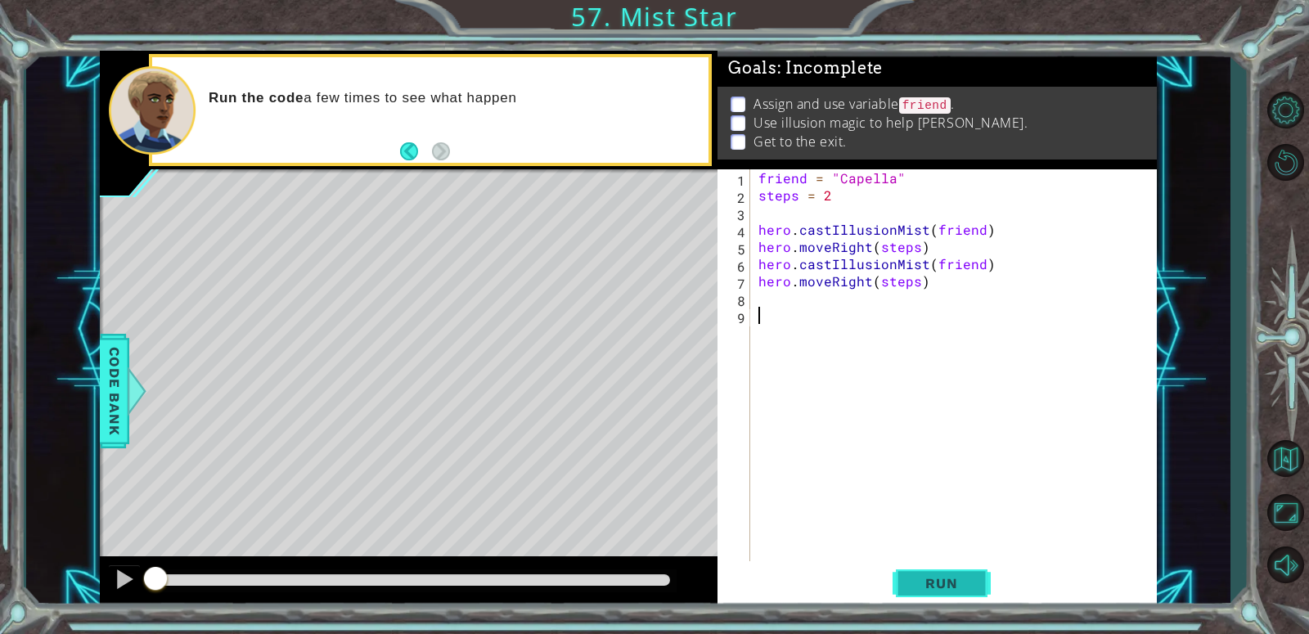
click at [939, 584] on span "Run" at bounding box center [941, 583] width 65 height 16
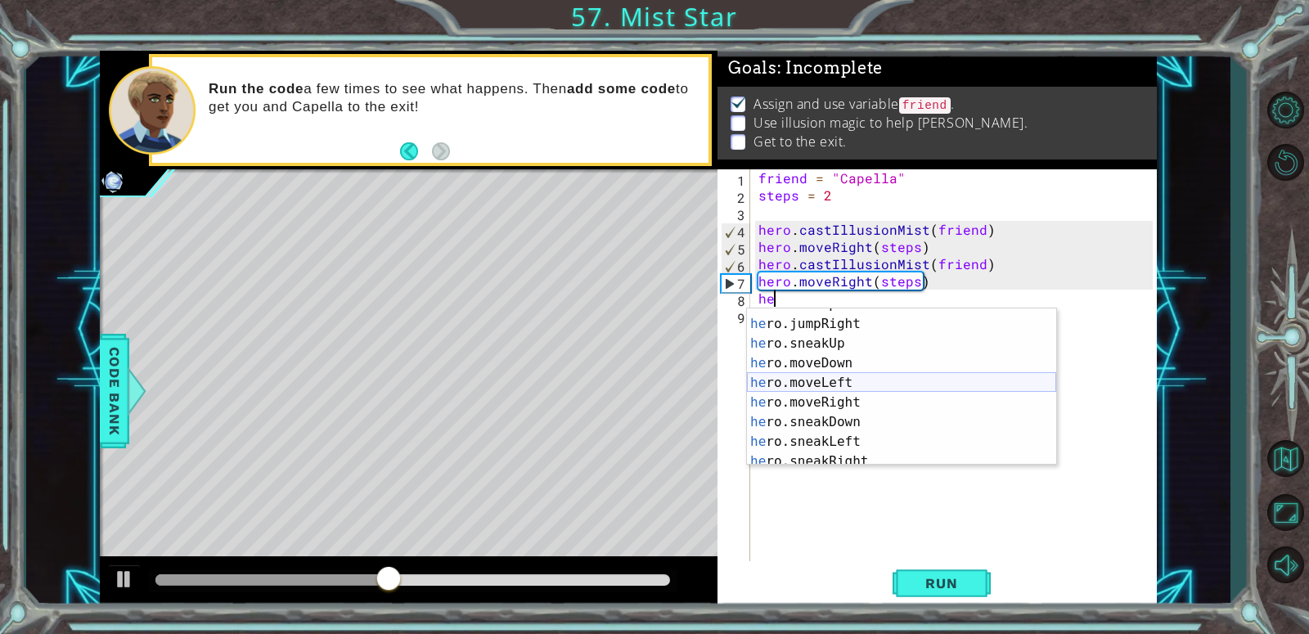
scroll to position [156, 0]
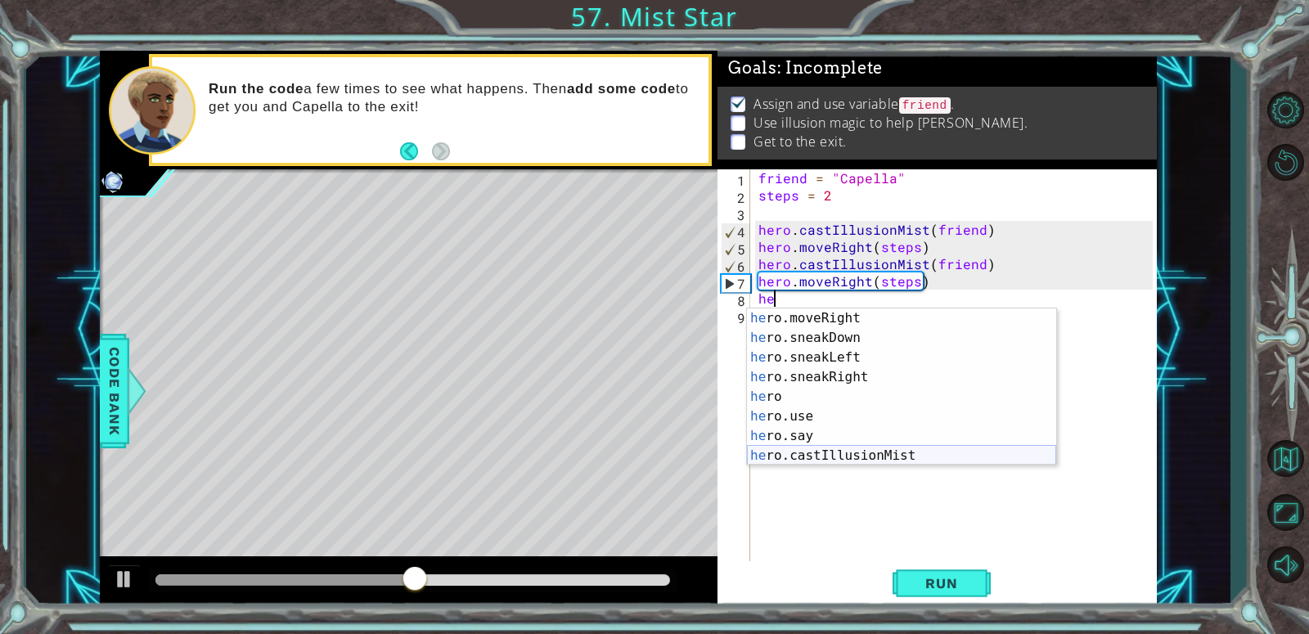
click at [858, 457] on div "he ro.moveRight press enter he ro.sneakDown press enter he ro.sneakLeft press e…" at bounding box center [901, 406] width 309 height 196
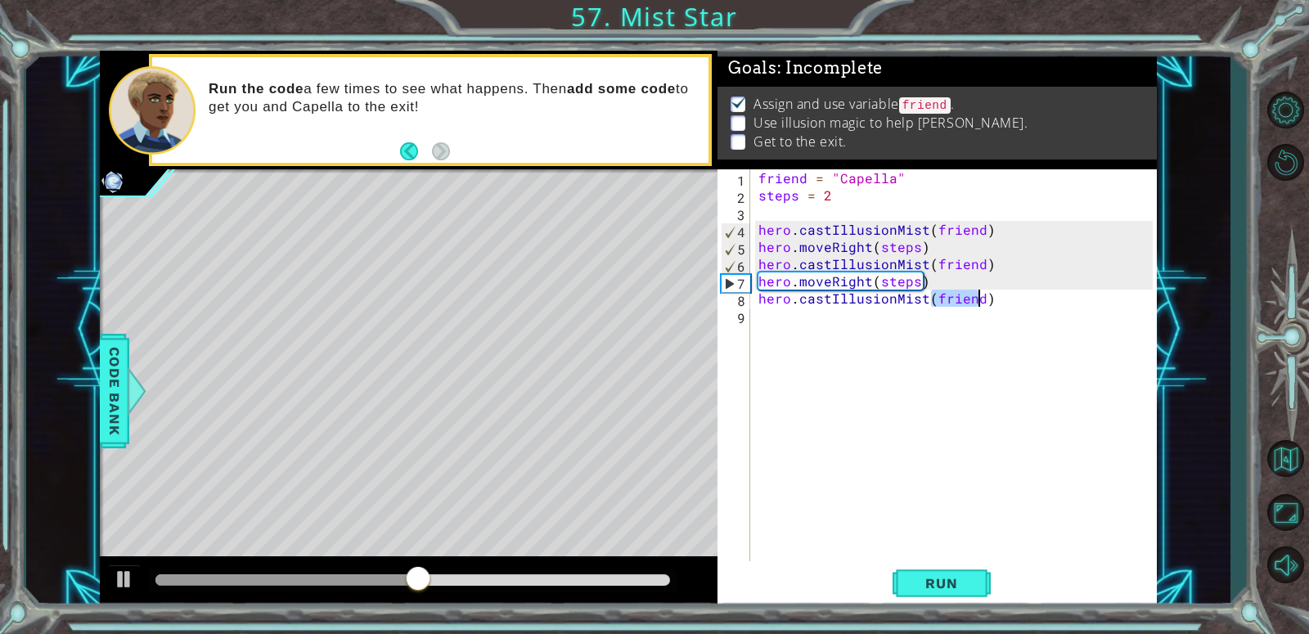
type textarea "hero.castIllusionMist(friend)"
click at [792, 347] on div "friend = "Capella" steps = 2 hero . castIllusionMist ( friend ) hero . moveRigh…" at bounding box center [958, 384] width 406 height 430
type textarea "h"
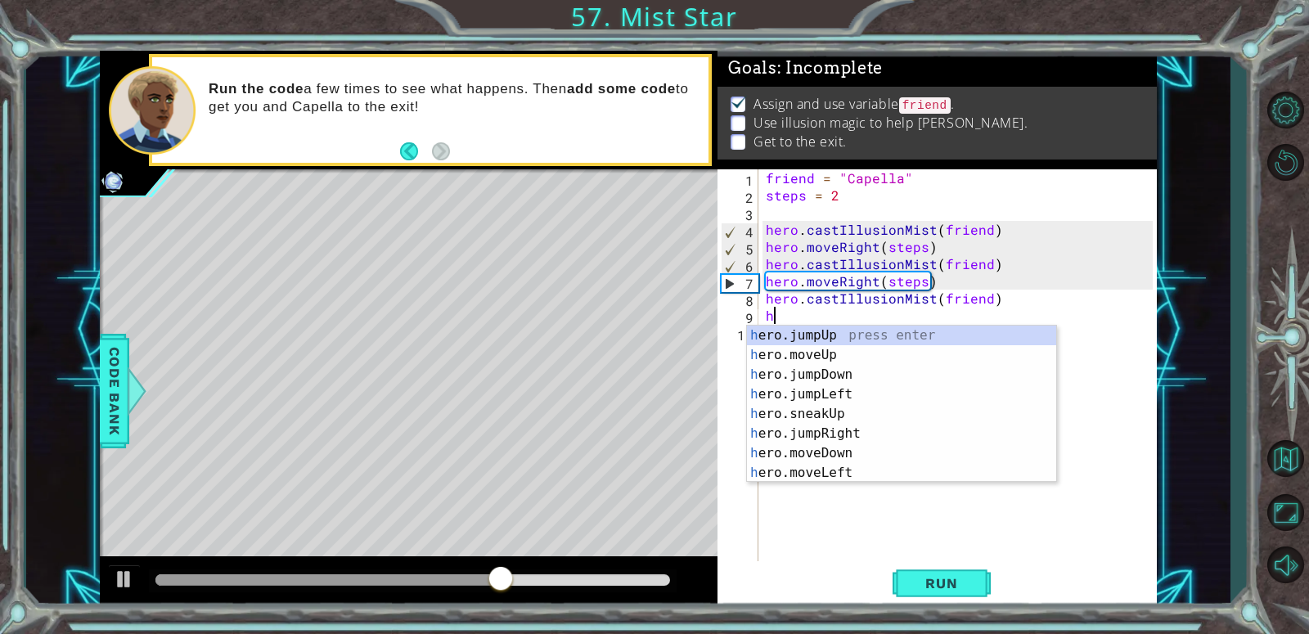
scroll to position [0, 0]
click at [869, 435] on div "h ero.jumpUp press enter h ero.moveUp press enter h ero.jumpDown press enter h …" at bounding box center [901, 424] width 309 height 196
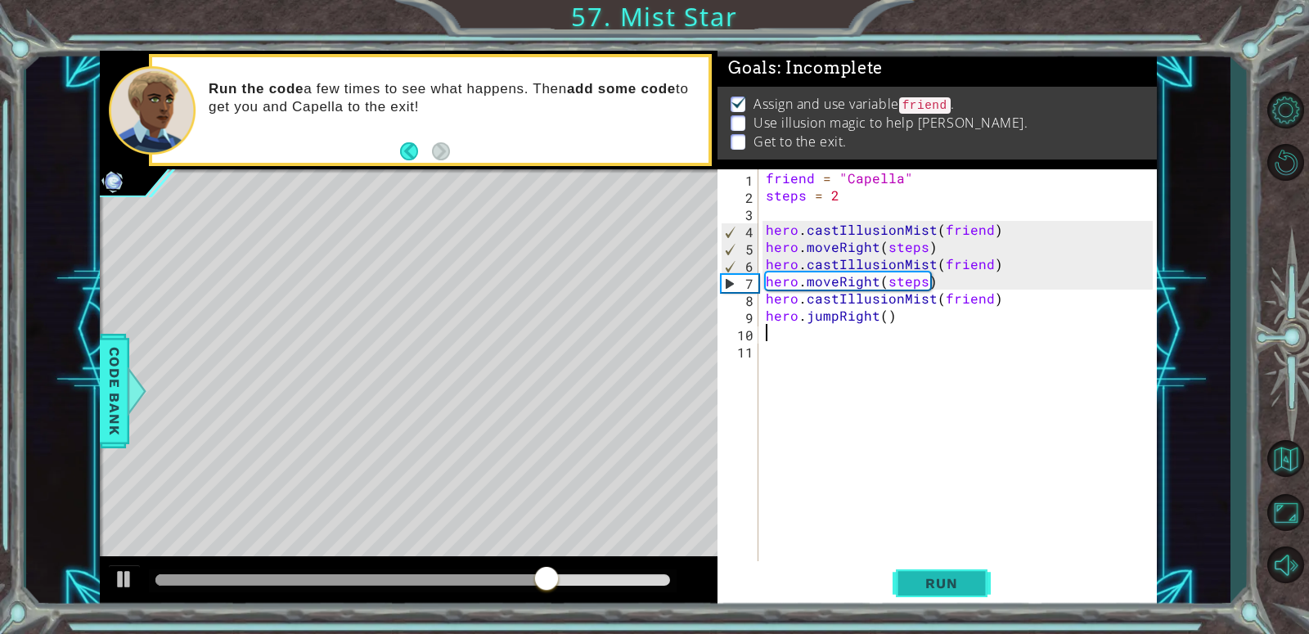
click at [927, 584] on span "Run" at bounding box center [941, 583] width 65 height 16
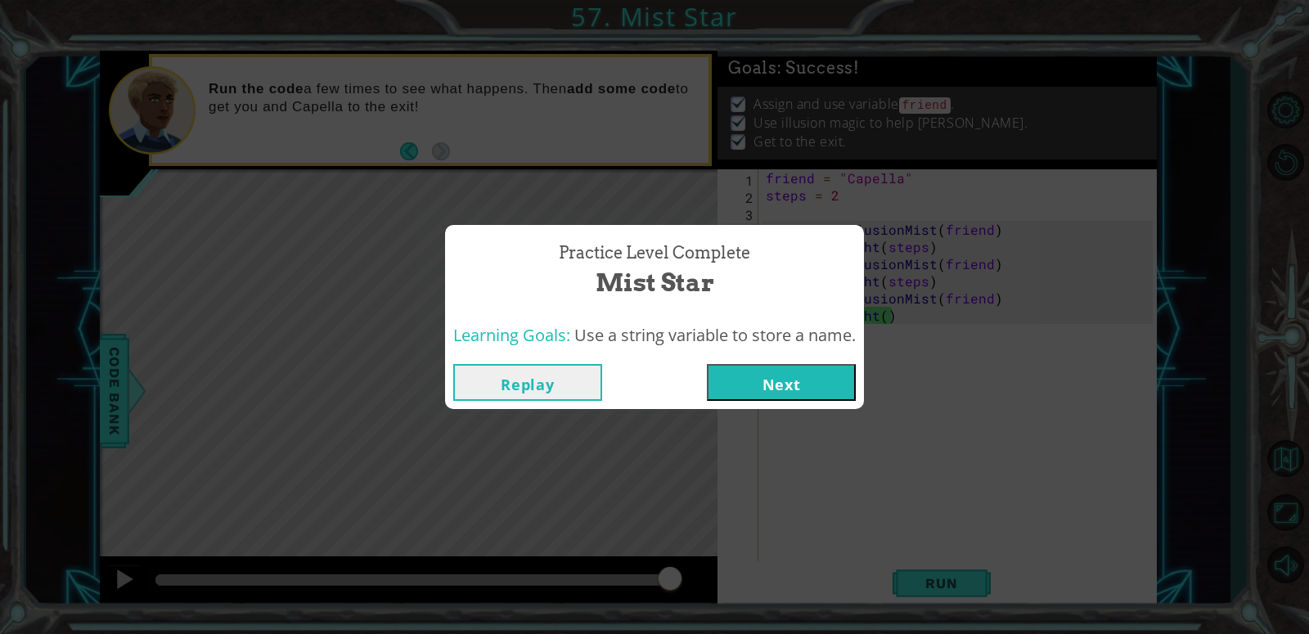
click at [783, 378] on button "Next" at bounding box center [781, 382] width 149 height 37
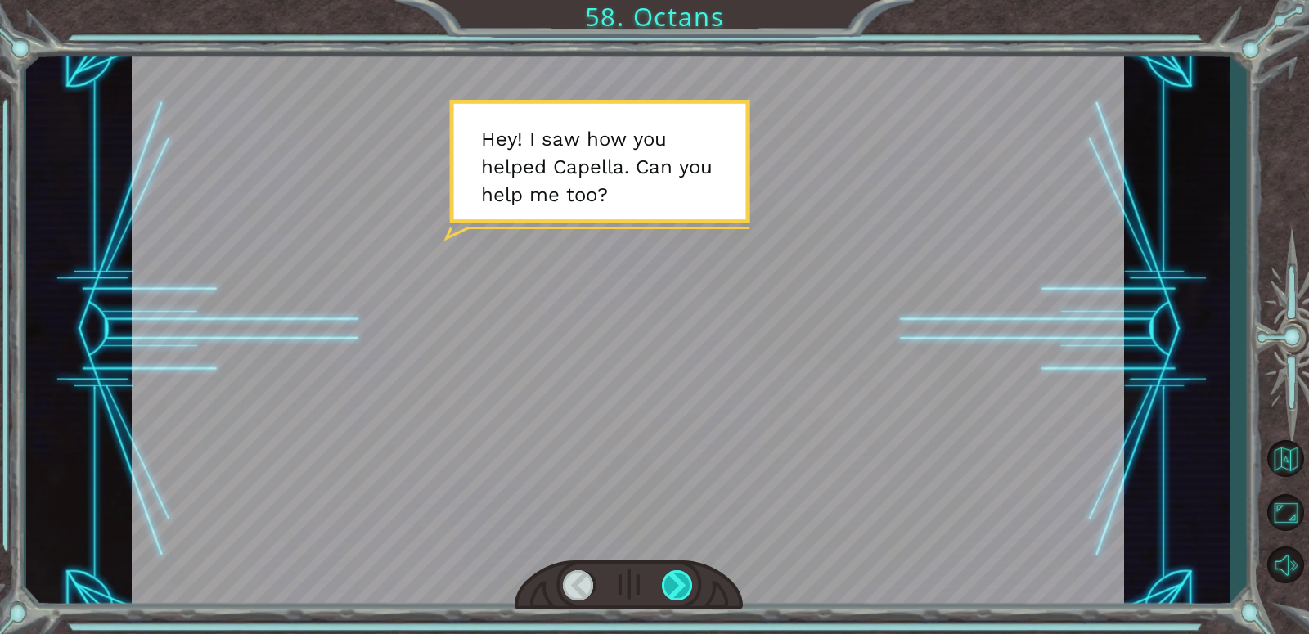
click at [686, 579] on div at bounding box center [678, 585] width 32 height 30
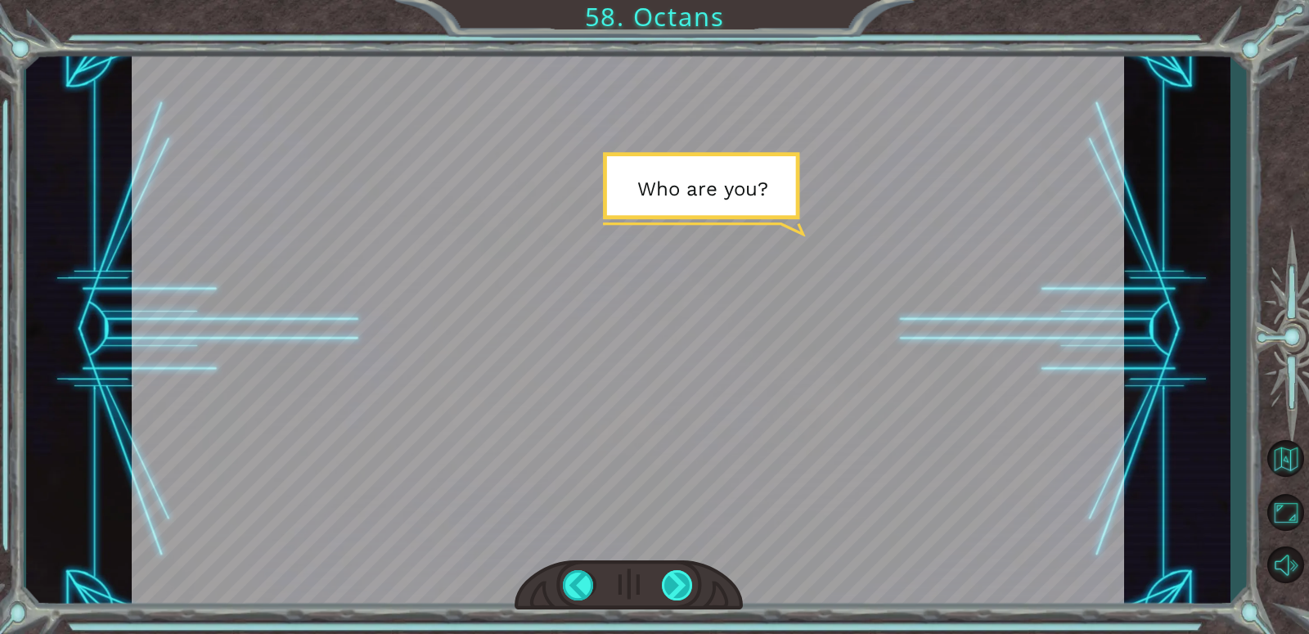
click at [686, 579] on div at bounding box center [678, 585] width 32 height 30
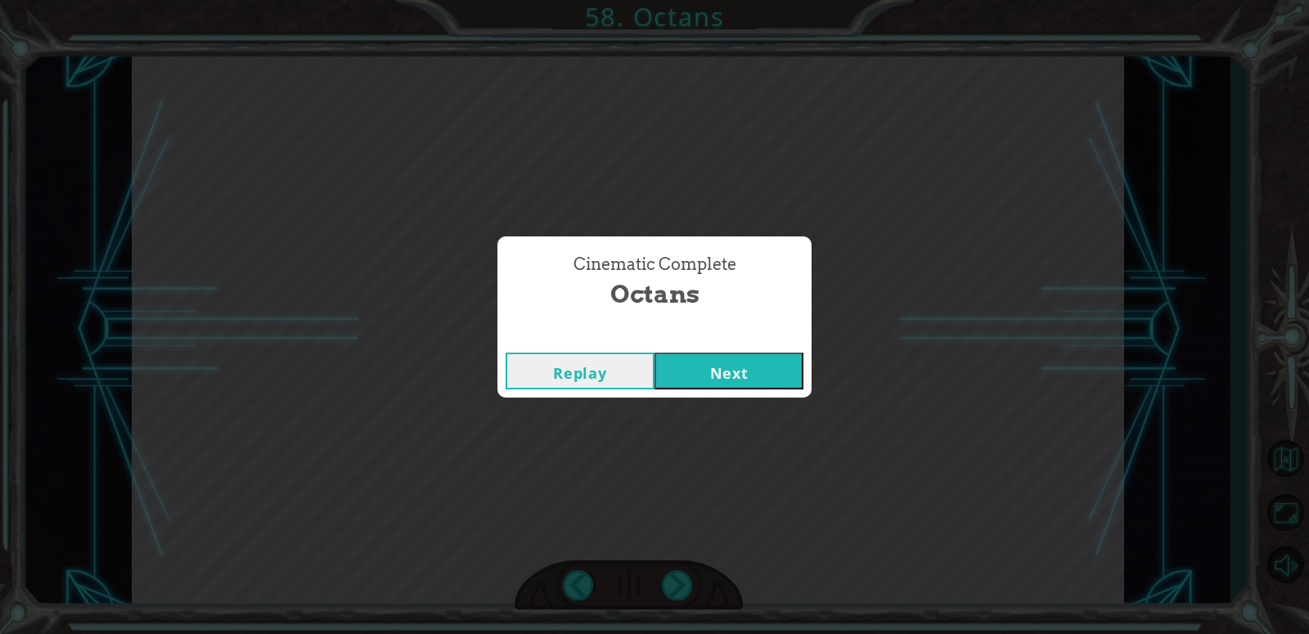
click at [742, 359] on button "Next" at bounding box center [729, 371] width 149 height 37
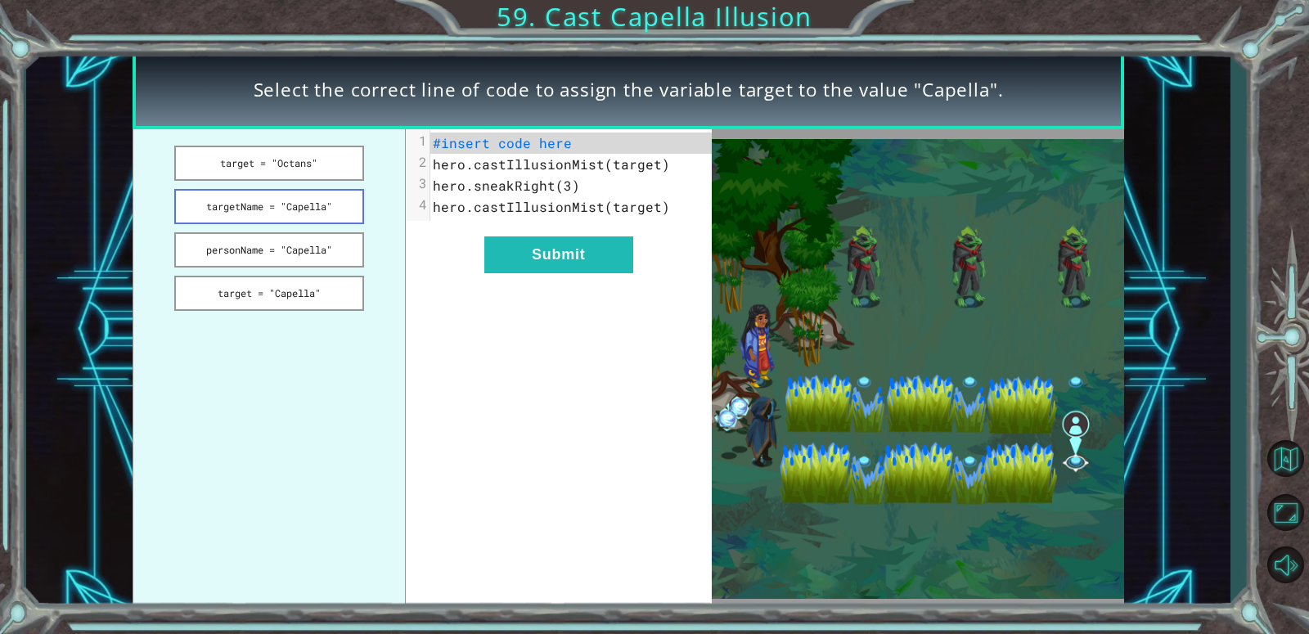
click at [322, 218] on button "targetName = "Capella"" at bounding box center [269, 206] width 190 height 35
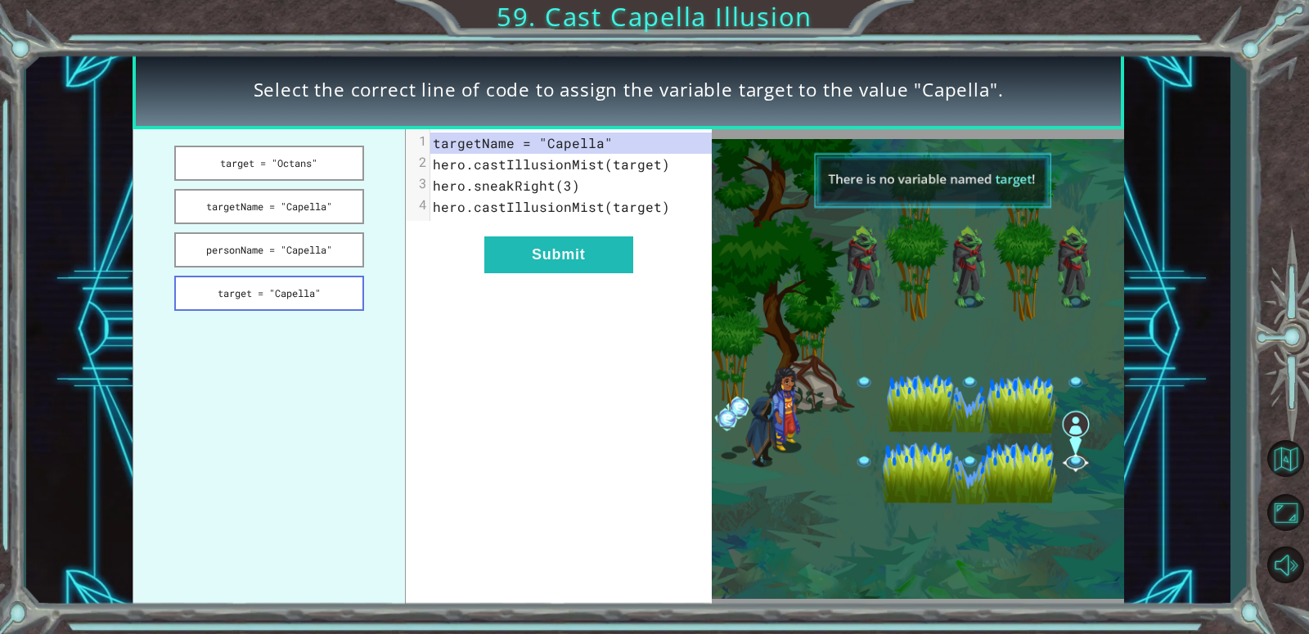
click at [324, 283] on button "target = "Capella"" at bounding box center [269, 293] width 190 height 35
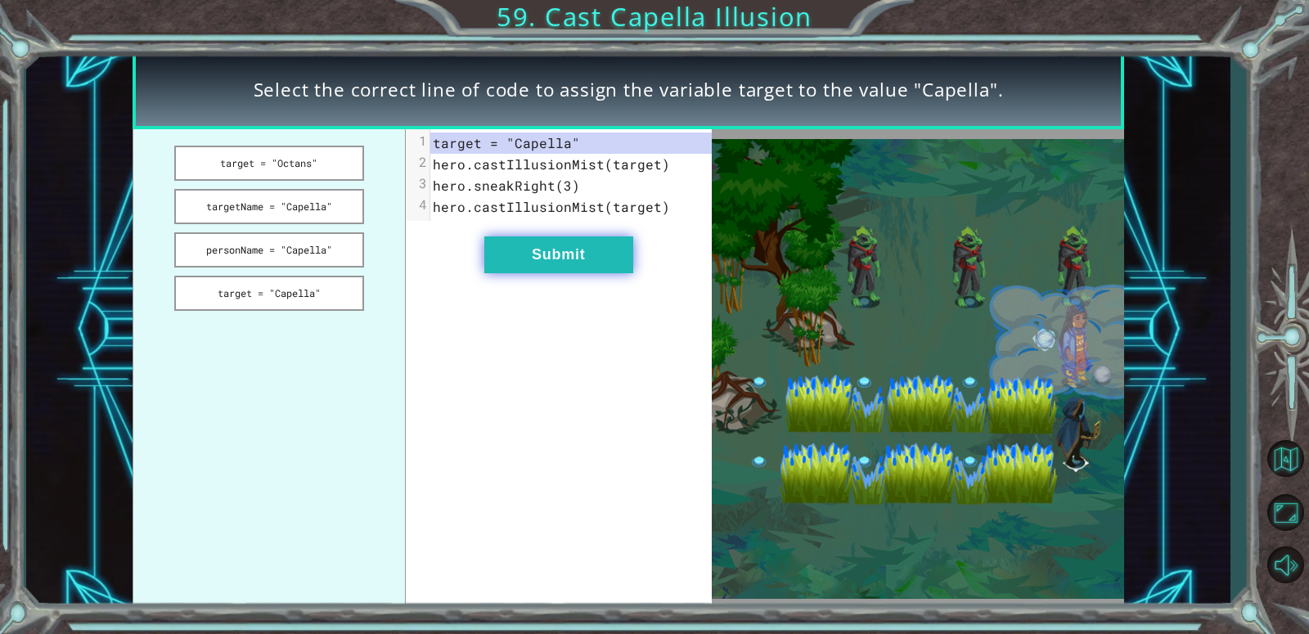
click at [576, 241] on button "Submit" at bounding box center [558, 254] width 149 height 37
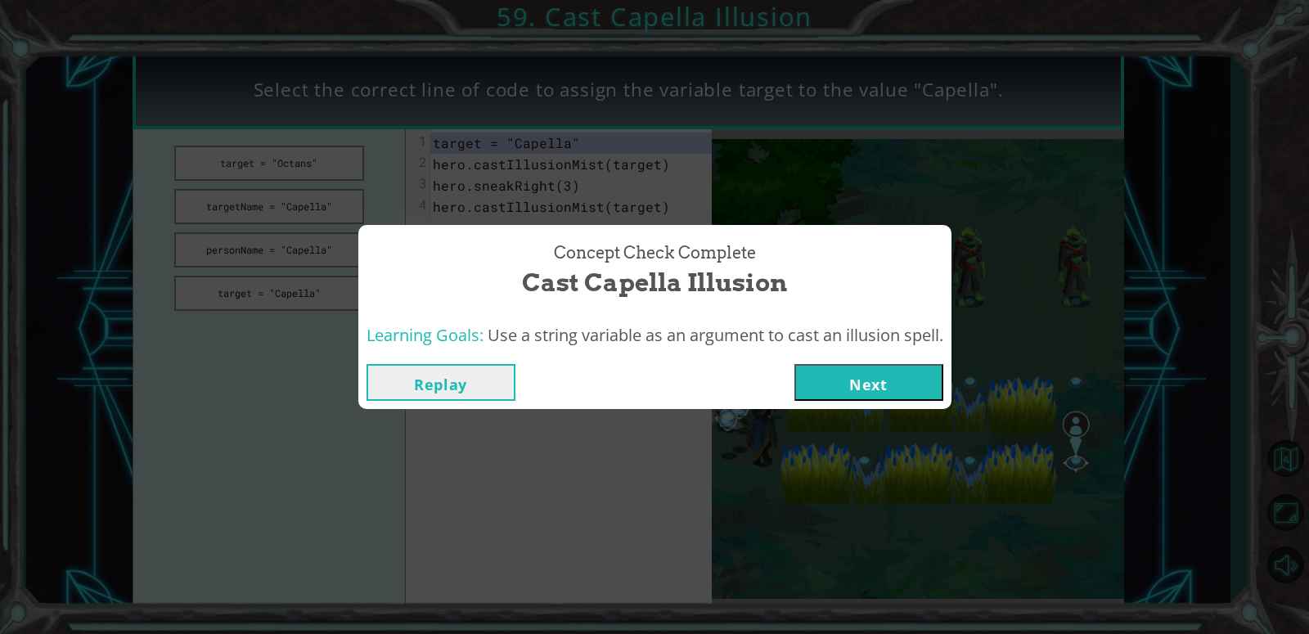
click at [871, 395] on button "Next" at bounding box center [868, 382] width 149 height 37
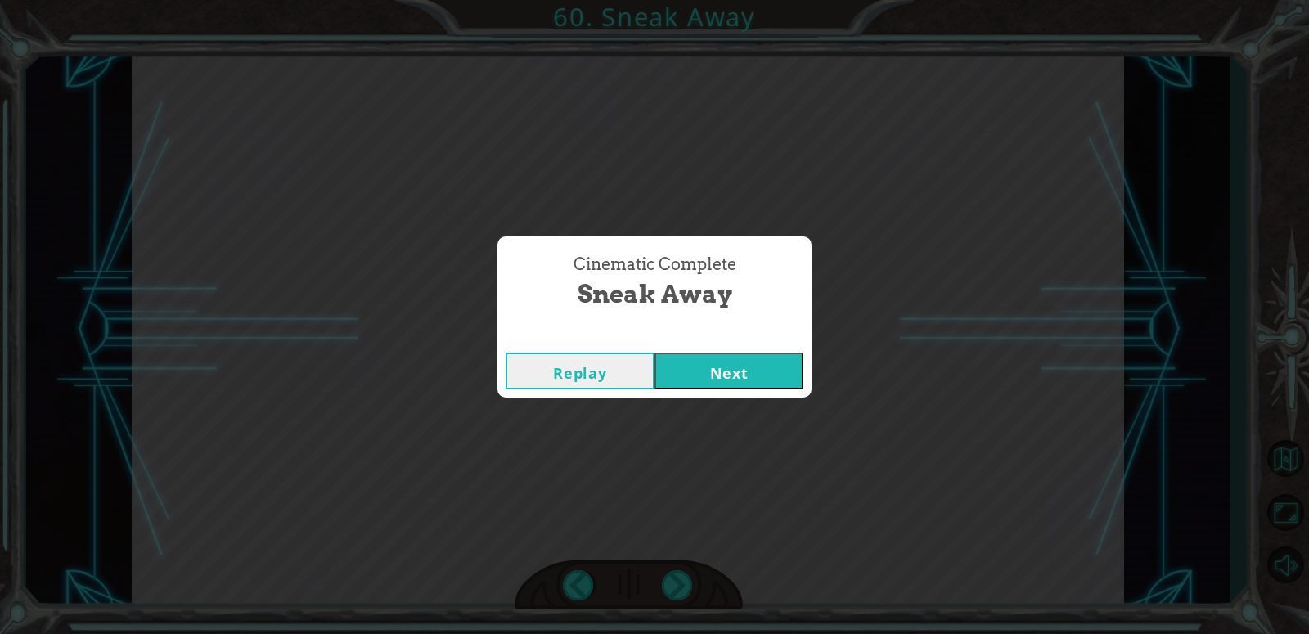
click at [794, 366] on button "Next" at bounding box center [729, 371] width 149 height 37
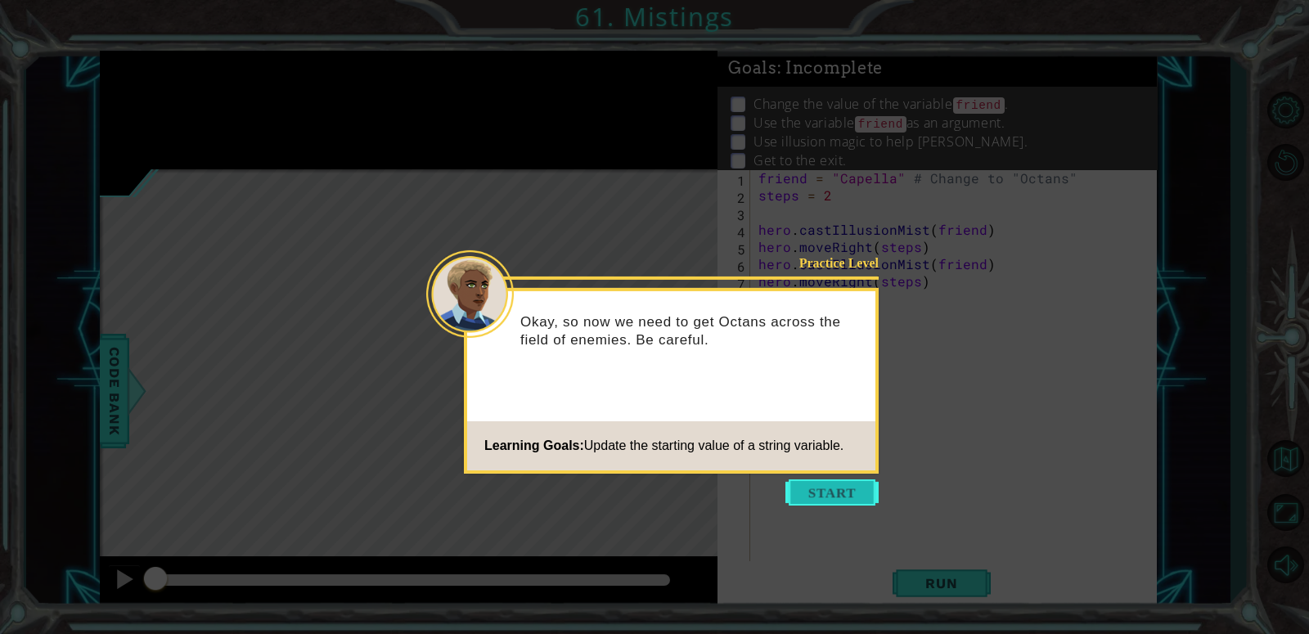
click at [826, 487] on button "Start" at bounding box center [831, 492] width 93 height 26
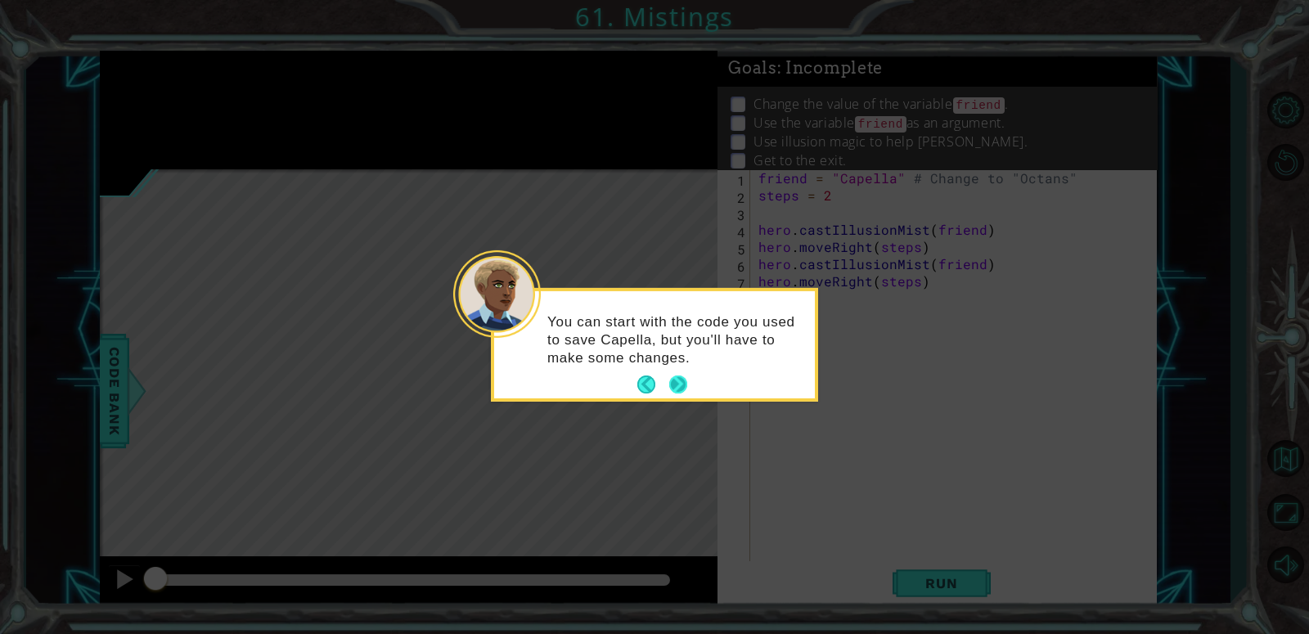
click at [674, 380] on button "Next" at bounding box center [678, 385] width 20 height 20
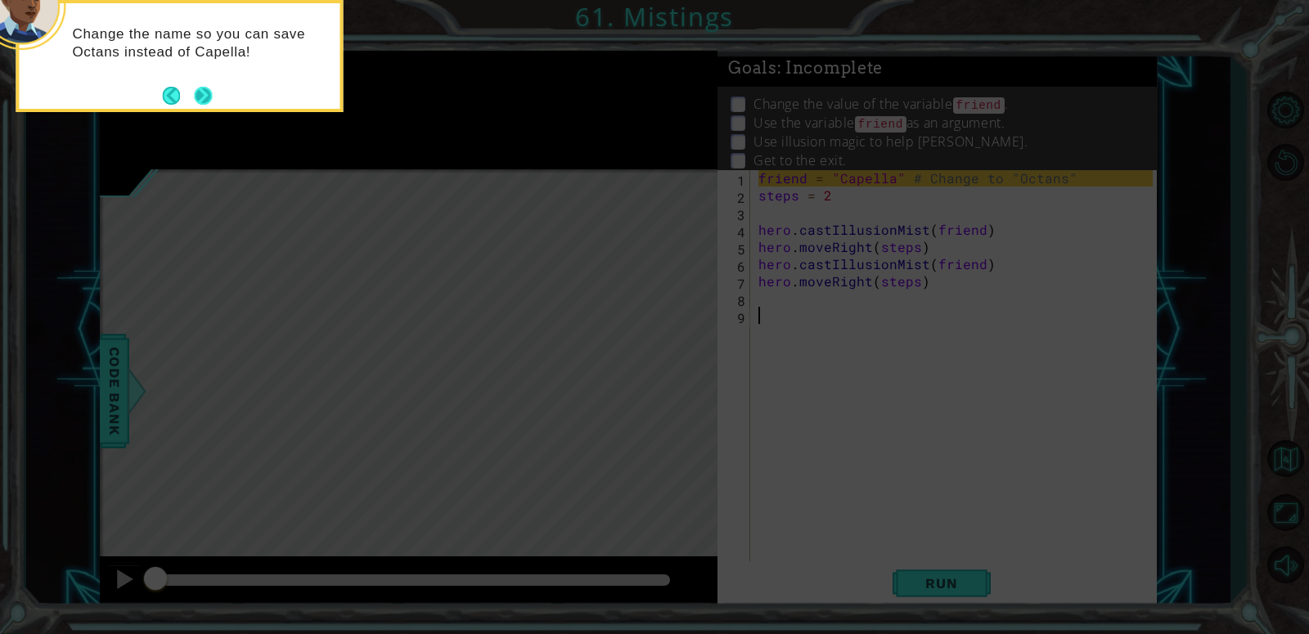
click at [207, 104] on button "Next" at bounding box center [203, 95] width 27 height 27
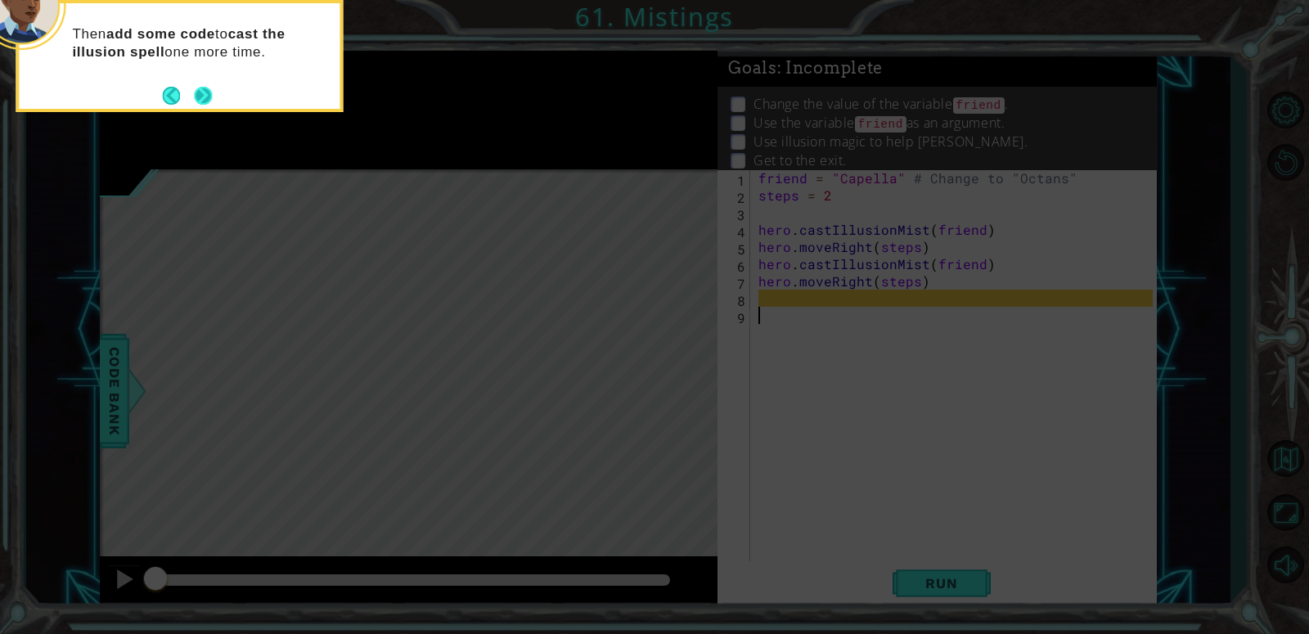
click at [206, 101] on button "Next" at bounding box center [203, 95] width 20 height 20
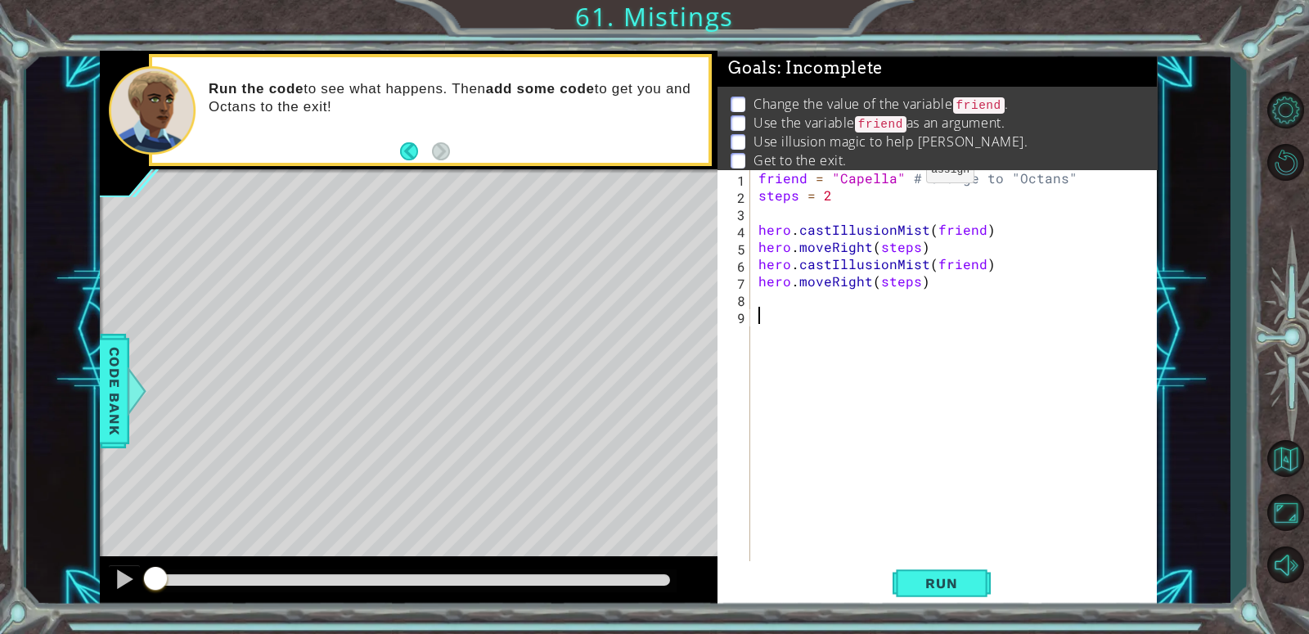
click at [898, 173] on div "friend = "Capella" # Change to "Octans" steps = 2 hero . castIllusionMist ( fri…" at bounding box center [958, 384] width 406 height 430
click at [893, 181] on div "friend = "Capella" # Change to "Octans" steps = 2 hero . castIllusionMist ( fri…" at bounding box center [958, 384] width 406 height 430
type textarea "friend = "Octans" # Change to "Octans""
click at [947, 590] on span "Run" at bounding box center [941, 583] width 65 height 16
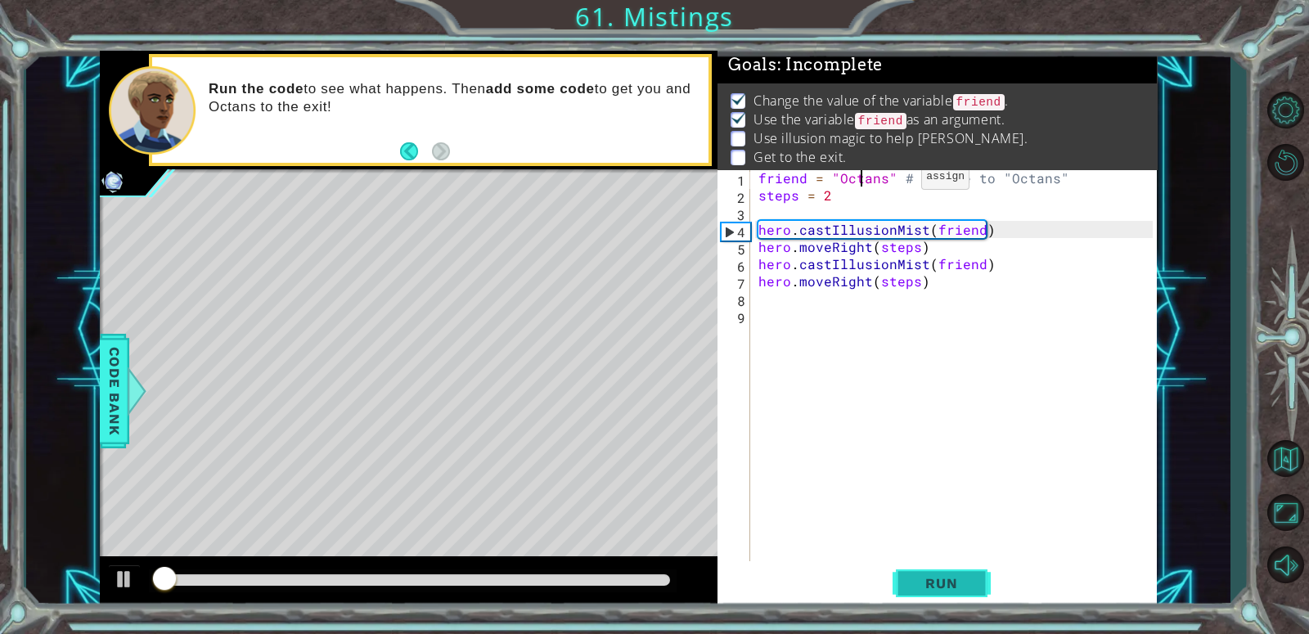
scroll to position [4, 0]
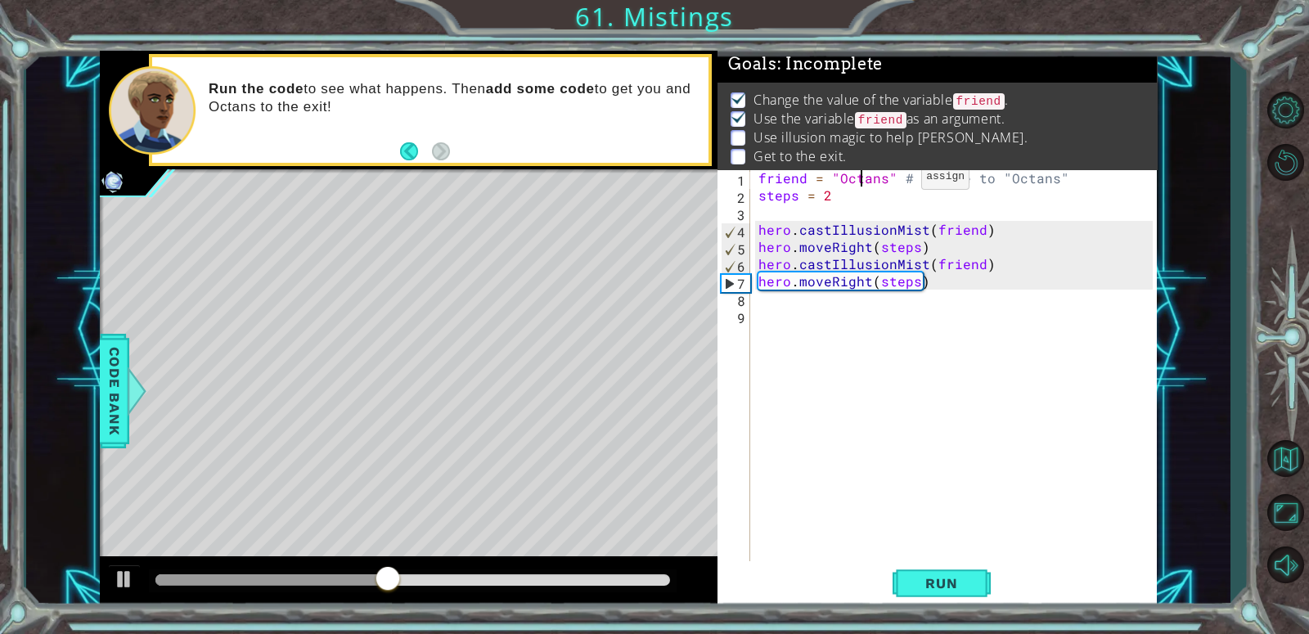
click at [758, 318] on div "friend = "Octans" # Change to "Octans" steps = 2 hero . castIllusionMist ( frie…" at bounding box center [958, 384] width 406 height 430
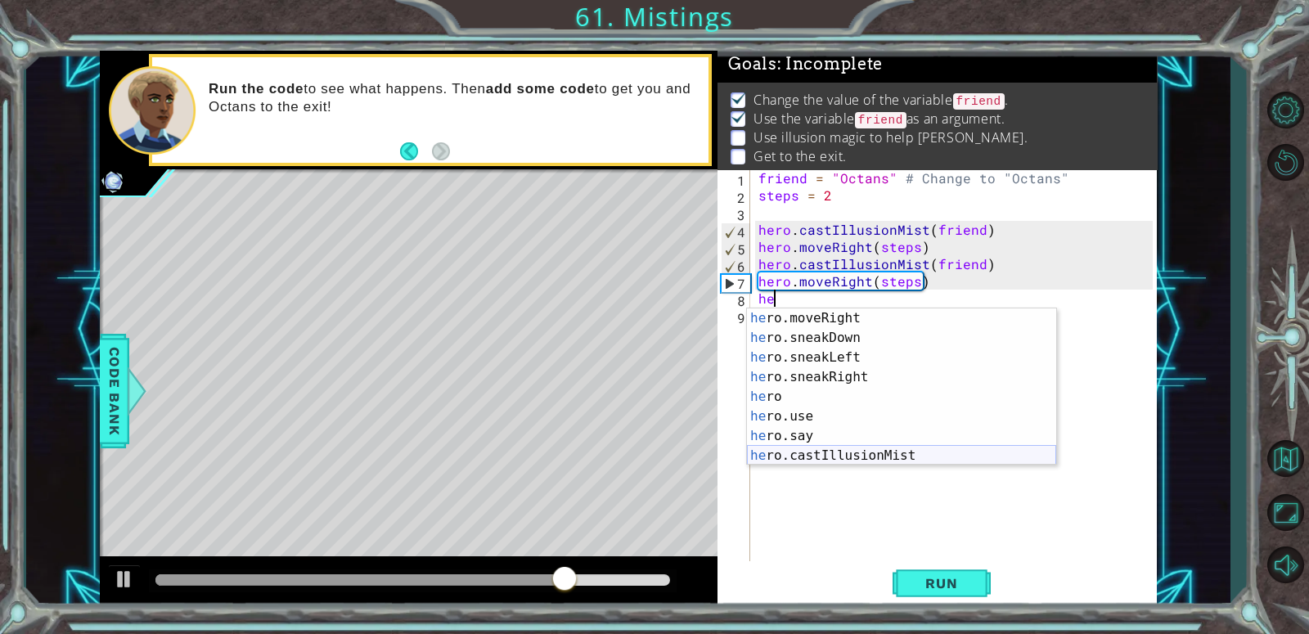
scroll to position [155, 0]
click at [811, 452] on div "he ro.moveRight press enter he ro.sneakDown press enter he ro.sneakLeft press e…" at bounding box center [901, 406] width 309 height 196
type textarea "hero.castIllusionMist(friend)"
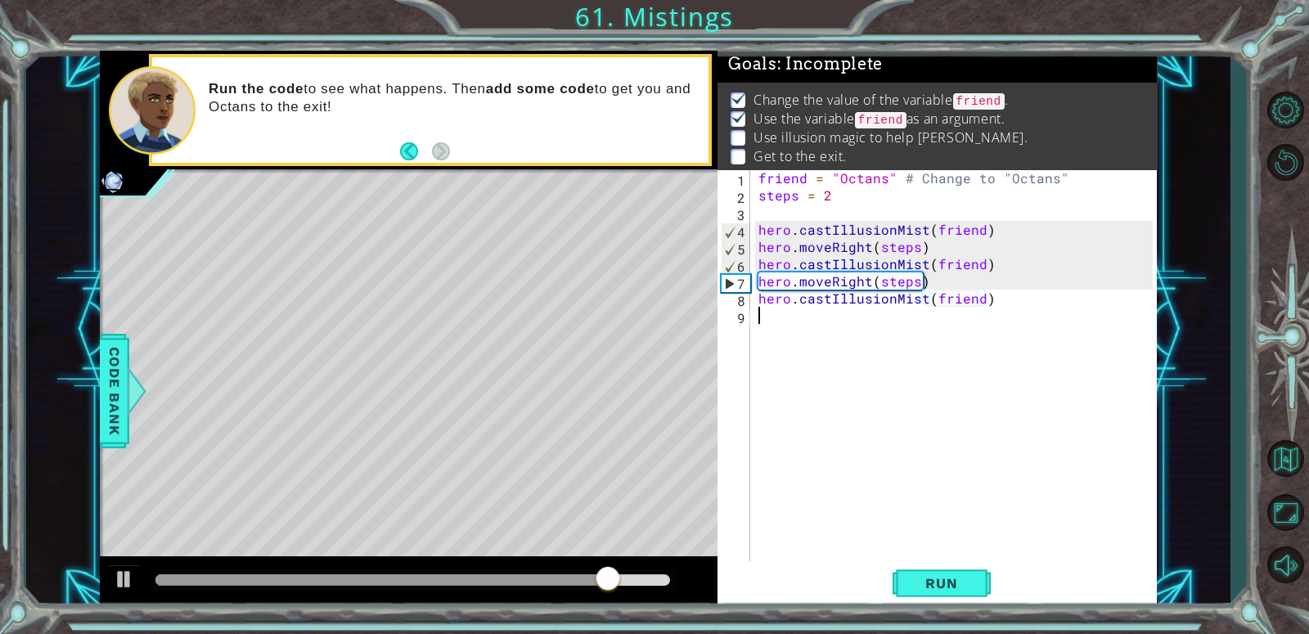
click at [768, 320] on div "friend = "Octans" # Change to "Octans" steps = 2 hero . castIllusionMist ( frie…" at bounding box center [958, 384] width 406 height 430
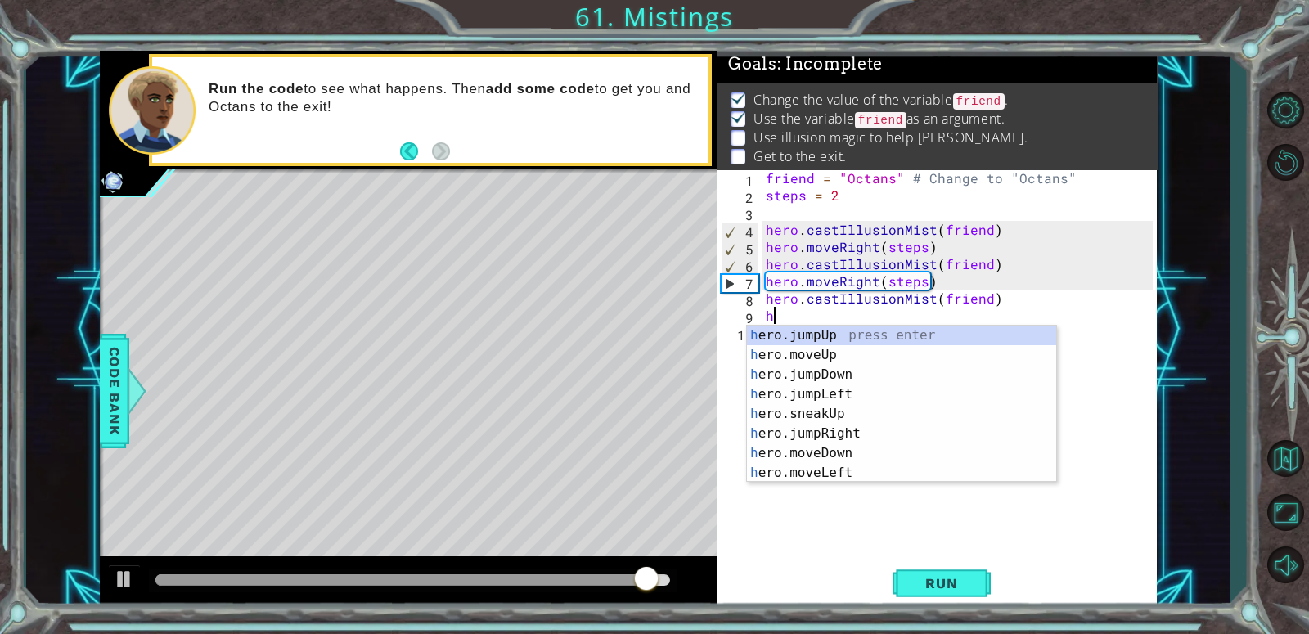
type textarea "he"
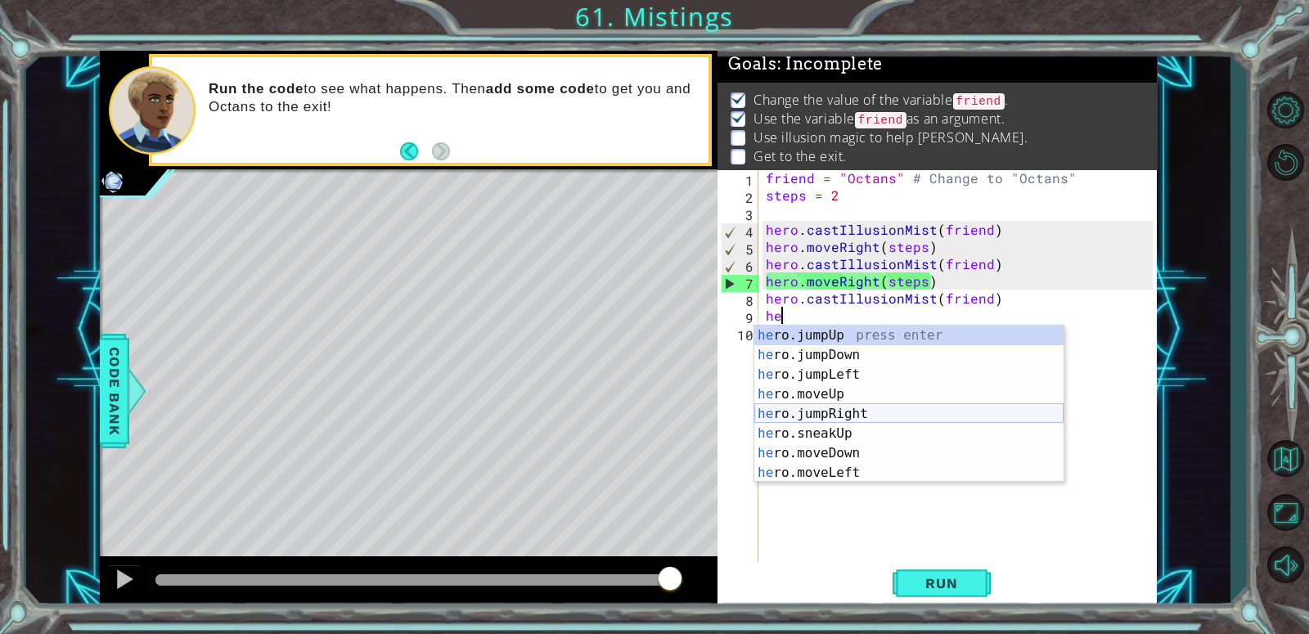
click at [795, 410] on div "he ro.jumpUp press enter he ro.jumpDown press enter he ro.jumpLeft press enter …" at bounding box center [908, 424] width 309 height 196
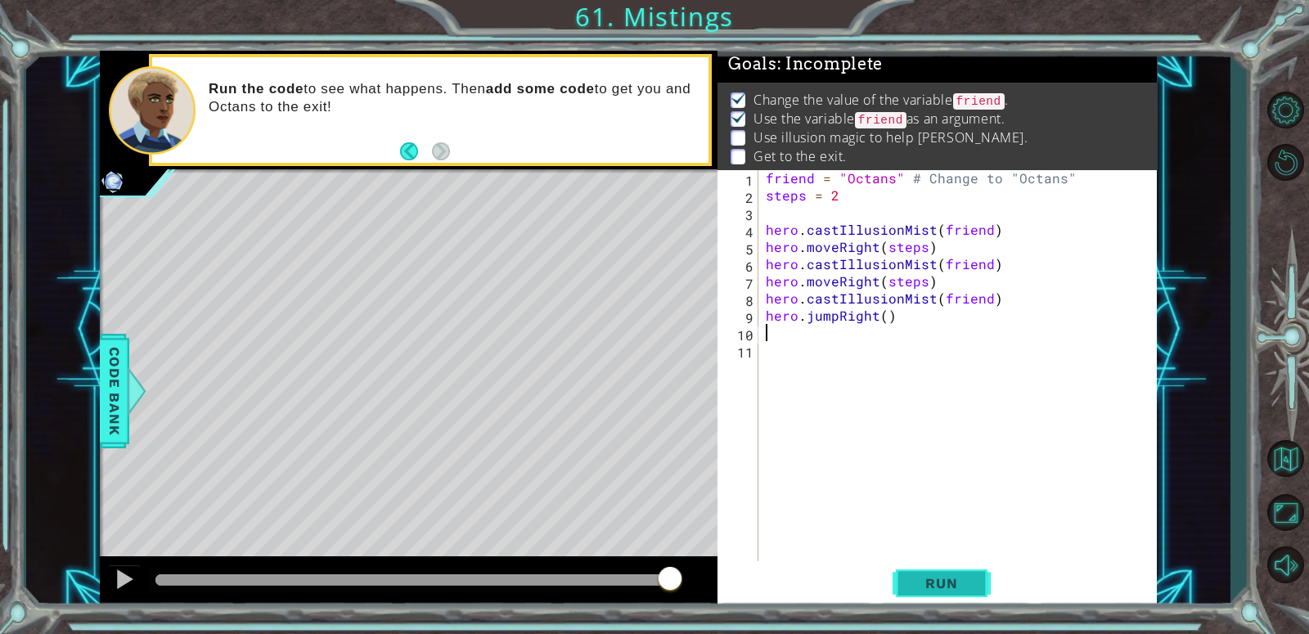
click at [929, 579] on span "Run" at bounding box center [941, 583] width 65 height 16
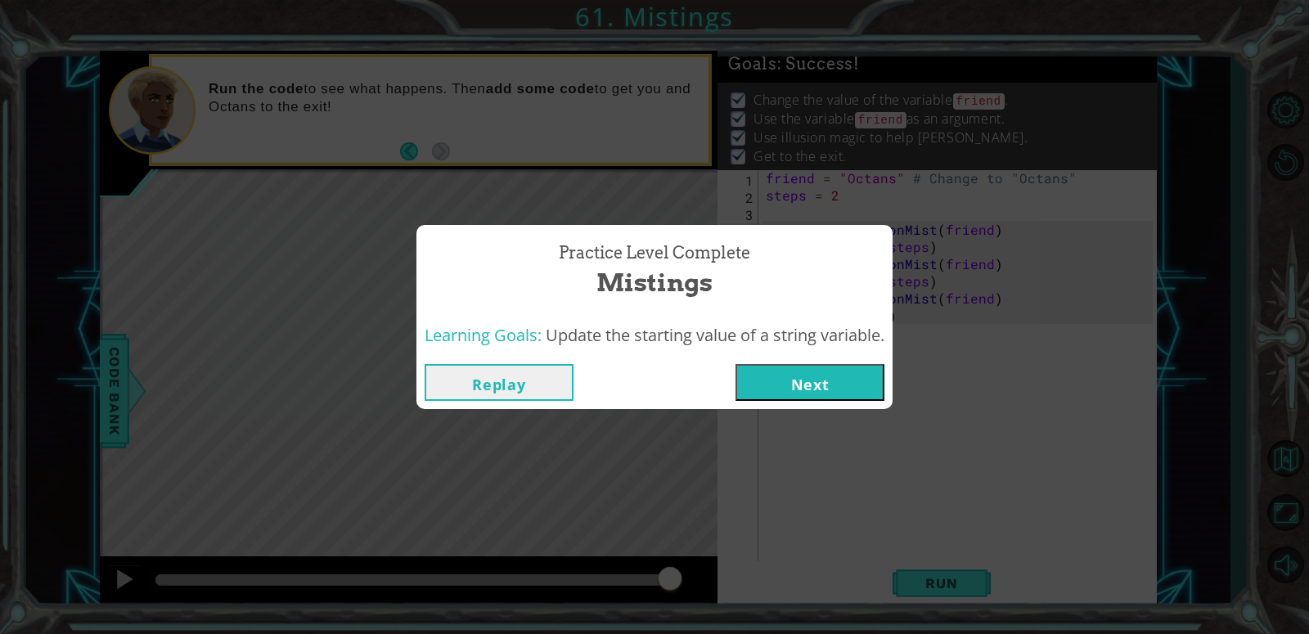
click at [802, 400] on button "Next" at bounding box center [810, 382] width 149 height 37
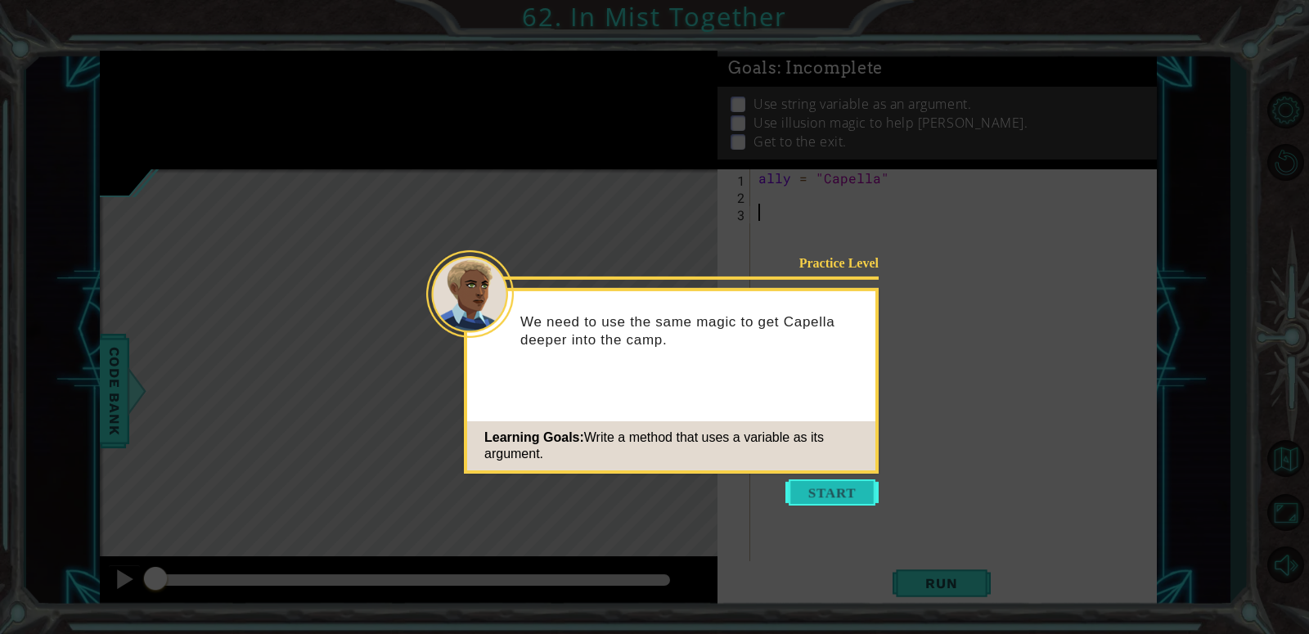
click at [803, 488] on button "Start" at bounding box center [831, 492] width 93 height 26
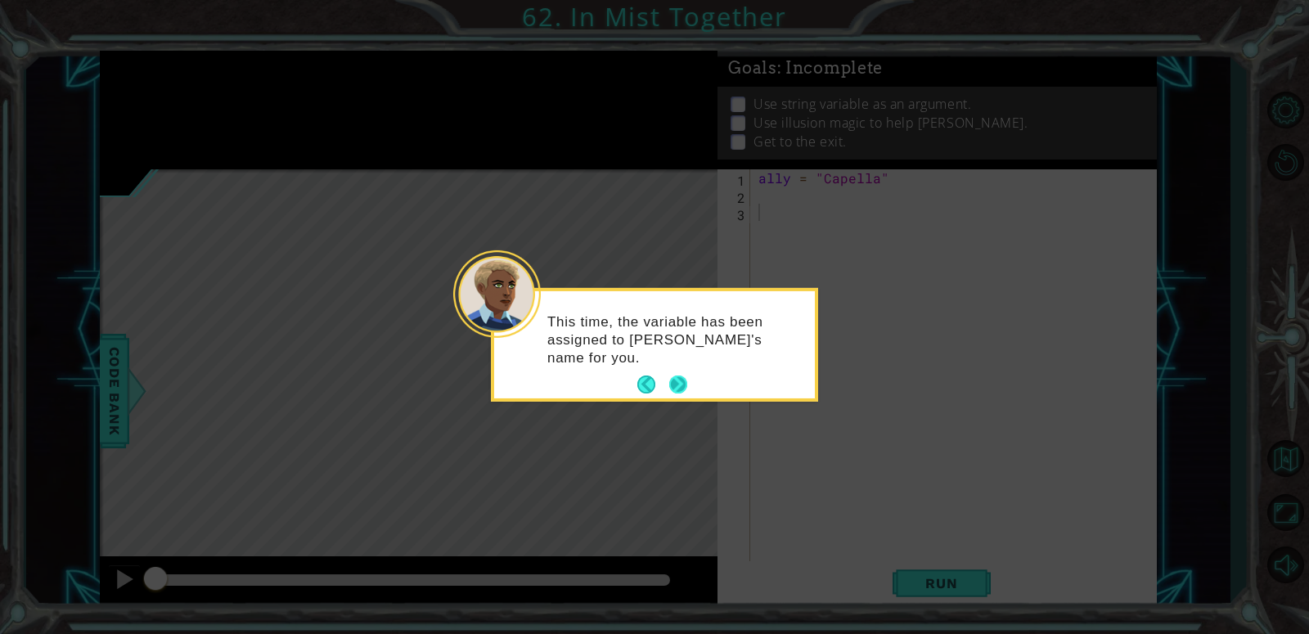
click at [684, 384] on button "Next" at bounding box center [678, 385] width 23 height 23
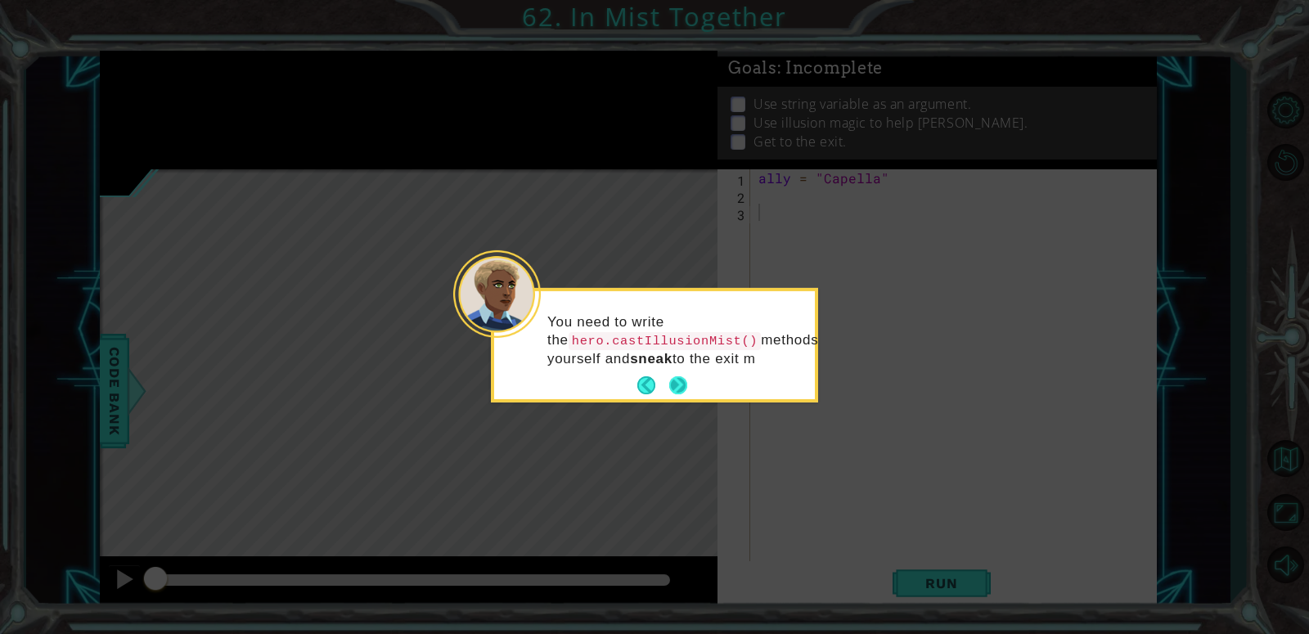
click at [684, 380] on button "Next" at bounding box center [678, 385] width 19 height 19
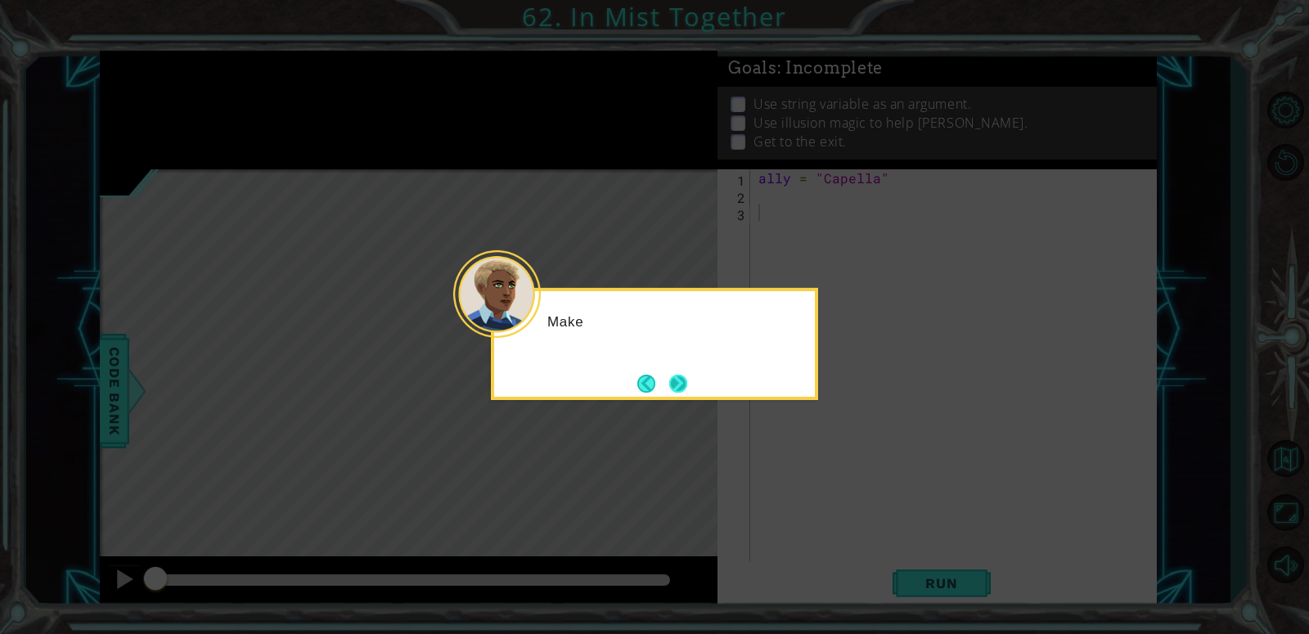
click at [682, 378] on button "Next" at bounding box center [678, 383] width 25 height 25
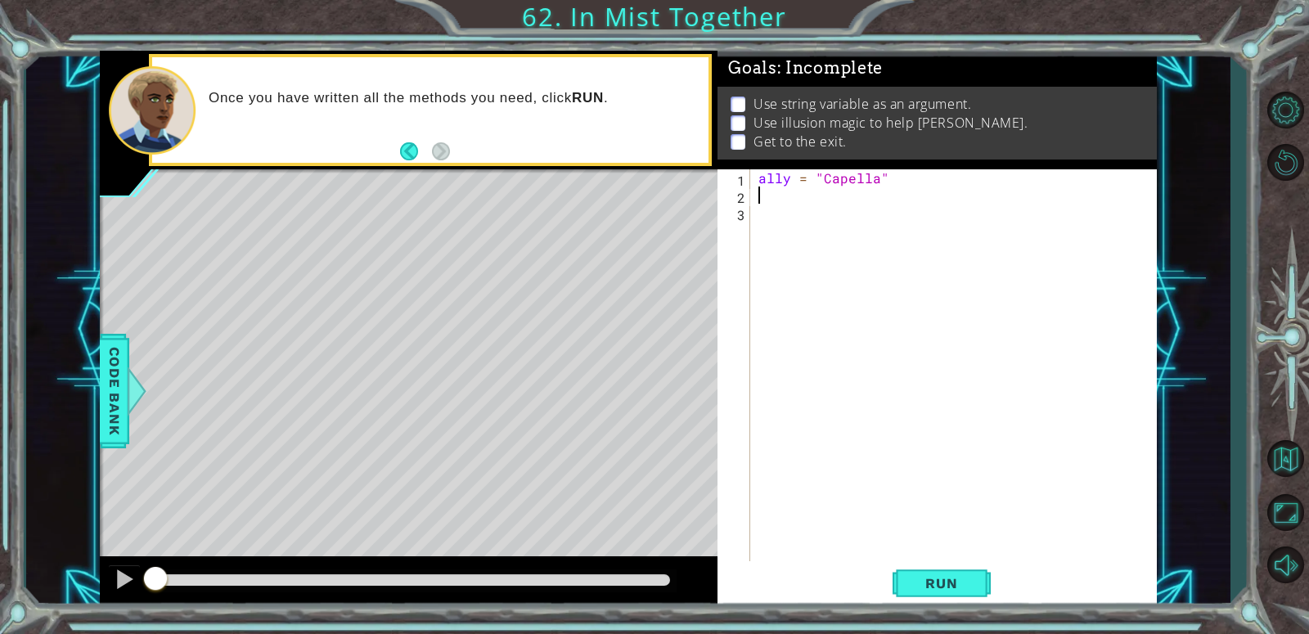
click at [792, 202] on div "ally = "Capella"" at bounding box center [958, 384] width 406 height 430
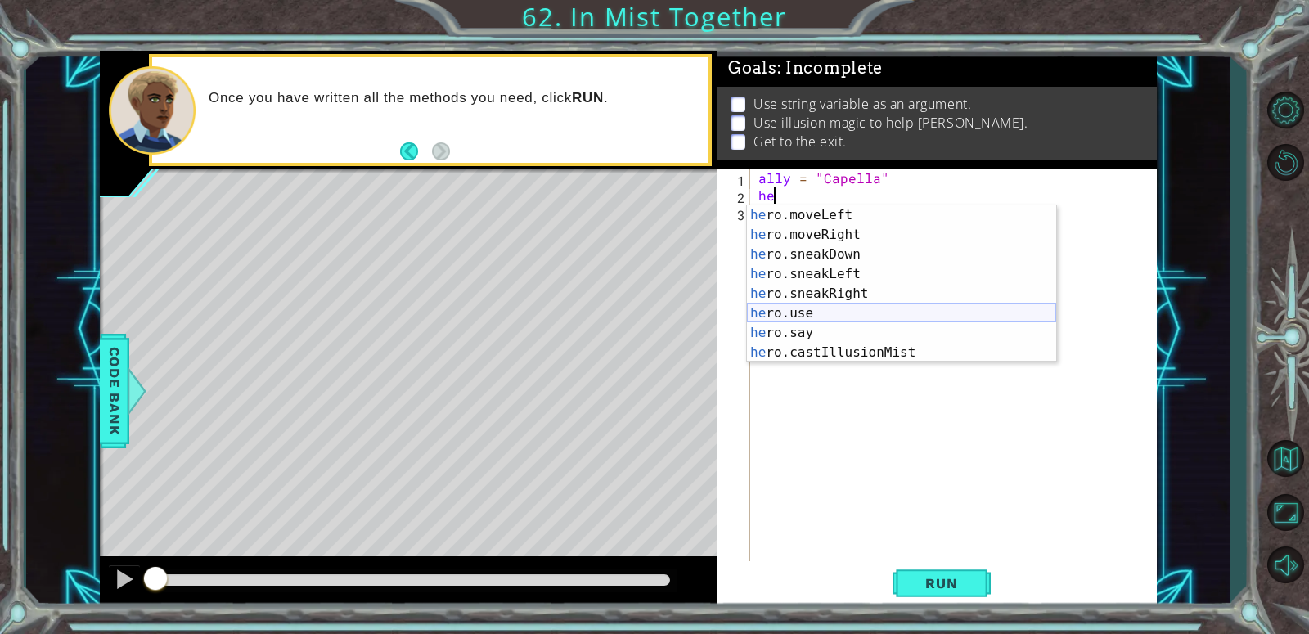
scroll to position [137, 0]
click at [838, 349] on div "he ro.moveLeft press enter he ro.moveRight press enter he ro.sneakDown press en…" at bounding box center [901, 303] width 309 height 196
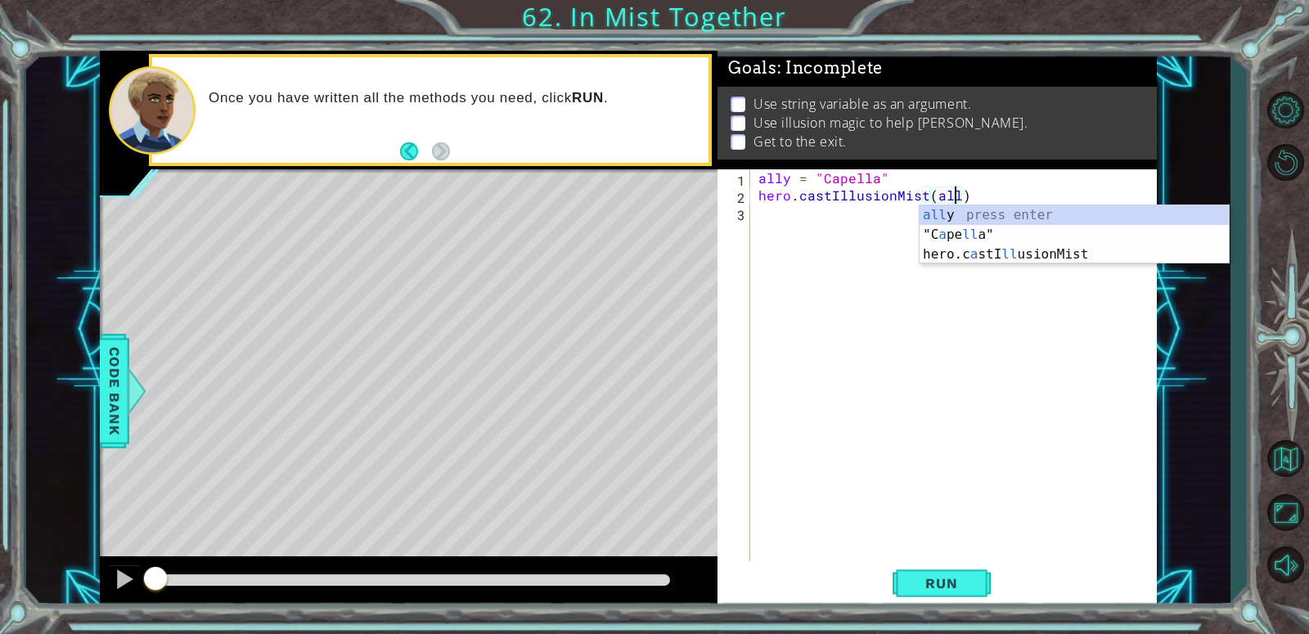
type textarea "hero.castIllusionMist(ally)"
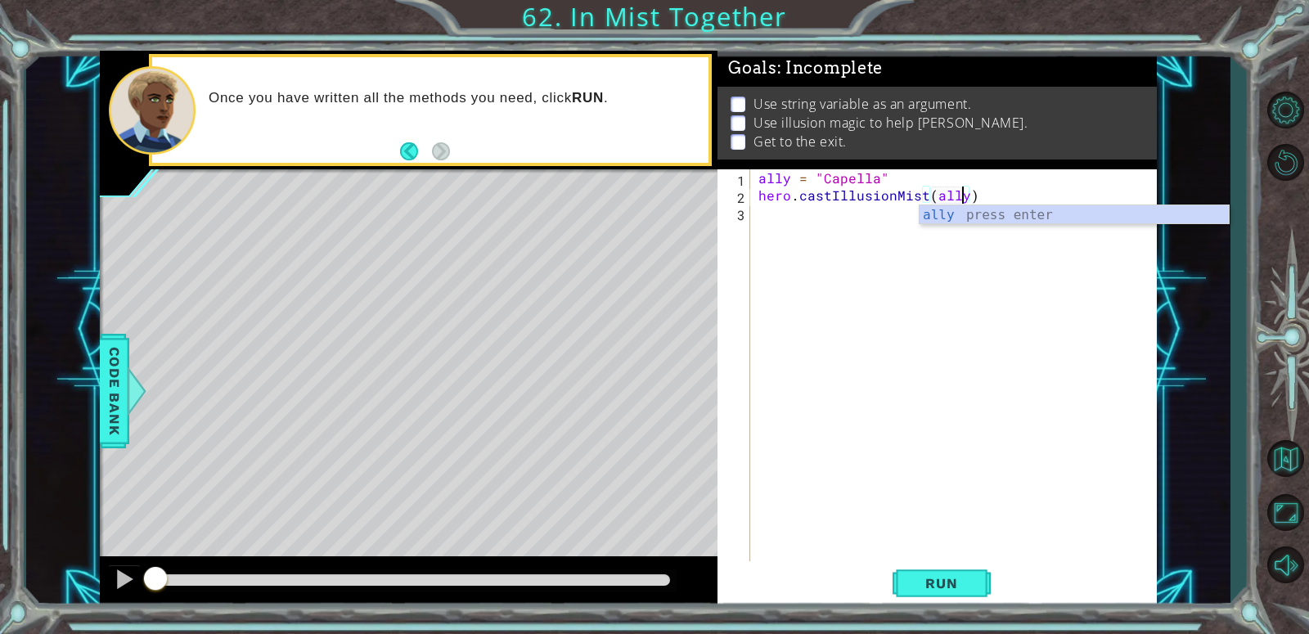
scroll to position [0, 11]
click at [773, 232] on div "ally = "Capella" hero . castIllusionMist ( ally )" at bounding box center [958, 384] width 406 height 430
click at [792, 176] on div "ally = "Capella" hero . castIllusionMist ( ally )" at bounding box center [958, 384] width 406 height 430
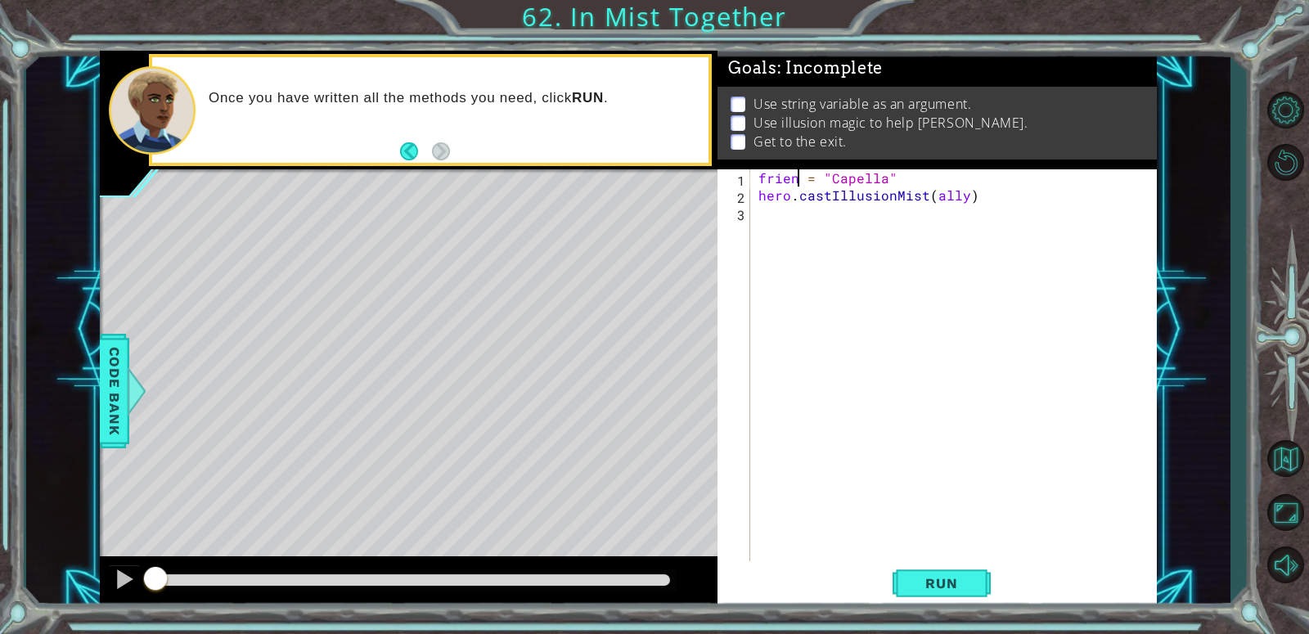
type textarea "friend = "Capella""
click at [794, 217] on div "friend = "Capella" hero . castIllusionMist ( ally )" at bounding box center [958, 384] width 406 height 430
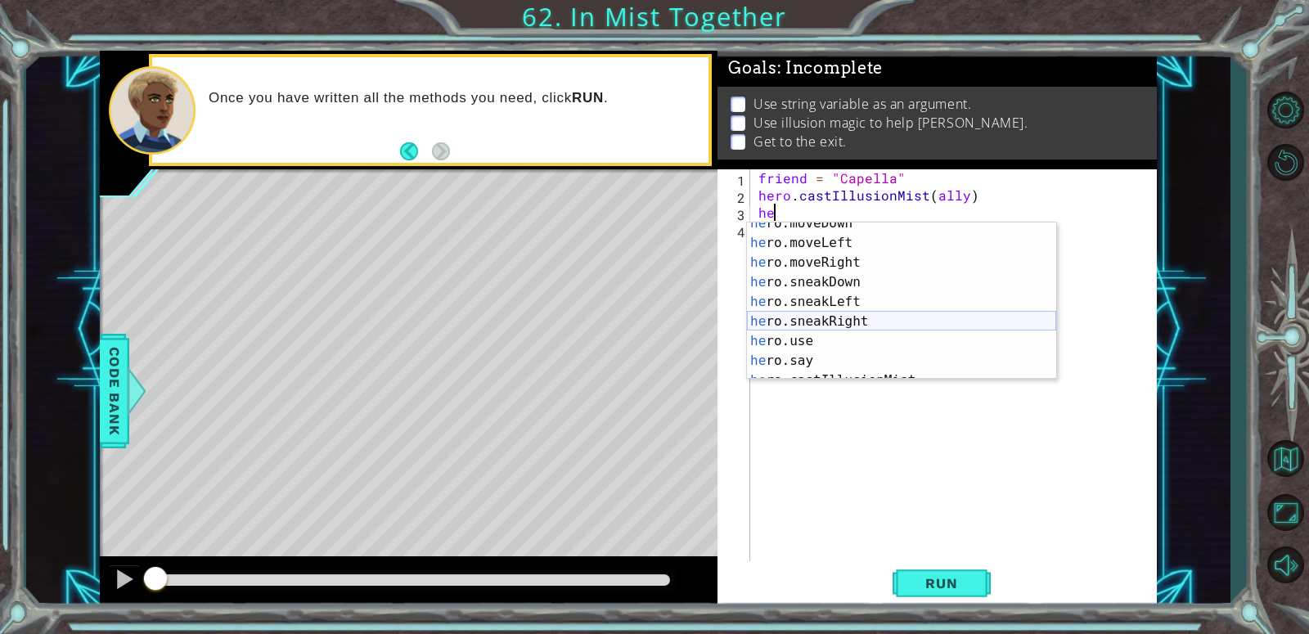
scroll to position [124, 0]
click at [875, 322] on div "he ro.moveDown press enter he ro.moveLeft press enter he ro.moveRight press ent…" at bounding box center [901, 315] width 309 height 196
type textarea "hero.sneakRight(1)"
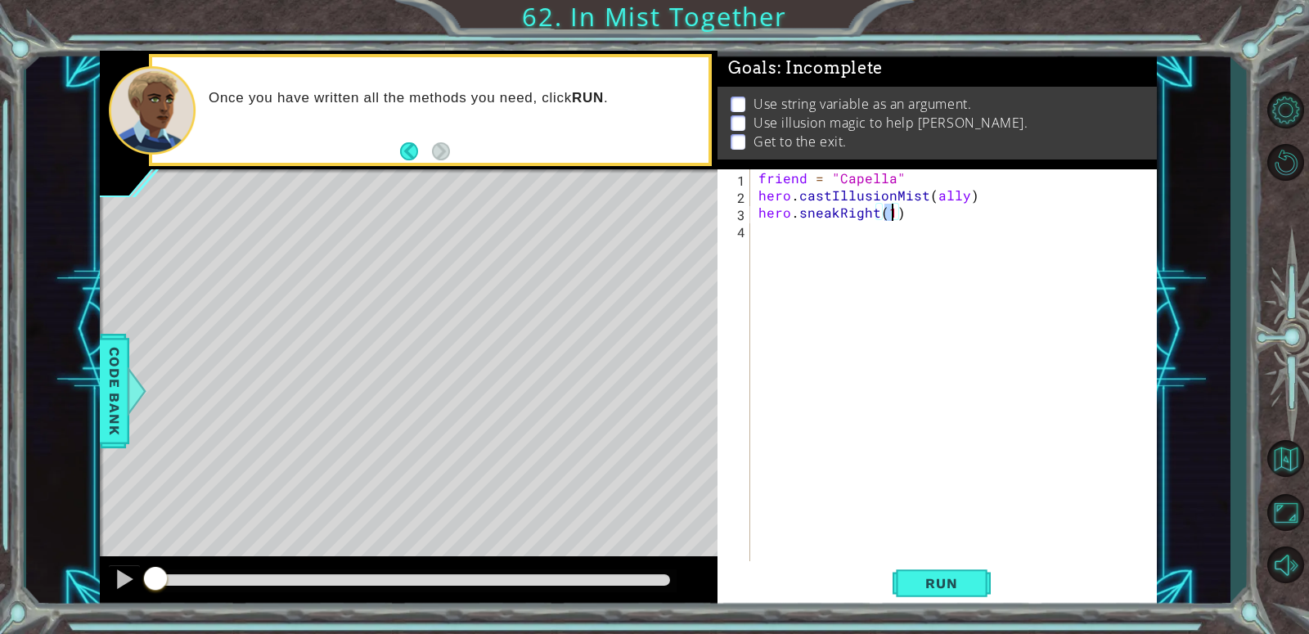
click at [777, 250] on div "friend = "Capella" hero . castIllusionMist ( ally ) hero . sneakRight ( 1 )" at bounding box center [958, 384] width 406 height 430
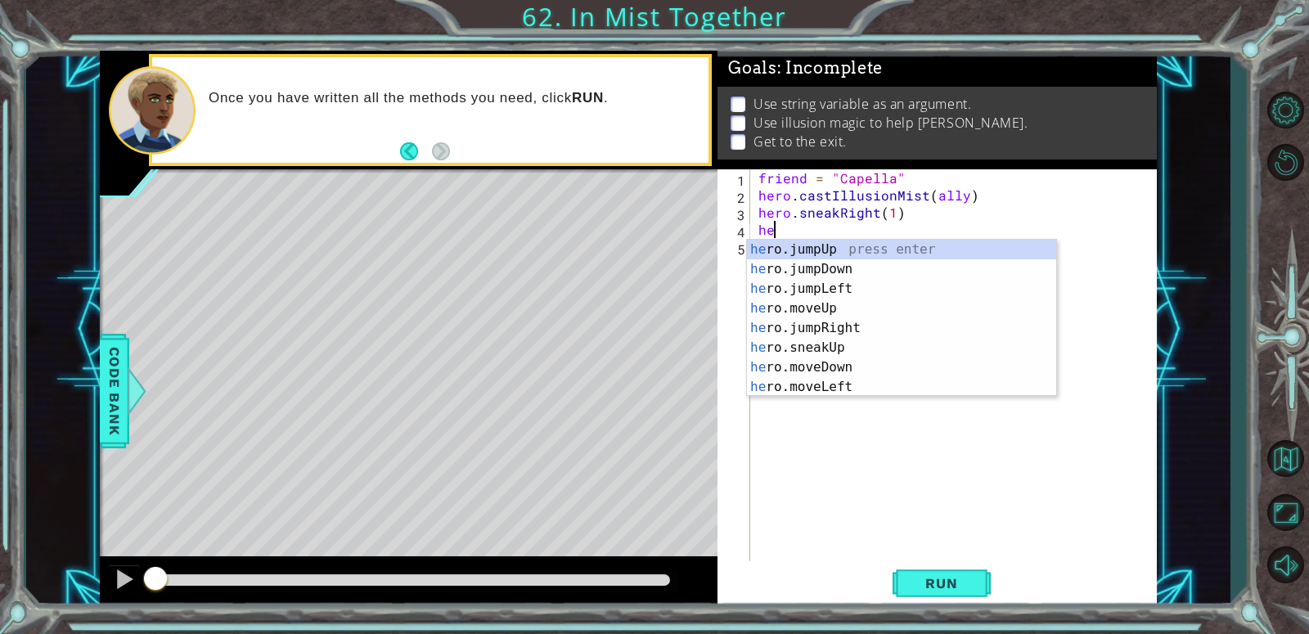
scroll to position [137, 0]
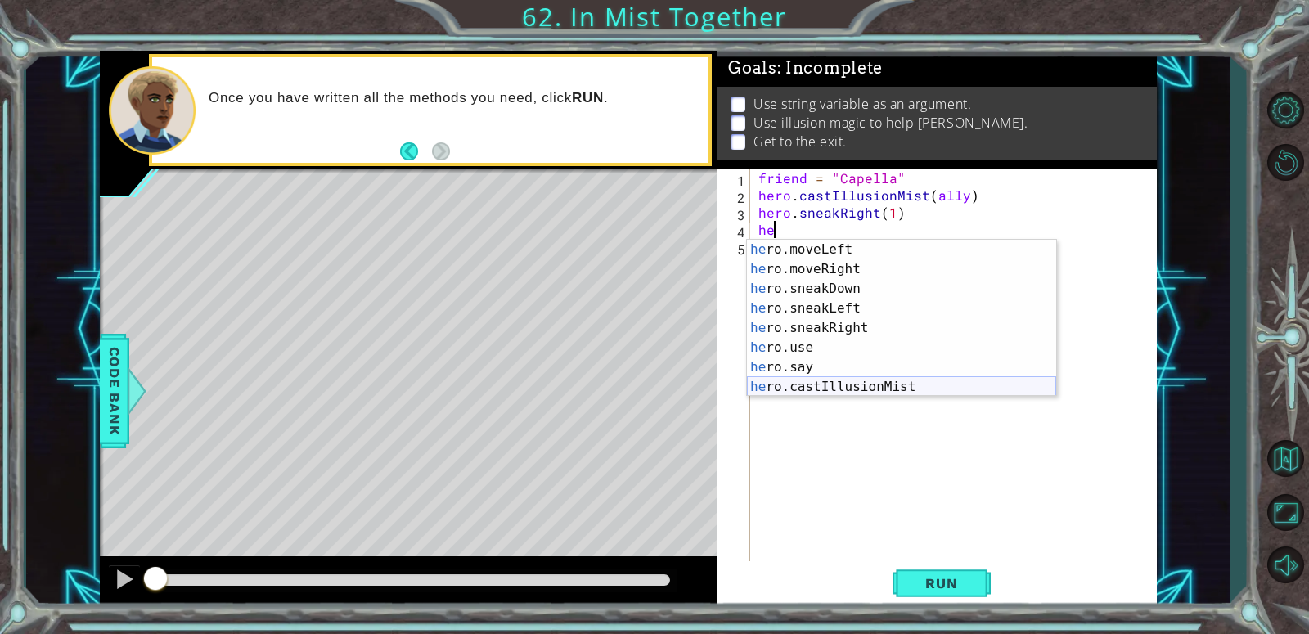
click at [820, 379] on div "he ro.moveLeft press enter he ro.moveRight press enter he ro.sneakDown press en…" at bounding box center [901, 338] width 309 height 196
type textarea "hero.castIllusionMist(friend)"
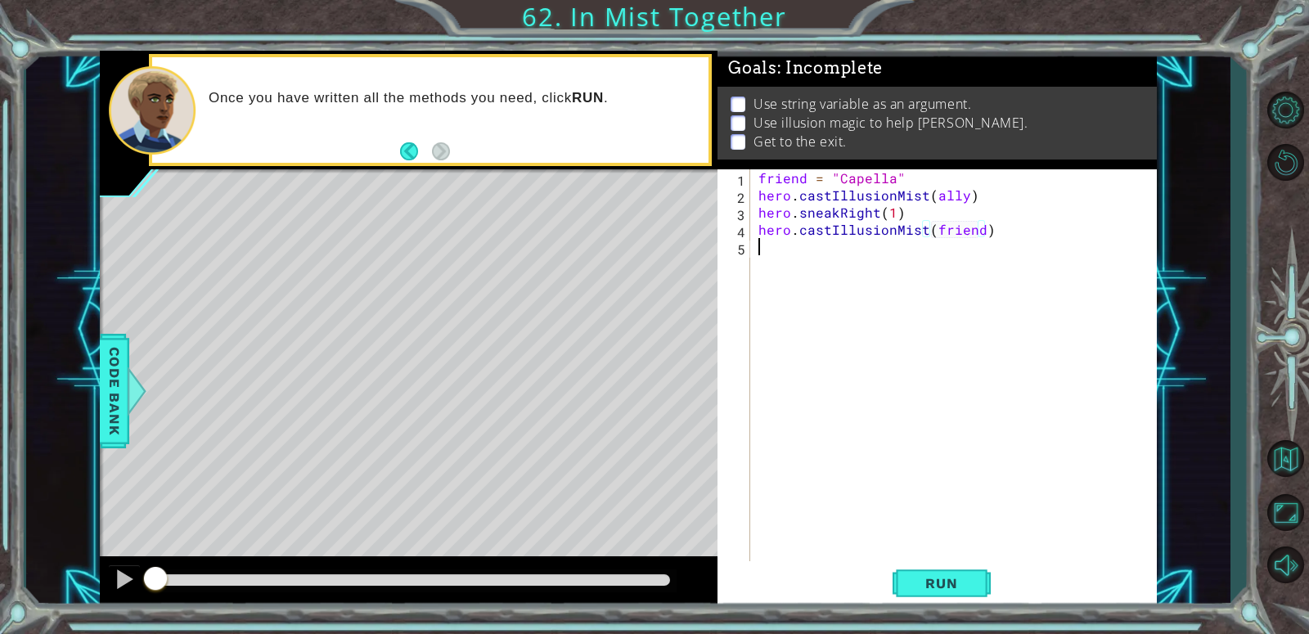
click at [789, 266] on div "friend = "Capella" hero . castIllusionMist ( ally ) hero . sneakRight ( 1 ) her…" at bounding box center [958, 384] width 406 height 430
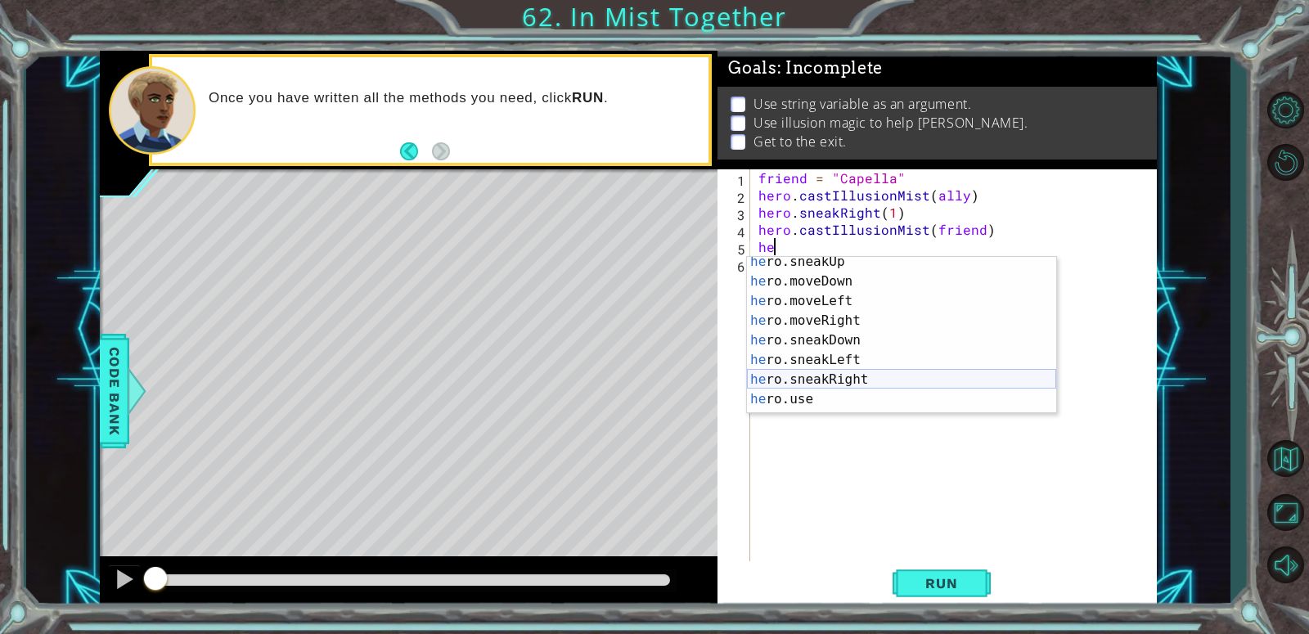
scroll to position [102, 0]
click at [839, 383] on div "he ro.sneakUp press enter he ro.moveDown press enter he ro.moveLeft press enter…" at bounding box center [901, 350] width 309 height 196
type textarea "hero.sneakRight(1)"
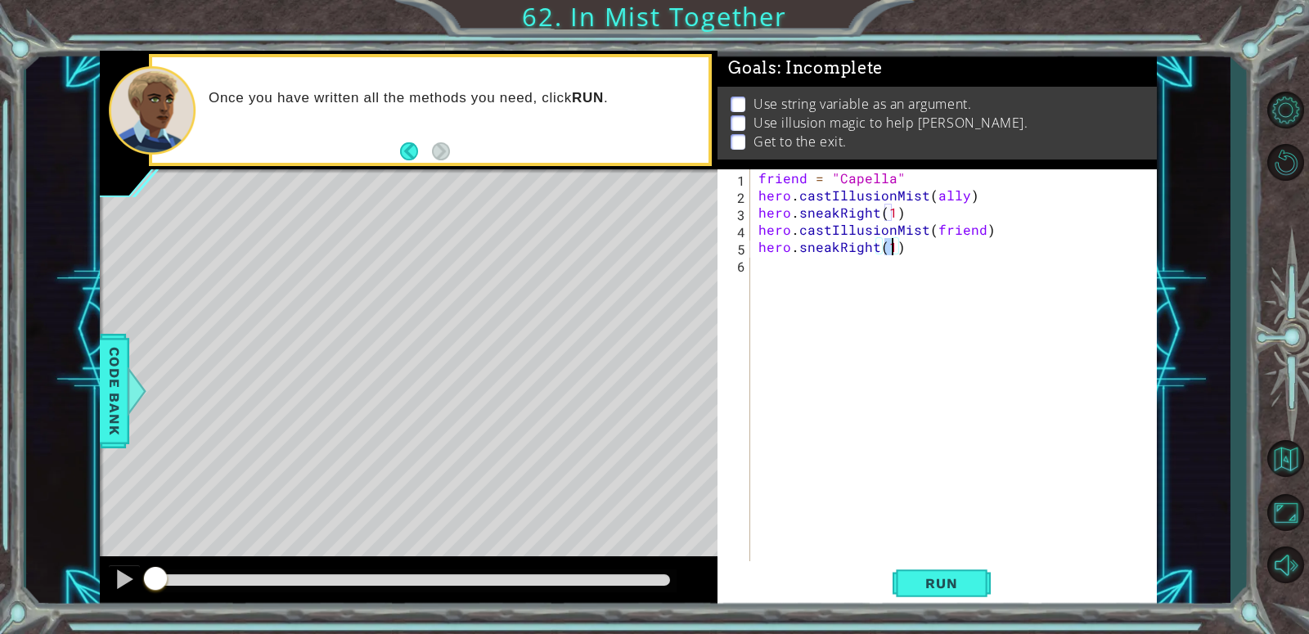
click at [799, 290] on div "friend = "Capella" hero . castIllusionMist ( ally ) hero . sneakRight ( 1 ) her…" at bounding box center [958, 384] width 406 height 430
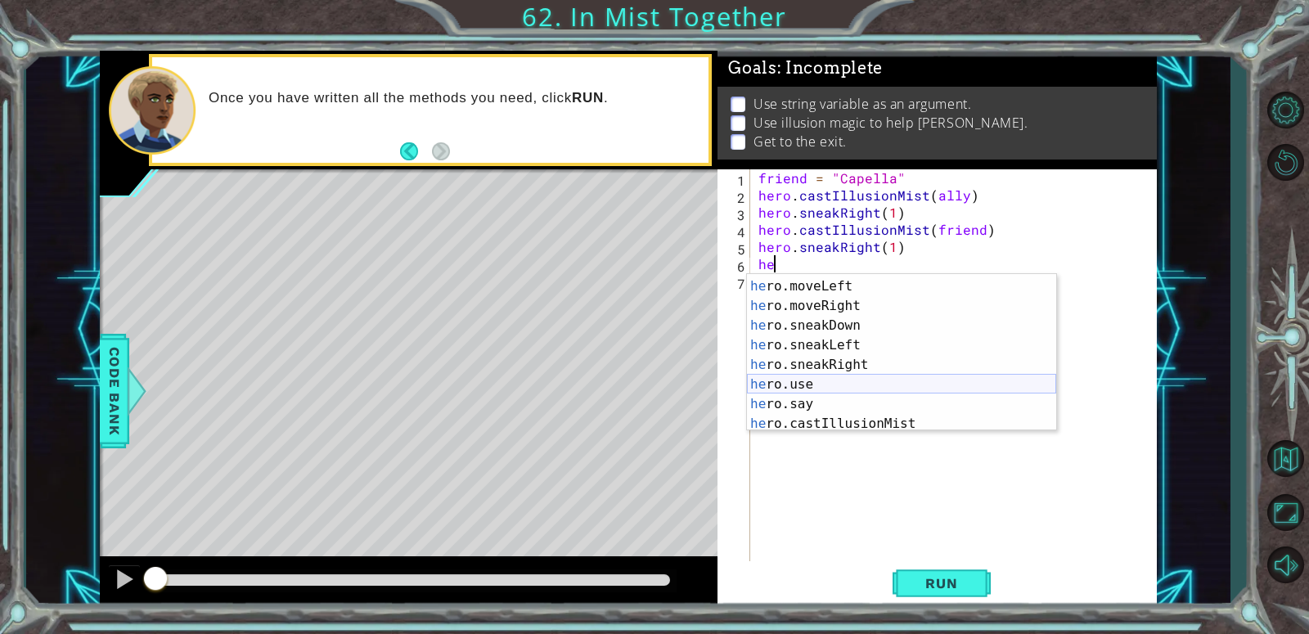
scroll to position [137, 0]
click at [852, 425] on div "he ro.moveLeft press enter he ro.moveRight press enter he ro.sneakDown press en…" at bounding box center [901, 372] width 309 height 196
type textarea "hero.castIllusionMist(friend)"
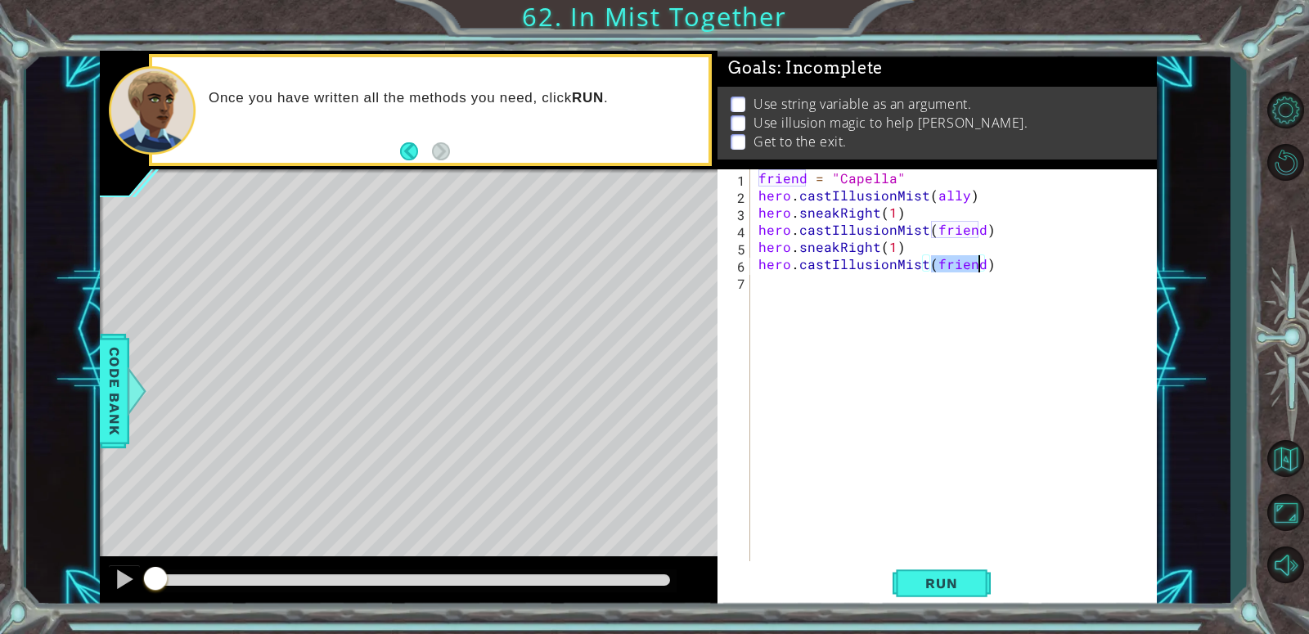
click at [799, 316] on div "friend = "Capella" hero . castIllusionMist ( ally ) hero . sneakRight ( 1 ) her…" at bounding box center [958, 384] width 406 height 430
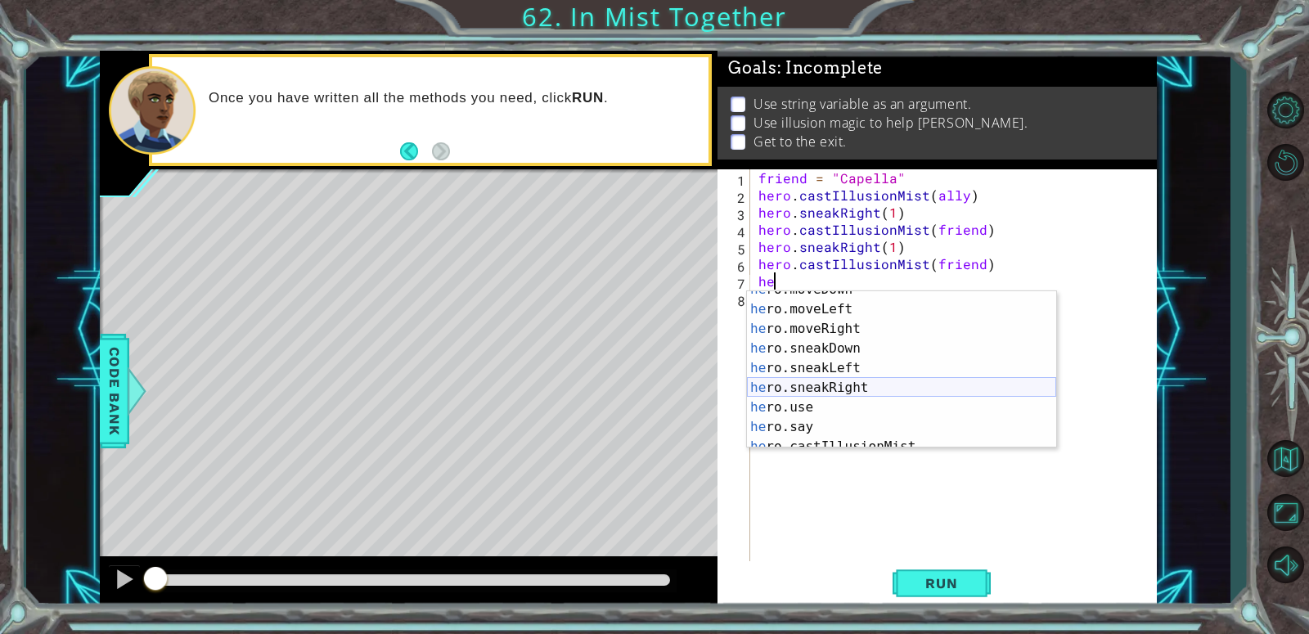
scroll to position [129, 0]
click at [811, 378] on div "he ro.moveDown press enter he ro.moveLeft press enter he ro.moveRight press ent…" at bounding box center [901, 378] width 309 height 196
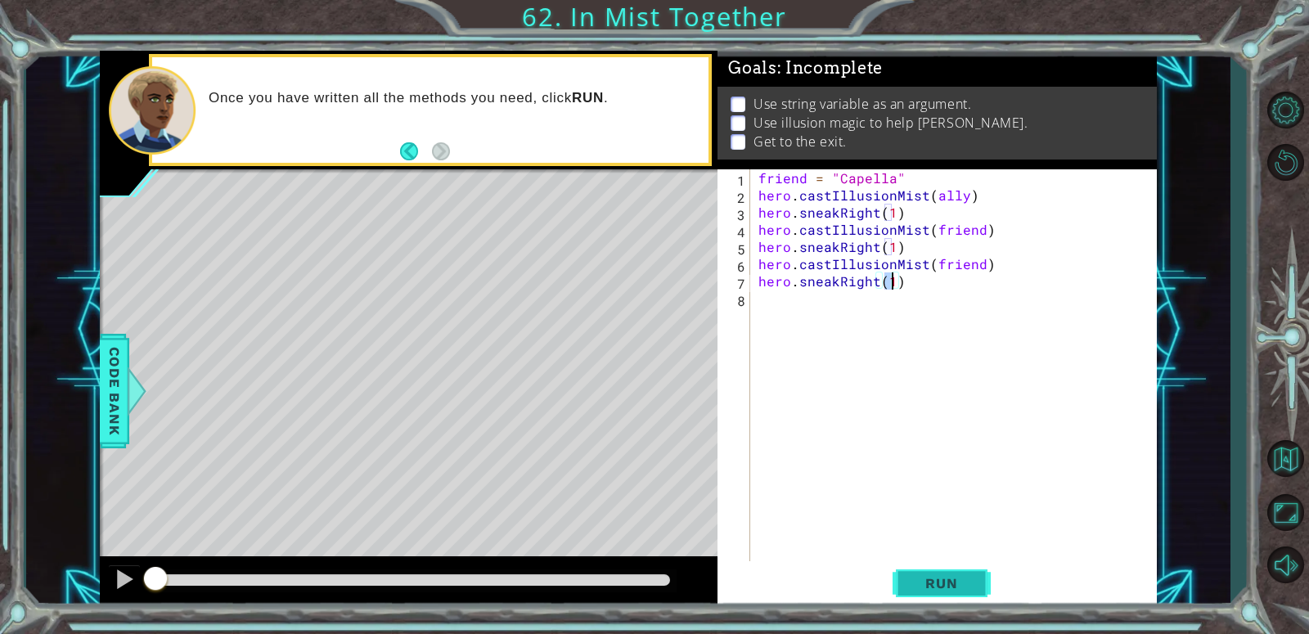
click at [941, 583] on span "Run" at bounding box center [941, 583] width 65 height 16
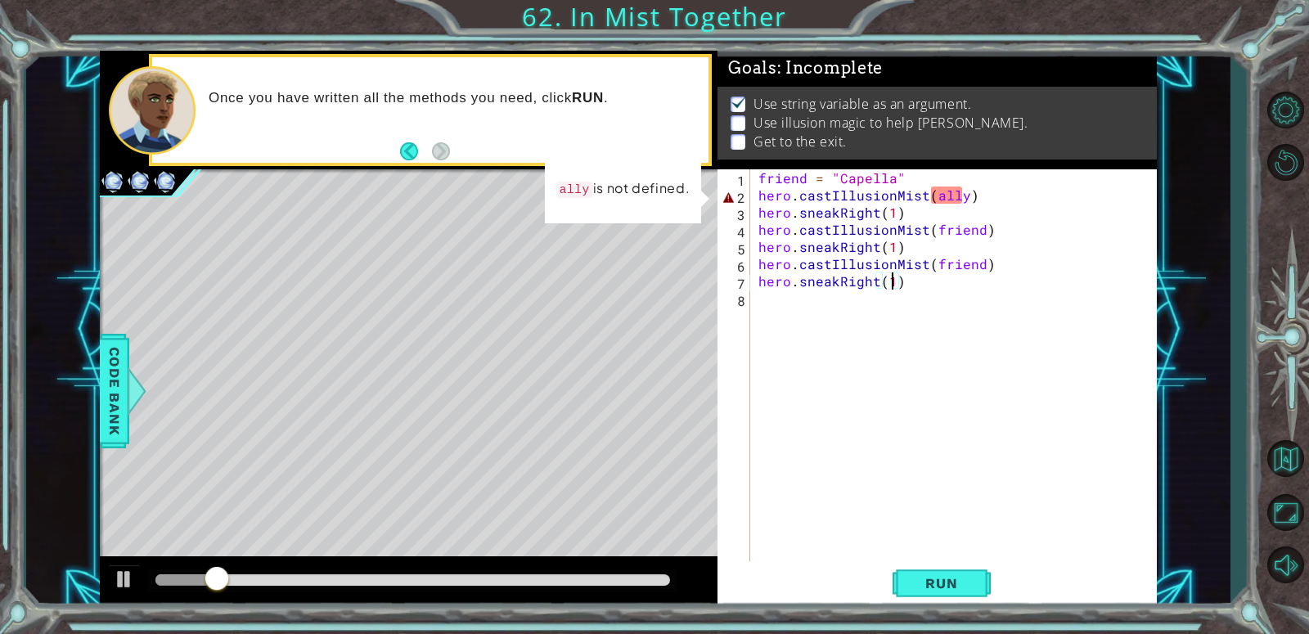
click at [962, 197] on div "friend = "Capella" hero . castIllusionMist ( ally ) hero . sneakRight ( 1 ) her…" at bounding box center [958, 384] width 406 height 430
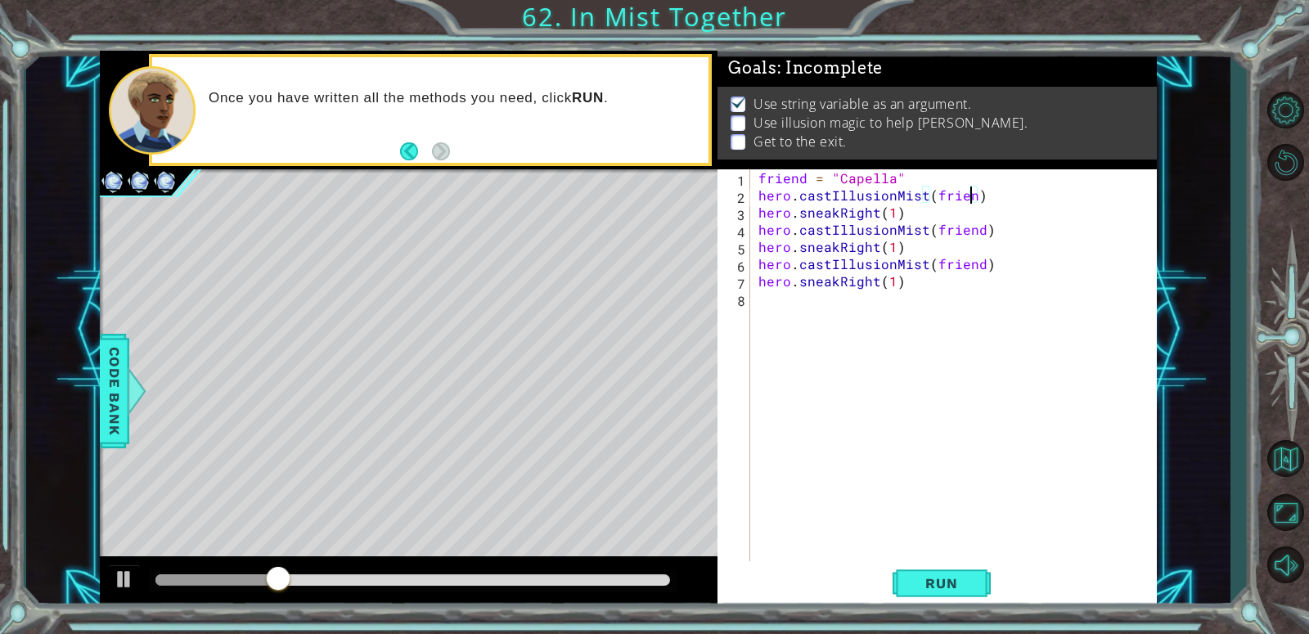
scroll to position [0, 13]
click at [952, 583] on span "Run" at bounding box center [941, 583] width 65 height 16
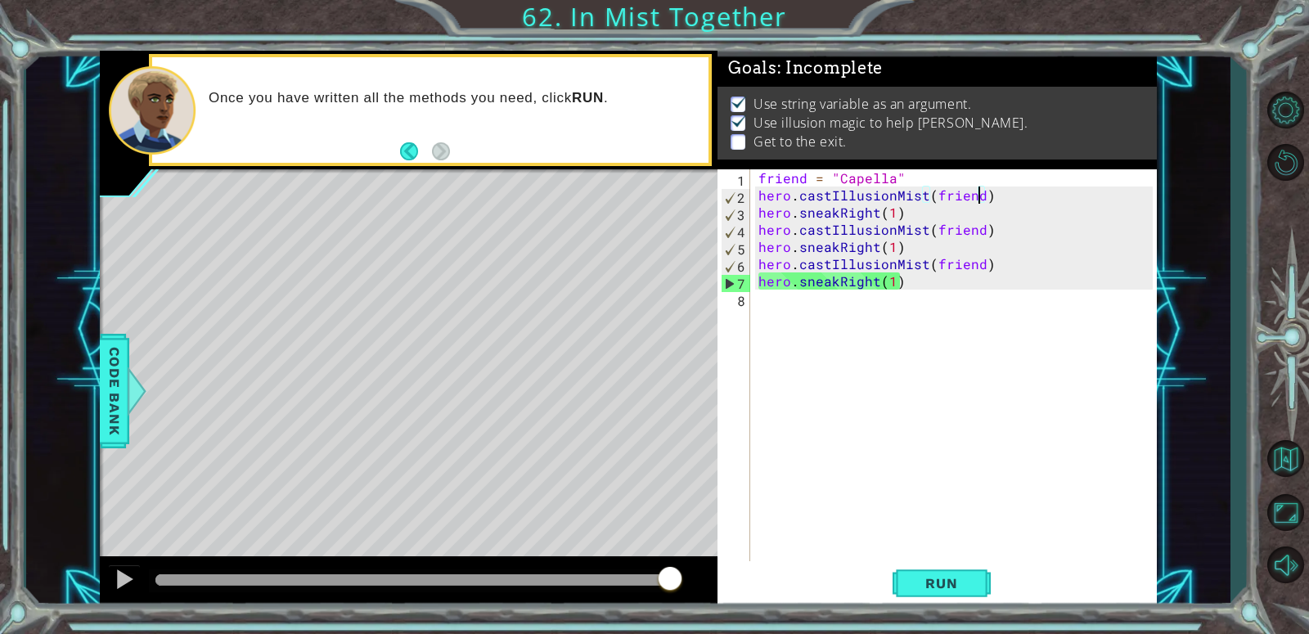
click at [880, 253] on div "friend = "Capella" hero . castIllusionMist ( friend ) hero . sneakRight ( 1 ) h…" at bounding box center [958, 384] width 406 height 430
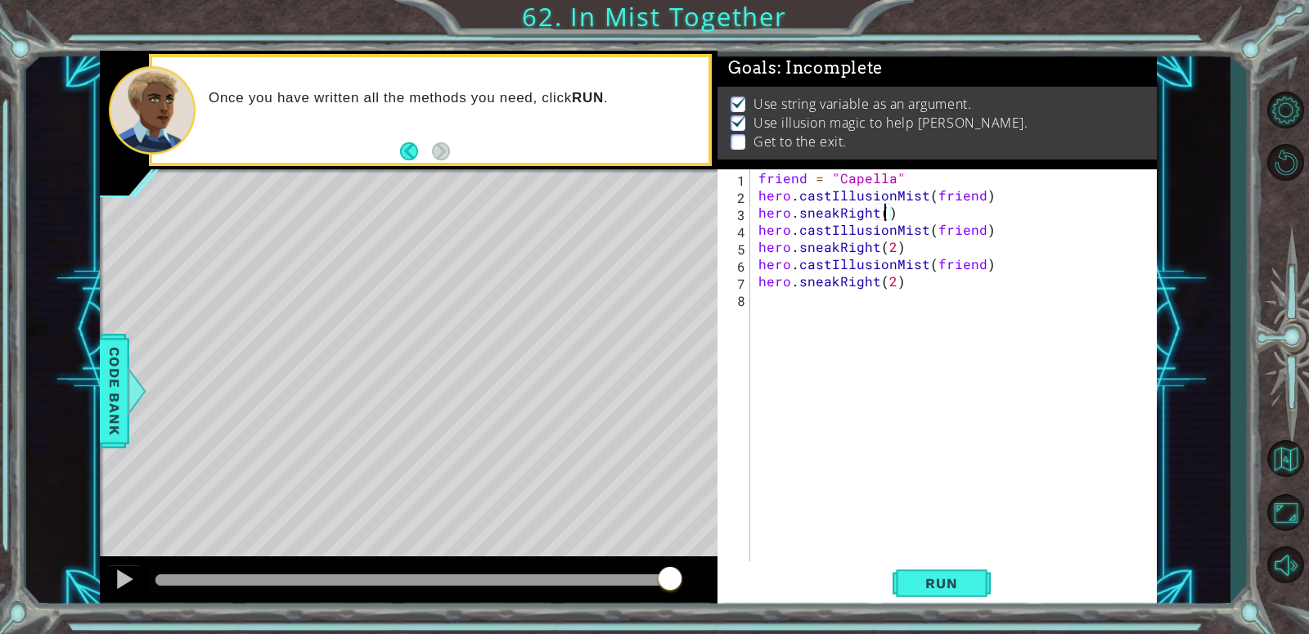
scroll to position [0, 8]
type textarea "hero.sneakRight(2)"
click at [952, 589] on span "Run" at bounding box center [941, 583] width 65 height 16
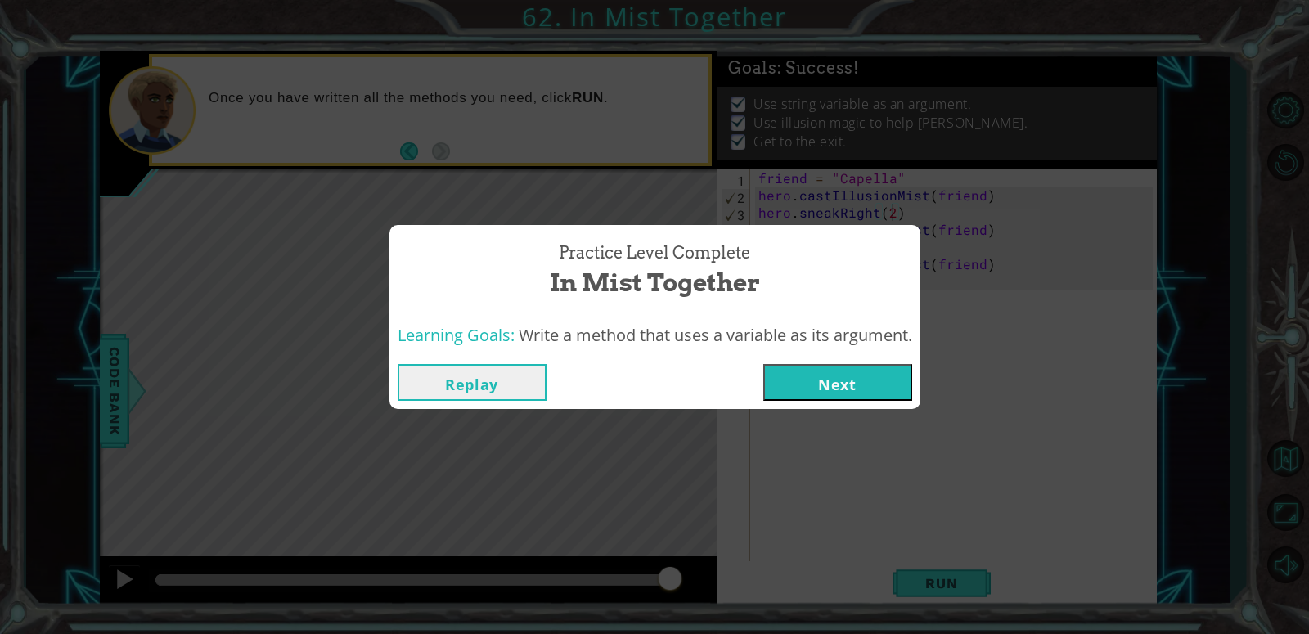
click at [868, 380] on button "Next" at bounding box center [837, 382] width 149 height 37
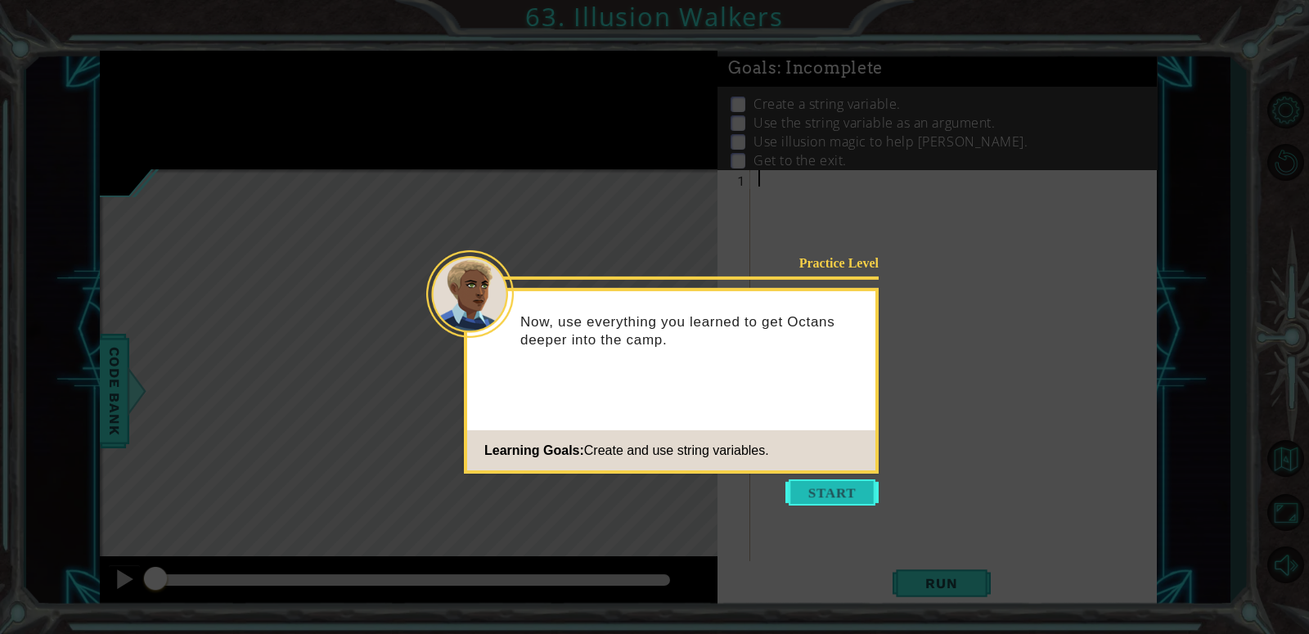
click at [847, 500] on button "Start" at bounding box center [831, 492] width 93 height 26
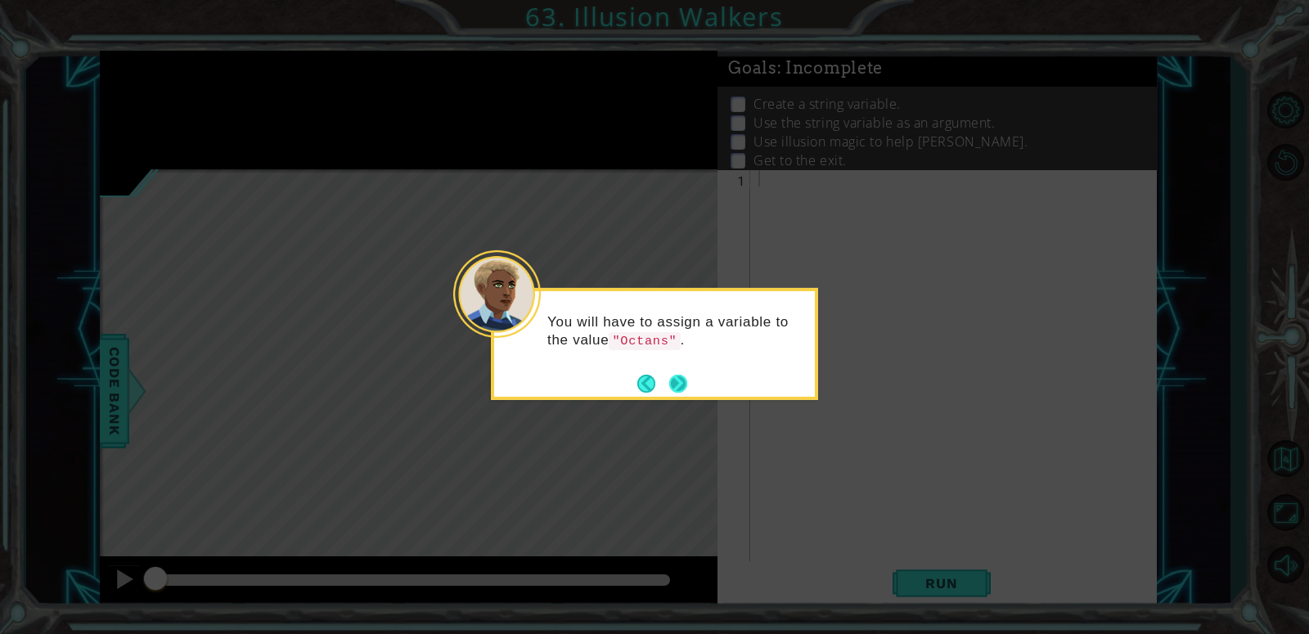
click at [683, 384] on button "Next" at bounding box center [678, 382] width 23 height 23
click at [686, 380] on button "Next" at bounding box center [678, 384] width 18 height 18
click at [673, 393] on button "Next" at bounding box center [678, 384] width 18 height 18
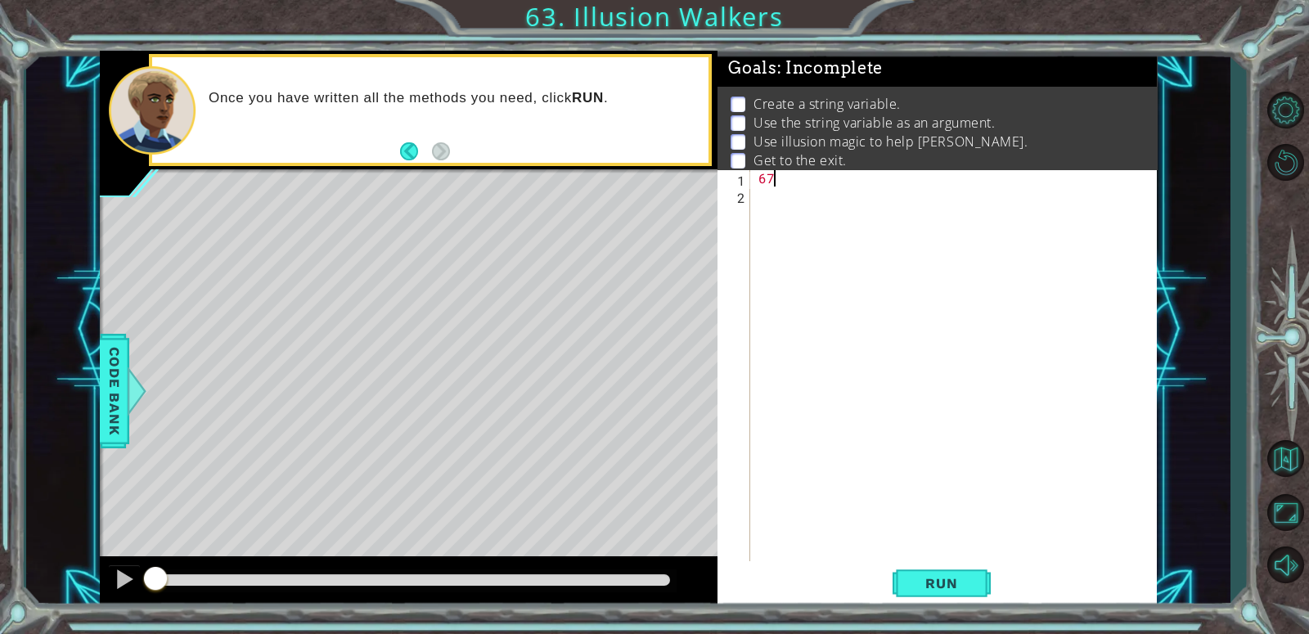
type textarea "6"
type textarea "t"
type textarea "[PERSON_NAME]=Octans"
click at [820, 216] on div "[PERSON_NAME] = Octans" at bounding box center [958, 384] width 406 height 430
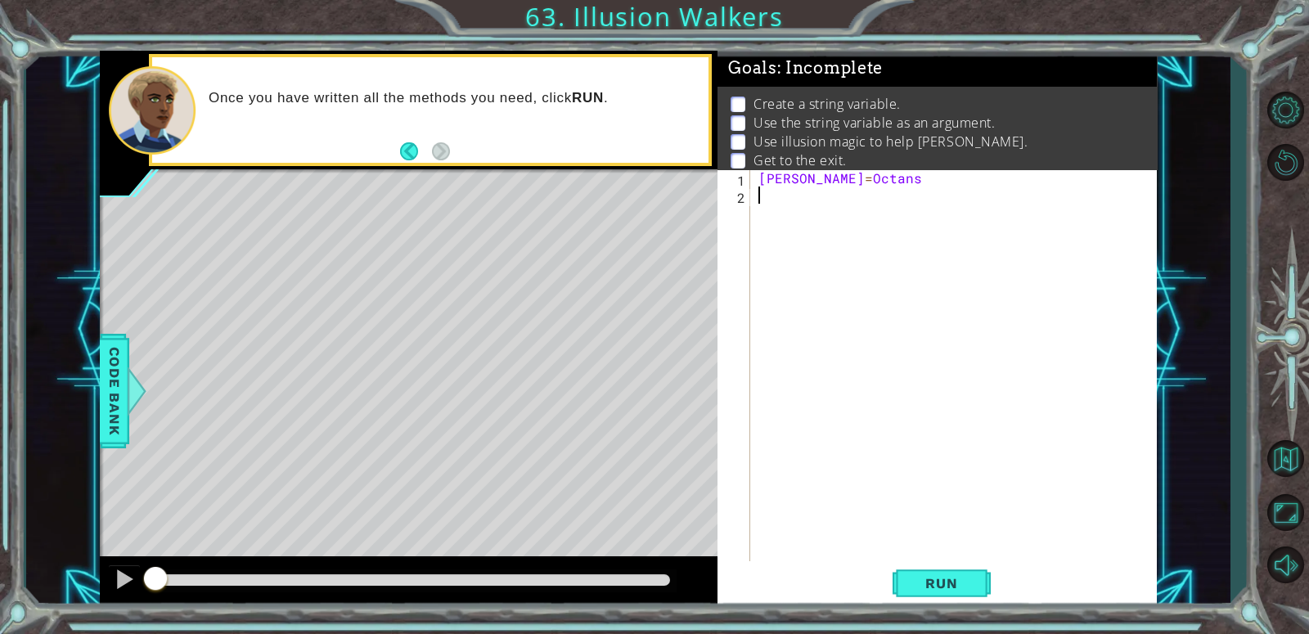
scroll to position [0, 0]
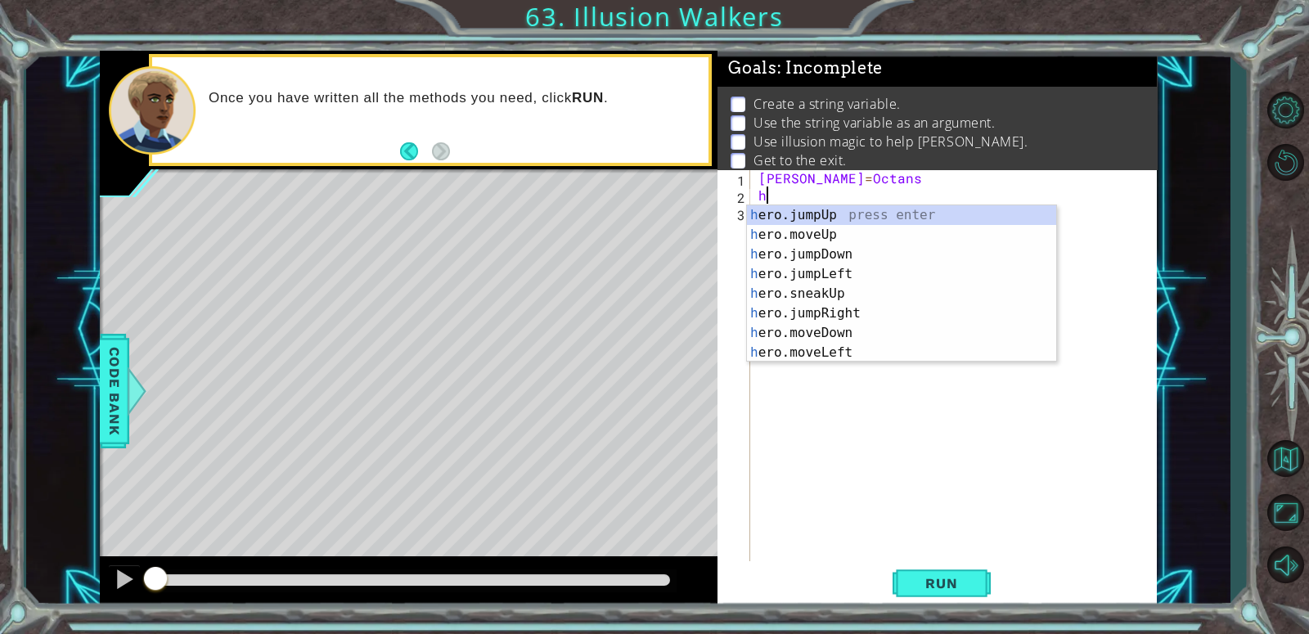
type textarea "he"
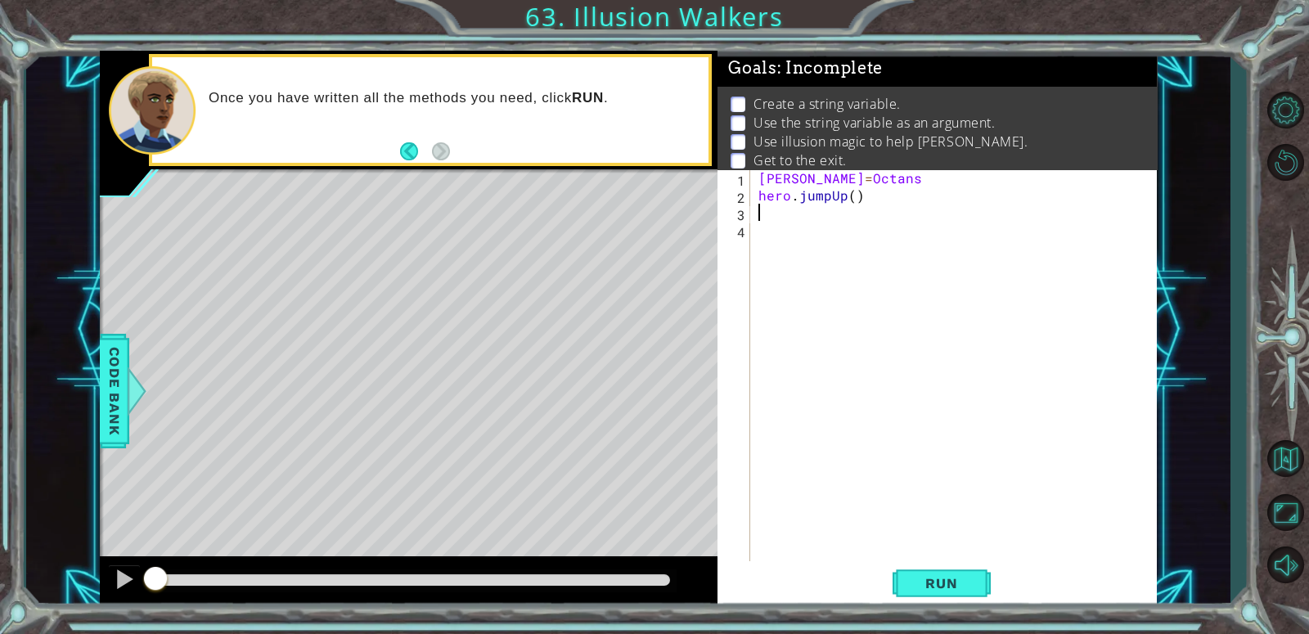
type textarea "h"
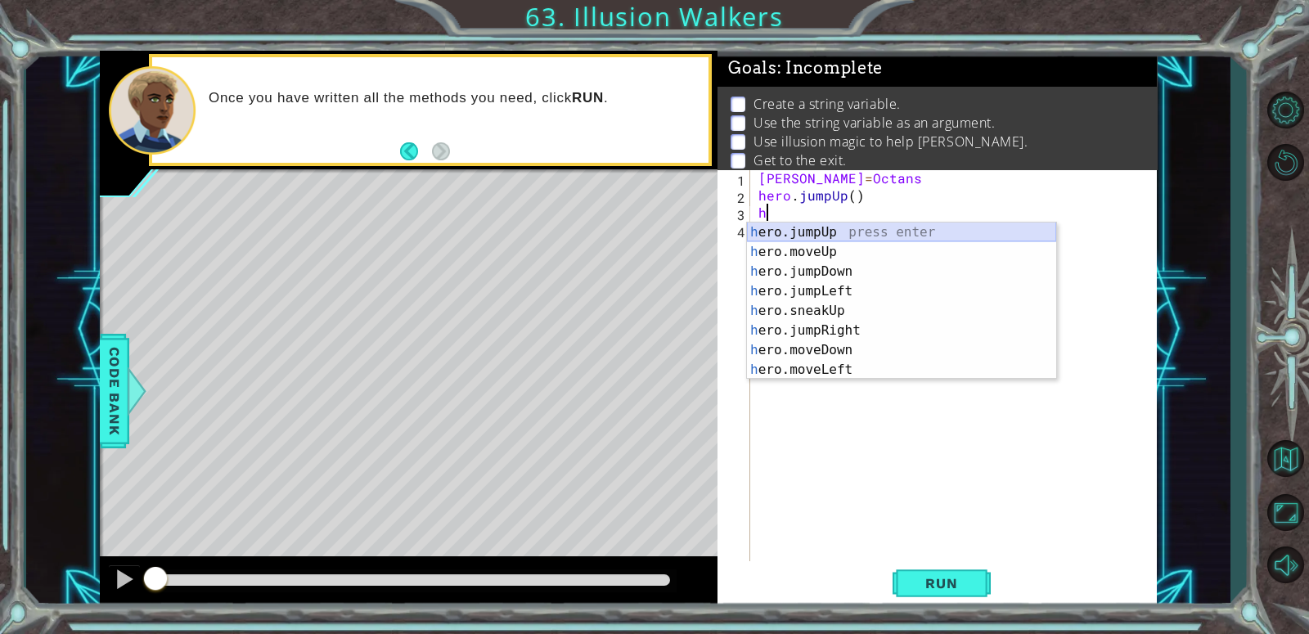
click at [799, 228] on div "h ero.jumpUp press enter h ero.moveUp press enter h ero.jumpDown press enter h …" at bounding box center [901, 321] width 309 height 196
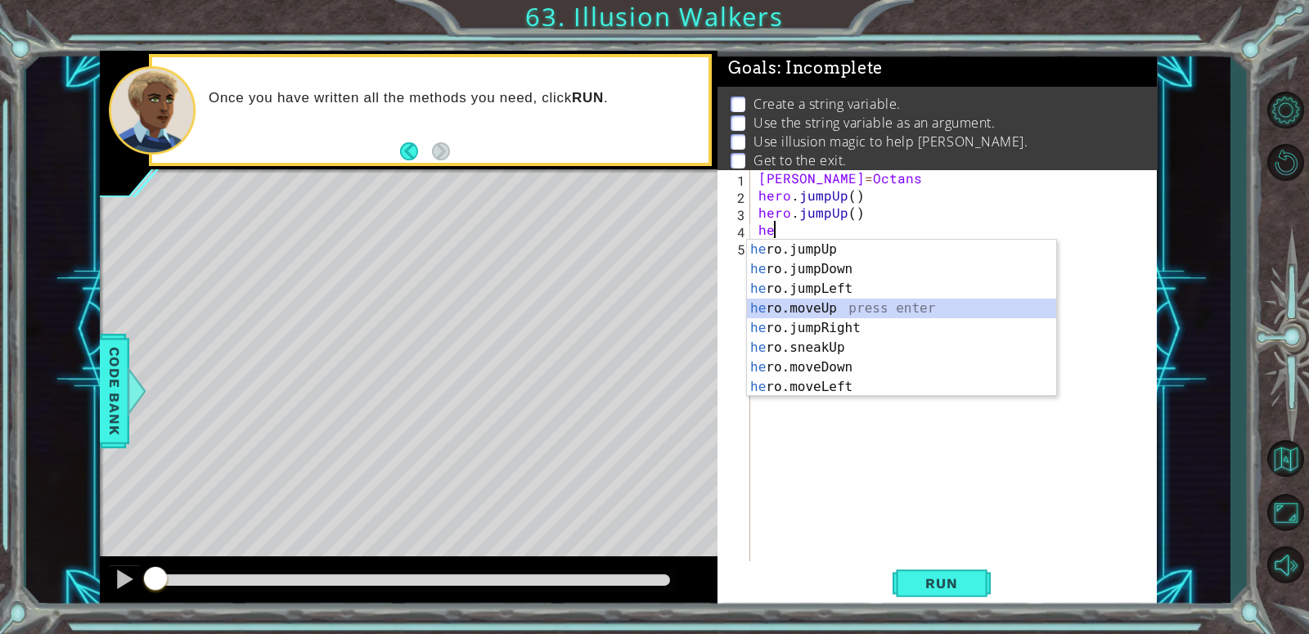
click at [826, 305] on div "he ro.jumpUp press enter he ro.jumpDown press enter he ro.jumpLeft press enter …" at bounding box center [901, 338] width 309 height 196
type textarea "hero.moveUp(1)"
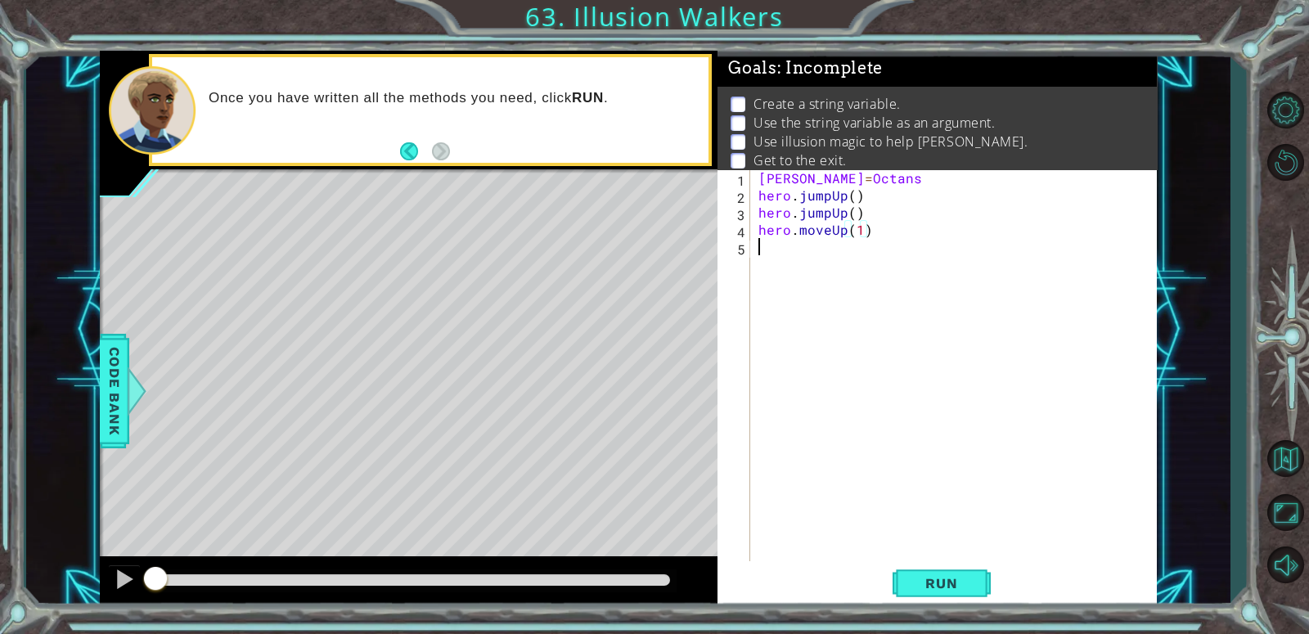
click at [791, 269] on div "[PERSON_NAME] = Octans hero . jumpUp ( ) hero . jumpUp ( ) hero . moveUp ( 1 )" at bounding box center [958, 384] width 406 height 430
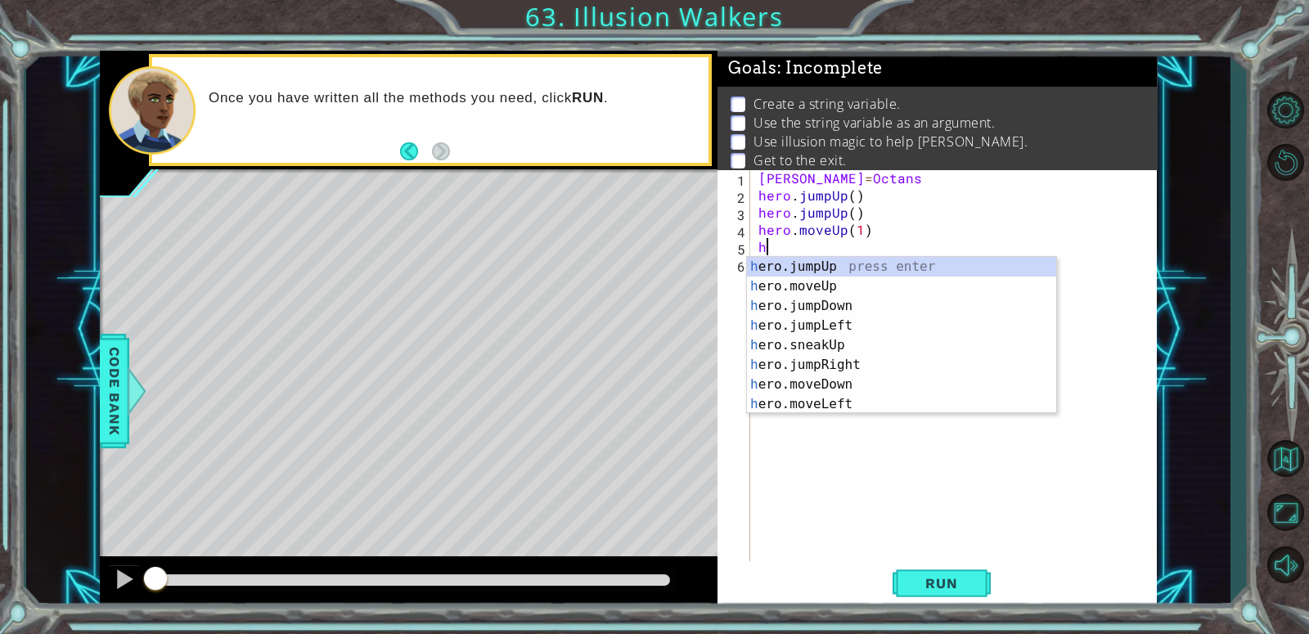
type textarea "he"
click at [827, 339] on div "he ro.jumpUp press enter he ro.jumpDown press enter he ro.jumpLeft press enter …" at bounding box center [901, 355] width 309 height 196
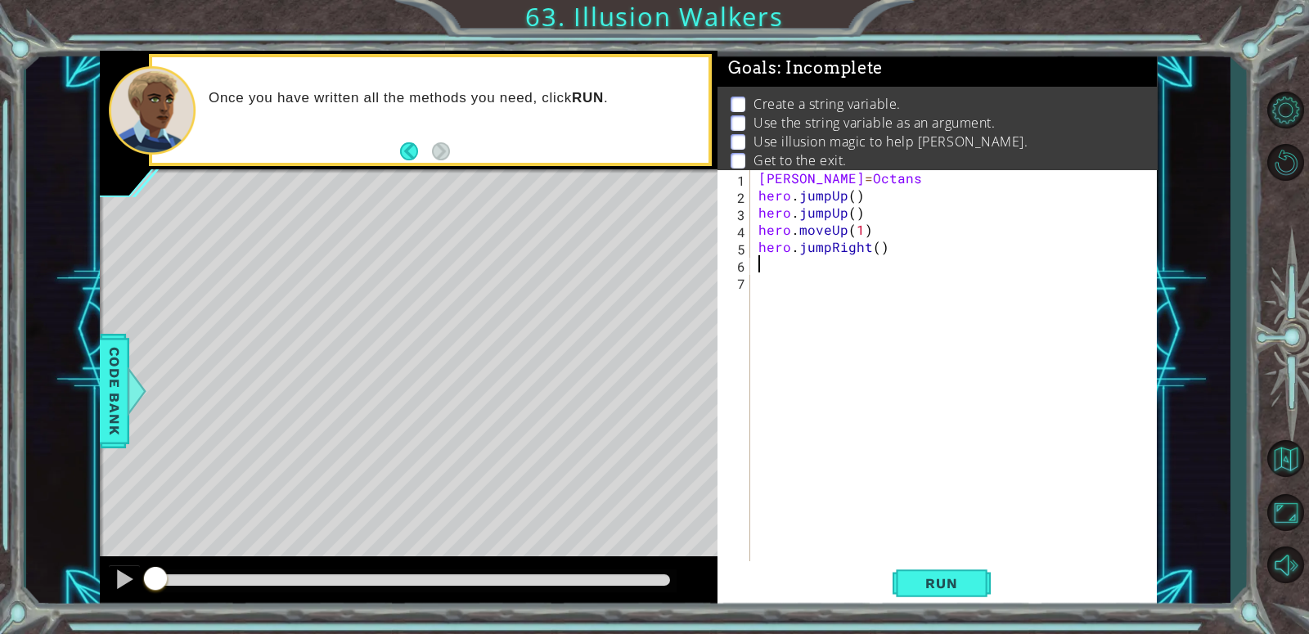
type textarea "j"
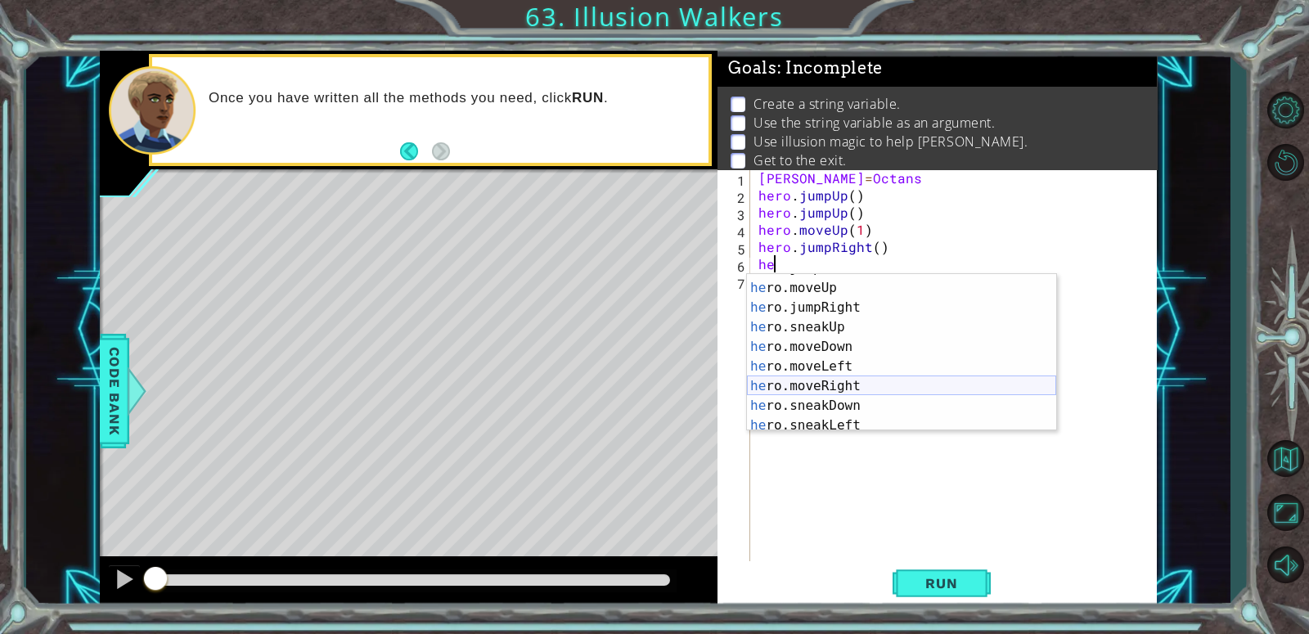
scroll to position [54, 0]
click at [848, 386] on div "he ro.jumpLeft press enter he ro.moveUp press enter he ro.jumpRight press enter…" at bounding box center [901, 357] width 309 height 196
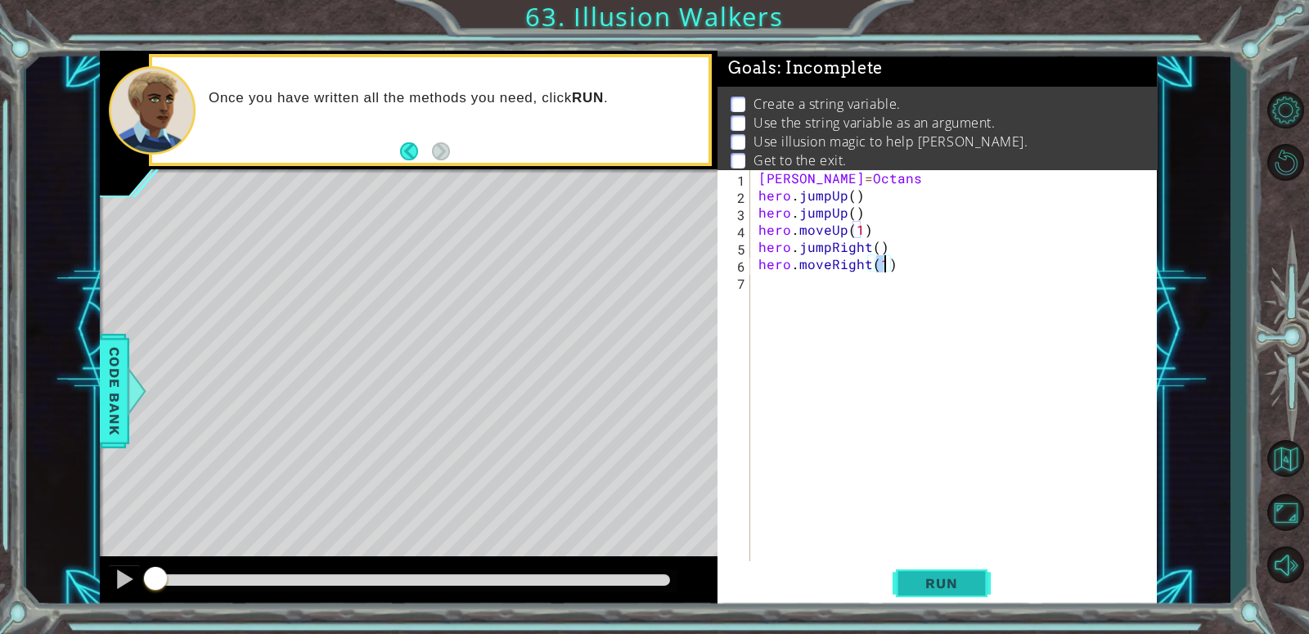
click at [933, 578] on span "Run" at bounding box center [941, 583] width 65 height 16
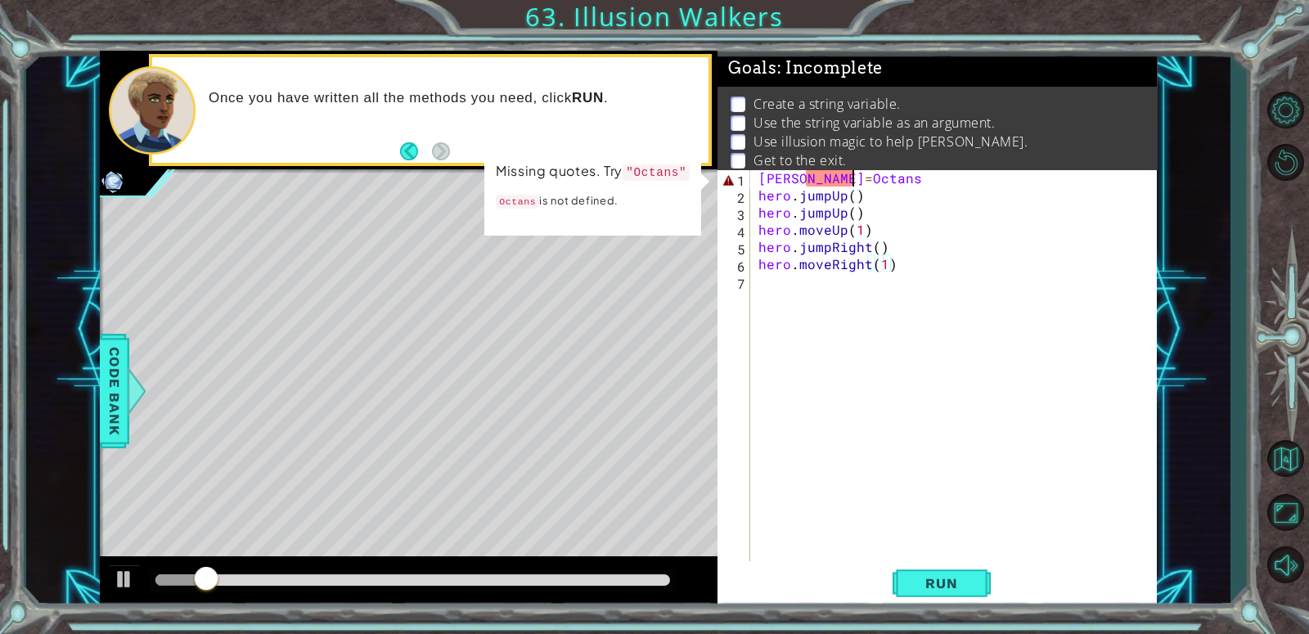
click at [860, 184] on div "[PERSON_NAME] = Octans hero . jumpUp ( ) hero . jumpUp ( ) hero . moveUp ( 1 ) …" at bounding box center [958, 384] width 406 height 430
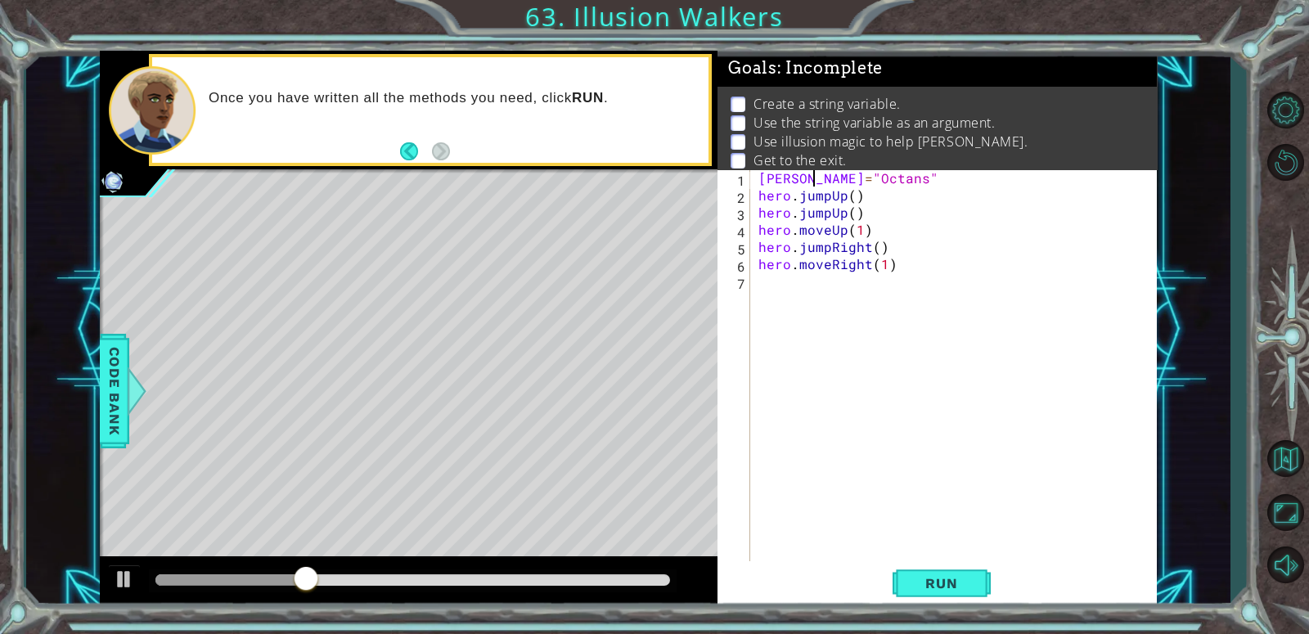
scroll to position [0, 3]
click at [919, 588] on span "Run" at bounding box center [941, 583] width 65 height 16
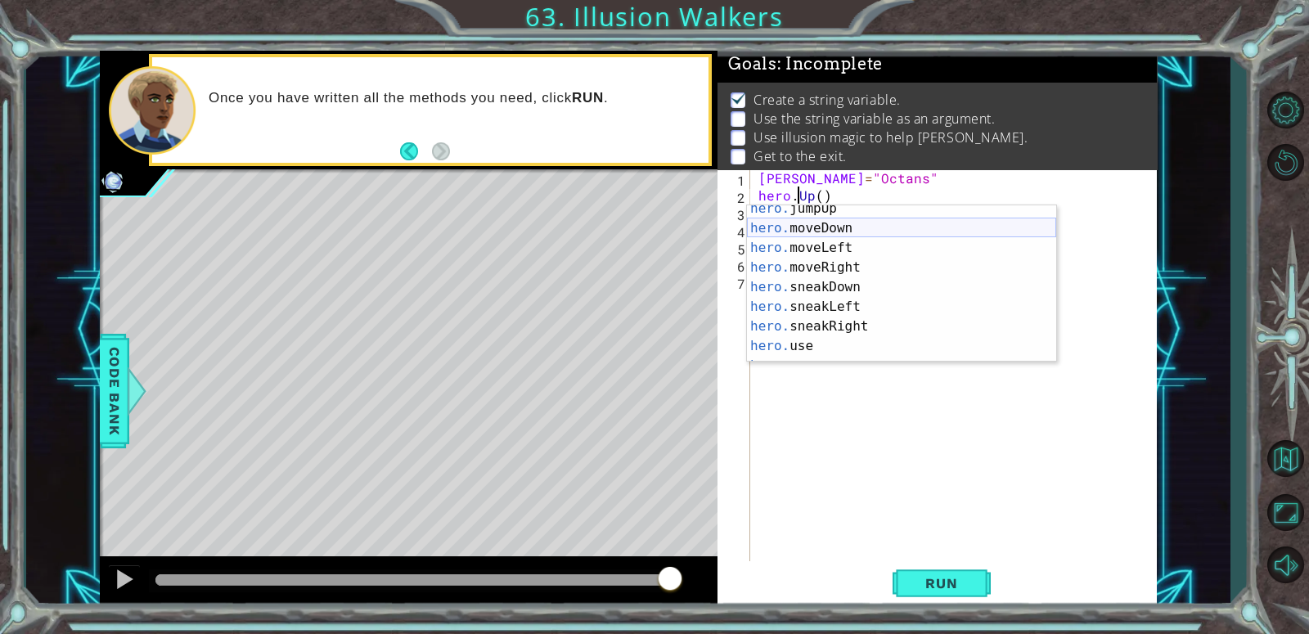
scroll to position [137, 0]
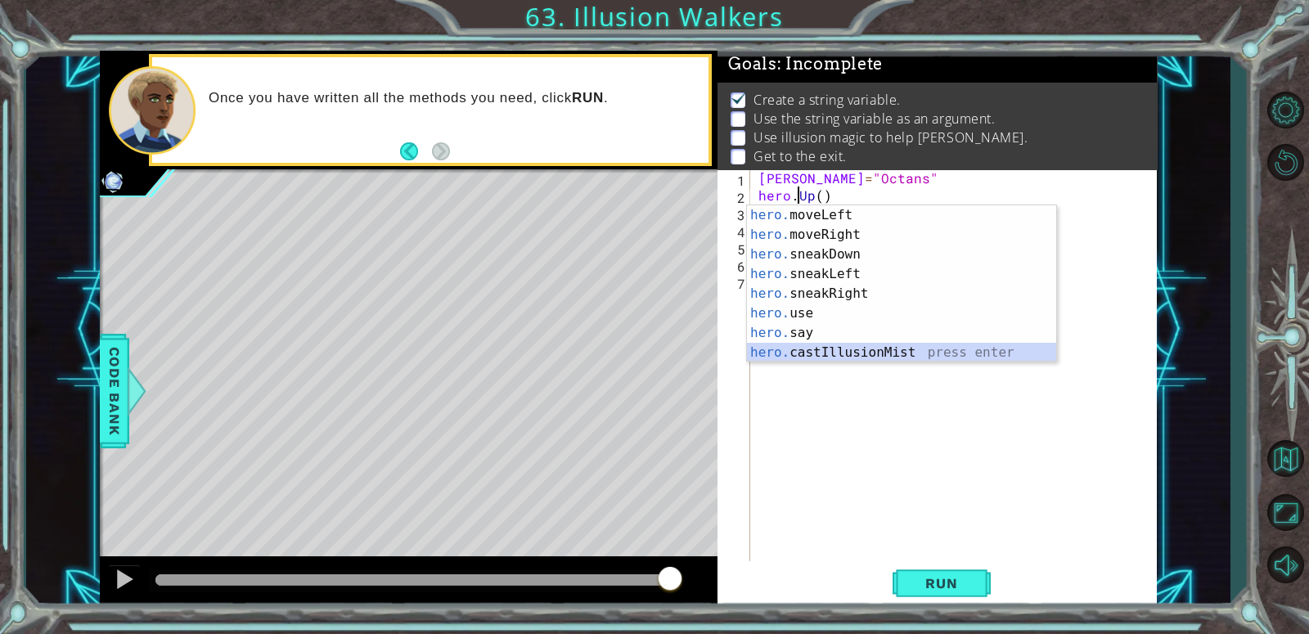
click at [898, 347] on div "hero. moveLeft press enter hero. moveRight press enter hero. sneakDown press en…" at bounding box center [901, 303] width 309 height 196
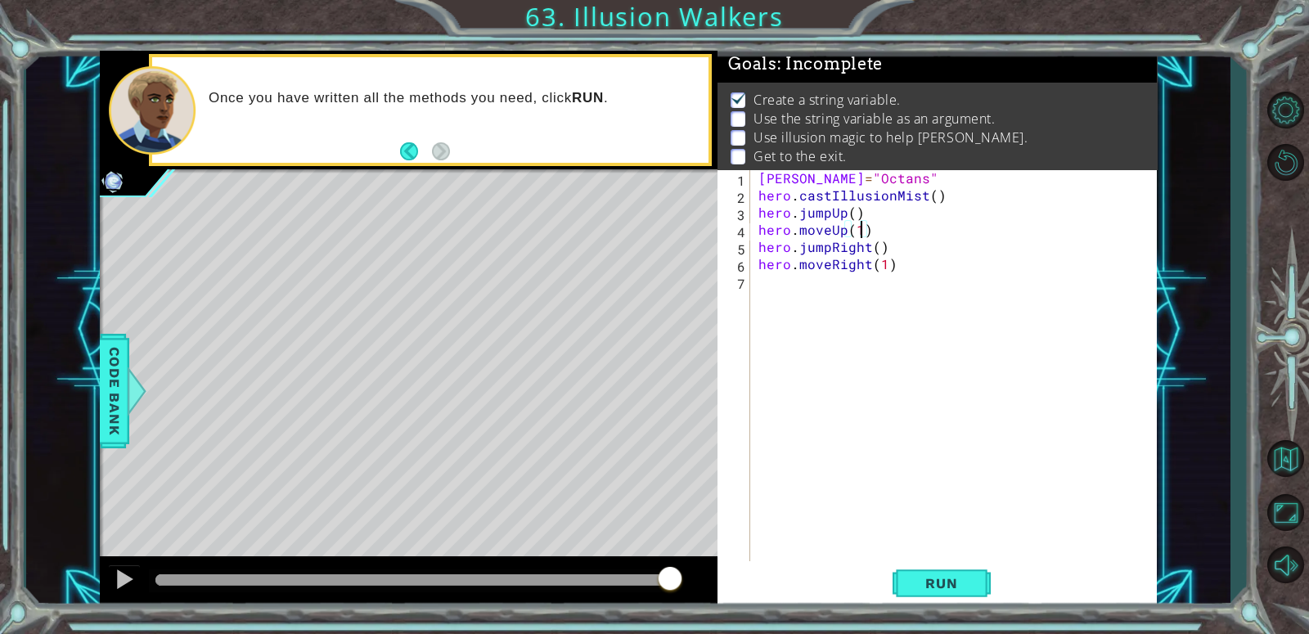
type textarea "hero.jumpUp()"
